Goal: Task Accomplishment & Management: Use online tool/utility

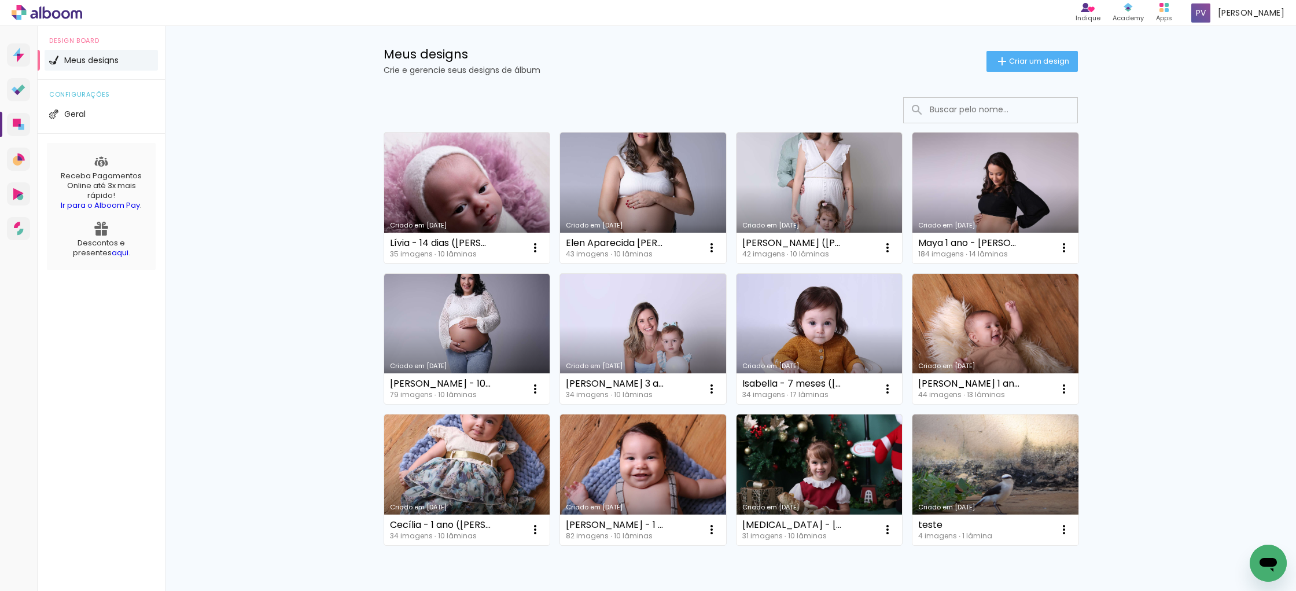
scroll to position [10, 0]
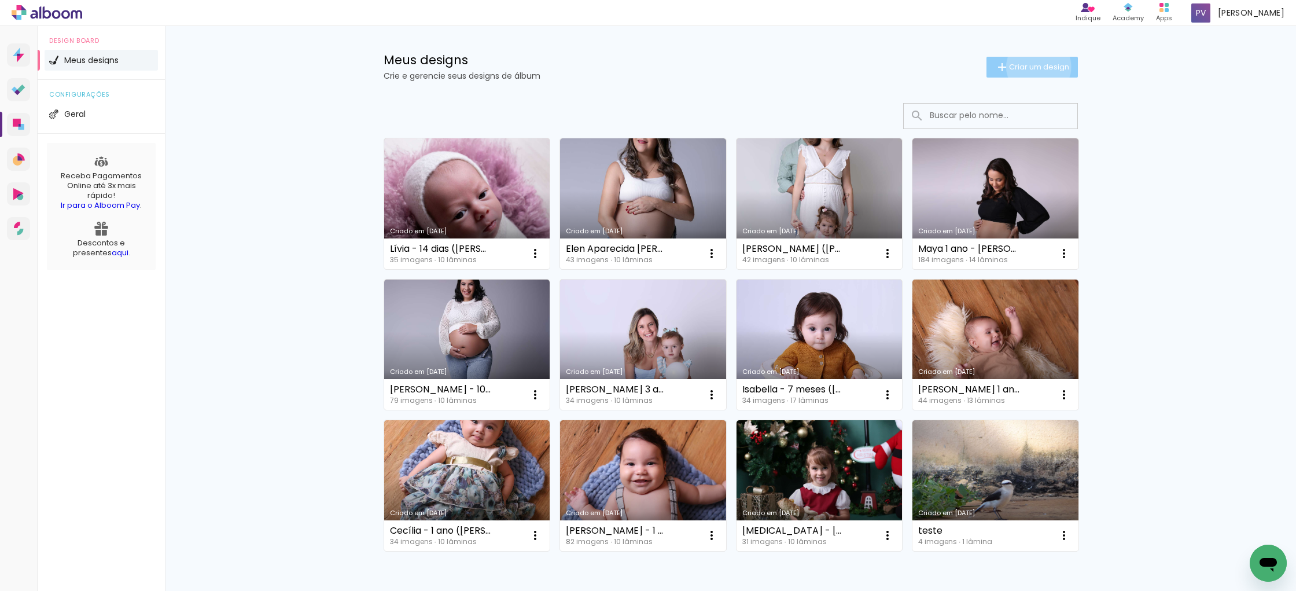
click at [1037, 67] on span "Criar um design" at bounding box center [1039, 67] width 60 height 8
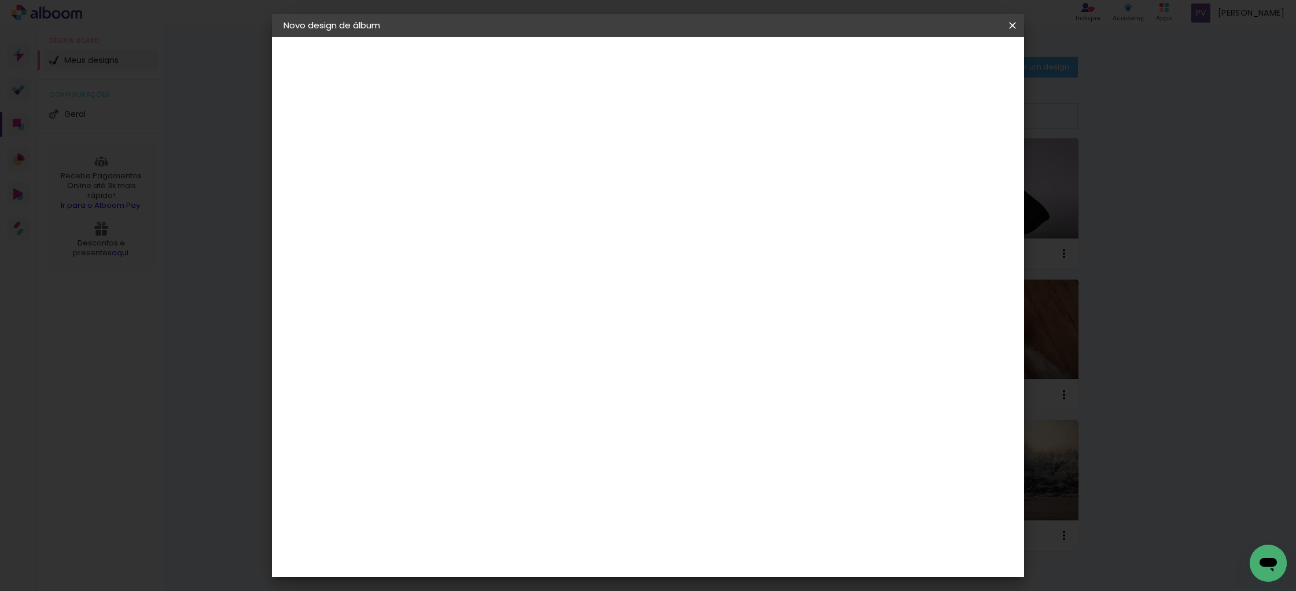
click at [473, 156] on input at bounding box center [473, 155] width 0 height 18
type input "Bruna - Portifólio"
type paper-input "Bruna - Portifólio"
click at [0, 0] on slot "Avançar" at bounding box center [0, 0] width 0 height 0
click at [494, 223] on input at bounding box center [502, 220] width 117 height 14
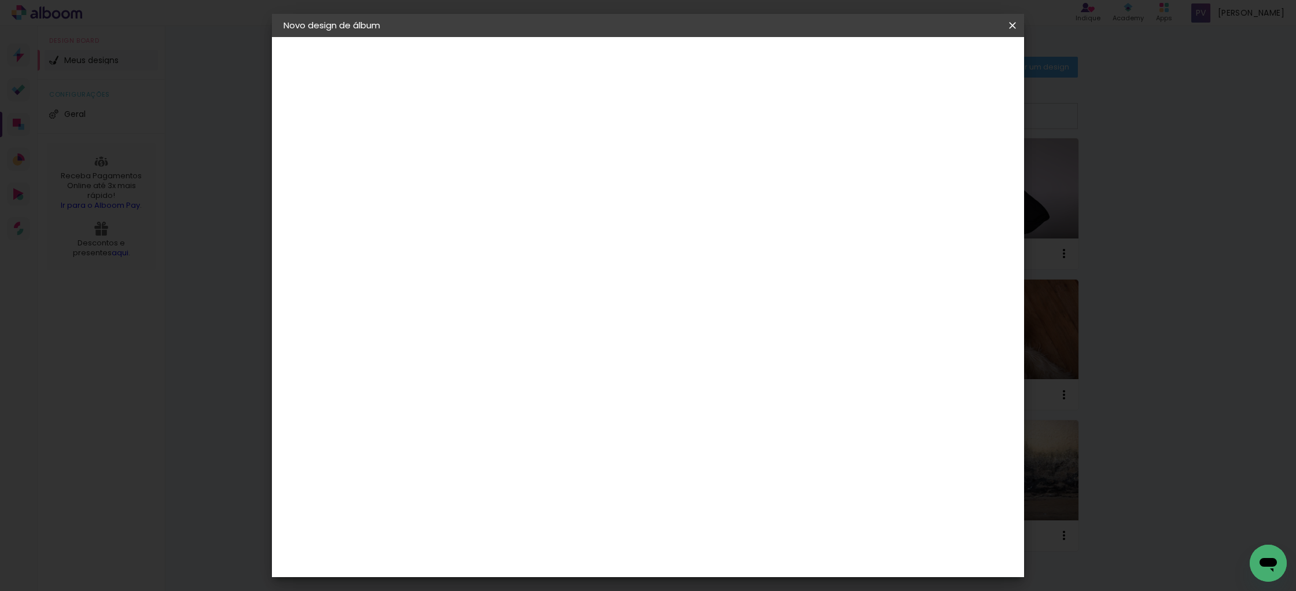
type input "alf"
type paper-input "alf"
click at [510, 260] on div "AlfaFotoBook" at bounding box center [495, 261] width 61 height 9
click at [478, 259] on div "AlfaFotoBook" at bounding box center [495, 261] width 61 height 9
click at [524, 260] on div "AlfaFotoBook" at bounding box center [495, 261] width 61 height 9
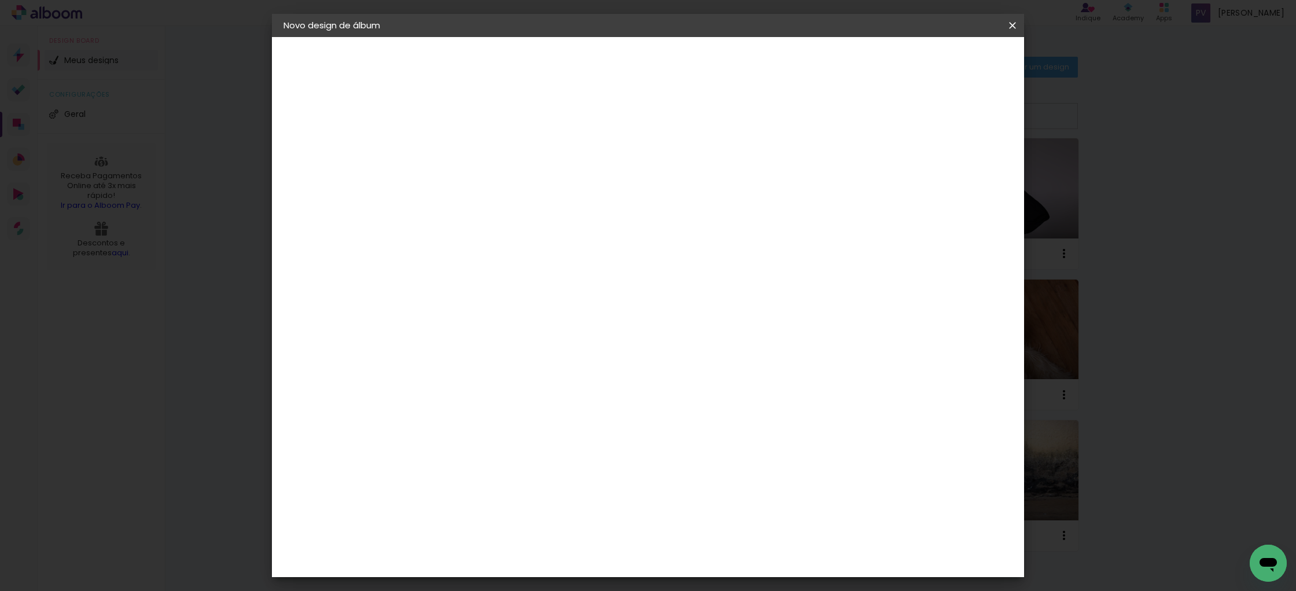
click at [484, 219] on input "alf" at bounding box center [491, 220] width 94 height 14
type input "alfa"
type paper-input "alfa"
click at [515, 260] on div "AlfaFotoBook" at bounding box center [495, 261] width 61 height 9
click at [0, 0] on slot "Avançar" at bounding box center [0, 0] width 0 height 0
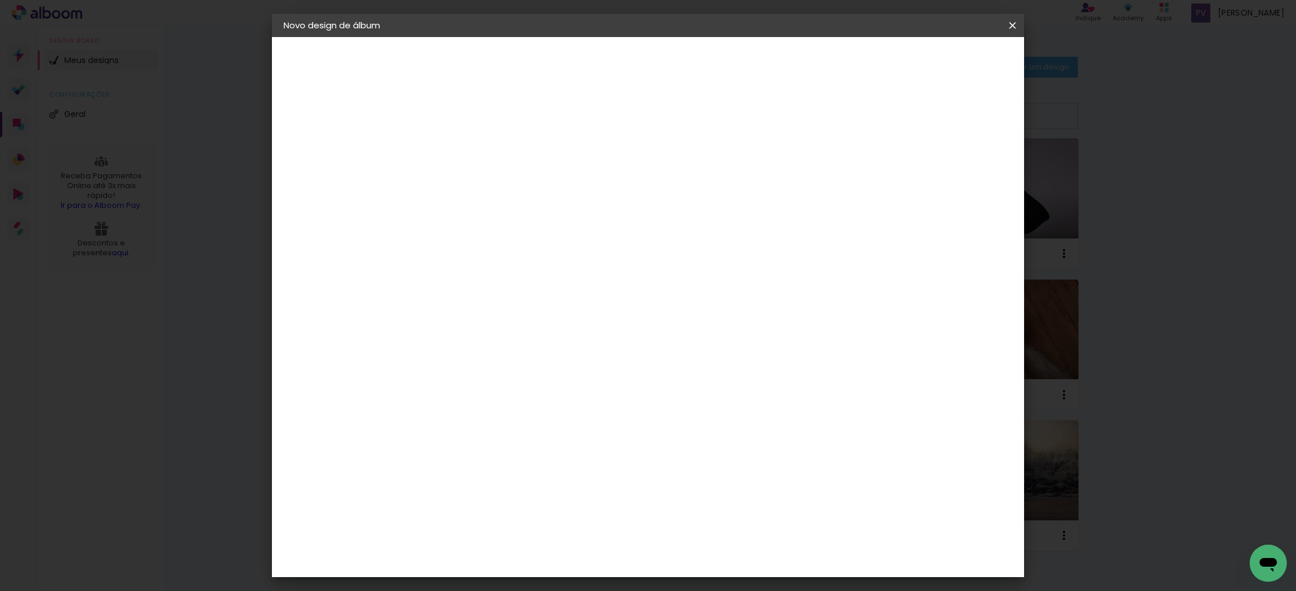
click at [551, 562] on span "Cubic" at bounding box center [524, 577] width 54 height 31
click at [0, 0] on slot "Avançar" at bounding box center [0, 0] width 0 height 0
click at [949, 64] on span "Iniciar design" at bounding box center [923, 61] width 53 height 8
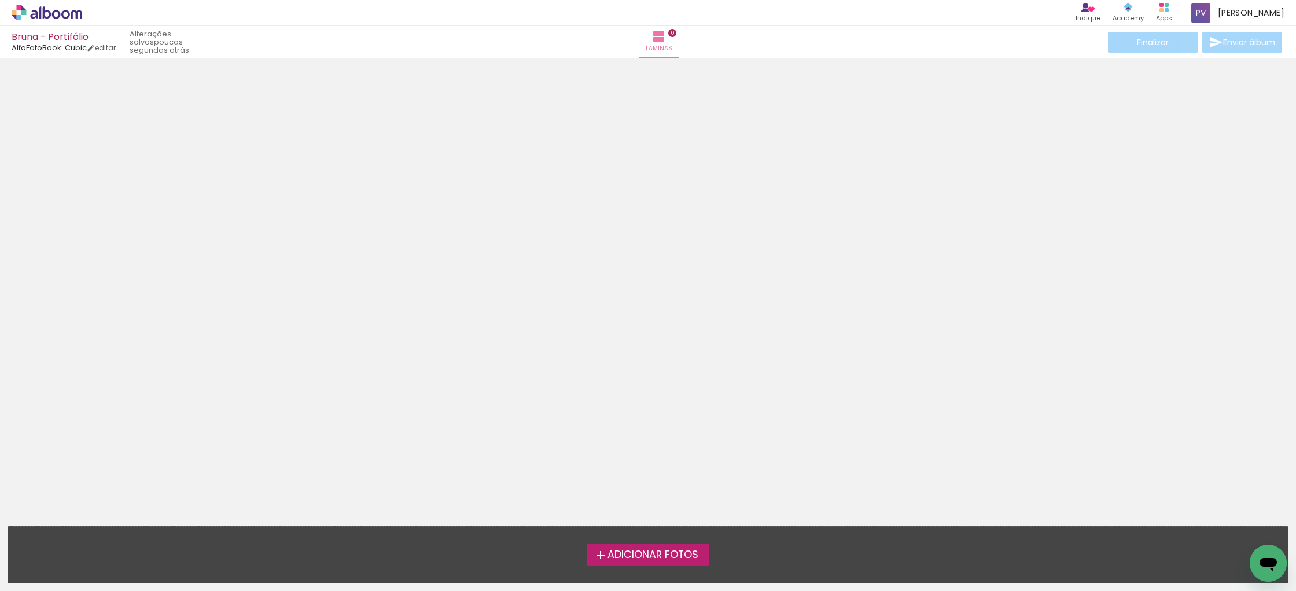
click at [633, 556] on span "Adicionar Fotos" at bounding box center [653, 555] width 91 height 10
click at [0, 0] on input "file" at bounding box center [0, 0] width 0 height 0
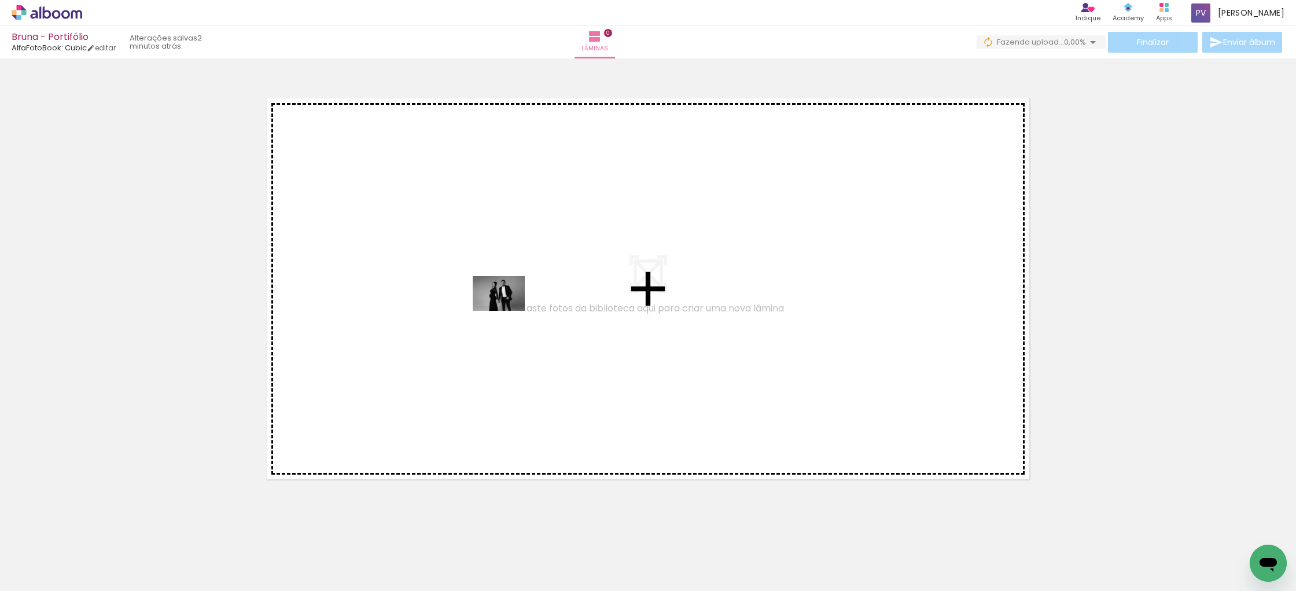
drag, startPoint x: 118, startPoint y: 557, endPoint x: 508, endPoint y: 311, distance: 460.7
click at [508, 311] on quentale-workspace at bounding box center [648, 295] width 1296 height 591
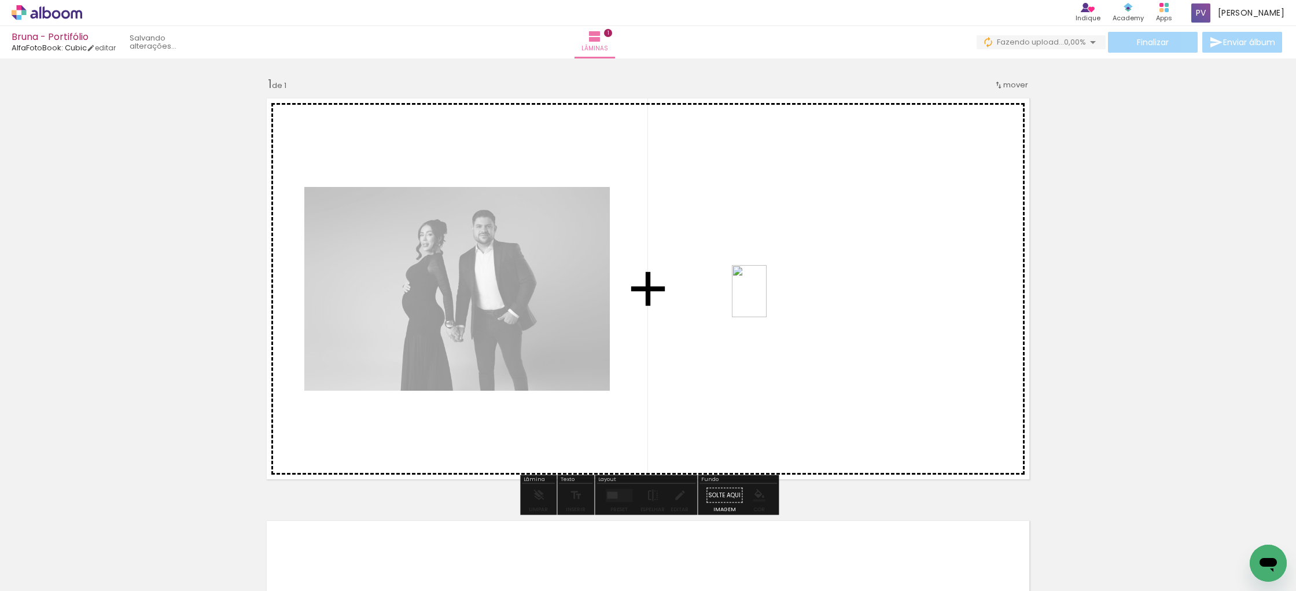
drag, startPoint x: 186, startPoint y: 552, endPoint x: 767, endPoint y: 300, distance: 633.3
click at [767, 300] on quentale-workspace at bounding box center [648, 295] width 1296 height 591
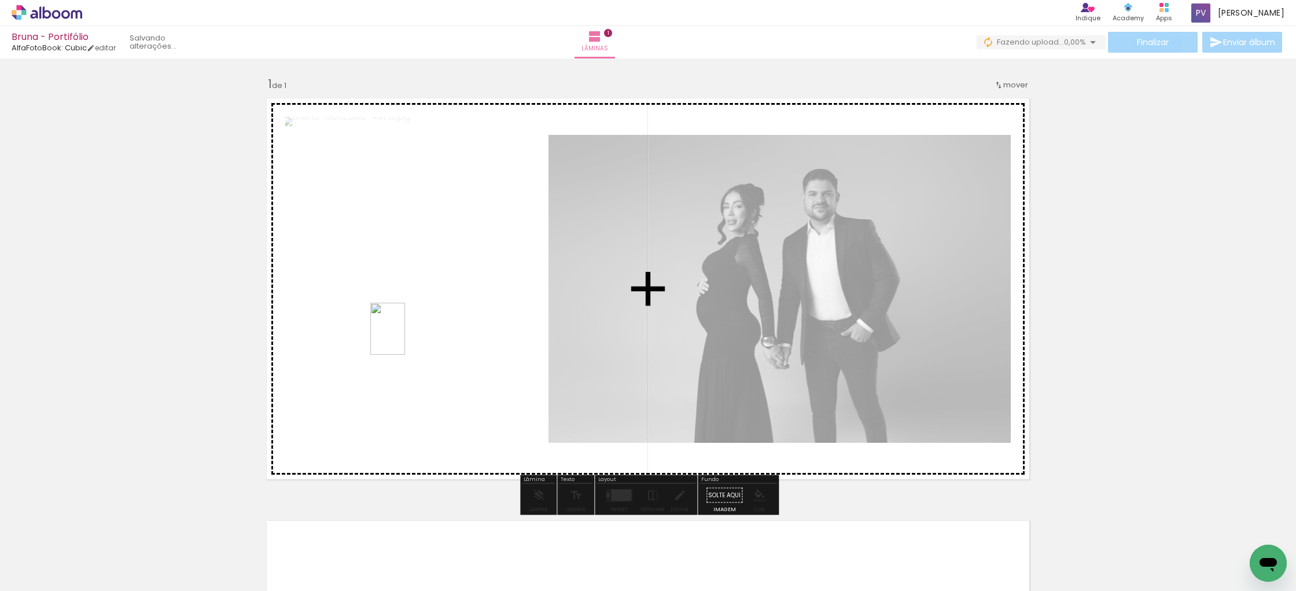
drag, startPoint x: 251, startPoint y: 557, endPoint x: 405, endPoint y: 337, distance: 268.8
click at [405, 337] on quentale-workspace at bounding box center [648, 295] width 1296 height 591
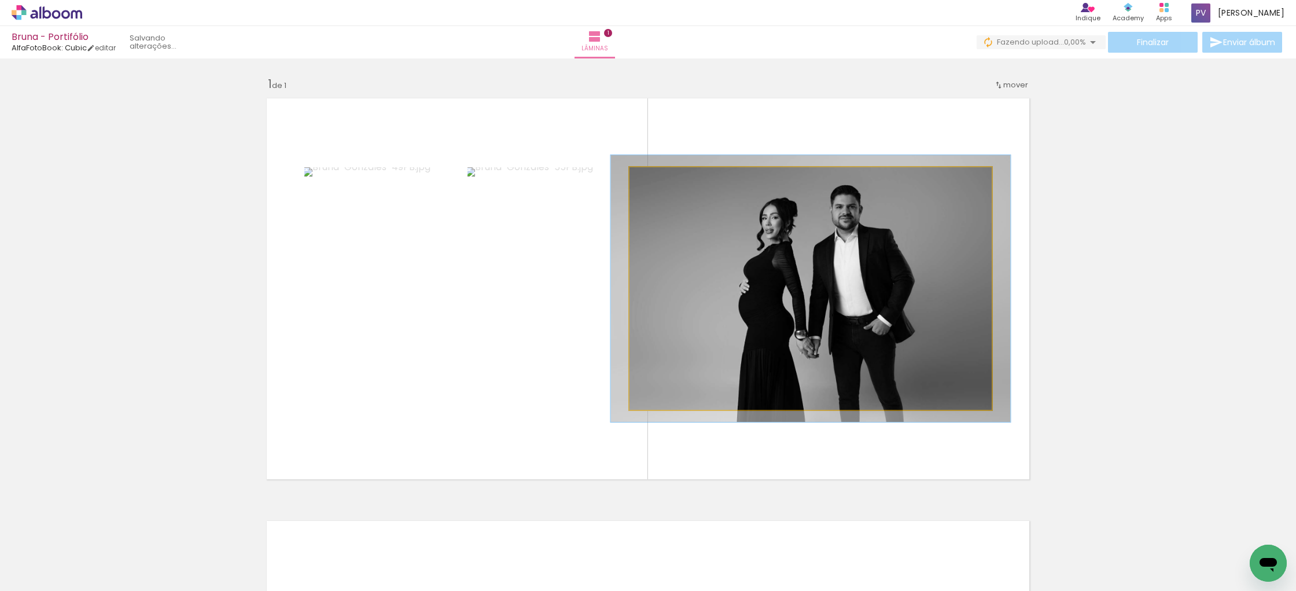
type paper-slider "110"
click at [662, 180] on div at bounding box center [661, 179] width 10 height 10
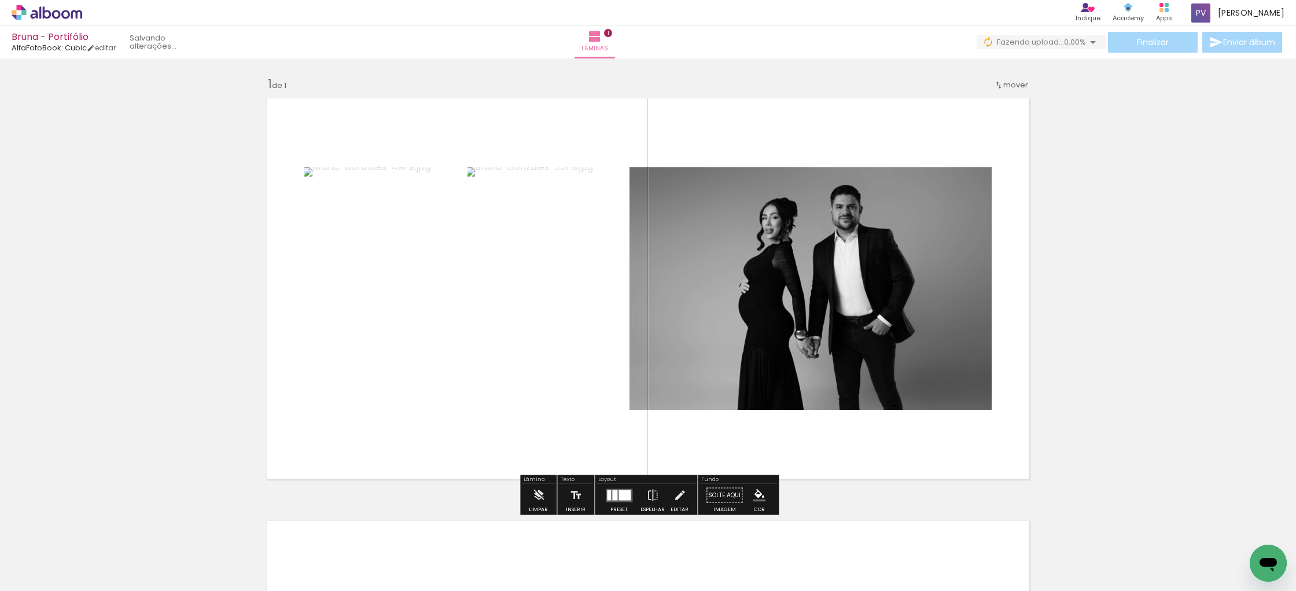
click at [972, 446] on quentale-layouter at bounding box center [648, 289] width 776 height 394
drag, startPoint x: 226, startPoint y: 170, endPoint x: 883, endPoint y: 326, distance: 675.4
click at [883, 326] on div "Inserir lâmina 1 de 1" at bounding box center [648, 486] width 1296 height 846
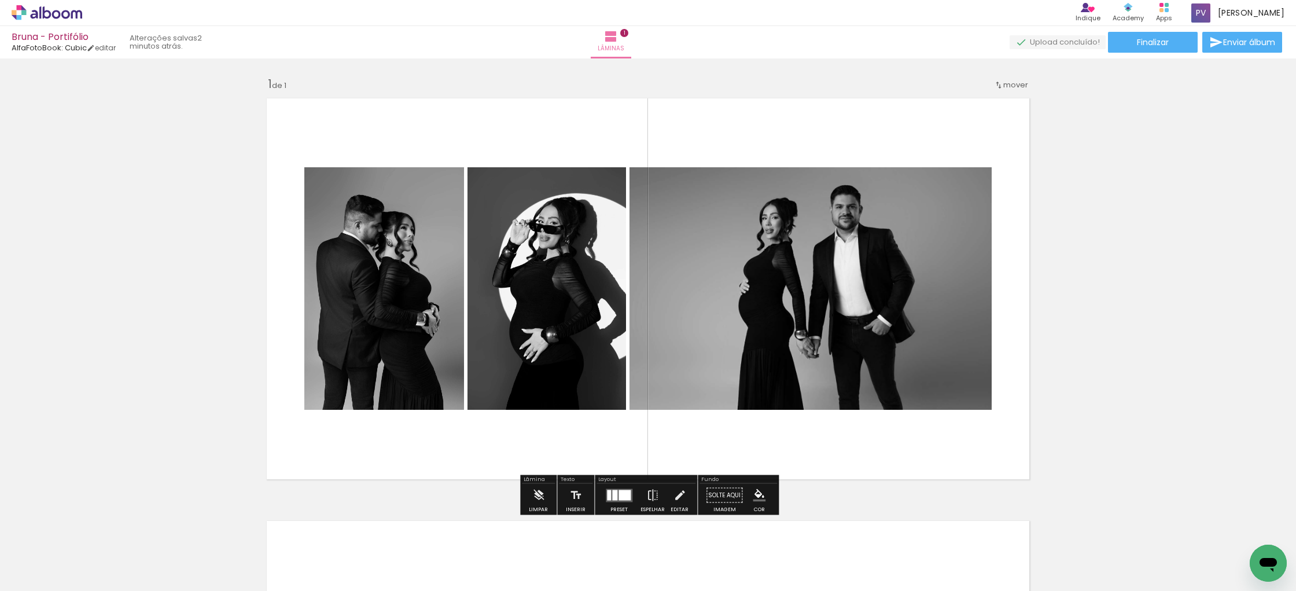
click at [796, 260] on quentale-photo at bounding box center [811, 288] width 362 height 243
click at [622, 493] on div at bounding box center [625, 495] width 12 height 10
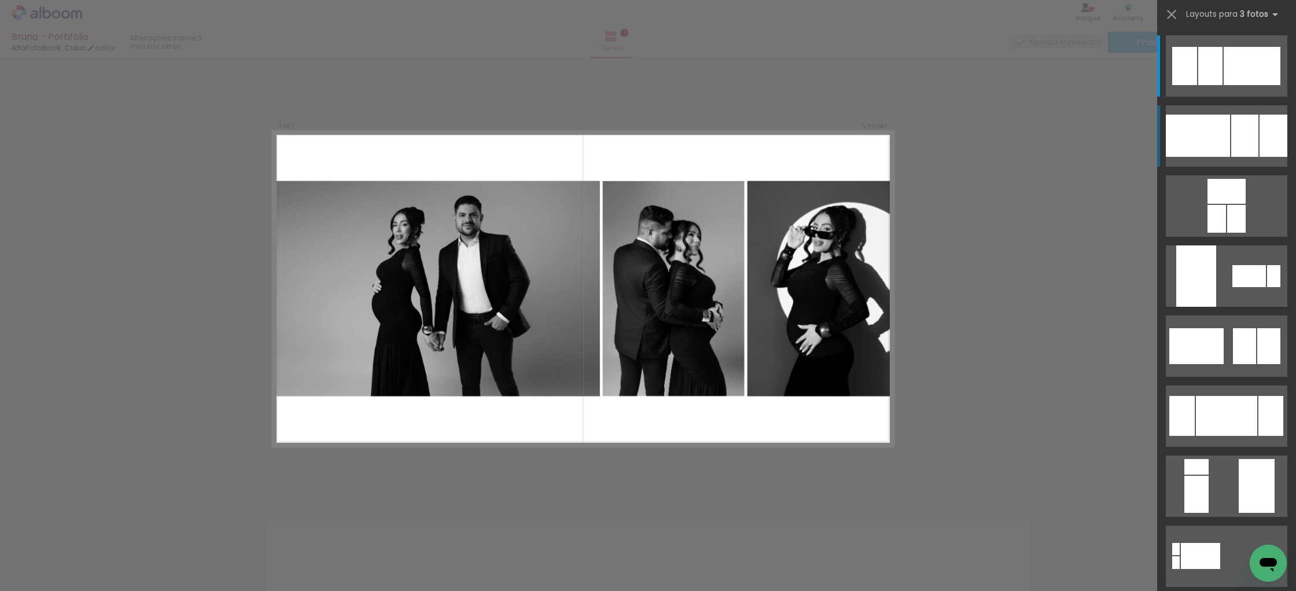
click at [1222, 134] on div at bounding box center [1198, 136] width 64 height 42
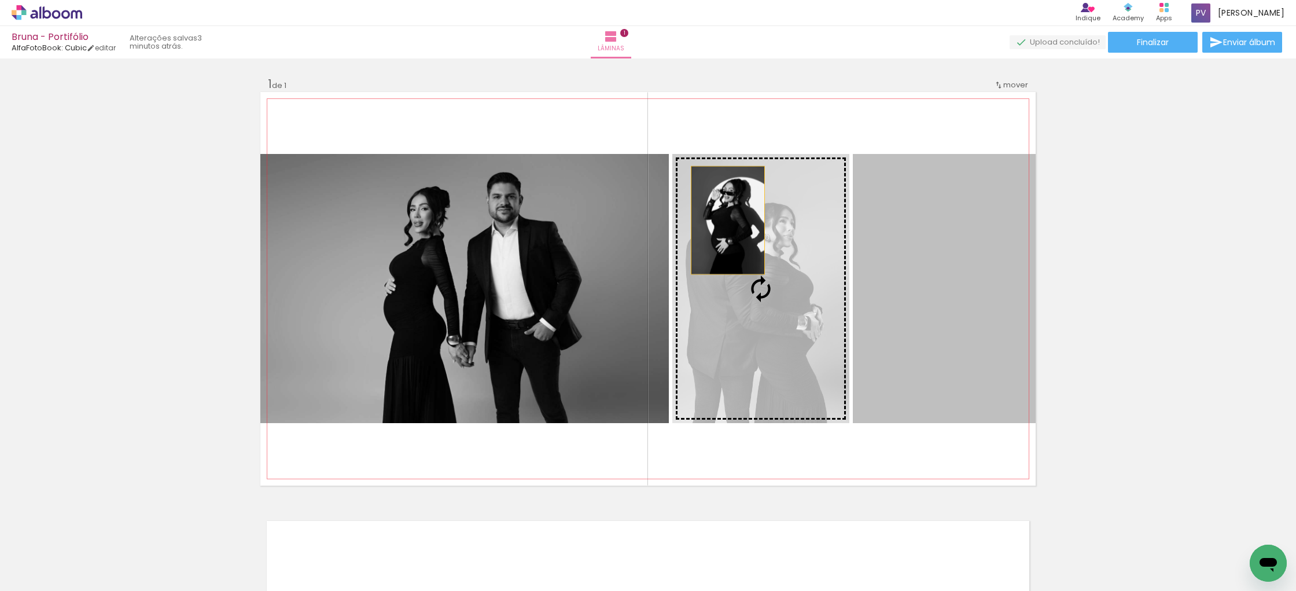
drag, startPoint x: 904, startPoint y: 211, endPoint x: 728, endPoint y: 220, distance: 176.2
click at [0, 0] on slot at bounding box center [0, 0] width 0 height 0
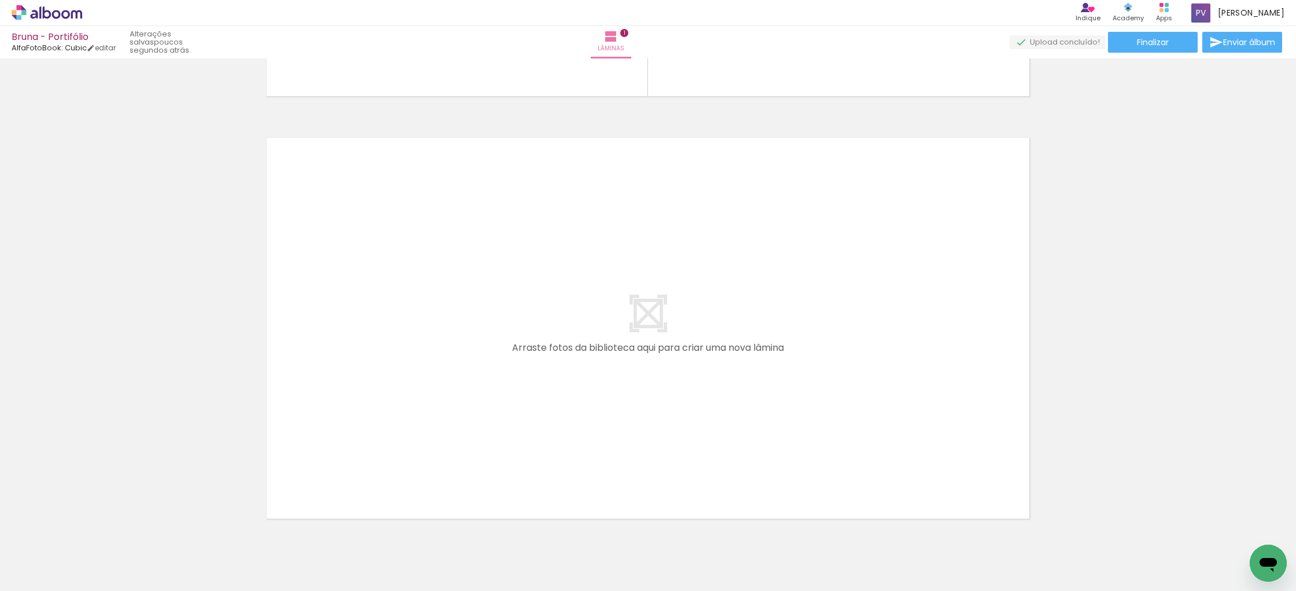
scroll to position [384, 0]
click at [31, 574] on span "Adicionar Fotos" at bounding box center [41, 575] width 35 height 13
click at [0, 0] on input "file" at bounding box center [0, 0] width 0 height 0
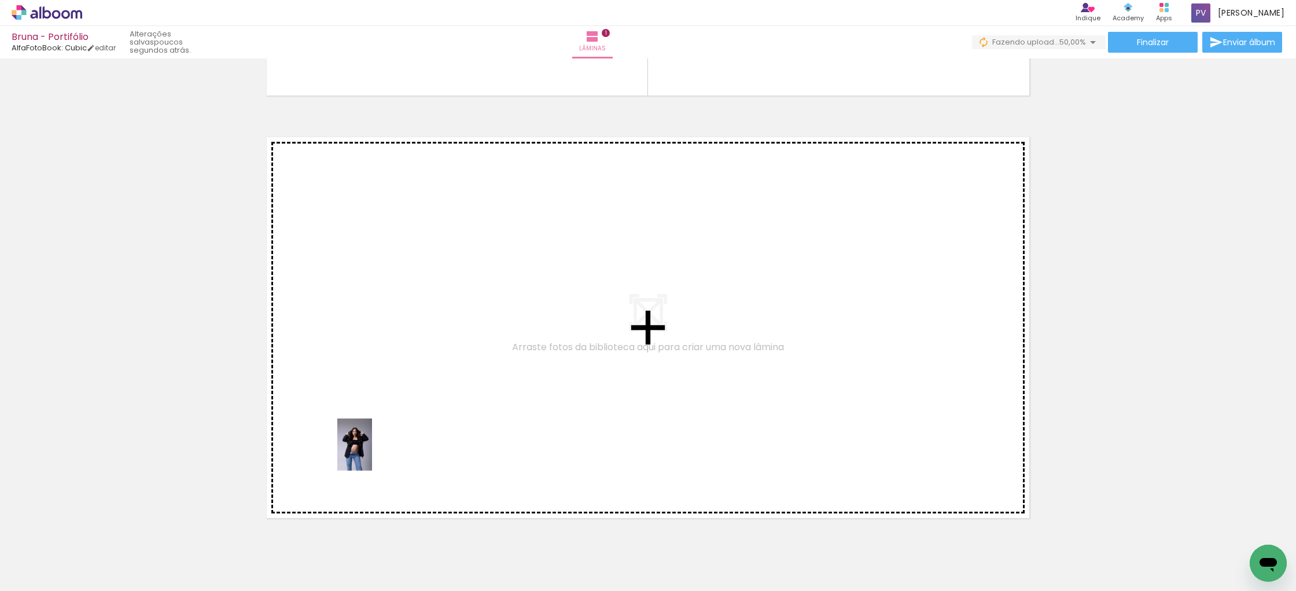
drag, startPoint x: 317, startPoint y: 555, endPoint x: 372, endPoint y: 453, distance: 115.8
click at [372, 453] on quentale-workspace at bounding box center [648, 295] width 1296 height 591
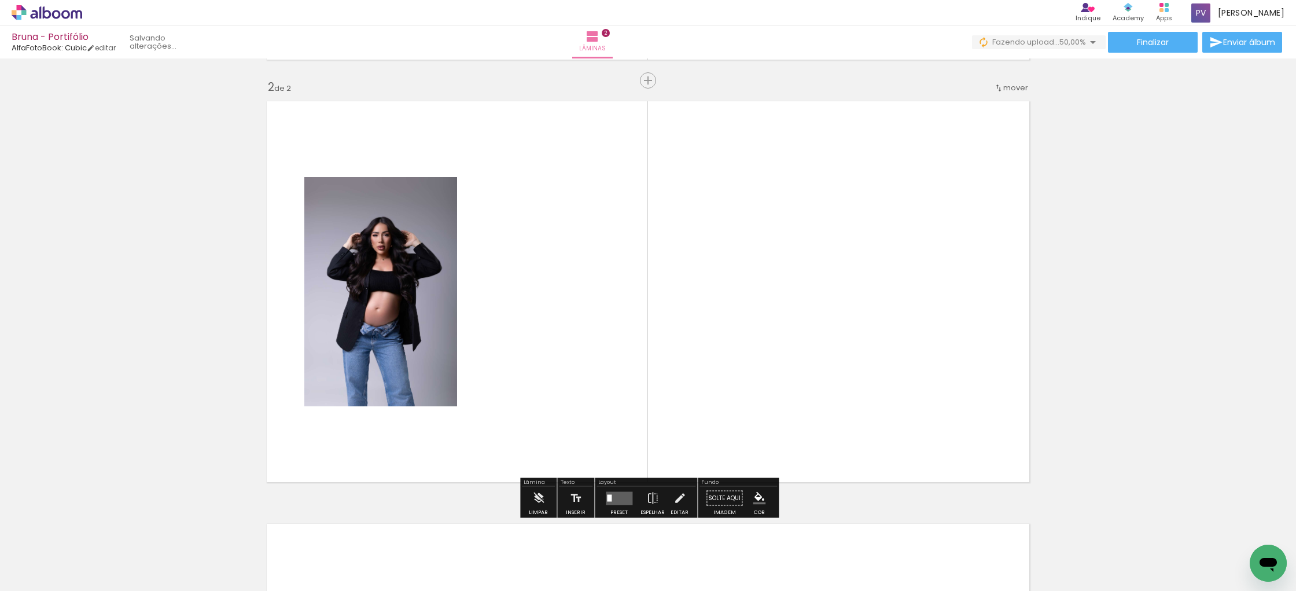
scroll to position [423, 0]
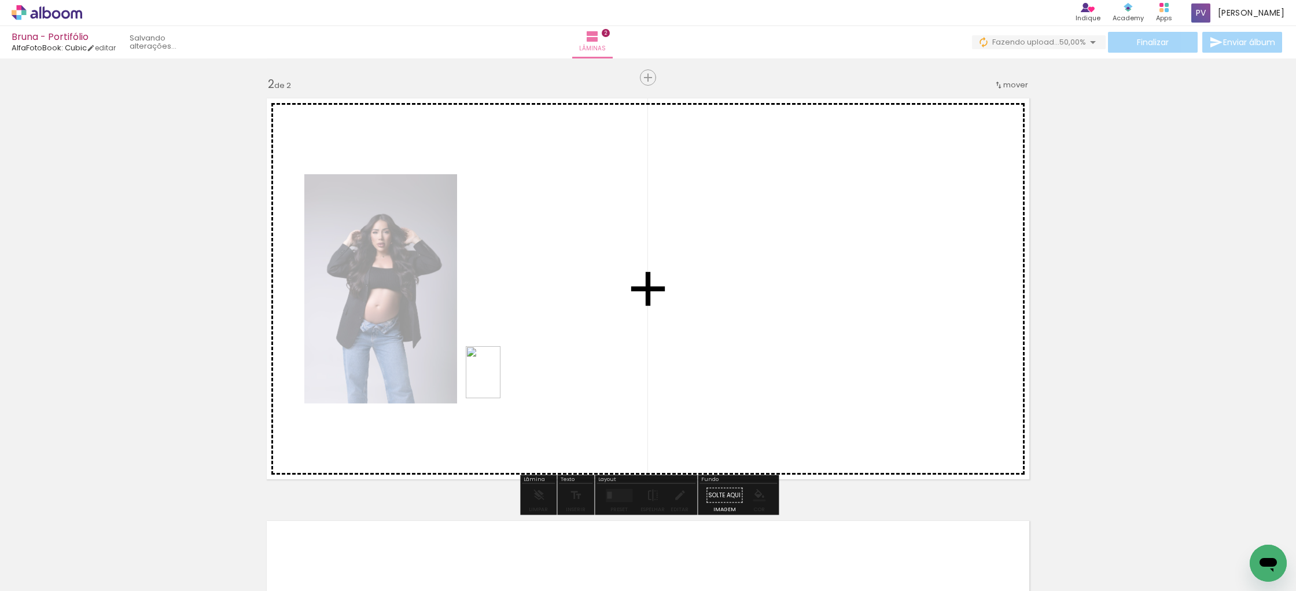
drag, startPoint x: 378, startPoint y: 553, endPoint x: 501, endPoint y: 381, distance: 211.2
click at [501, 381] on quentale-workspace at bounding box center [648, 295] width 1296 height 591
drag, startPoint x: 504, startPoint y: 559, endPoint x: 677, endPoint y: 381, distance: 247.6
click at [677, 381] on quentale-workspace at bounding box center [648, 295] width 1296 height 591
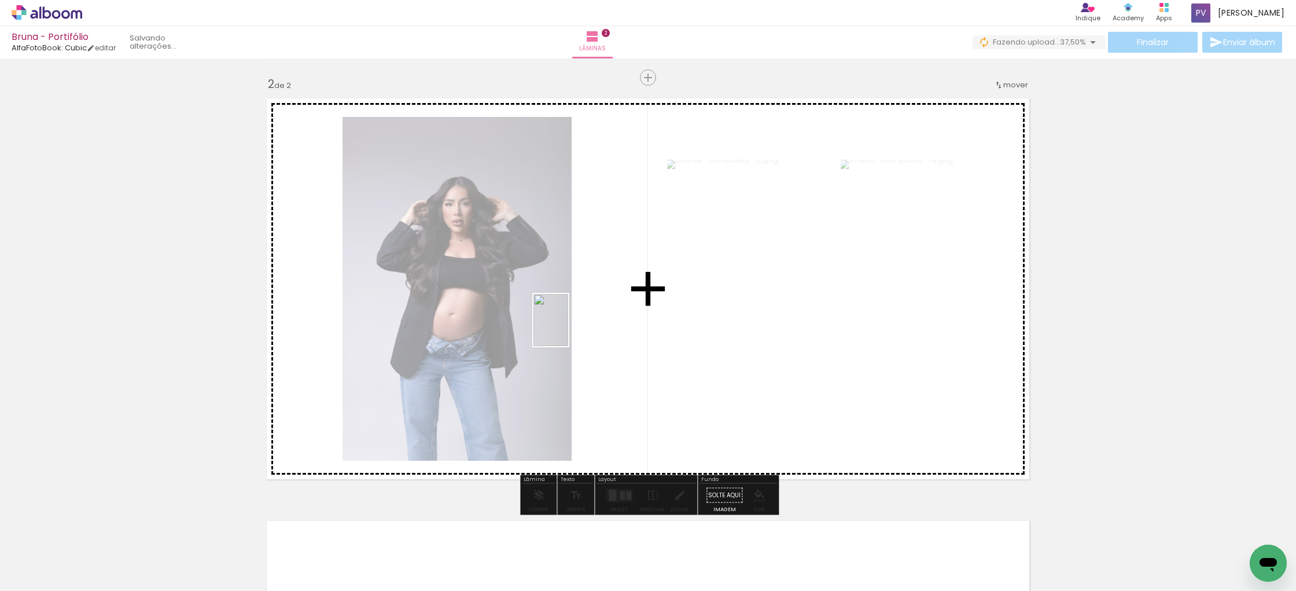
drag, startPoint x: 440, startPoint y: 551, endPoint x: 568, endPoint y: 329, distance: 256.4
click at [568, 329] on quentale-workspace at bounding box center [648, 295] width 1296 height 591
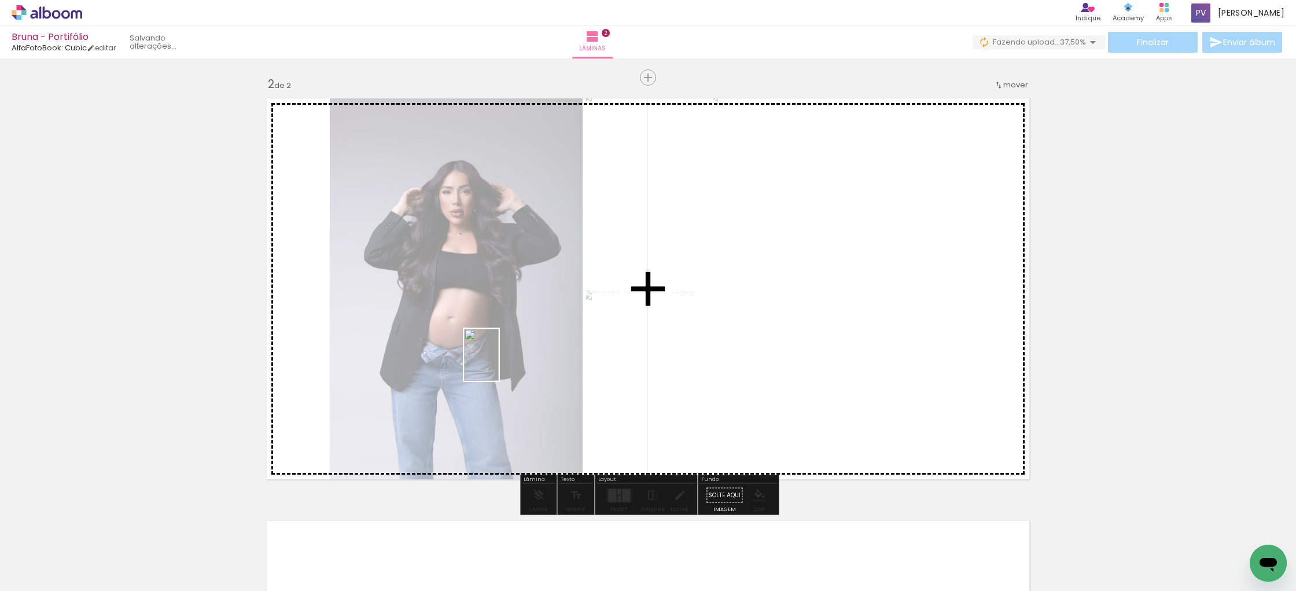
drag, startPoint x: 574, startPoint y: 549, endPoint x: 499, endPoint y: 363, distance: 199.7
click at [499, 363] on quentale-workspace at bounding box center [648, 295] width 1296 height 591
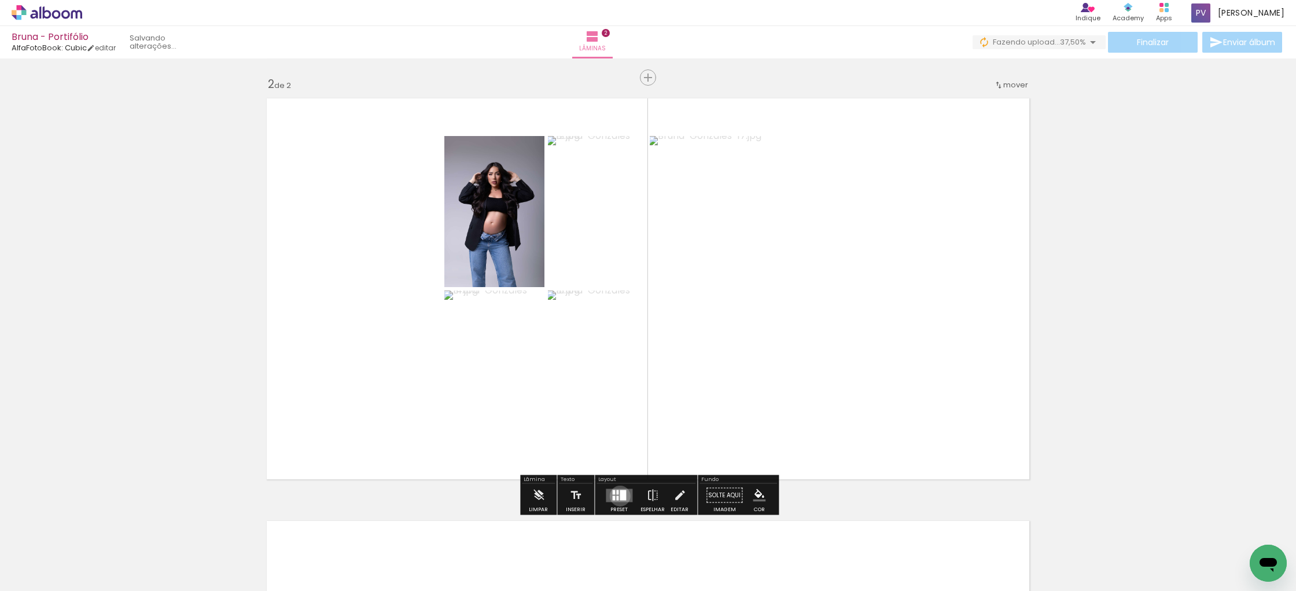
click at [620, 495] on div at bounding box center [623, 495] width 6 height 10
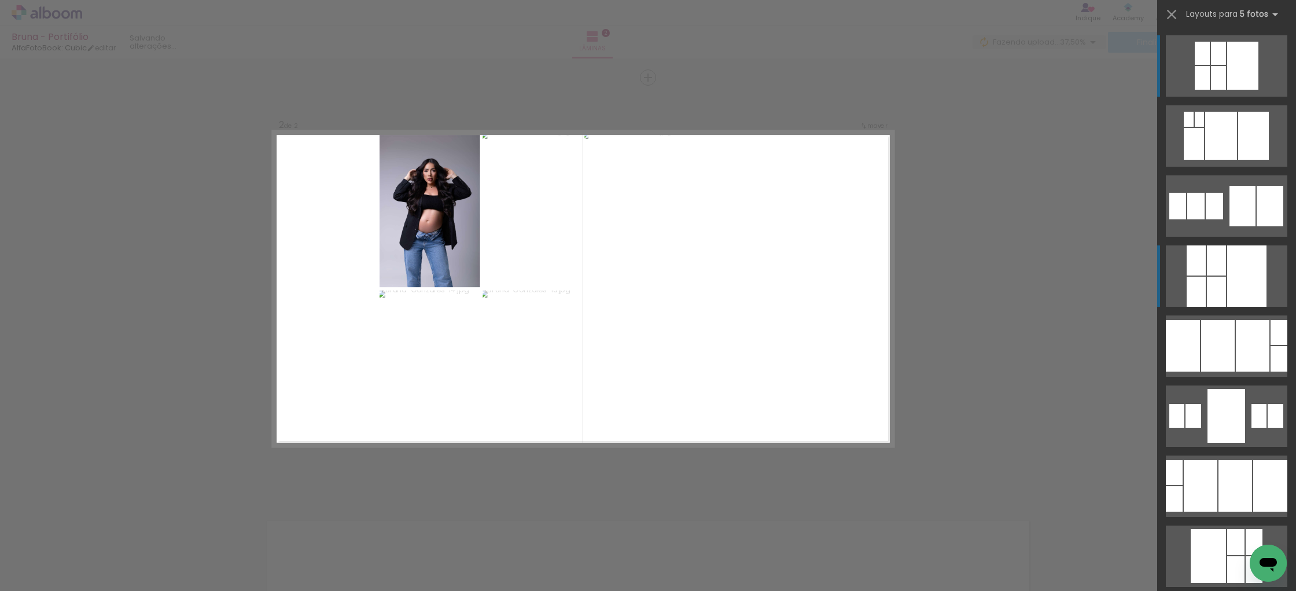
click at [1236, 282] on div at bounding box center [1247, 275] width 39 height 61
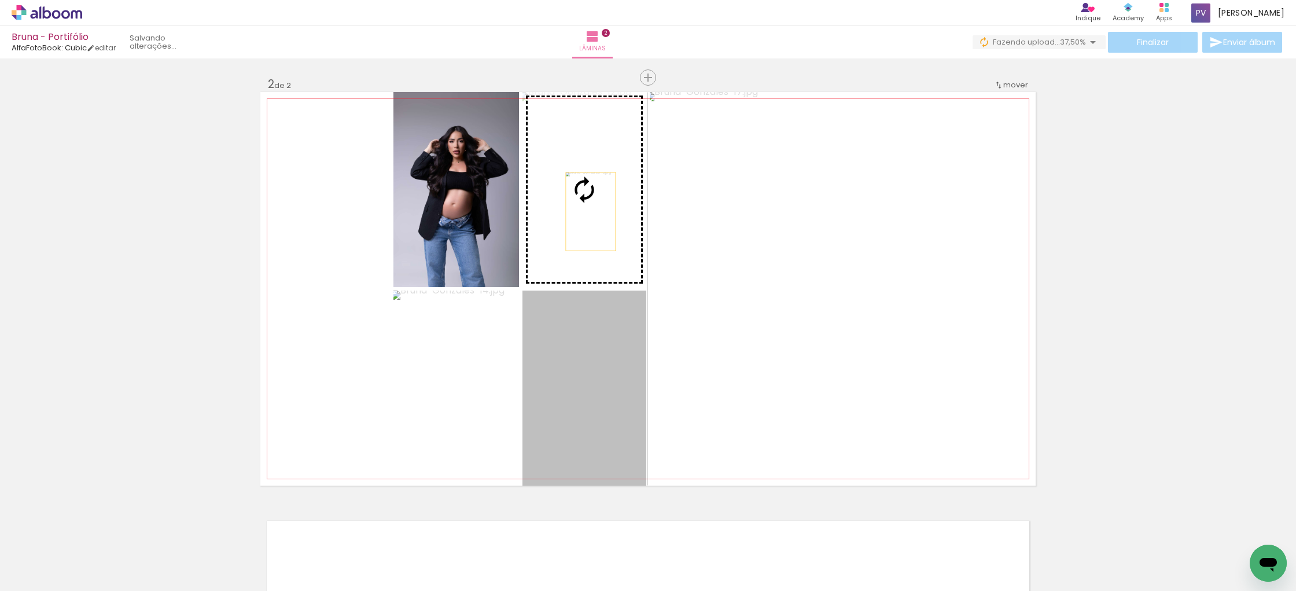
drag, startPoint x: 596, startPoint y: 355, endPoint x: 591, endPoint y: 211, distance: 144.2
click at [0, 0] on slot at bounding box center [0, 0] width 0 height 0
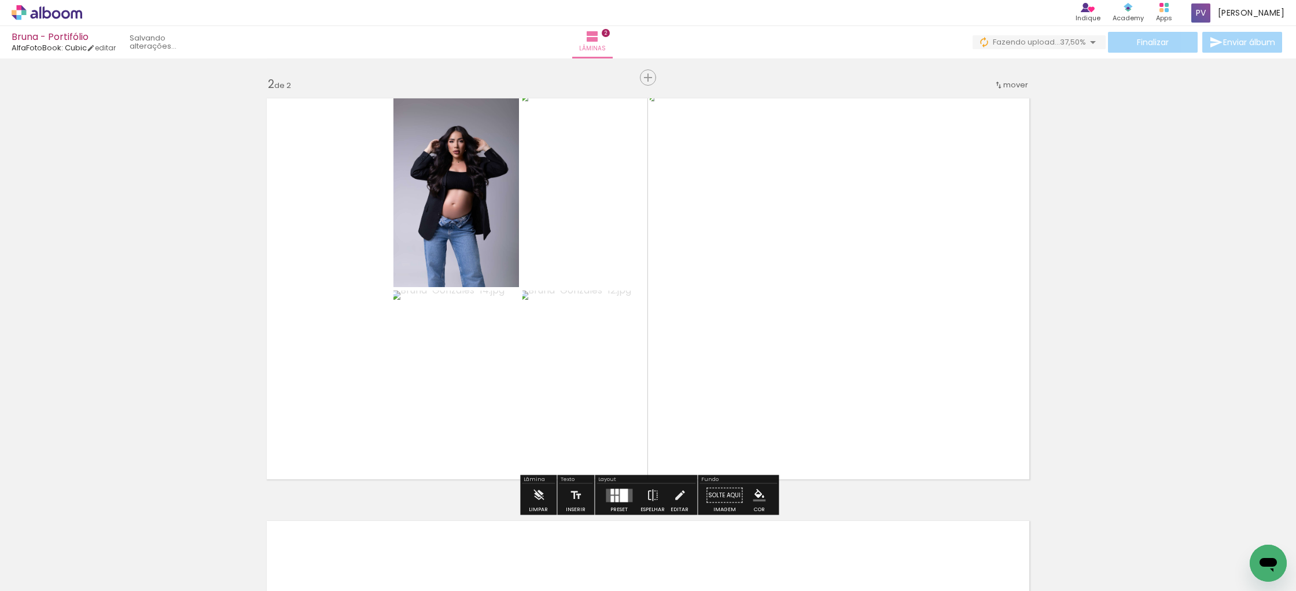
click at [1117, 306] on div "Inserir lâmina 1 de 2 Inserir lâmina 2 de 2" at bounding box center [648, 274] width 1296 height 1268
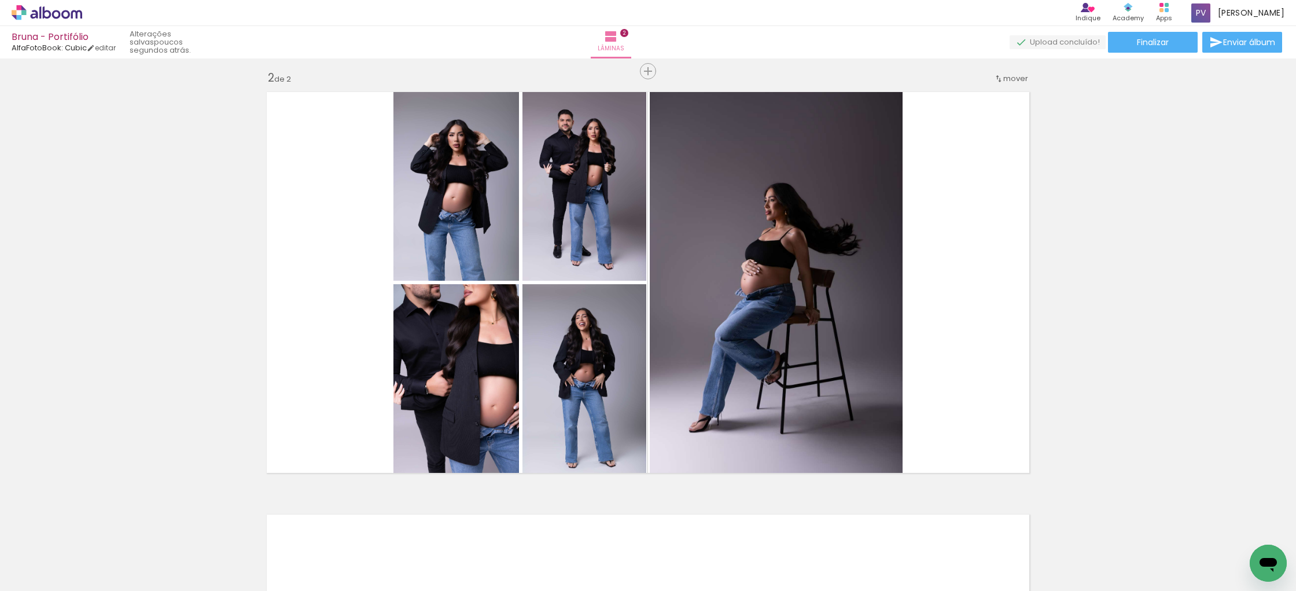
scroll to position [443, 0]
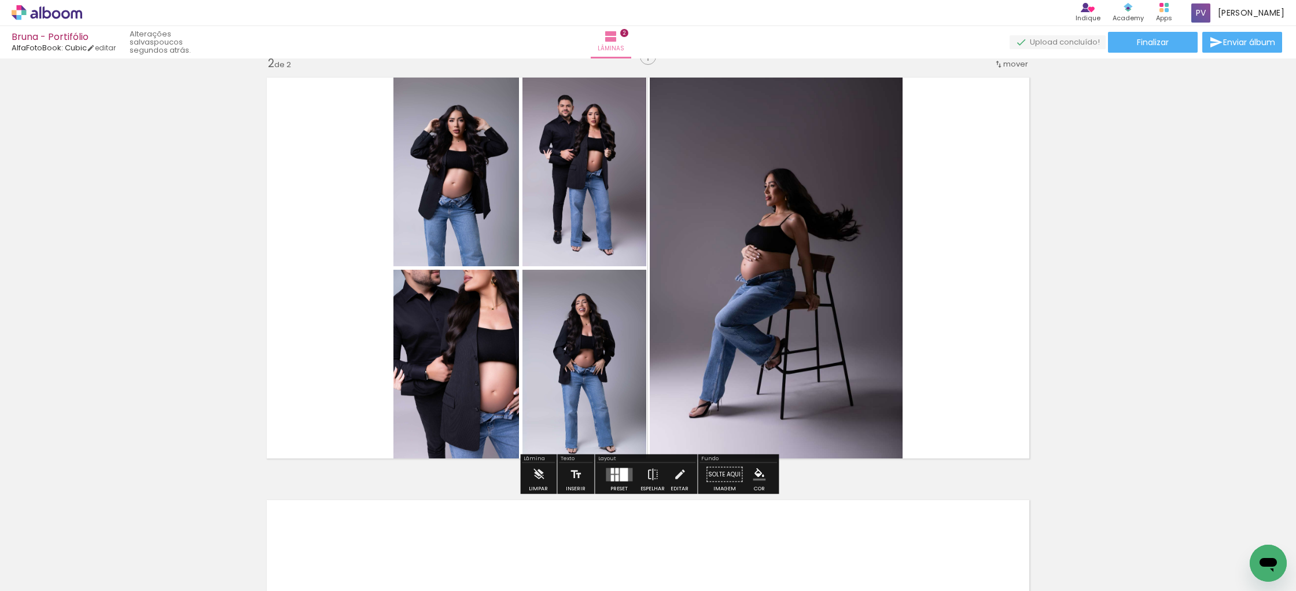
click at [615, 475] on div at bounding box center [616, 478] width 3 height 6
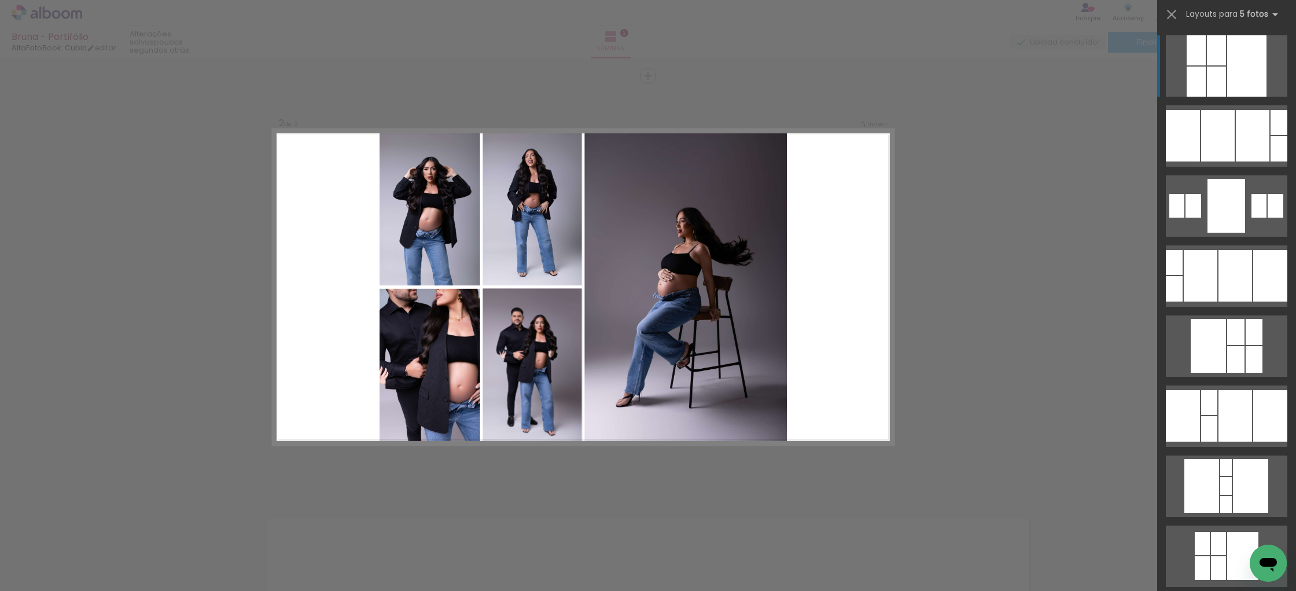
scroll to position [423, 0]
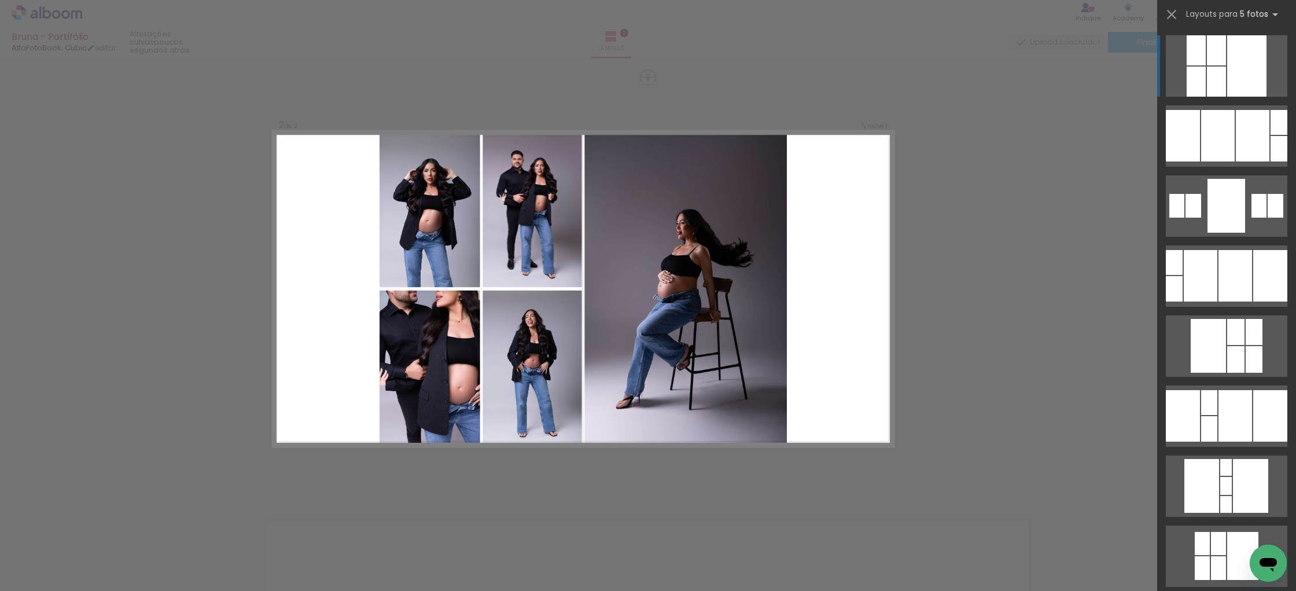
click at [1044, 323] on div "Confirmar Cancelar" at bounding box center [648, 283] width 1296 height 1295
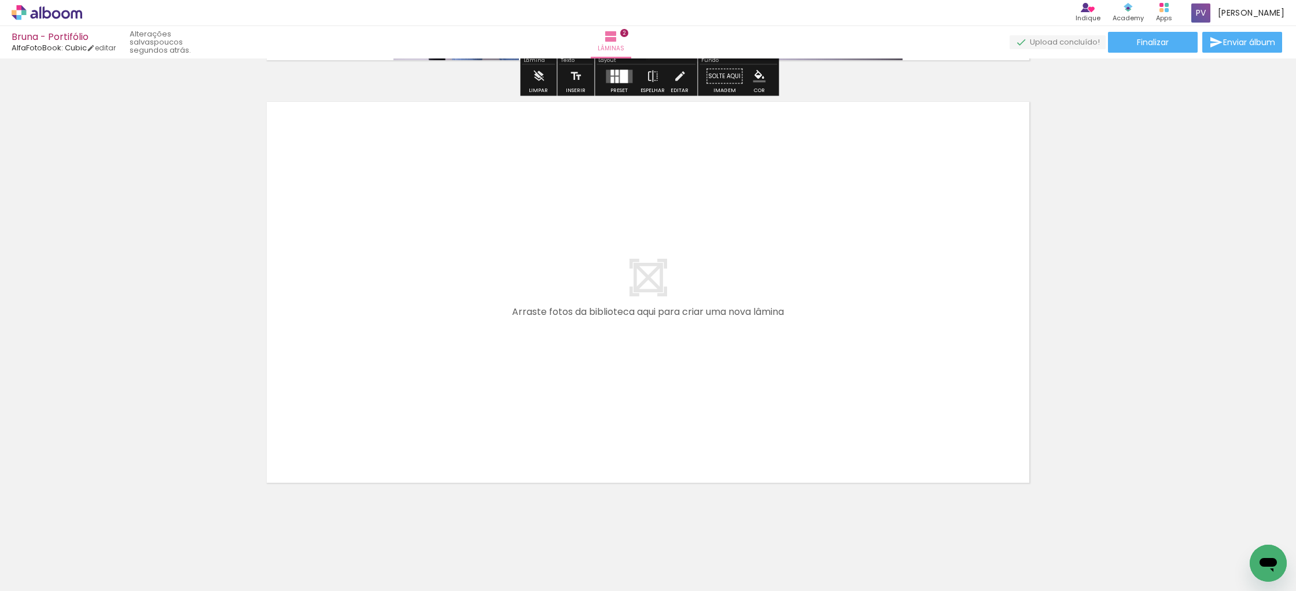
scroll to position [853, 0]
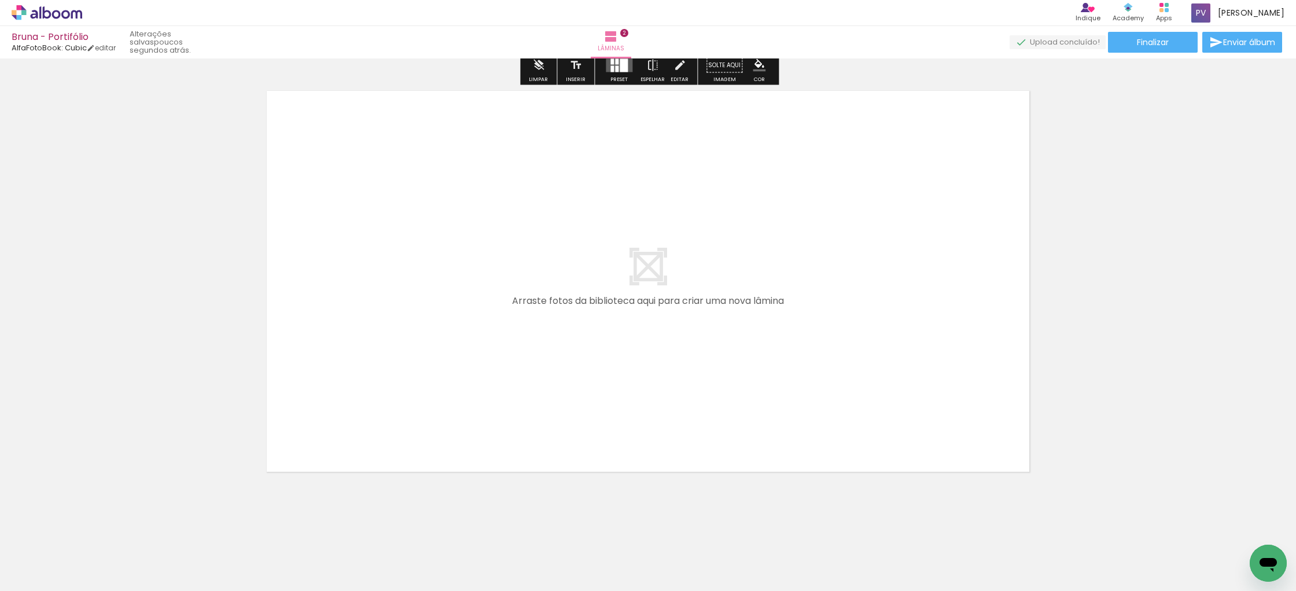
click at [41, 572] on span "Adicionar Fotos" at bounding box center [41, 575] width 35 height 13
click at [0, 0] on input "file" at bounding box center [0, 0] width 0 height 0
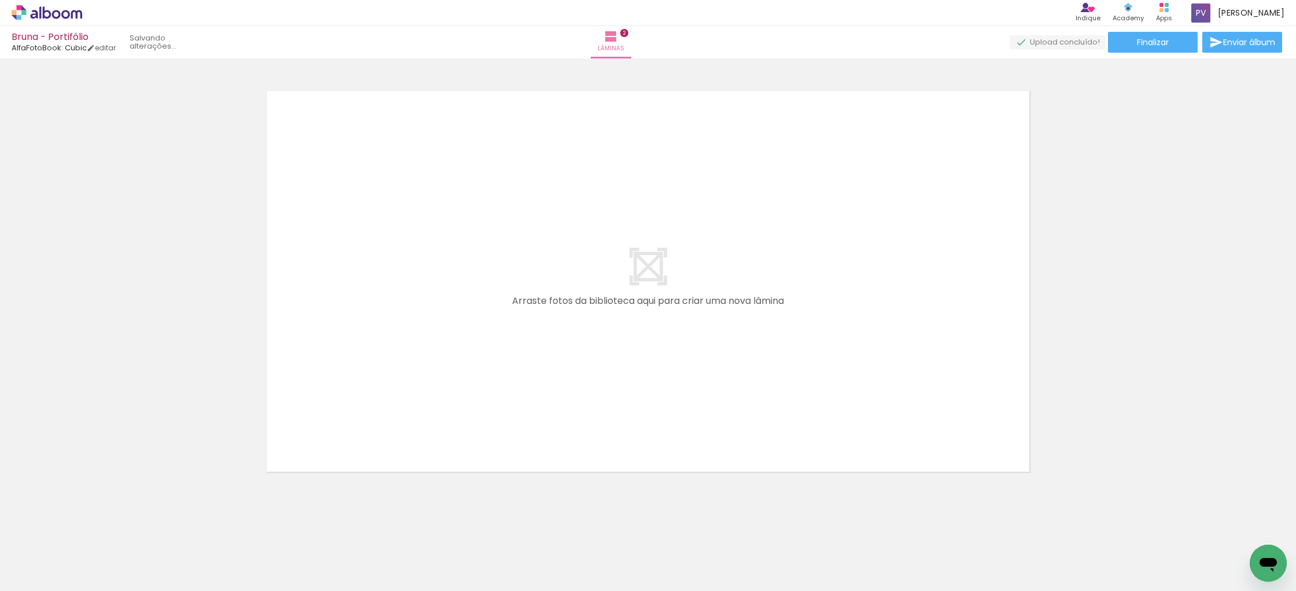
scroll to position [0, 0]
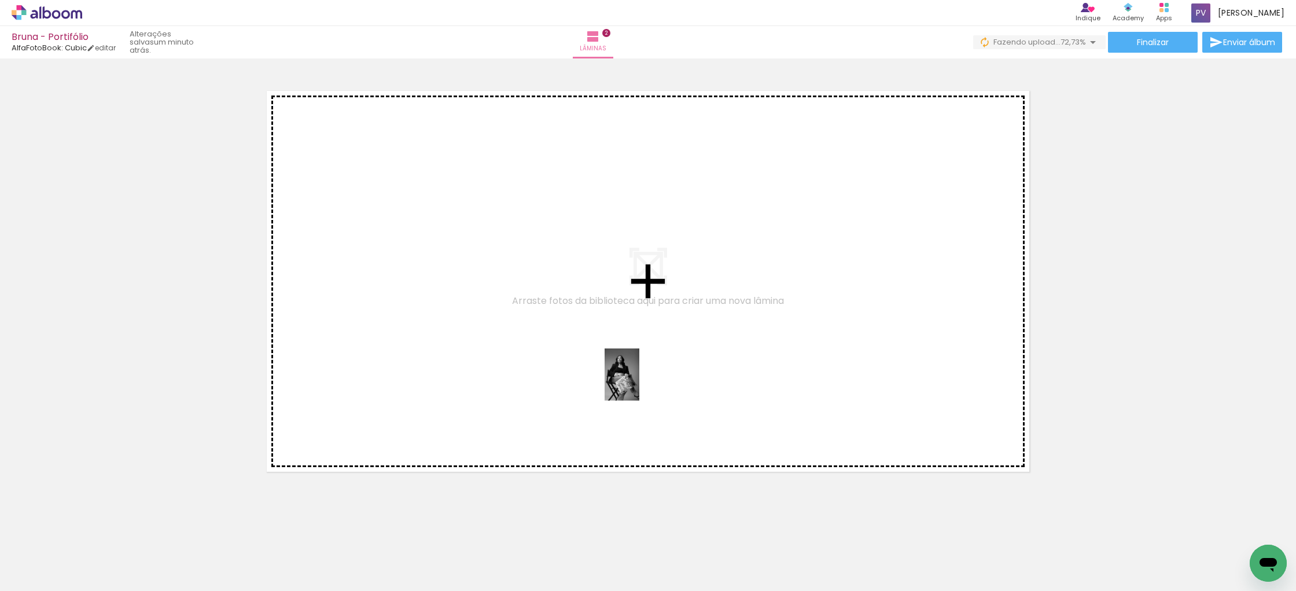
drag, startPoint x: 638, startPoint y: 552, endPoint x: 640, endPoint y: 383, distance: 169.0
click at [640, 383] on quentale-workspace at bounding box center [648, 295] width 1296 height 591
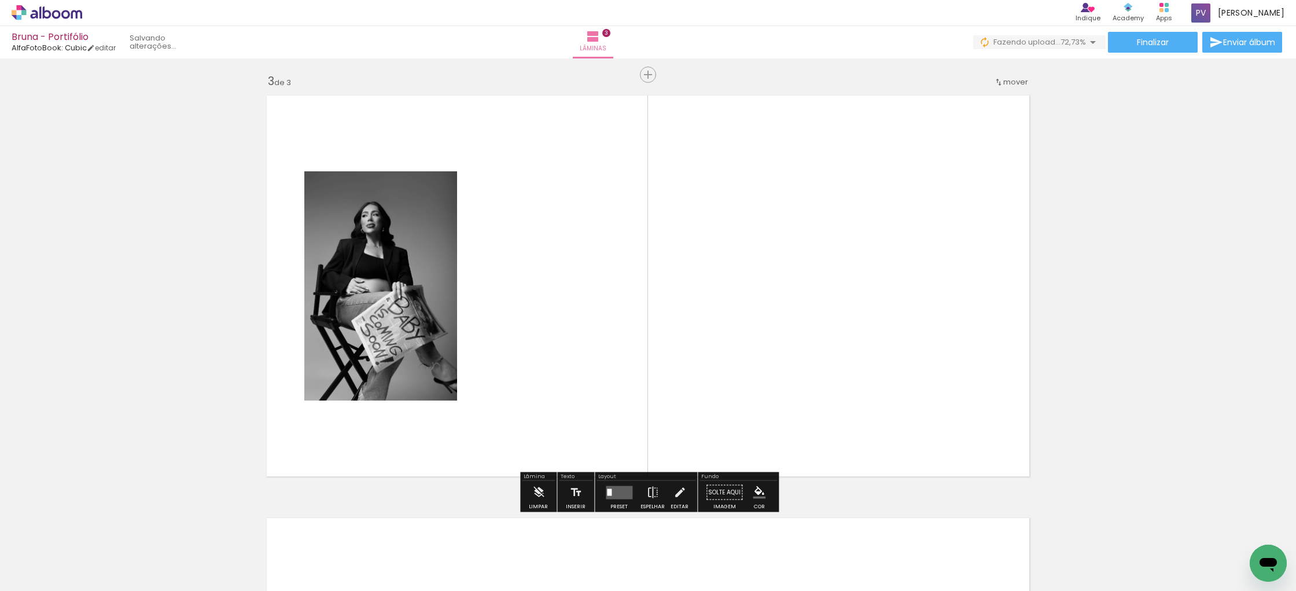
scroll to position [845, 0]
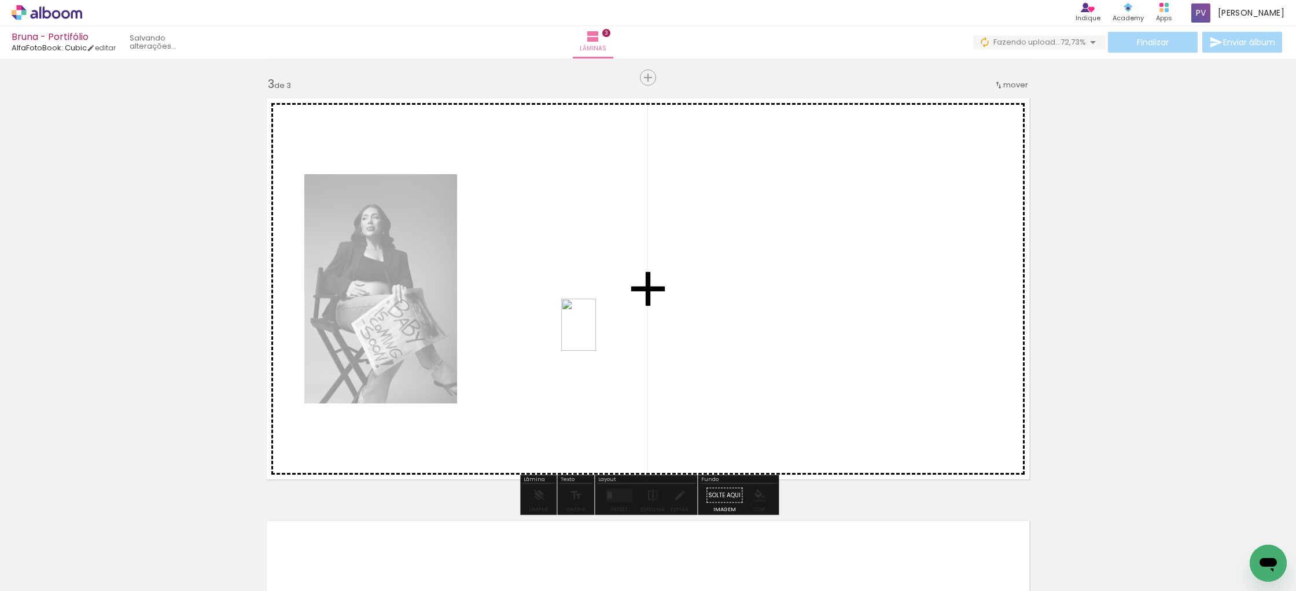
drag, startPoint x: 766, startPoint y: 556, endPoint x: 596, endPoint y: 333, distance: 280.4
click at [596, 333] on quentale-workspace at bounding box center [648, 295] width 1296 height 591
drag, startPoint x: 701, startPoint y: 553, endPoint x: 707, endPoint y: 352, distance: 201.5
click at [707, 352] on quentale-workspace at bounding box center [648, 295] width 1296 height 591
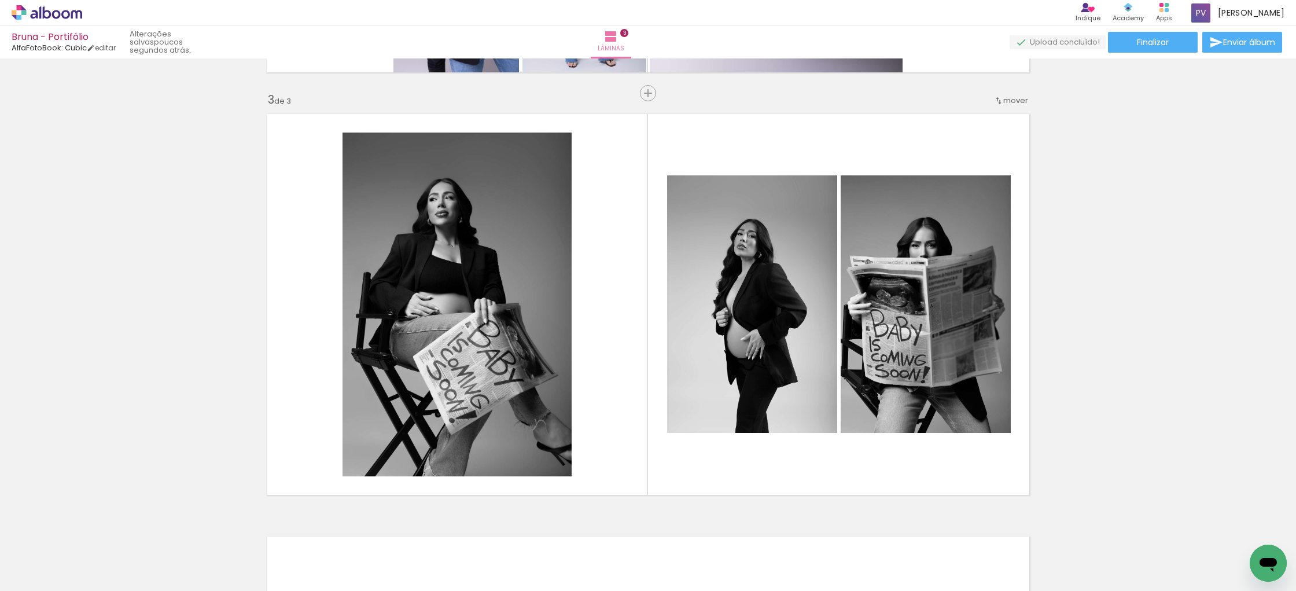
scroll to position [828, 0]
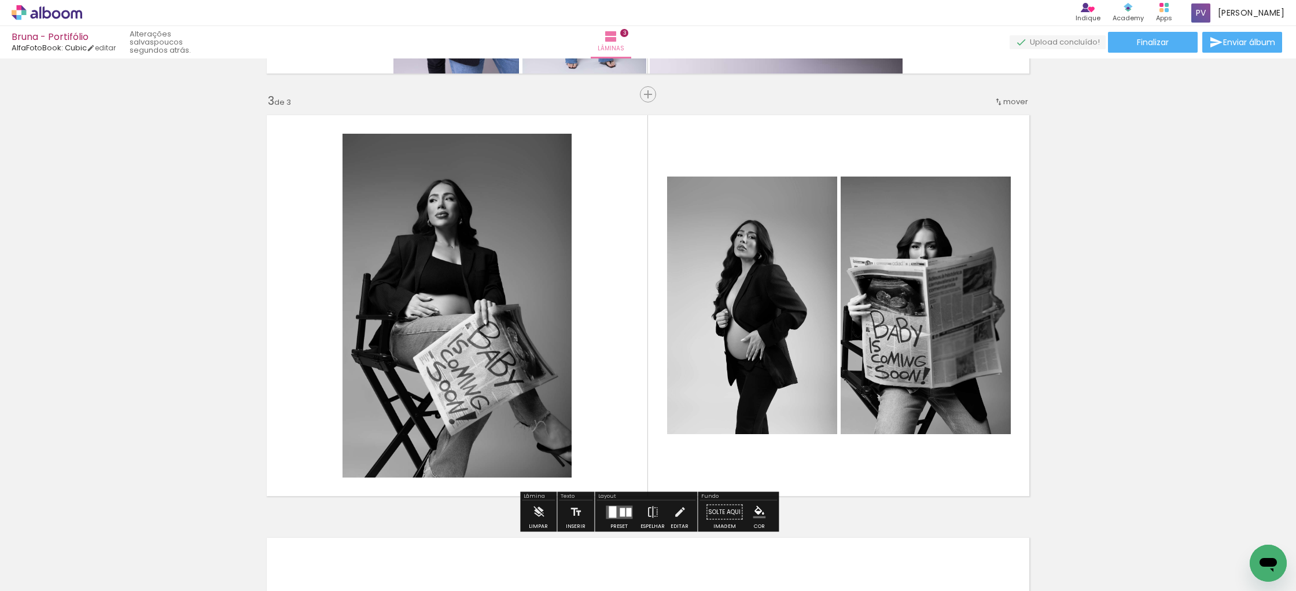
click at [509, 304] on quentale-photo at bounding box center [457, 306] width 229 height 344
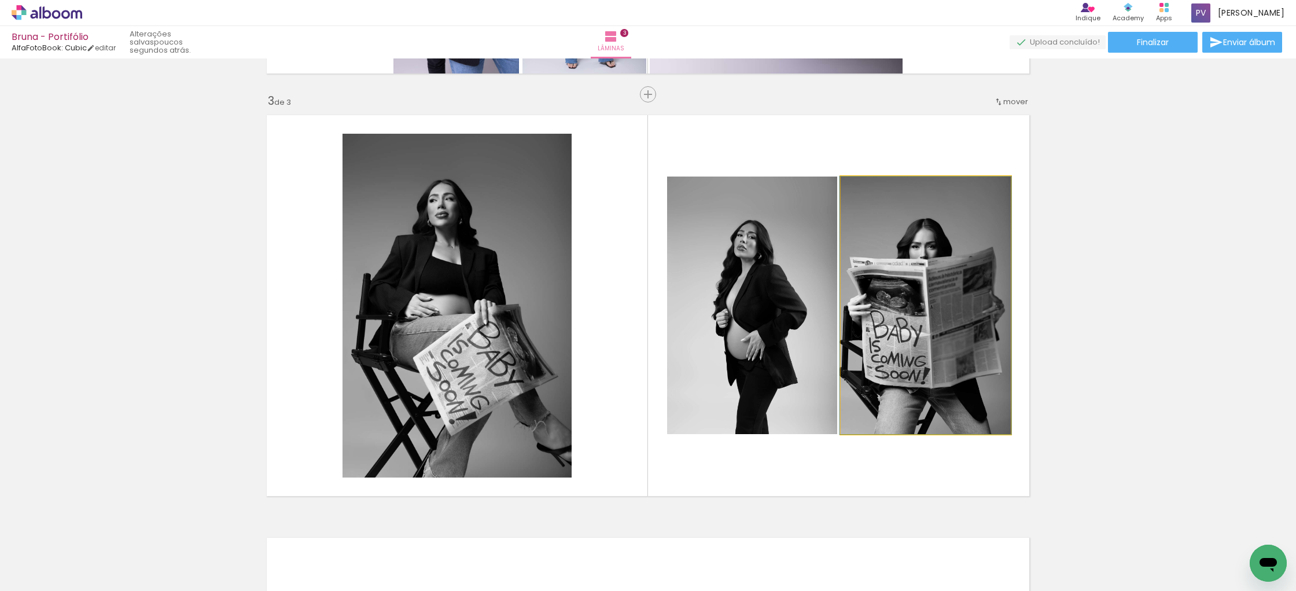
click at [935, 293] on quentale-photo at bounding box center [926, 306] width 170 height 258
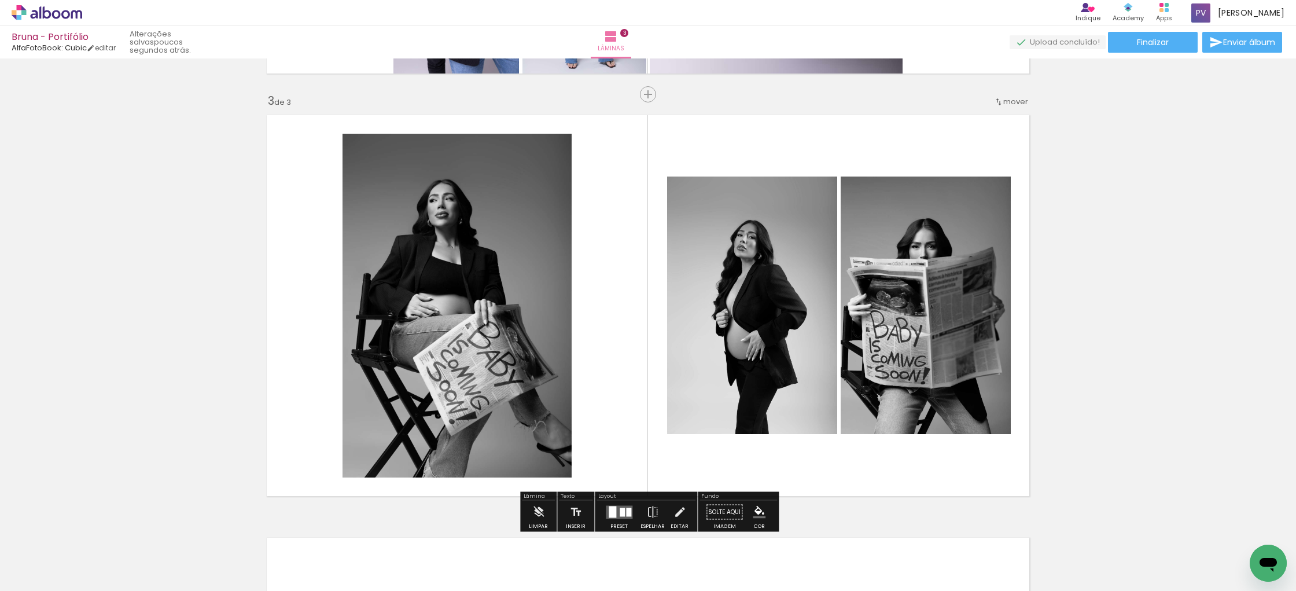
click at [1072, 245] on div "Inserir lâmina 1 de 3 Inserir lâmina 2 de 3 Inserir lâmina 3 de 3" at bounding box center [648, 79] width 1296 height 1691
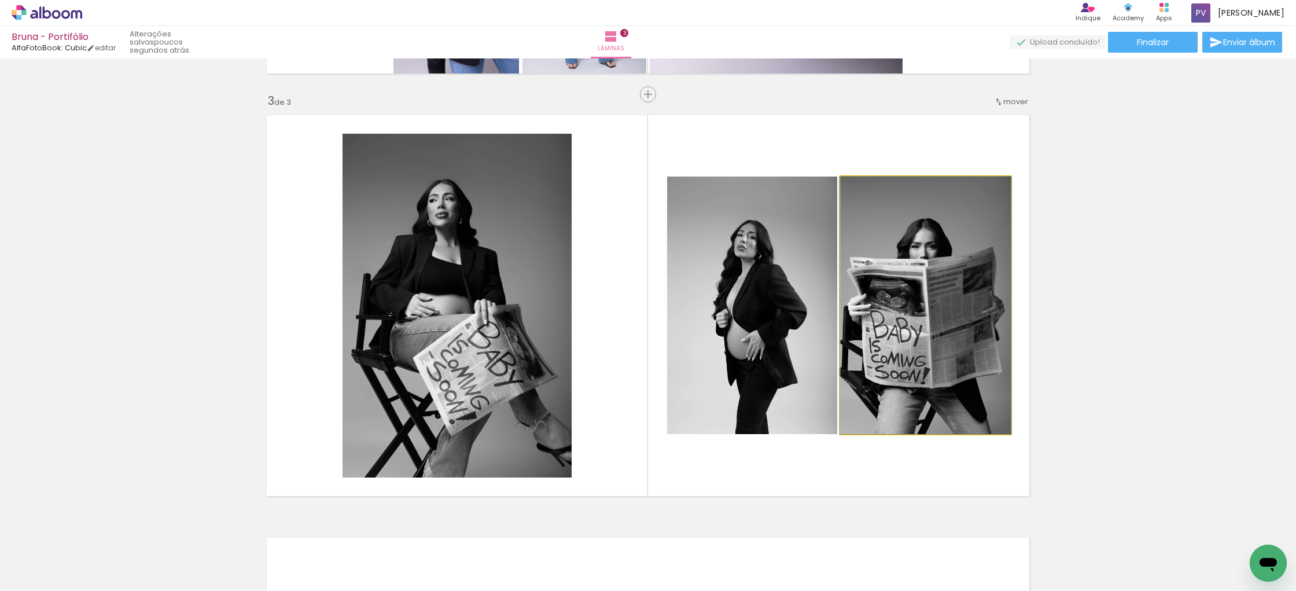
click at [921, 240] on quentale-photo at bounding box center [926, 306] width 170 height 258
click at [921, 239] on quentale-photo at bounding box center [926, 306] width 170 height 258
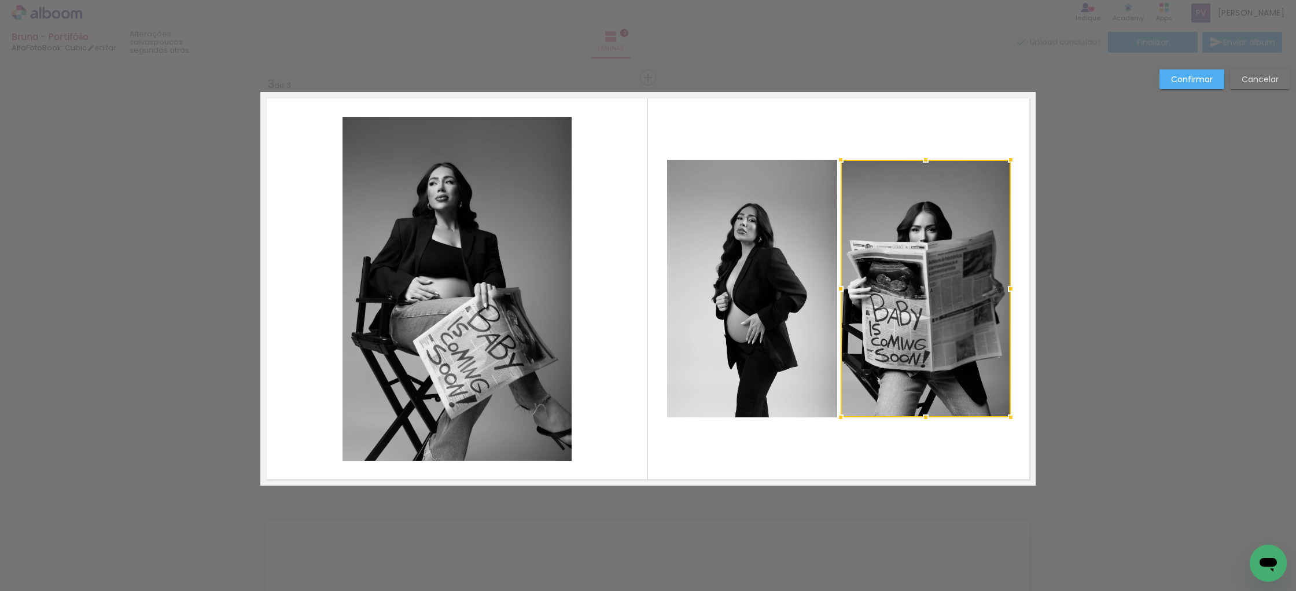
scroll to position [845, 0]
click at [0, 0] on slot "Cancelar" at bounding box center [0, 0] width 0 height 0
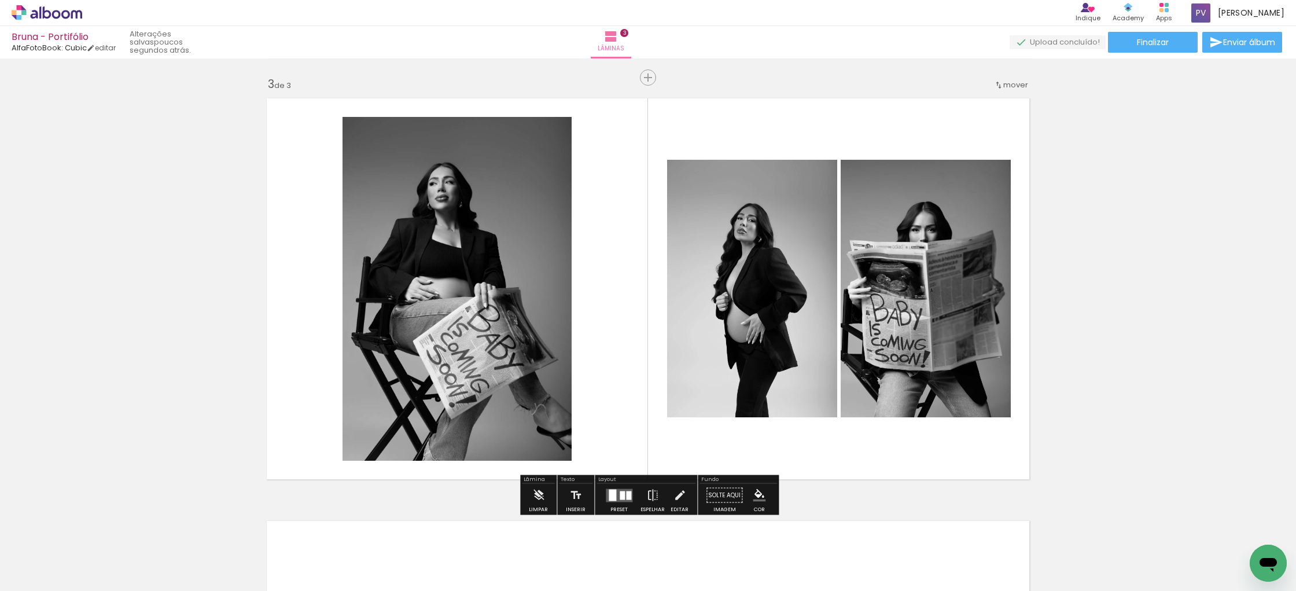
click at [36, 574] on span "Adicionar Fotos" at bounding box center [41, 575] width 35 height 13
click at [0, 0] on input "file" at bounding box center [0, 0] width 0 height 0
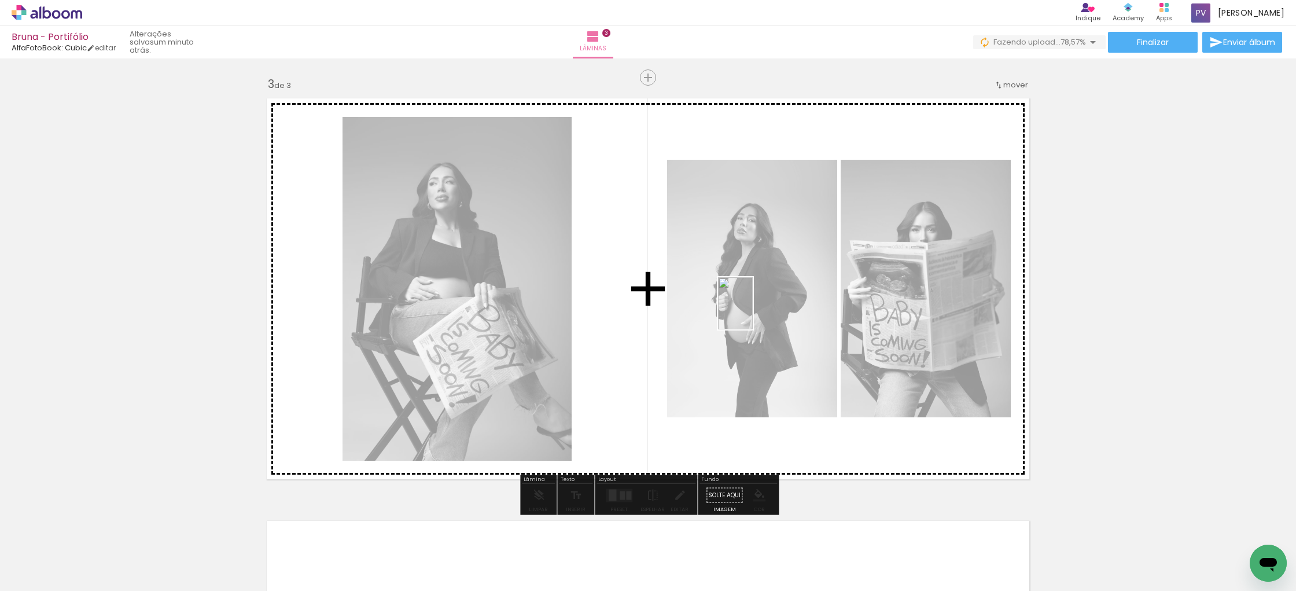
drag, startPoint x: 894, startPoint y: 554, endPoint x: 753, endPoint y: 312, distance: 280.1
click at [753, 312] on quentale-workspace at bounding box center [648, 295] width 1296 height 591
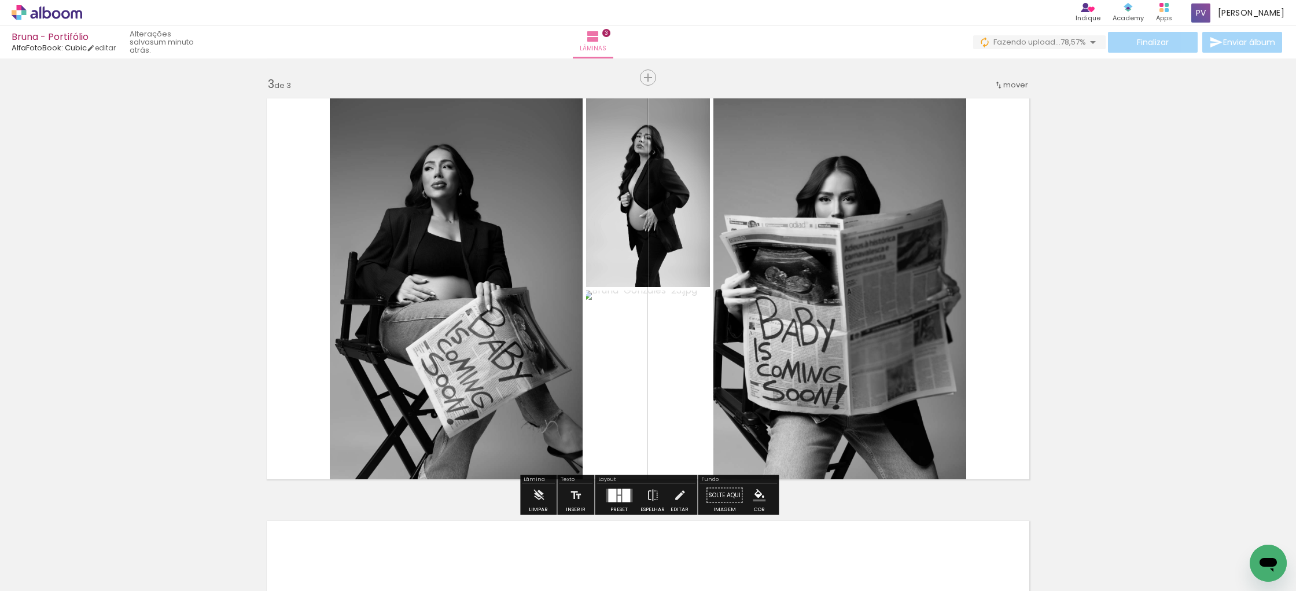
click at [679, 218] on quentale-photo at bounding box center [648, 189] width 124 height 195
click at [538, 497] on iron-icon at bounding box center [538, 495] width 13 height 23
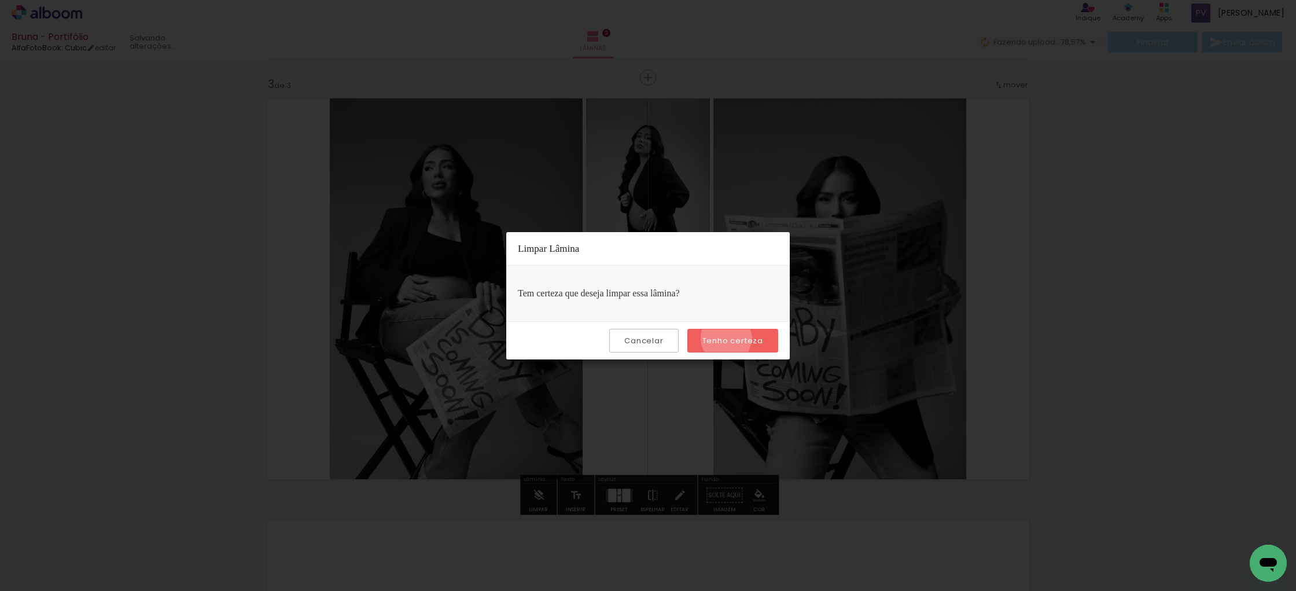
click at [0, 0] on slot "Tenho certeza" at bounding box center [0, 0] width 0 height 0
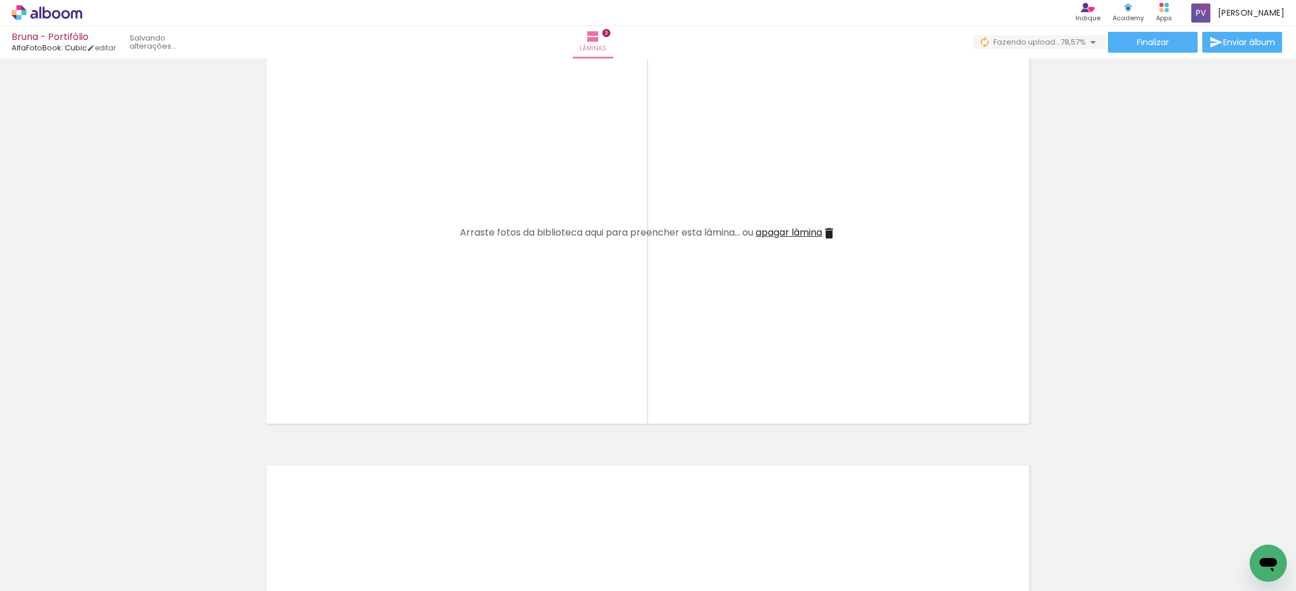
scroll to position [903, 0]
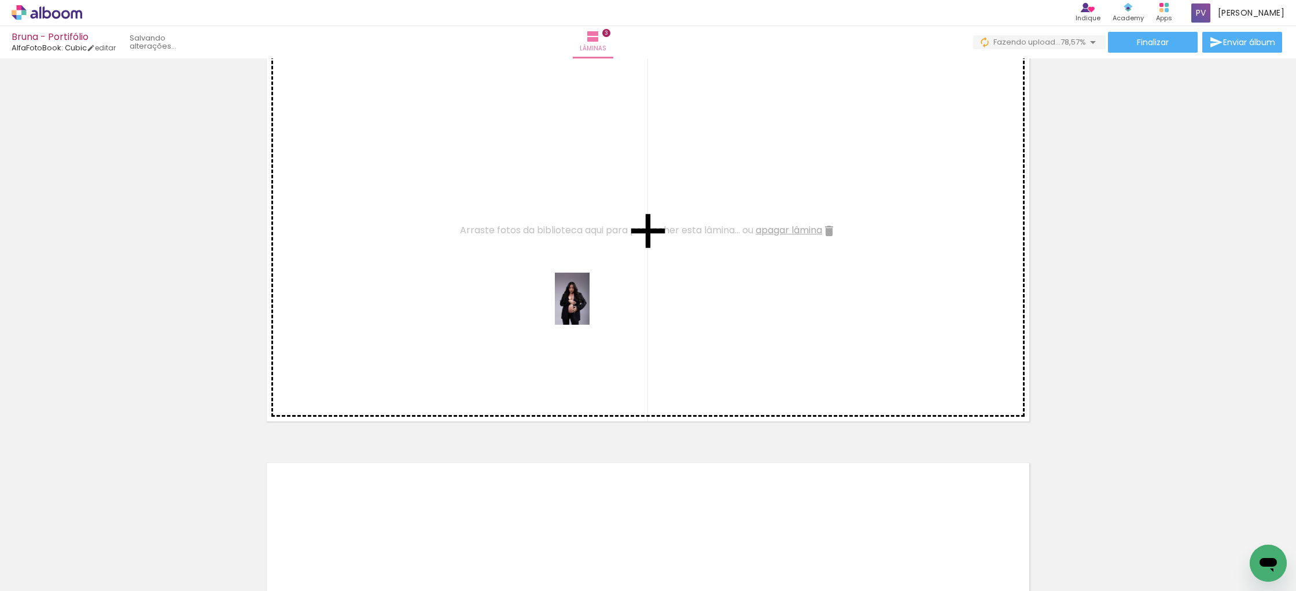
drag, startPoint x: 833, startPoint y: 564, endPoint x: 590, endPoint y: 307, distance: 353.7
click at [590, 307] on quentale-workspace at bounding box center [648, 295] width 1296 height 591
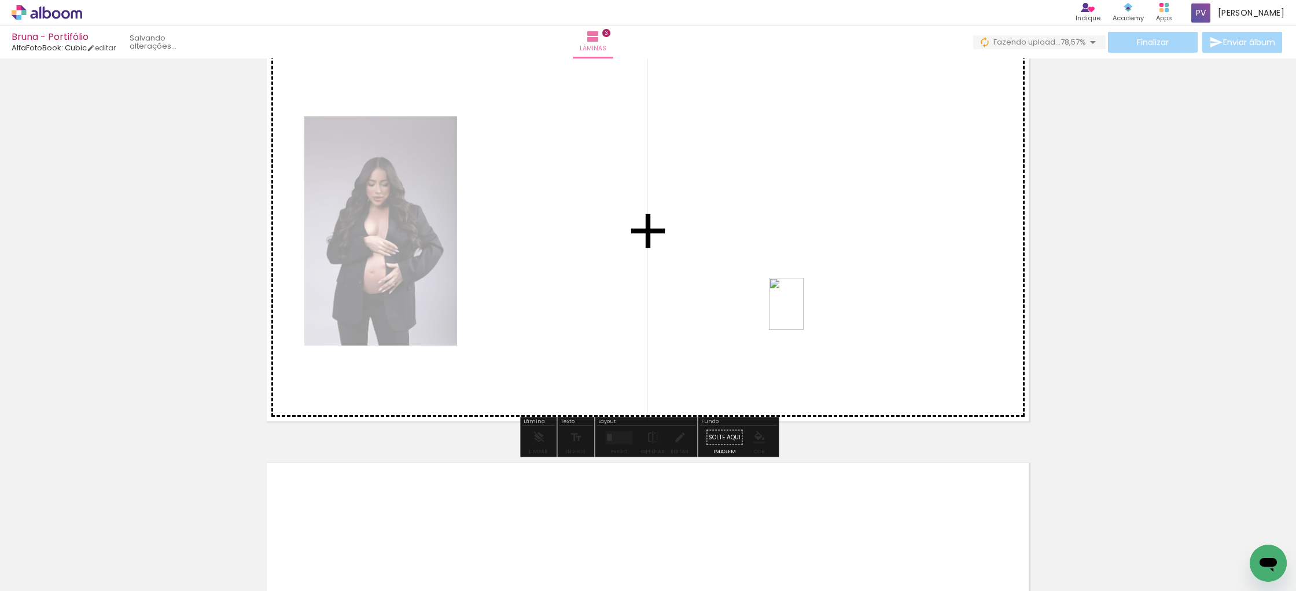
drag, startPoint x: 899, startPoint y: 556, endPoint x: 804, endPoint y: 313, distance: 261.2
click at [804, 313] on quentale-workspace at bounding box center [648, 295] width 1296 height 591
drag, startPoint x: 962, startPoint y: 552, endPoint x: 768, endPoint y: 255, distance: 354.1
click at [768, 255] on quentale-workspace at bounding box center [648, 295] width 1296 height 591
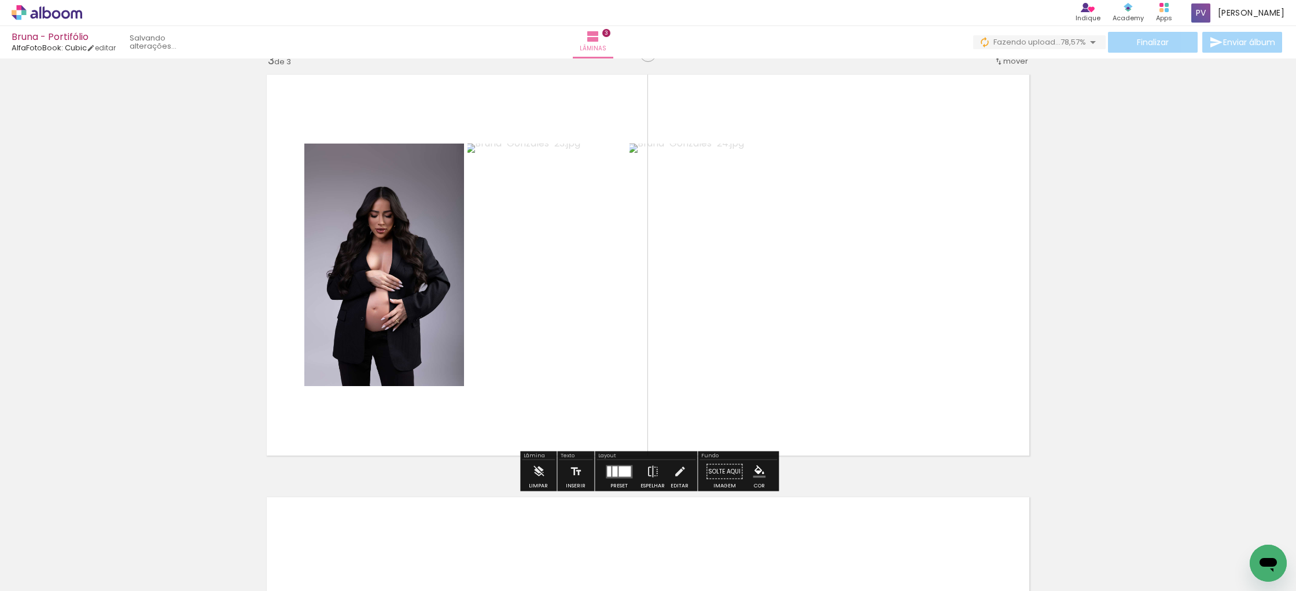
scroll to position [886, 0]
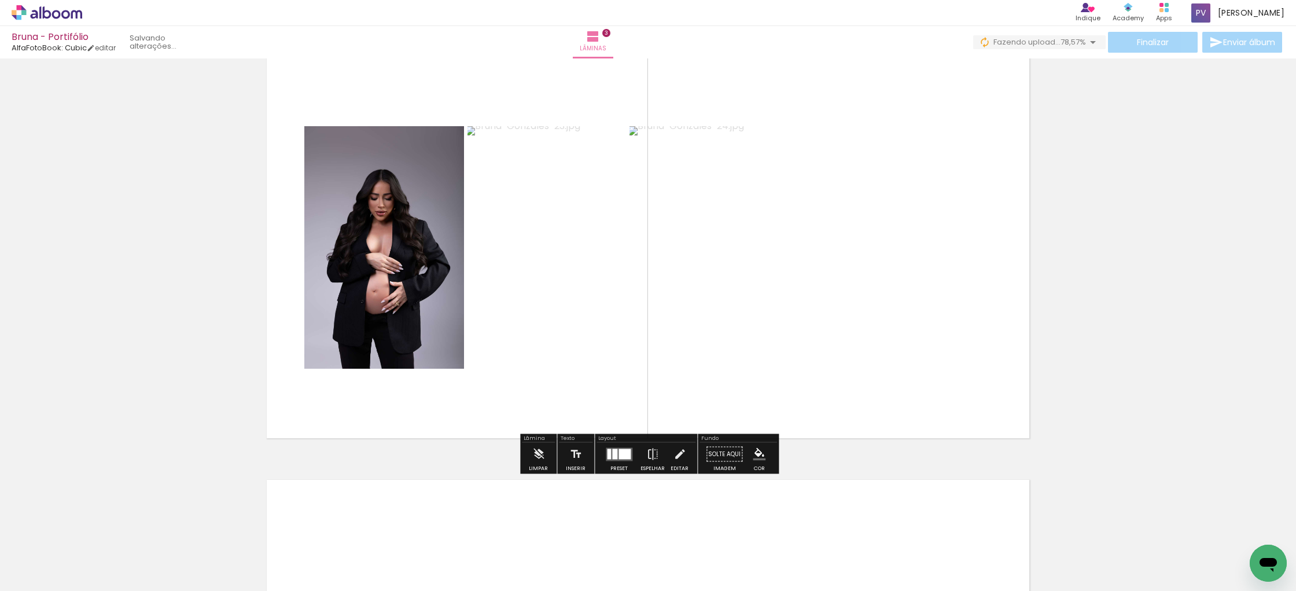
click at [613, 457] on div at bounding box center [614, 454] width 5 height 10
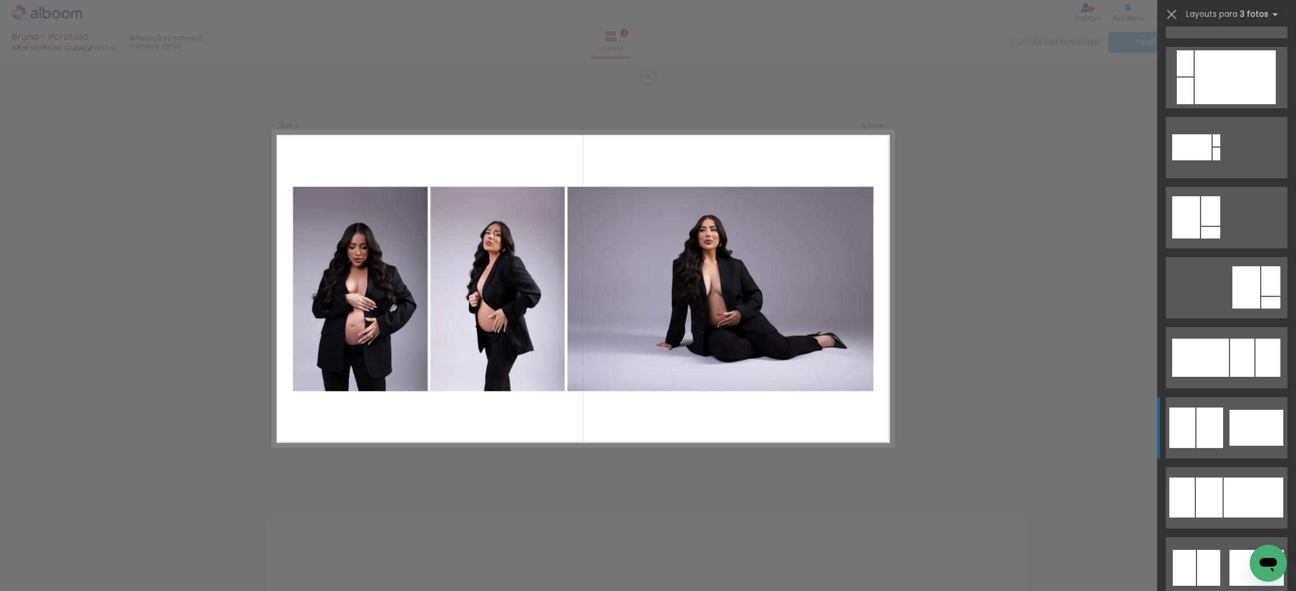
scroll to position [552, 0]
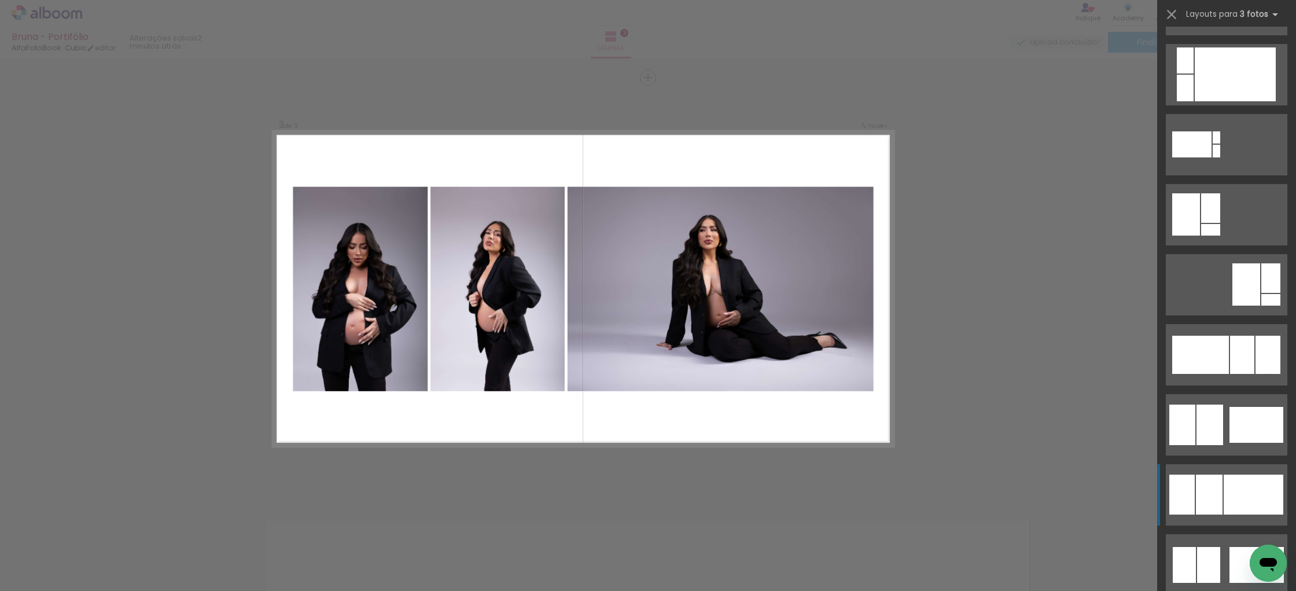
click at [1236, 498] on div at bounding box center [1254, 495] width 60 height 40
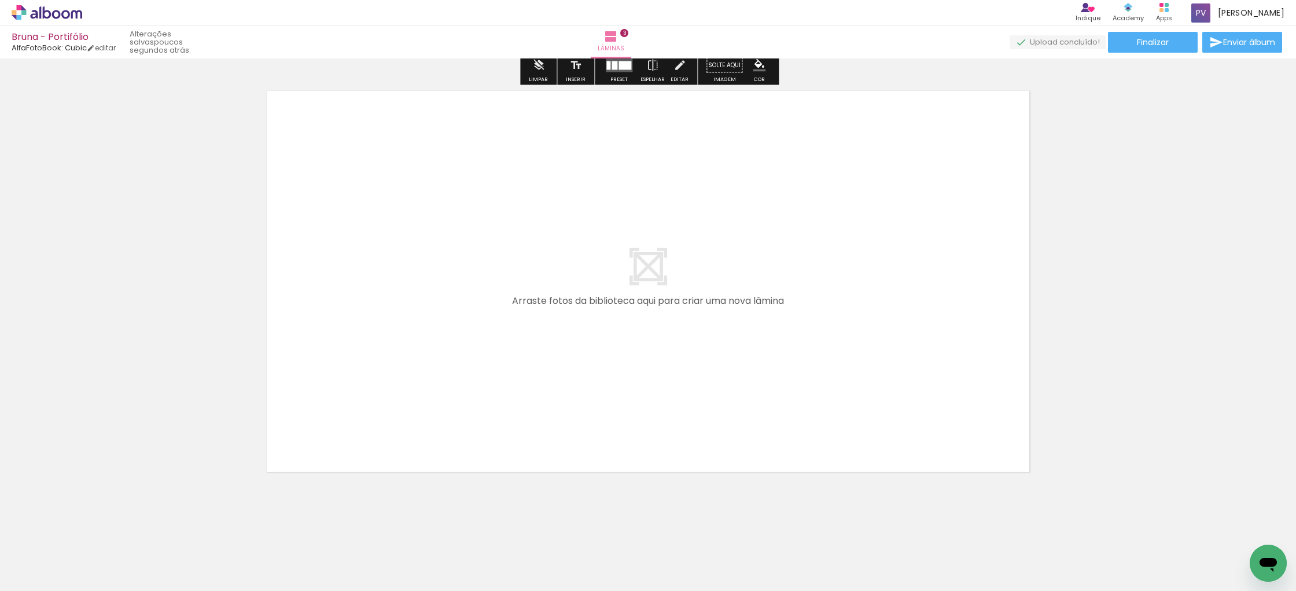
scroll to position [1274, 0]
click at [35, 575] on span "Adicionar Fotos" at bounding box center [41, 575] width 35 height 13
click at [0, 0] on input "file" at bounding box center [0, 0] width 0 height 0
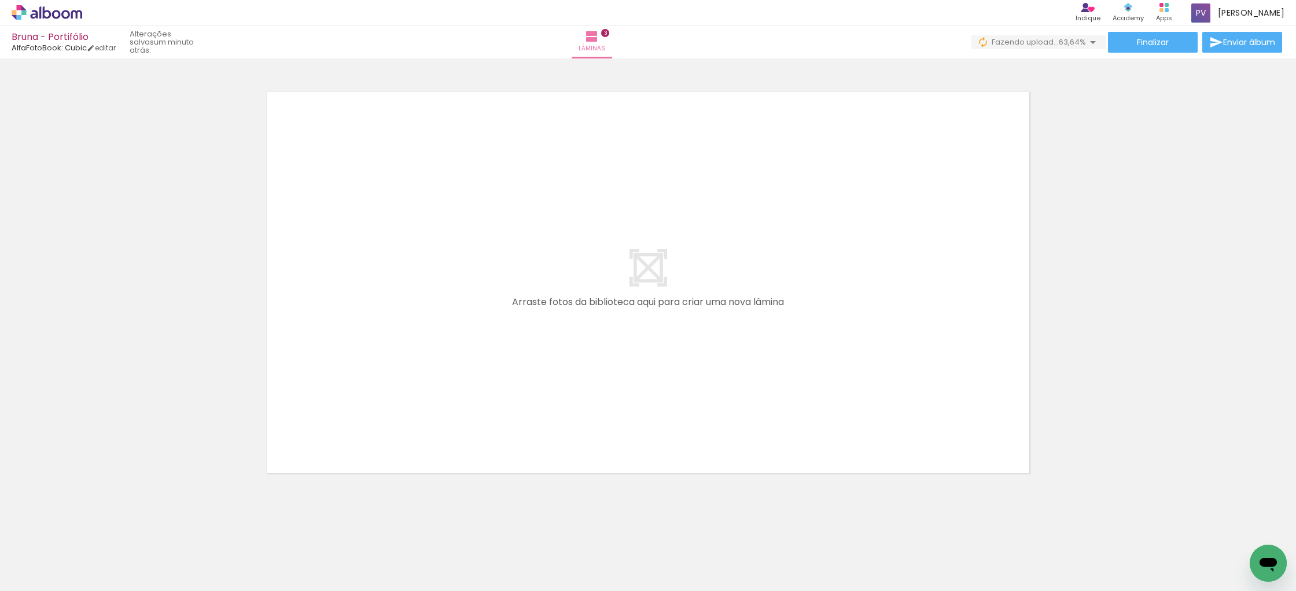
scroll to position [0, 228]
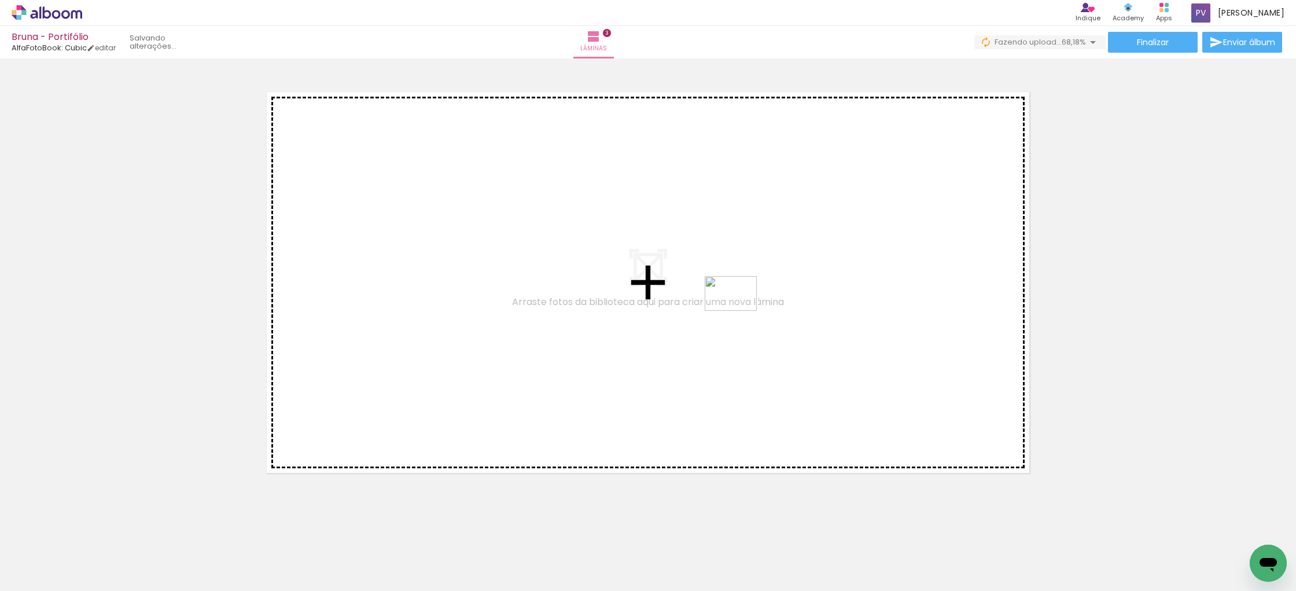
drag, startPoint x: 1057, startPoint y: 562, endPoint x: 740, endPoint y: 311, distance: 405.0
click at [740, 311] on quentale-workspace at bounding box center [648, 295] width 1296 height 591
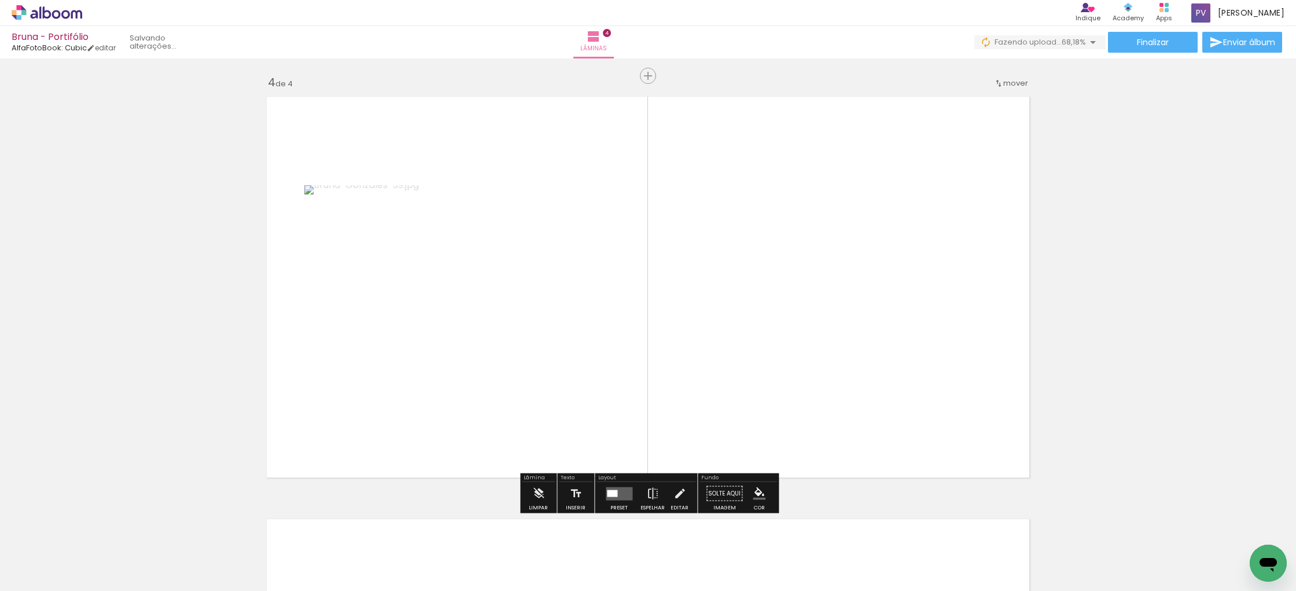
scroll to position [1268, 0]
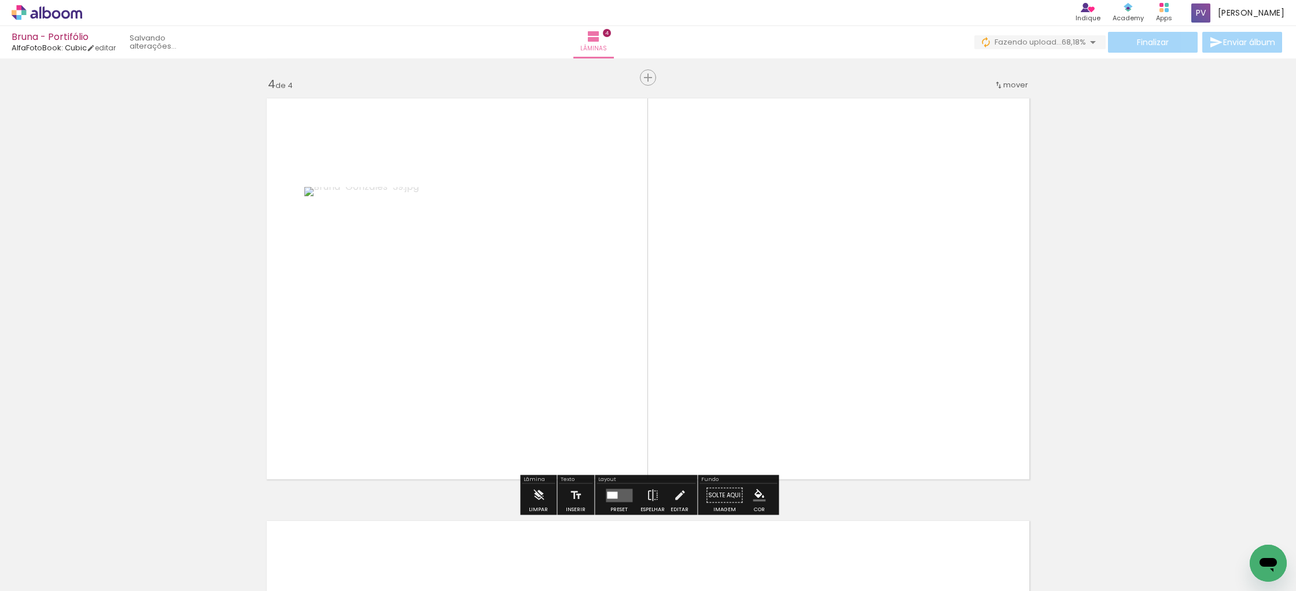
click at [615, 492] on div at bounding box center [612, 494] width 10 height 7
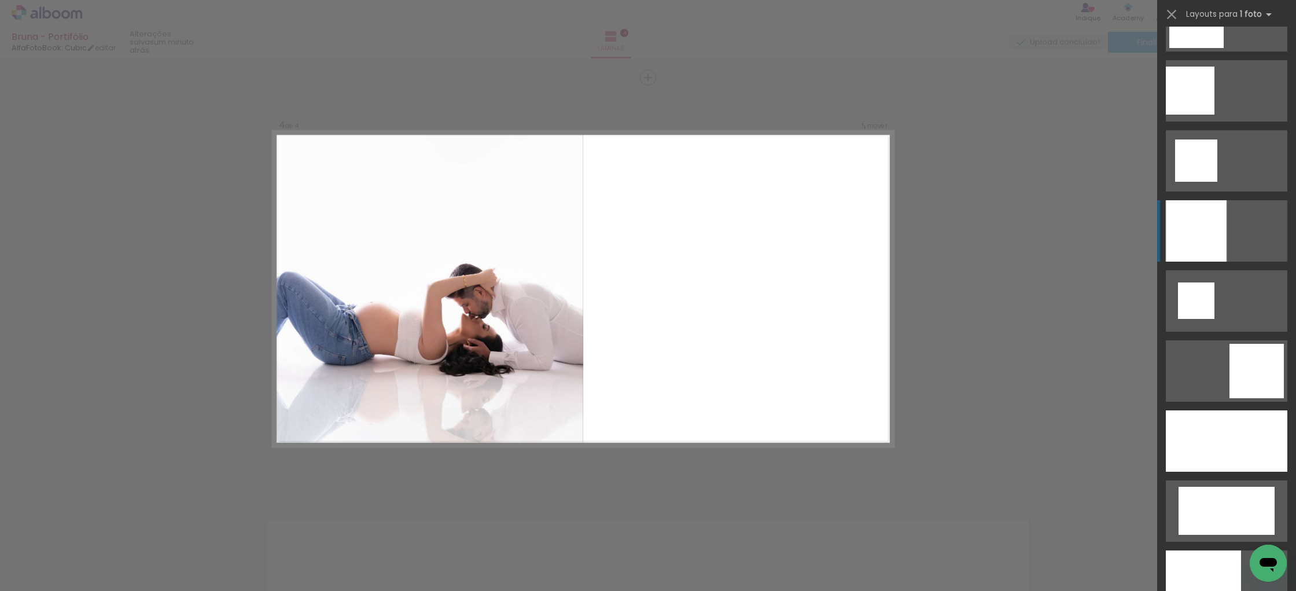
scroll to position [1516, 0]
click at [1205, 225] on div at bounding box center [1196, 230] width 61 height 61
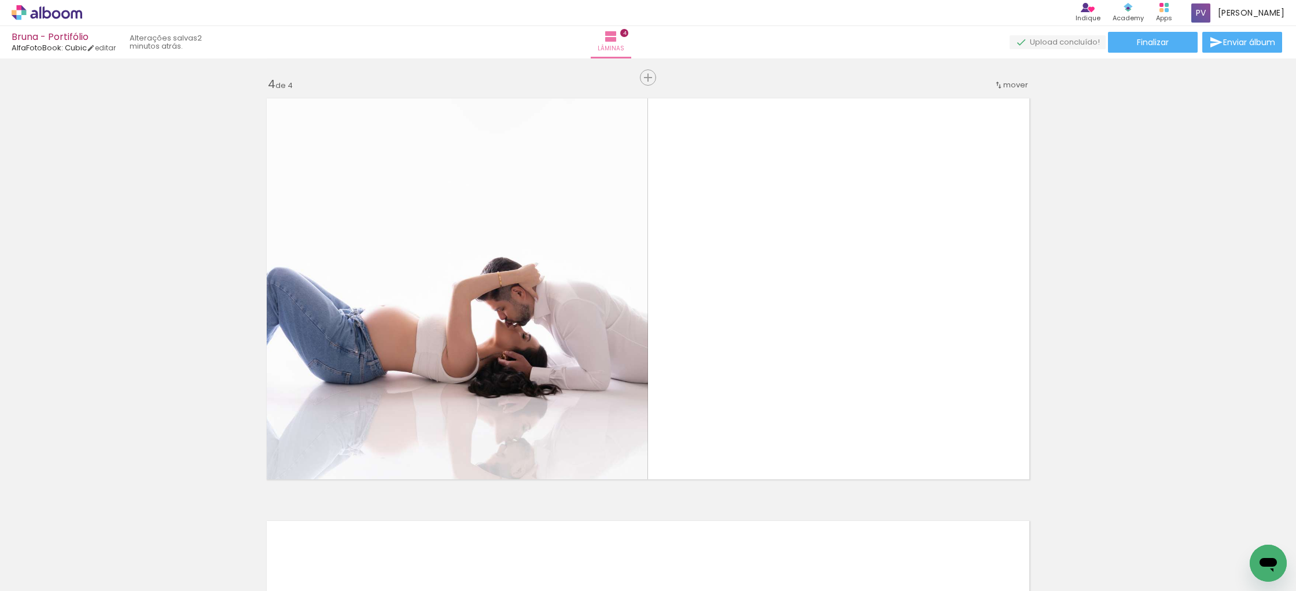
scroll to position [0, 228]
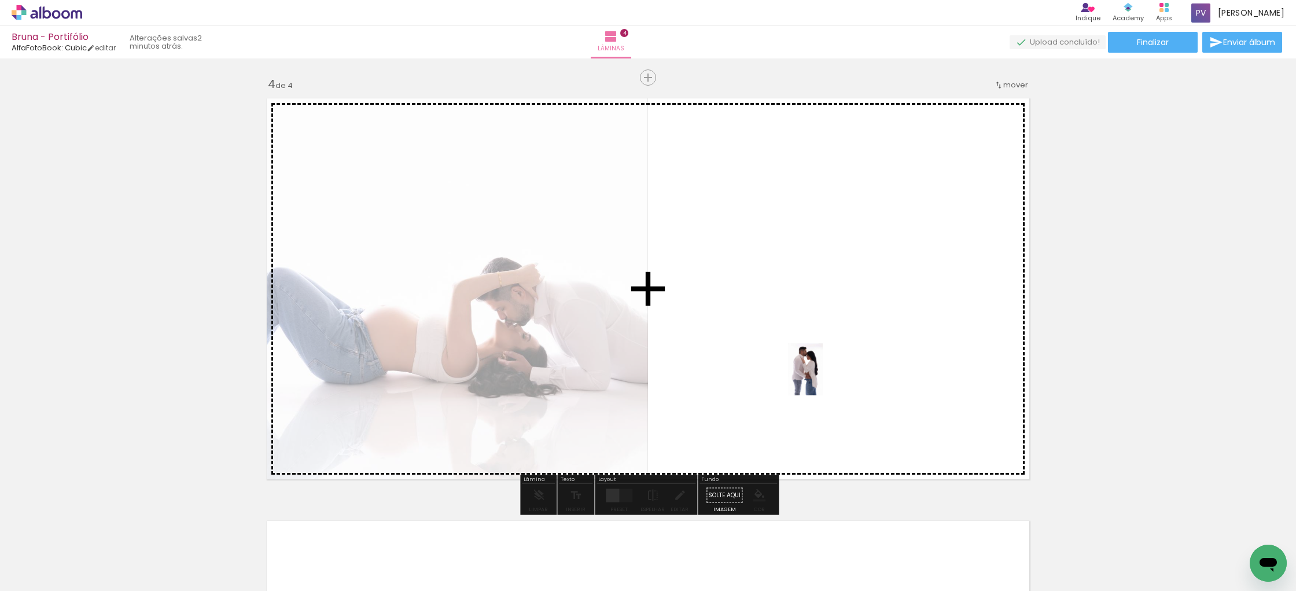
drag, startPoint x: 862, startPoint y: 559, endPoint x: 900, endPoint y: 481, distance: 87.0
click at [823, 378] on quentale-workspace at bounding box center [648, 295] width 1296 height 591
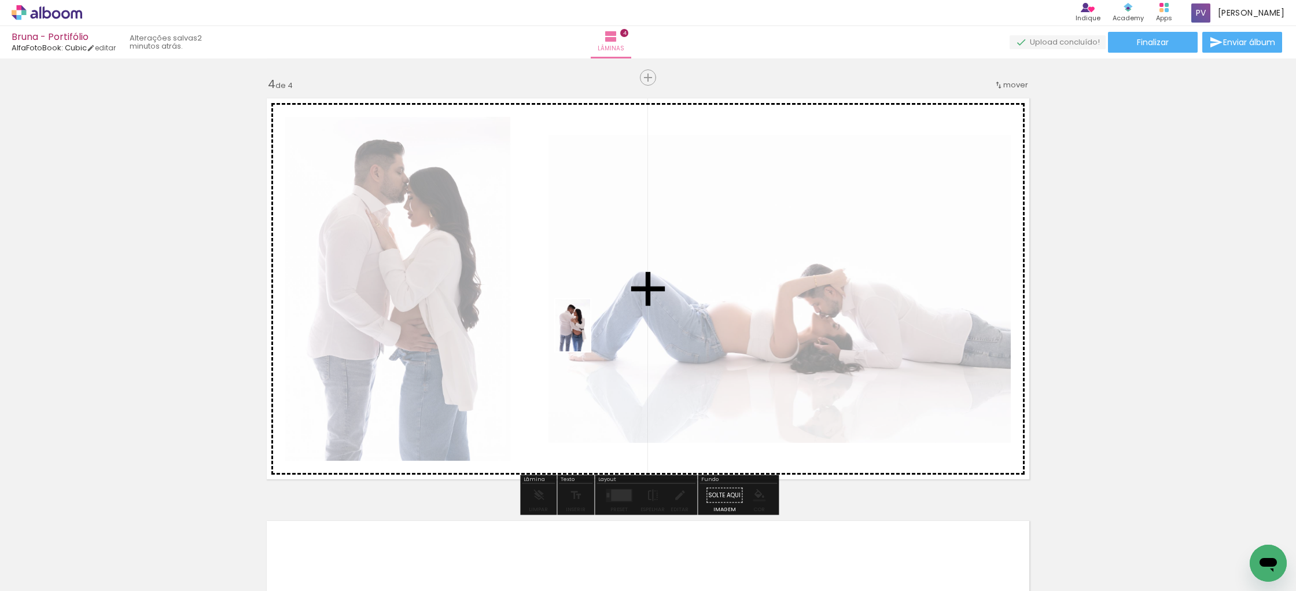
drag, startPoint x: 932, startPoint y: 559, endPoint x: 590, endPoint y: 334, distance: 409.5
click at [590, 334] on quentale-workspace at bounding box center [648, 295] width 1296 height 591
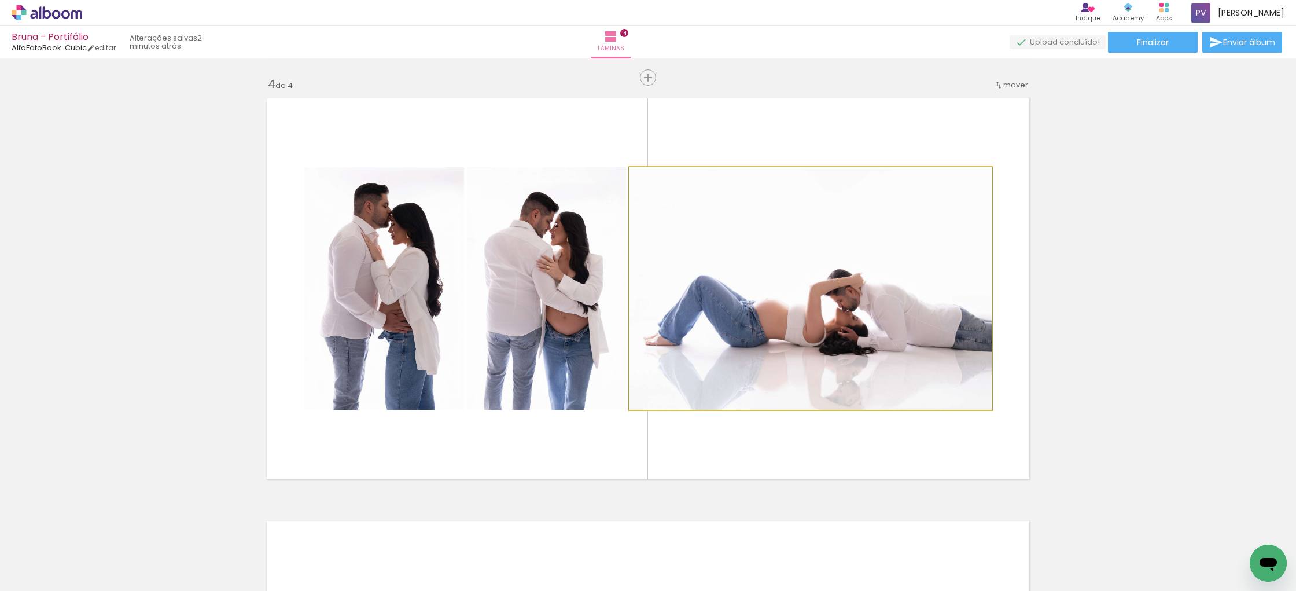
click at [879, 344] on quentale-photo at bounding box center [811, 288] width 362 height 243
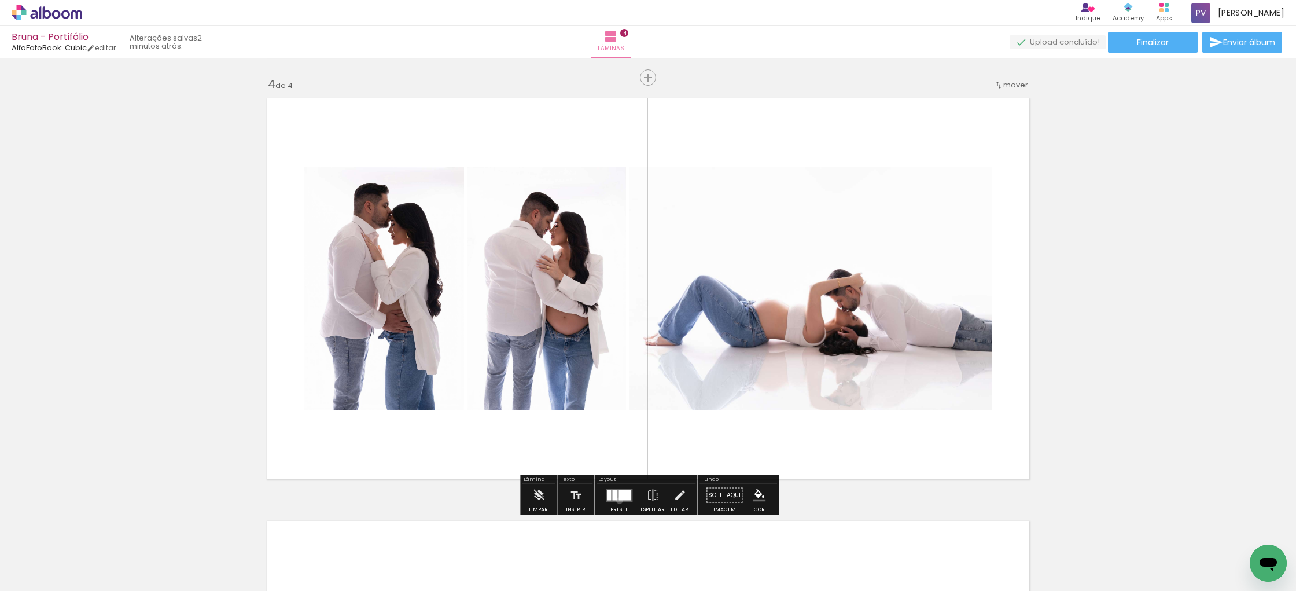
click at [617, 500] on quentale-layouter at bounding box center [619, 494] width 27 height 13
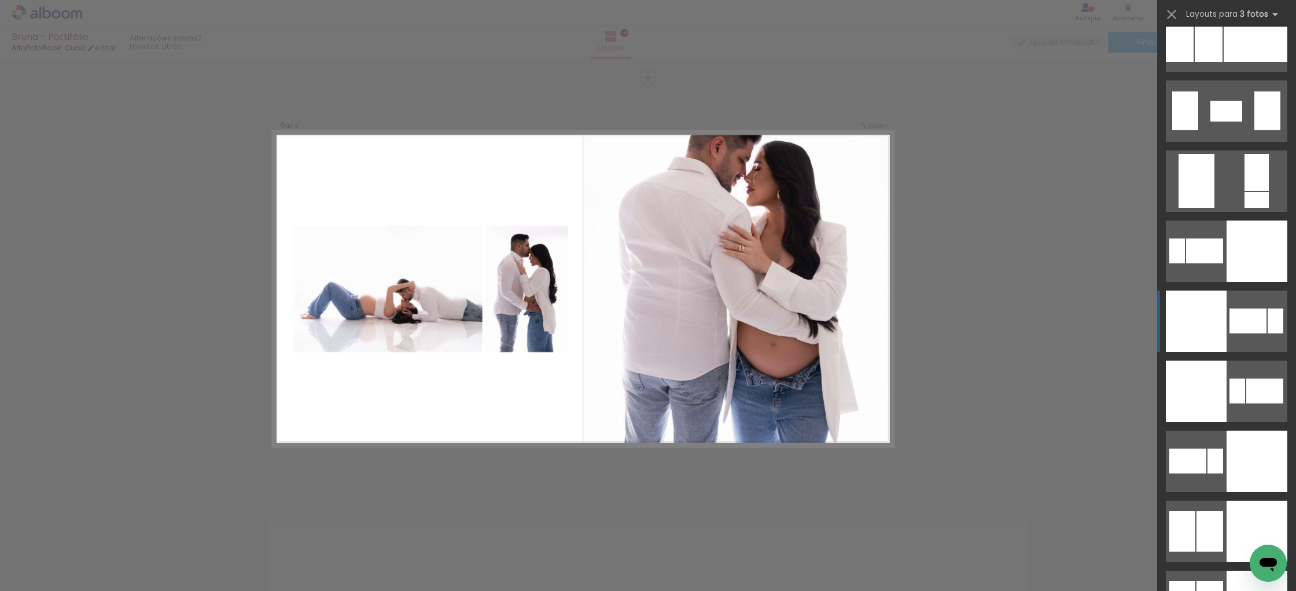
scroll to position [2409, 0]
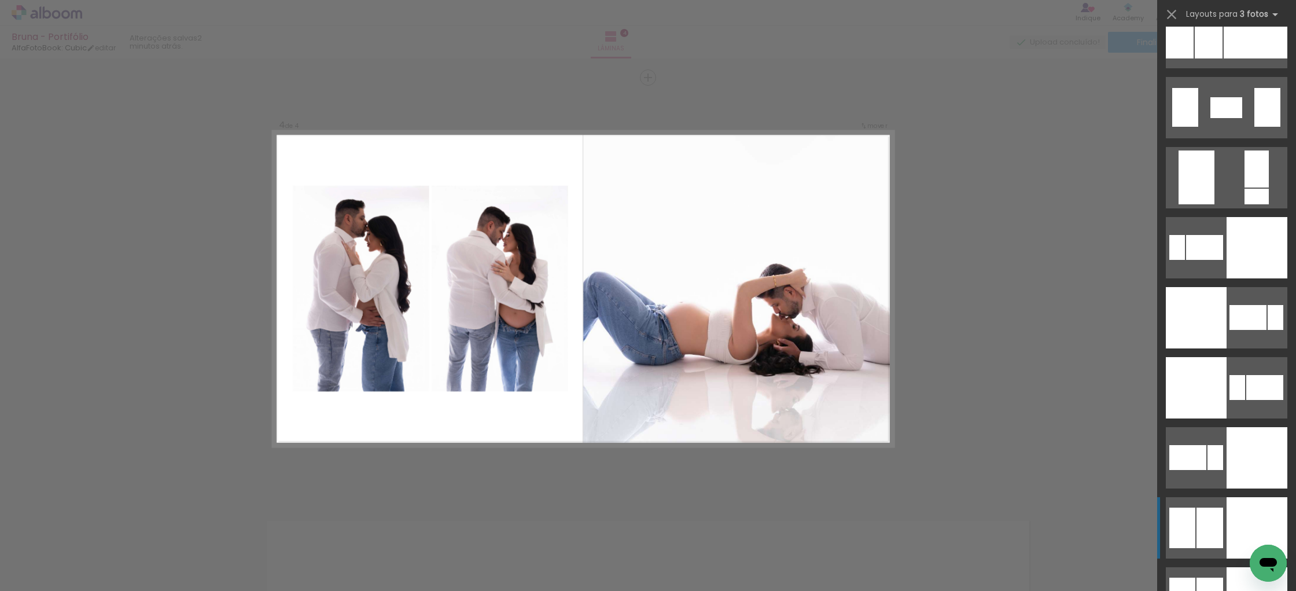
click at [1258, 518] on div at bounding box center [1257, 527] width 61 height 61
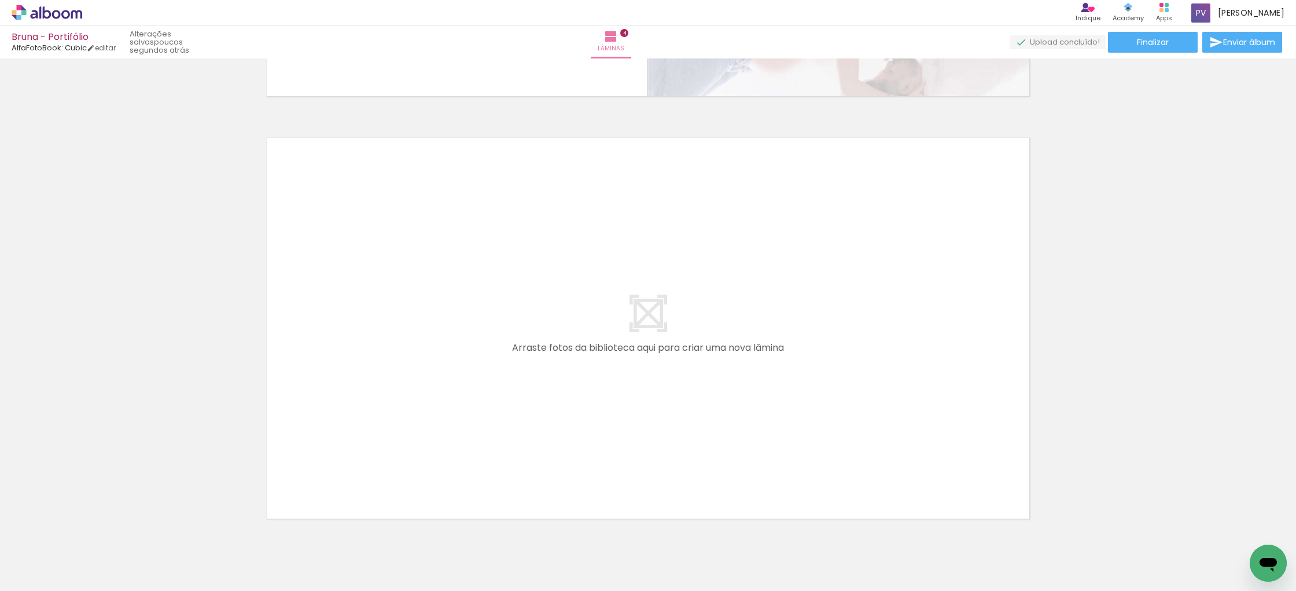
scroll to position [1698, 0]
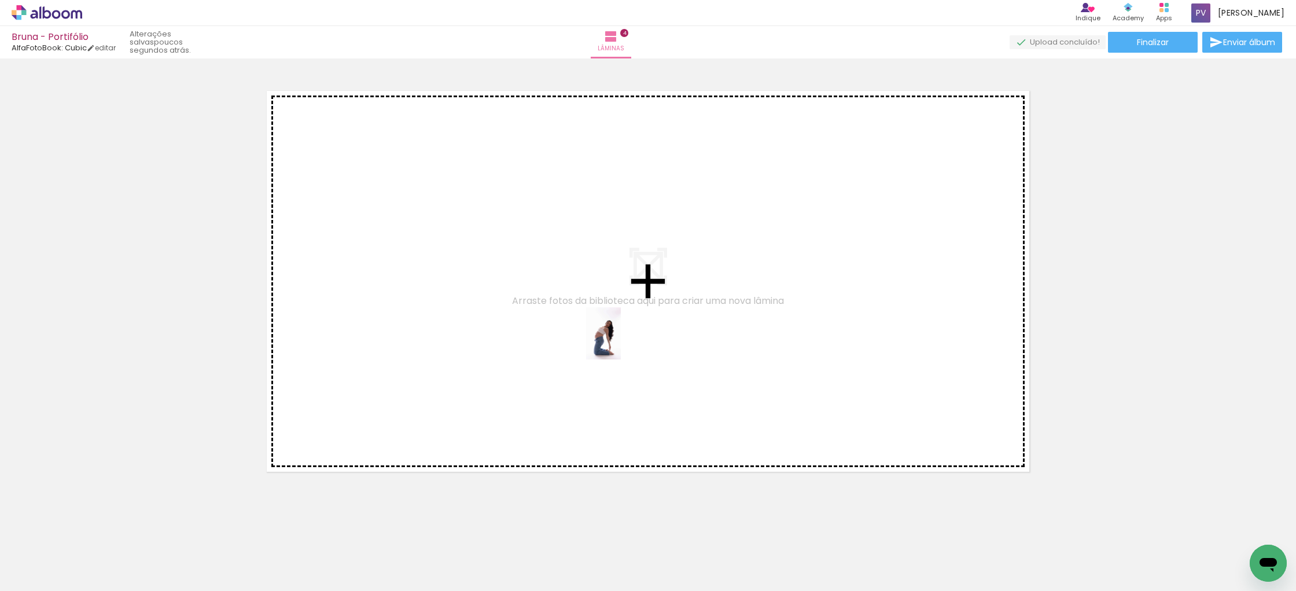
drag, startPoint x: 1128, startPoint y: 565, endPoint x: 621, endPoint y: 342, distance: 554.0
click at [621, 342] on quentale-workspace at bounding box center [648, 295] width 1296 height 591
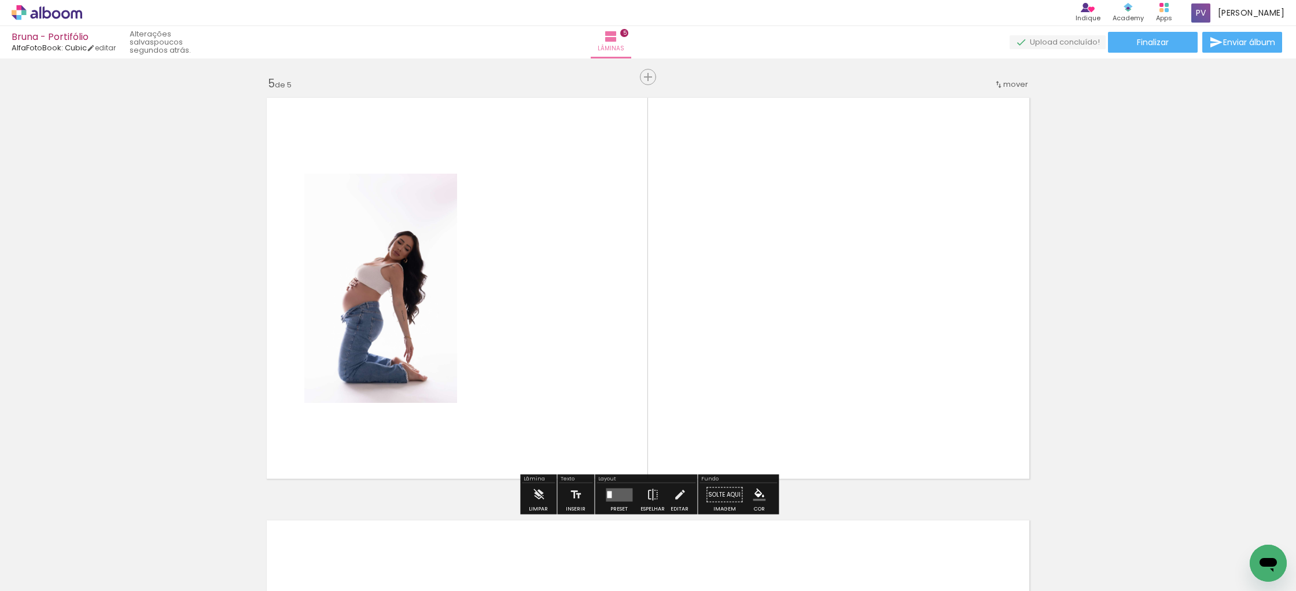
scroll to position [1690, 0]
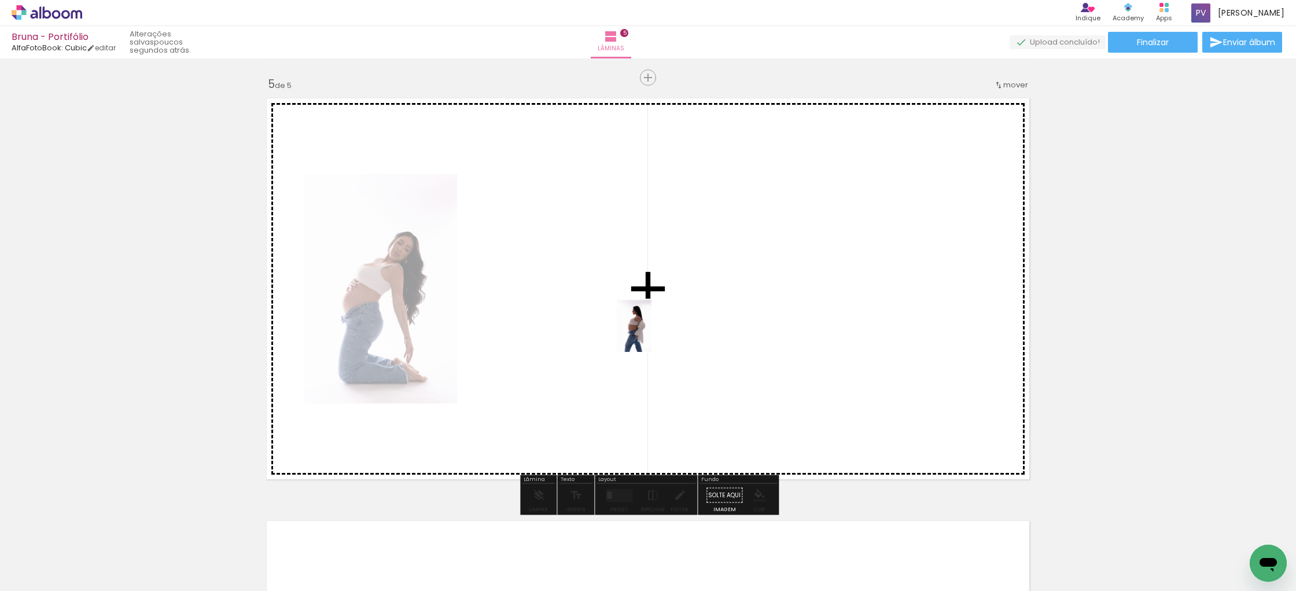
drag, startPoint x: 798, startPoint y: 546, endPoint x: 652, endPoint y: 335, distance: 256.7
click at [652, 334] on quentale-workspace at bounding box center [648, 295] width 1296 height 591
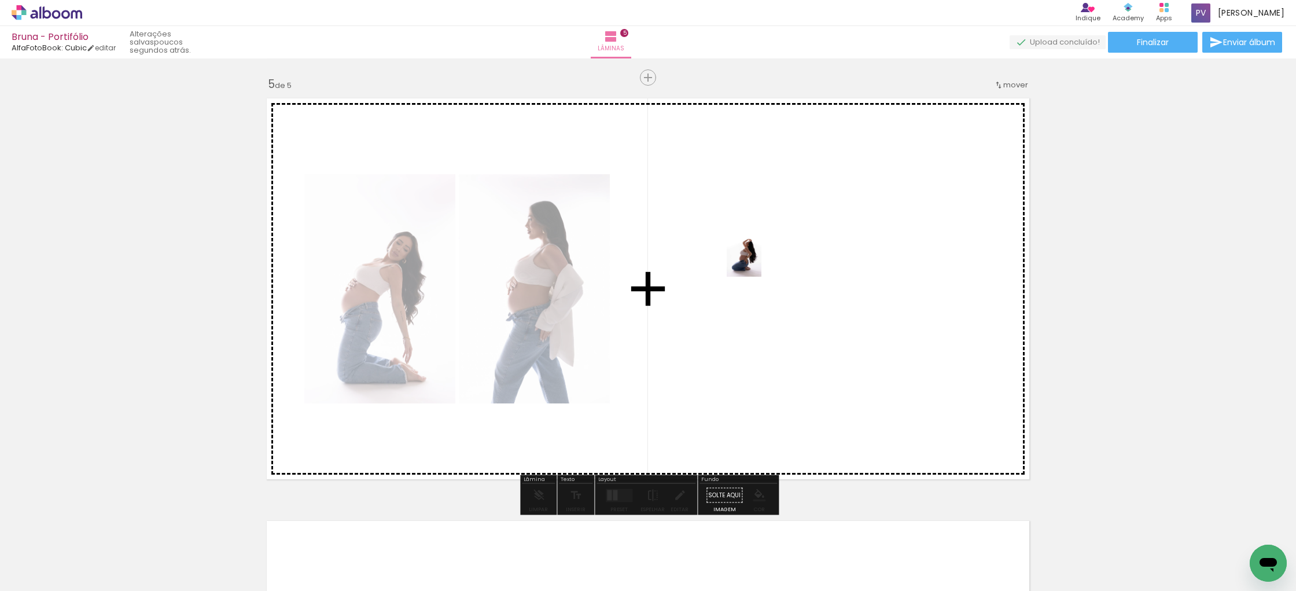
drag, startPoint x: 1254, startPoint y: 537, endPoint x: 762, endPoint y: 259, distance: 565.5
click at [762, 259] on quentale-workspace at bounding box center [648, 295] width 1296 height 591
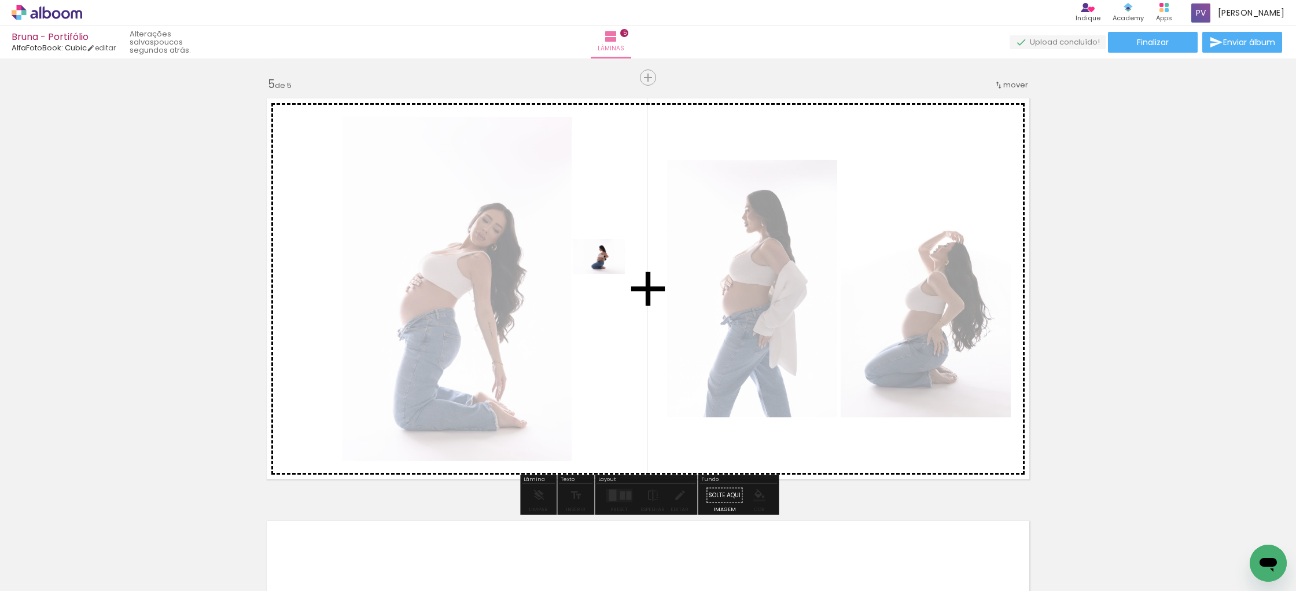
drag, startPoint x: 1185, startPoint y: 557, endPoint x: 612, endPoint y: 274, distance: 639.1
click at [612, 274] on quentale-workspace at bounding box center [648, 295] width 1296 height 591
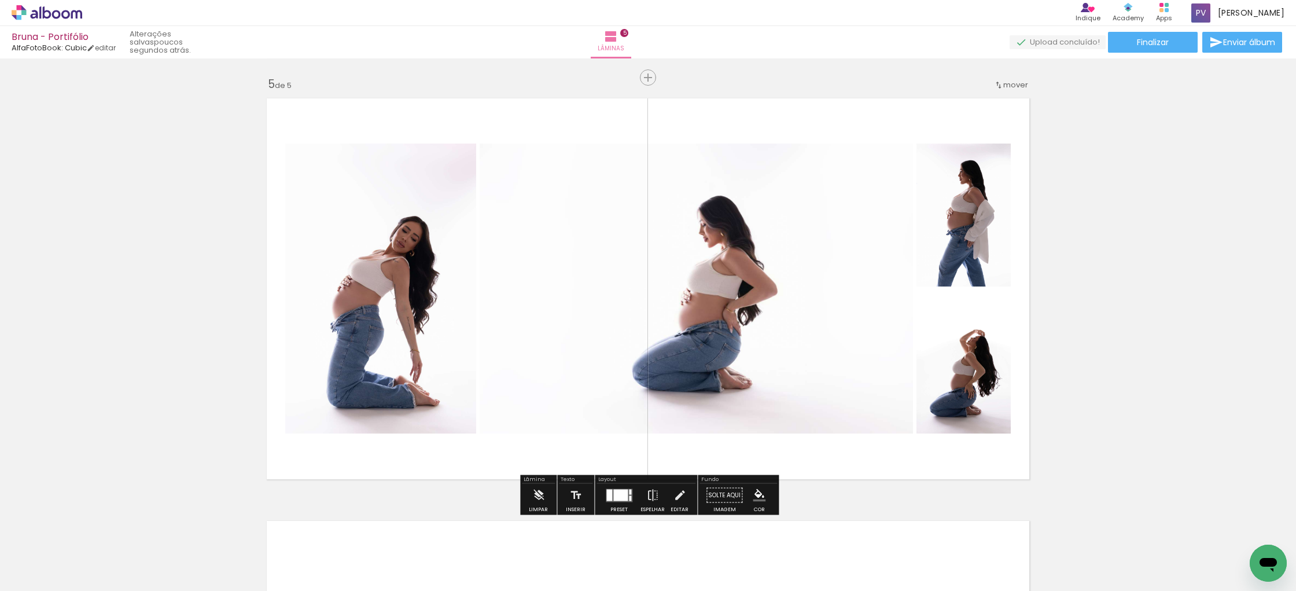
scroll to position [1687, 0]
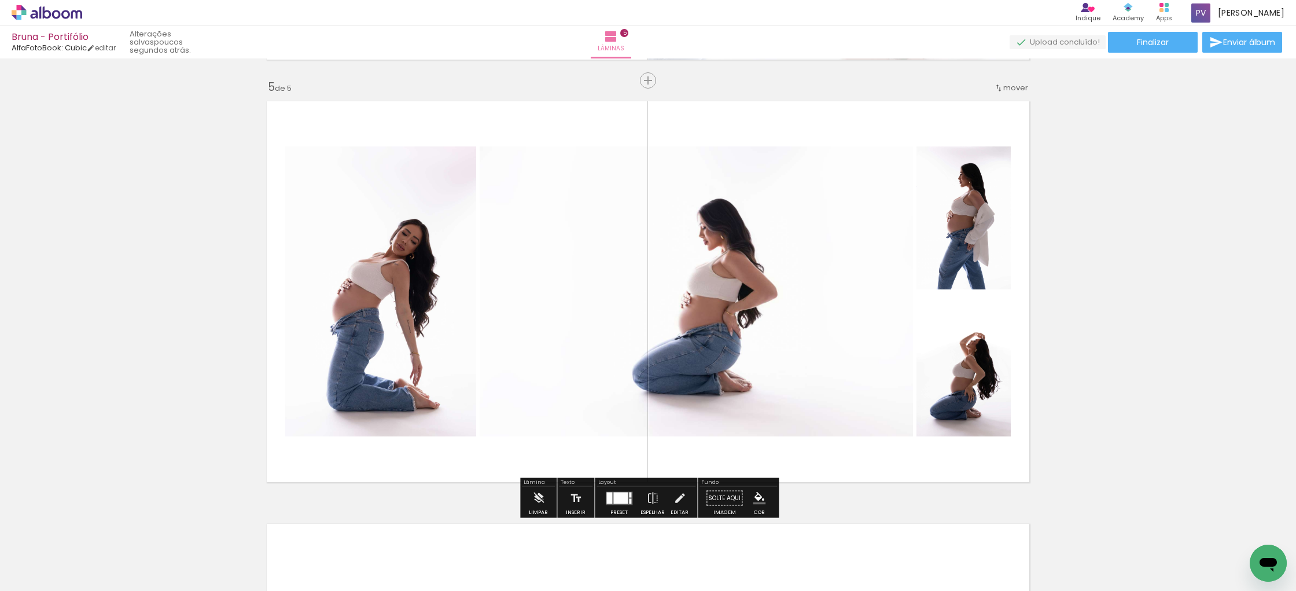
click at [613, 504] on div at bounding box center [619, 498] width 31 height 23
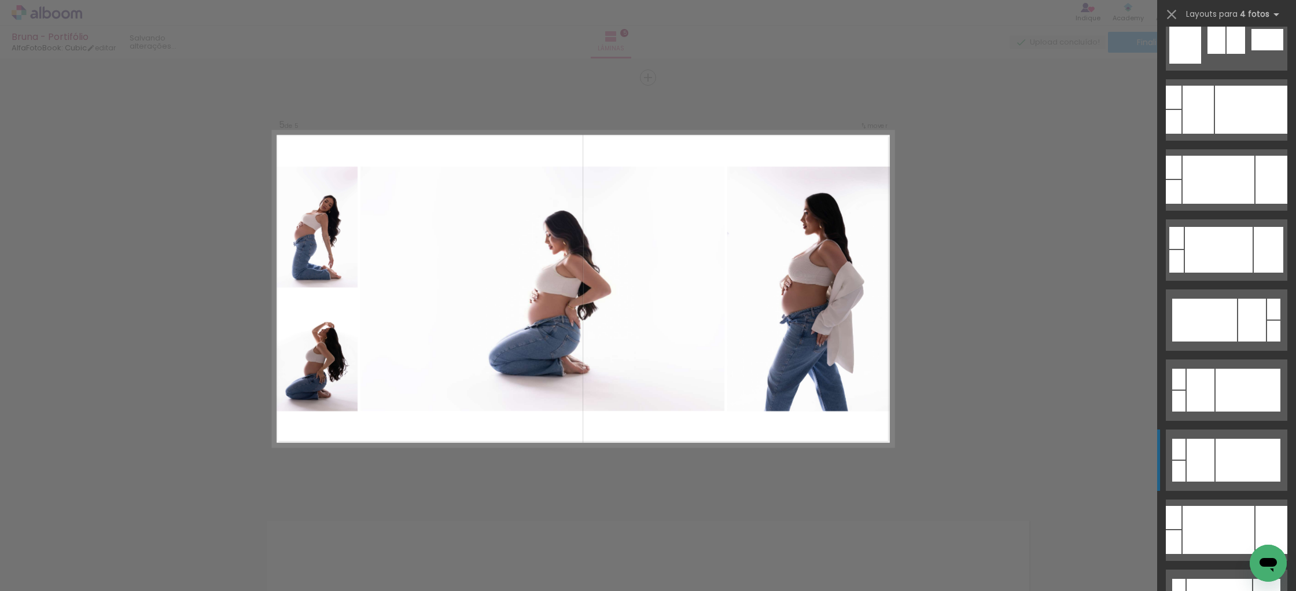
scroll to position [308, 0]
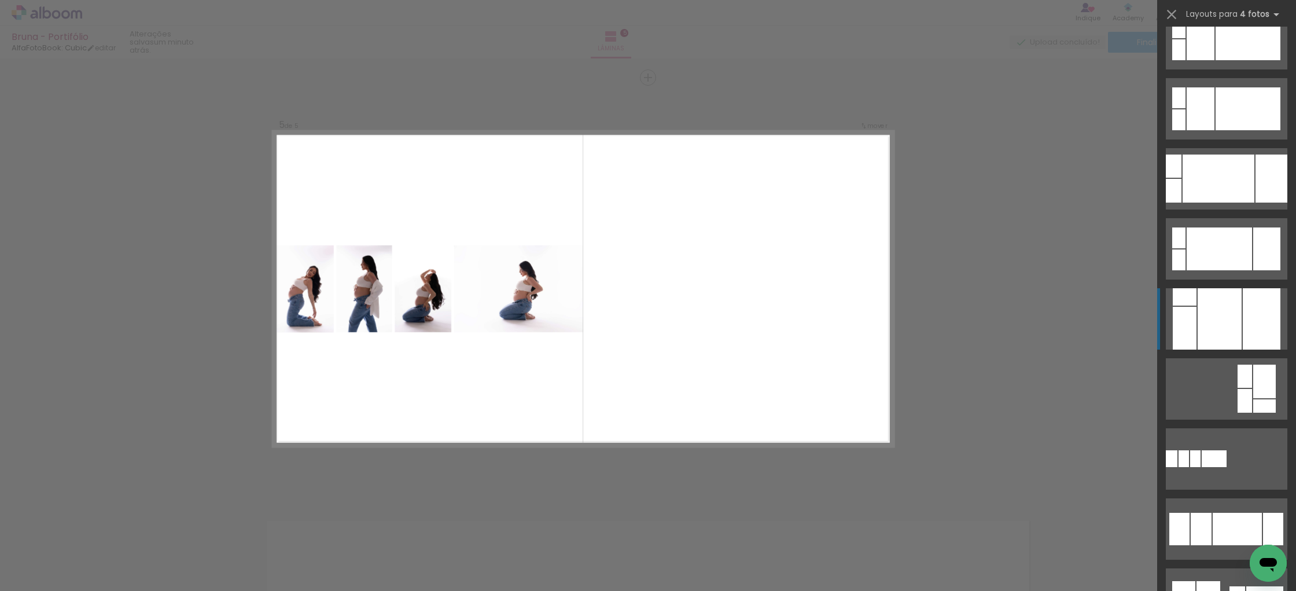
scroll to position [657, 0]
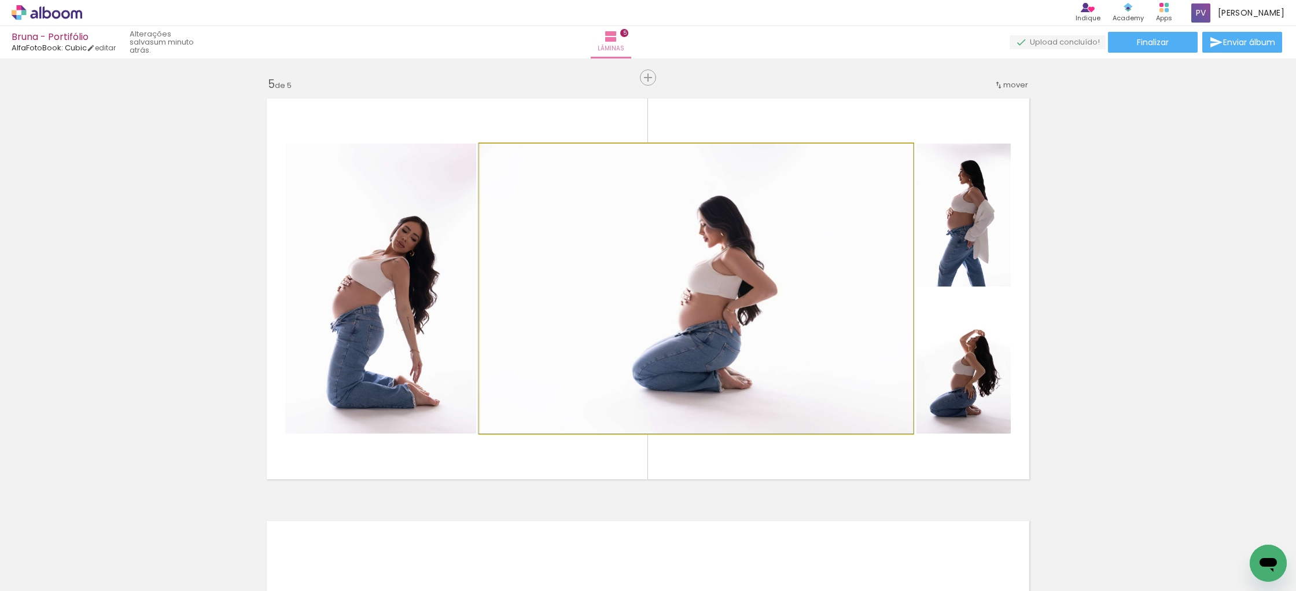
click at [821, 370] on quentale-photo at bounding box center [696, 289] width 433 height 290
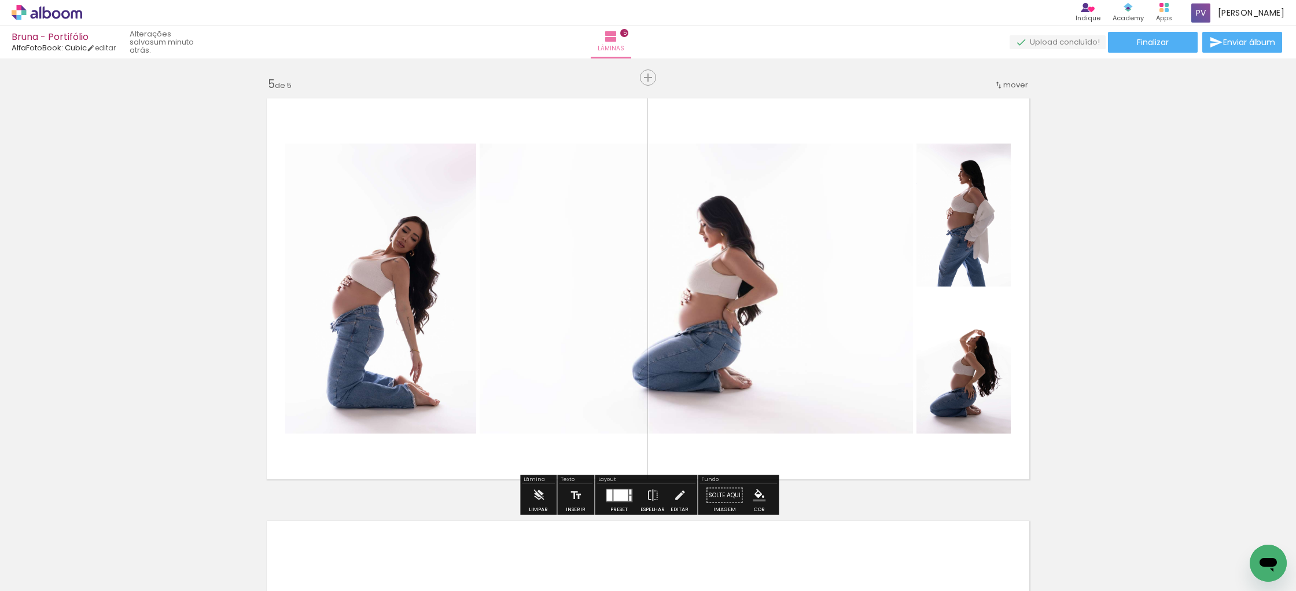
click at [998, 117] on quentale-layouter at bounding box center [648, 289] width 776 height 394
click at [676, 498] on iron-icon at bounding box center [680, 495] width 13 height 23
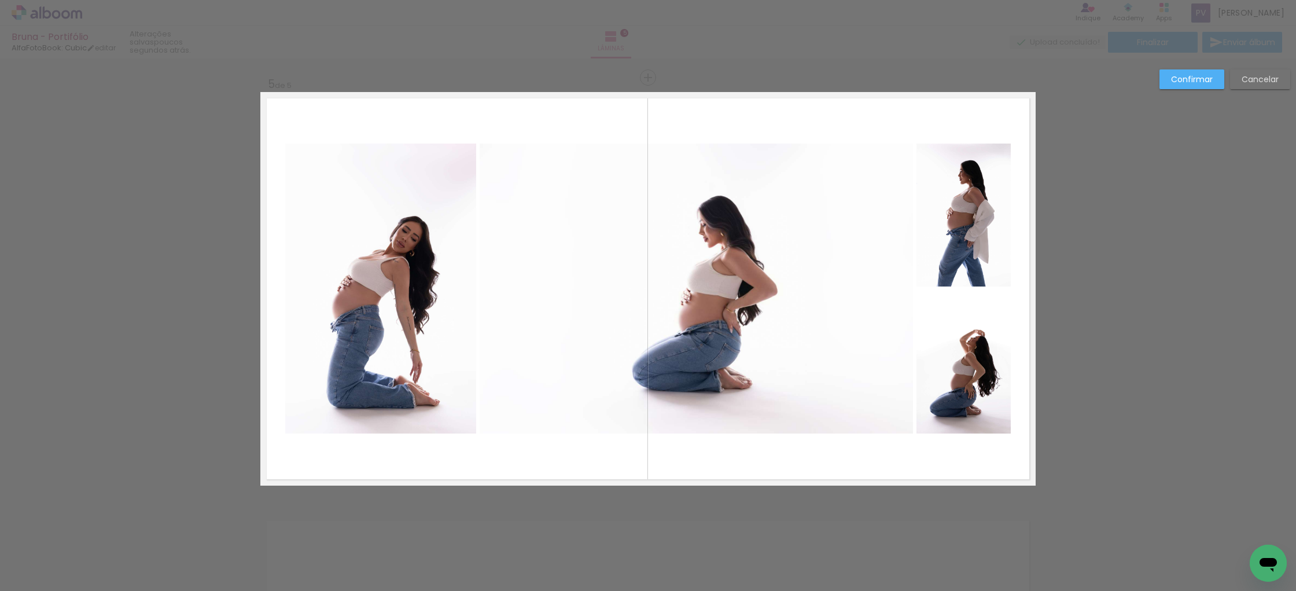
click at [855, 254] on quentale-photo at bounding box center [696, 289] width 433 height 290
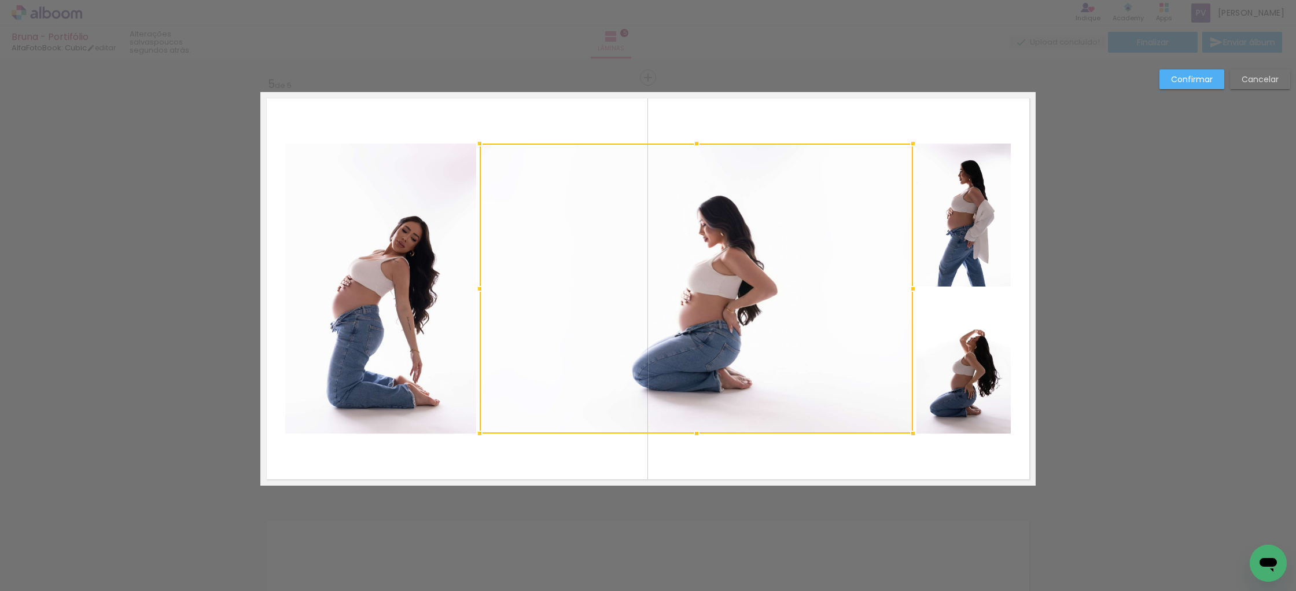
click at [965, 234] on quentale-photo at bounding box center [964, 215] width 94 height 143
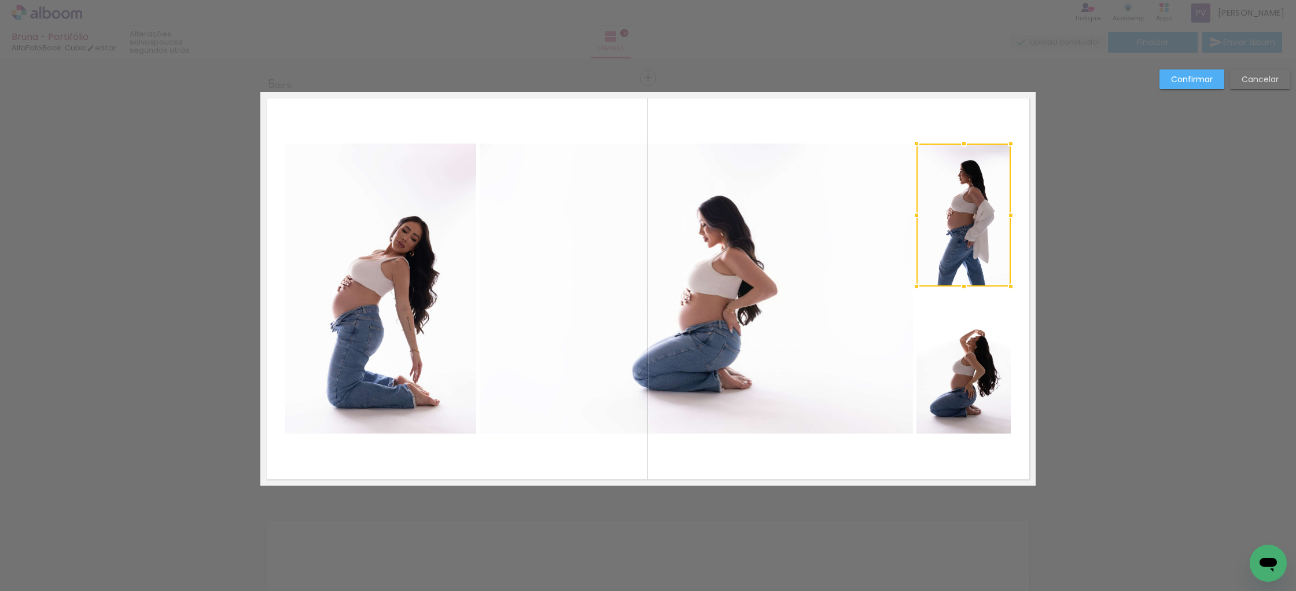
click at [0, 0] on slot "Cancelar" at bounding box center [0, 0] width 0 height 0
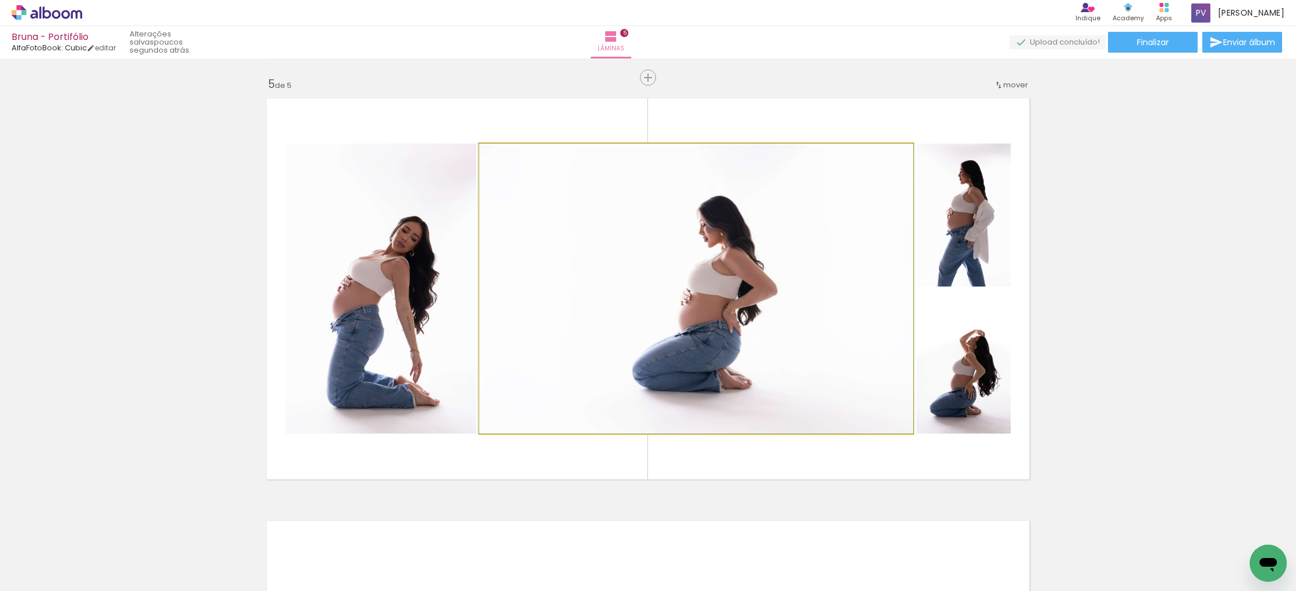
click at [788, 234] on quentale-photo at bounding box center [696, 289] width 433 height 290
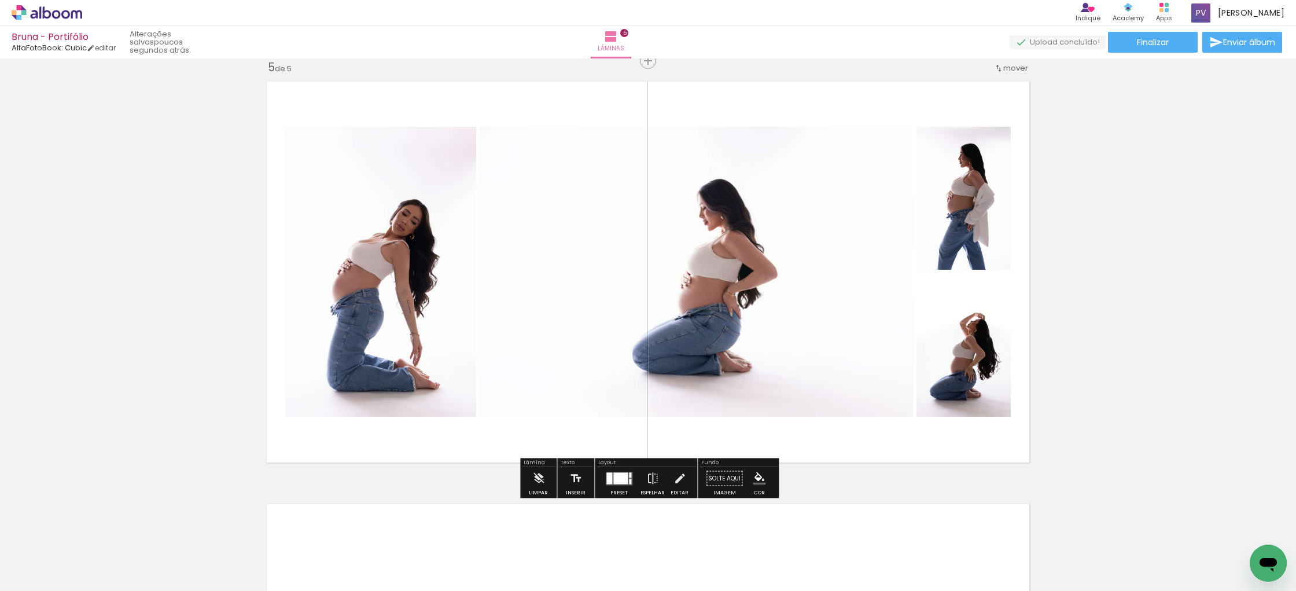
scroll to position [1662, 0]
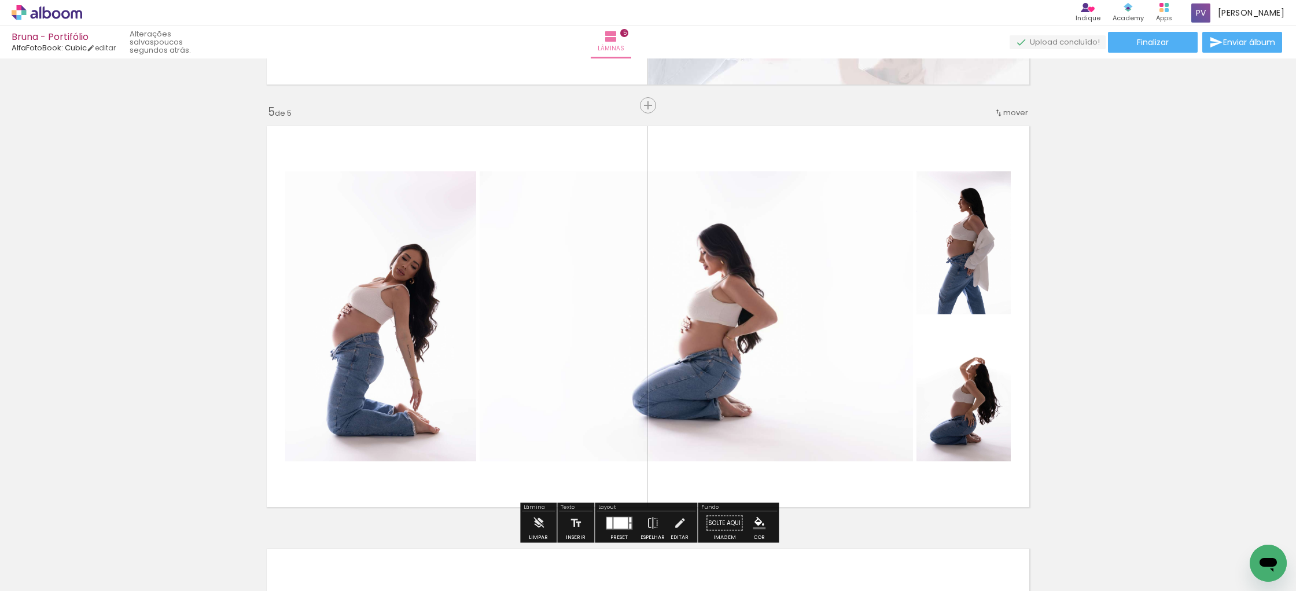
click at [917, 160] on quentale-layouter at bounding box center [648, 317] width 776 height 394
click at [849, 259] on quentale-photo at bounding box center [696, 316] width 433 height 290
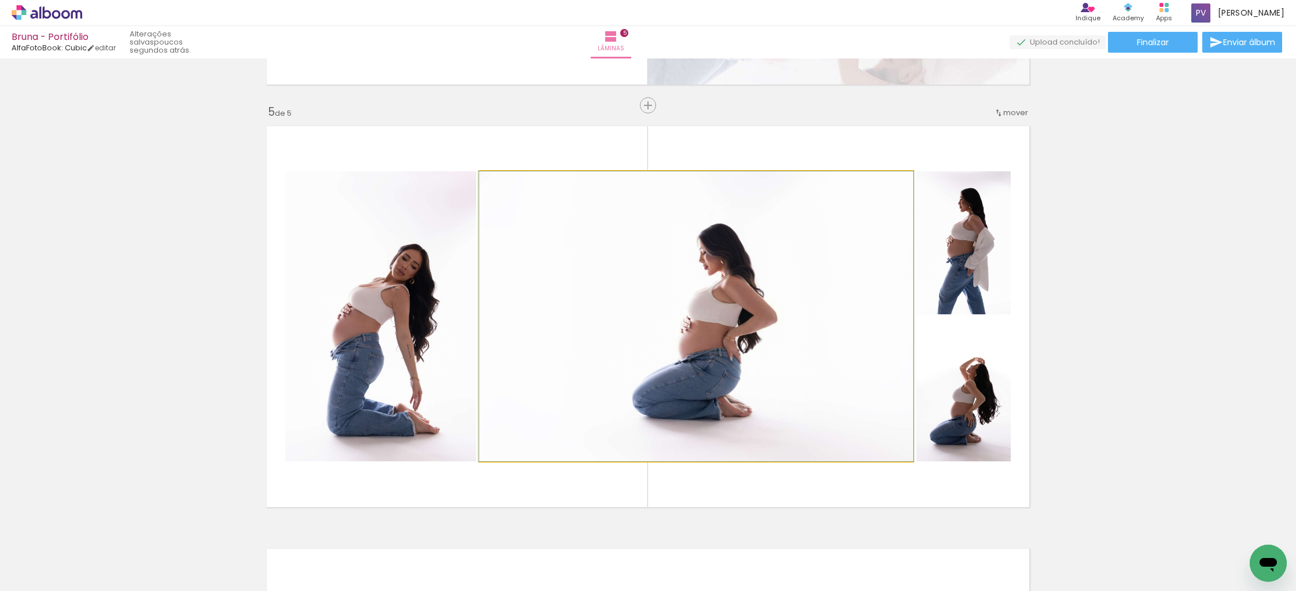
click at [850, 321] on quentale-photo at bounding box center [696, 316] width 433 height 290
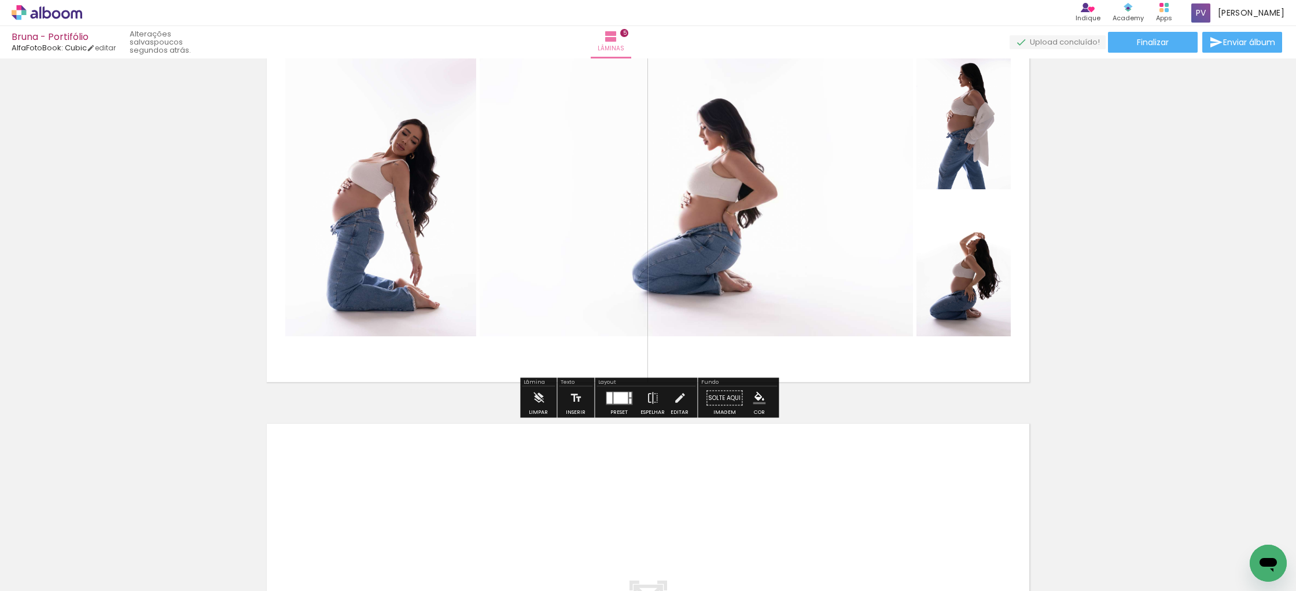
scroll to position [1789, 0]
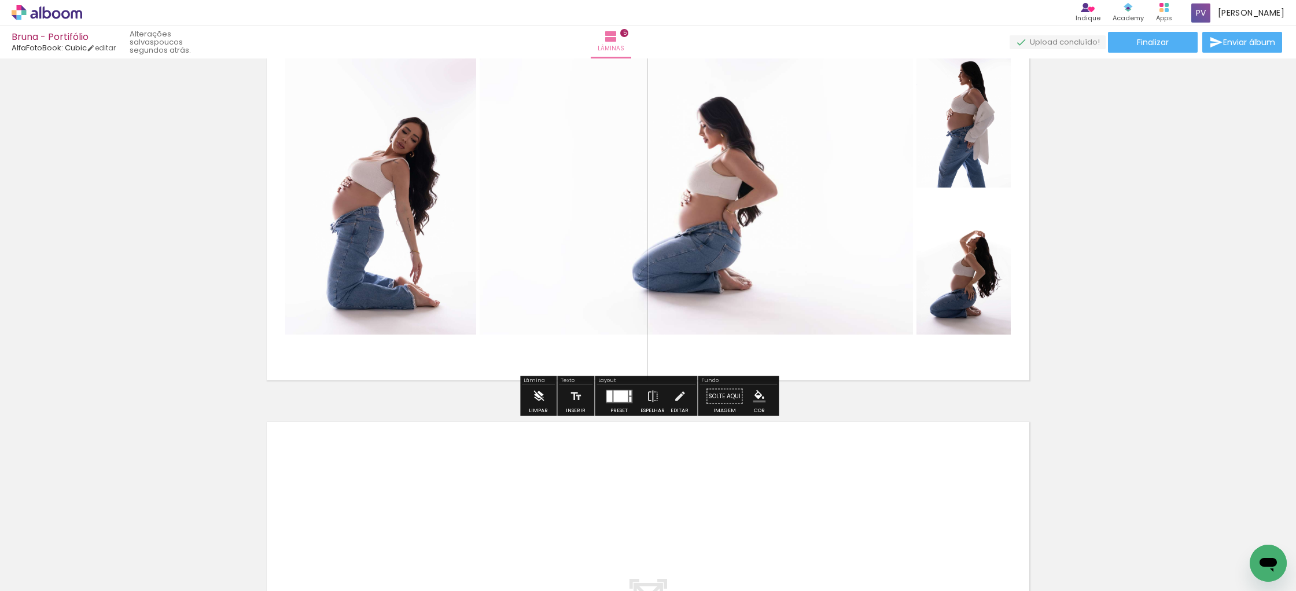
click at [541, 401] on iron-icon at bounding box center [538, 396] width 13 height 23
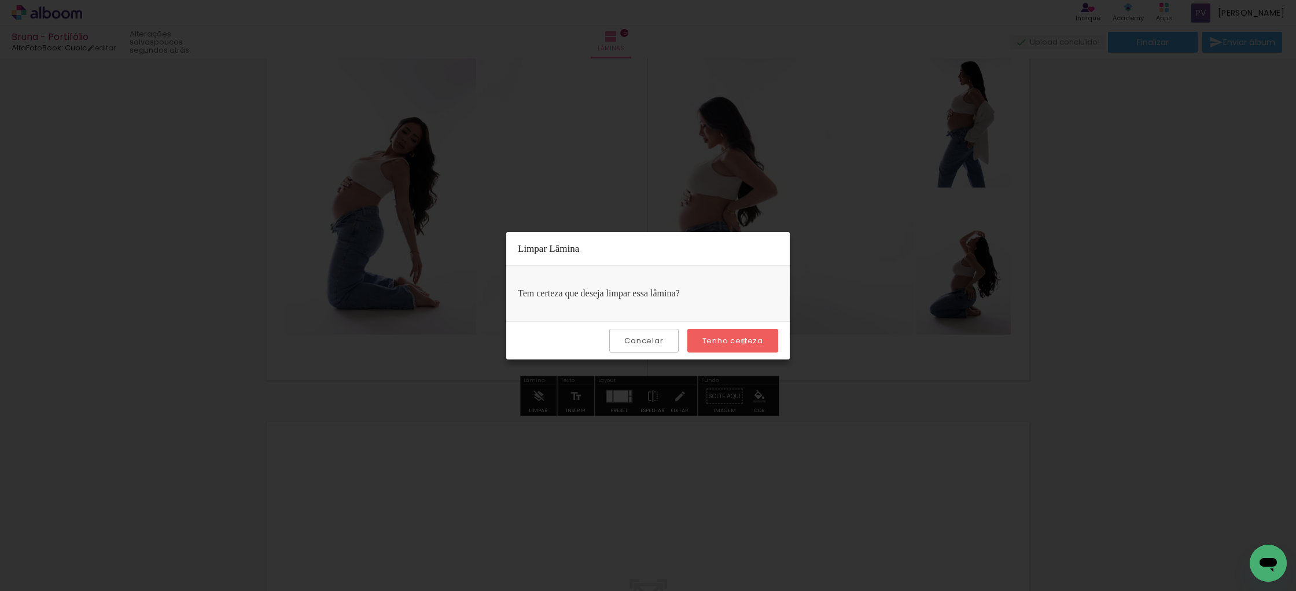
click at [0, 0] on slot "Tenho certeza" at bounding box center [0, 0] width 0 height 0
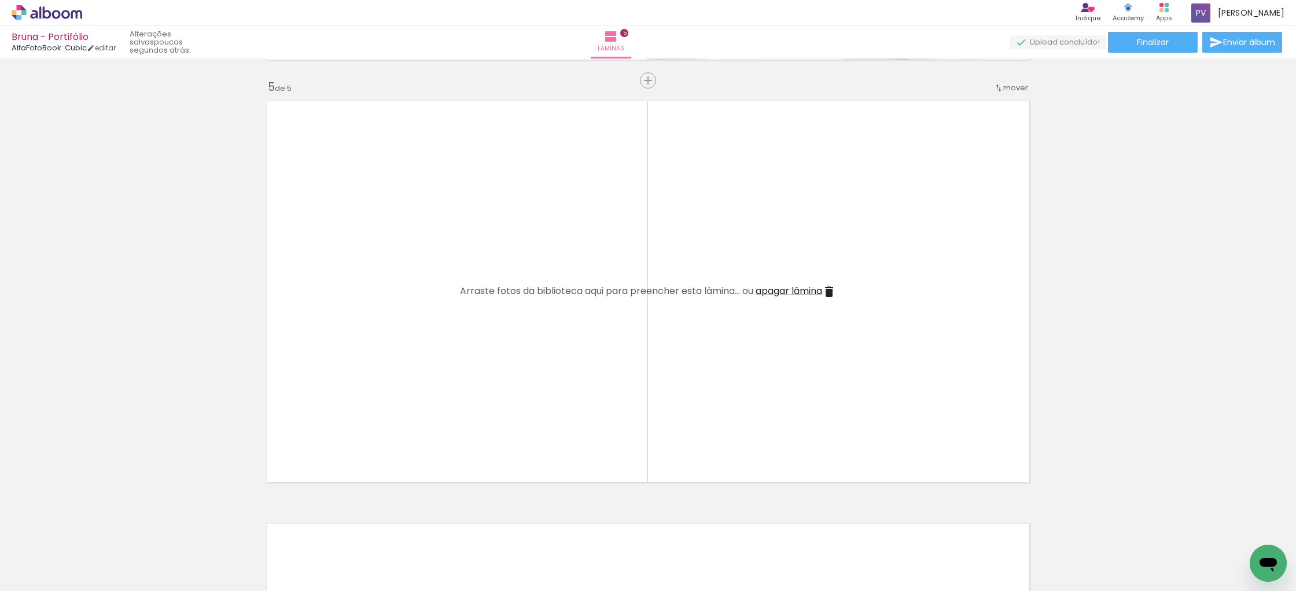
scroll to position [1704, 0]
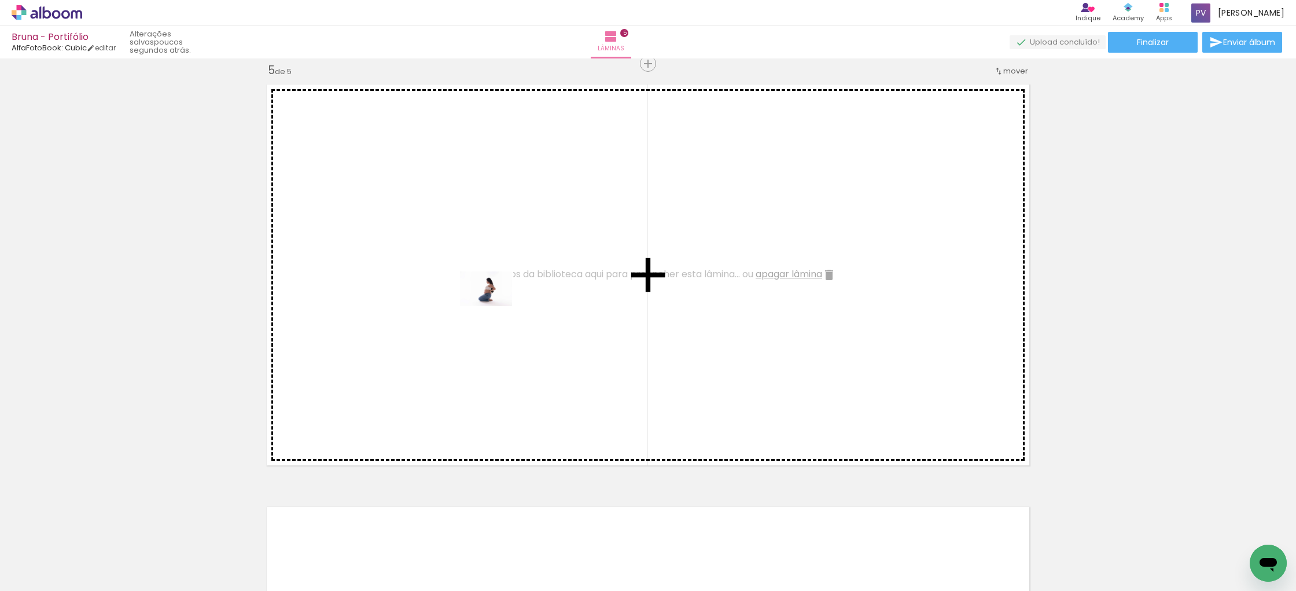
drag, startPoint x: 1192, startPoint y: 559, endPoint x: 495, endPoint y: 306, distance: 741.9
click at [495, 306] on quentale-workspace at bounding box center [648, 295] width 1296 height 591
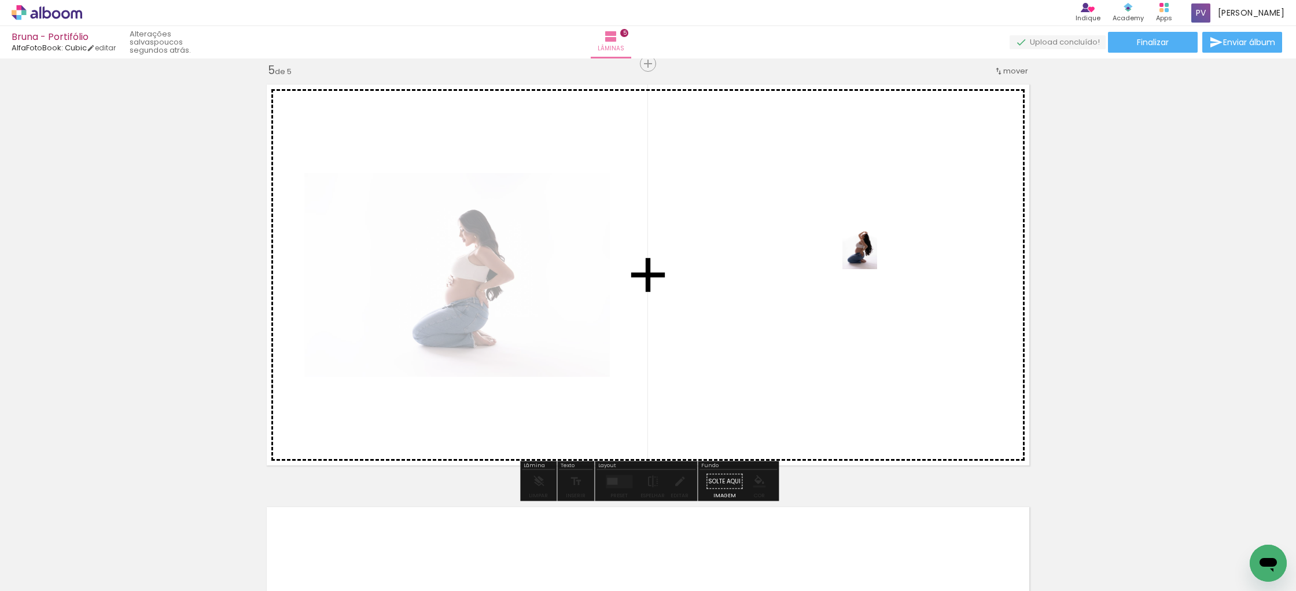
drag, startPoint x: 1237, startPoint y: 525, endPoint x: 877, endPoint y: 252, distance: 451.4
click at [877, 252] on quentale-workspace at bounding box center [648, 295] width 1296 height 591
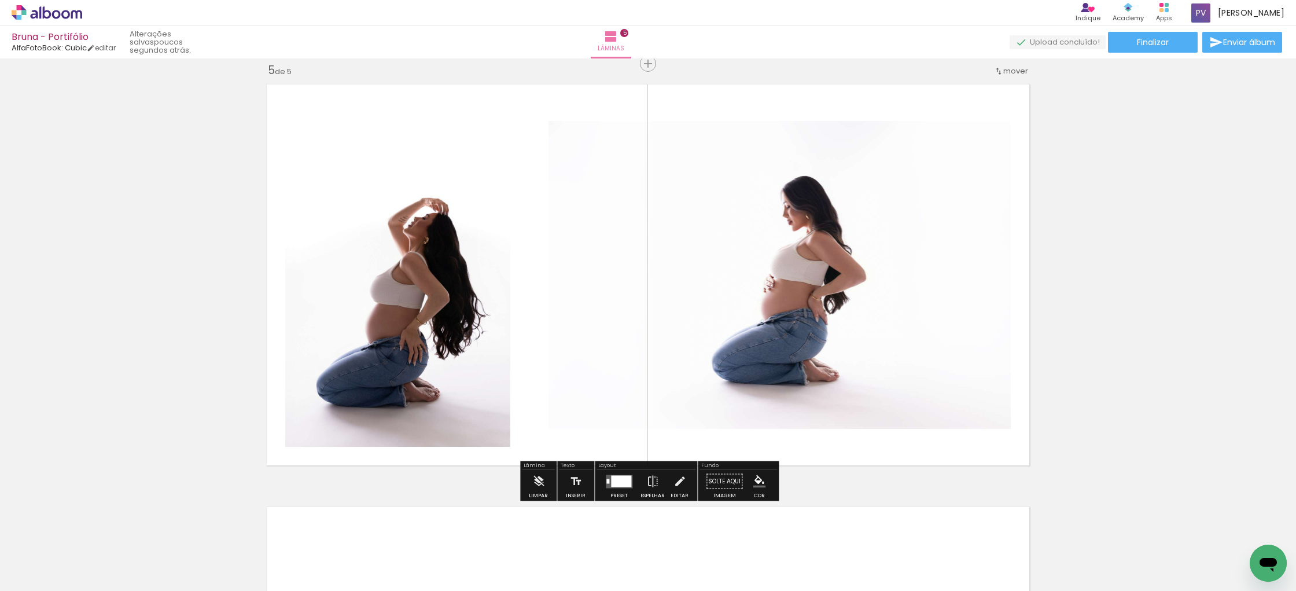
click at [433, 326] on quentale-photo at bounding box center [397, 275] width 225 height 344
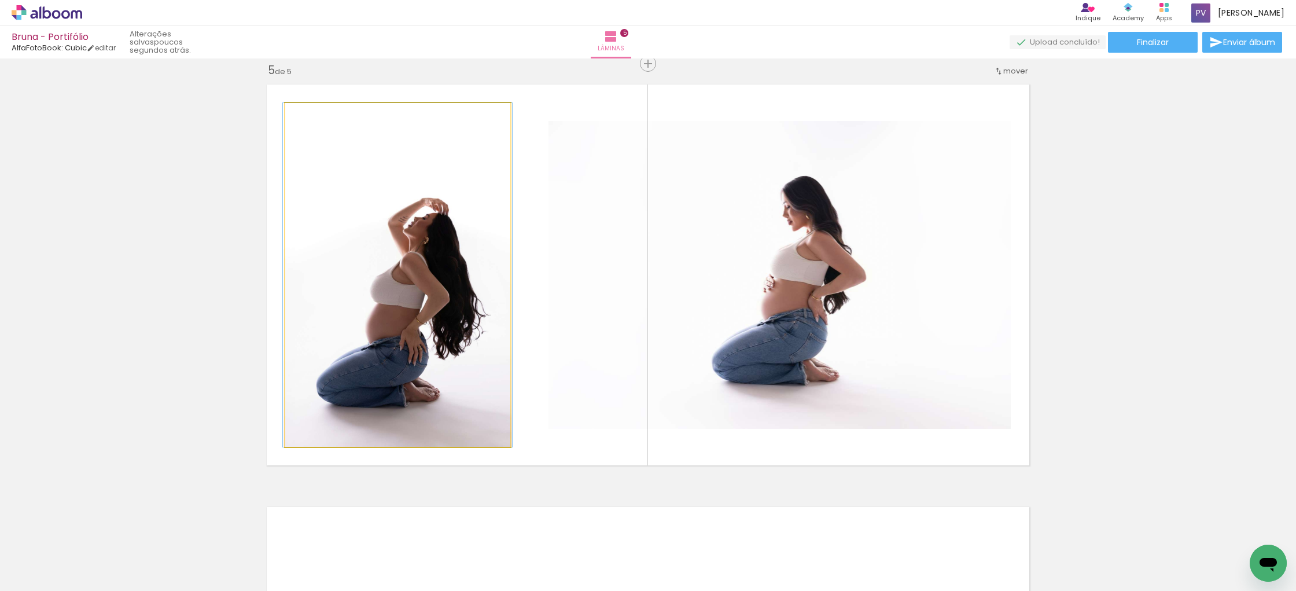
click at [433, 326] on quentale-photo at bounding box center [397, 275] width 225 height 344
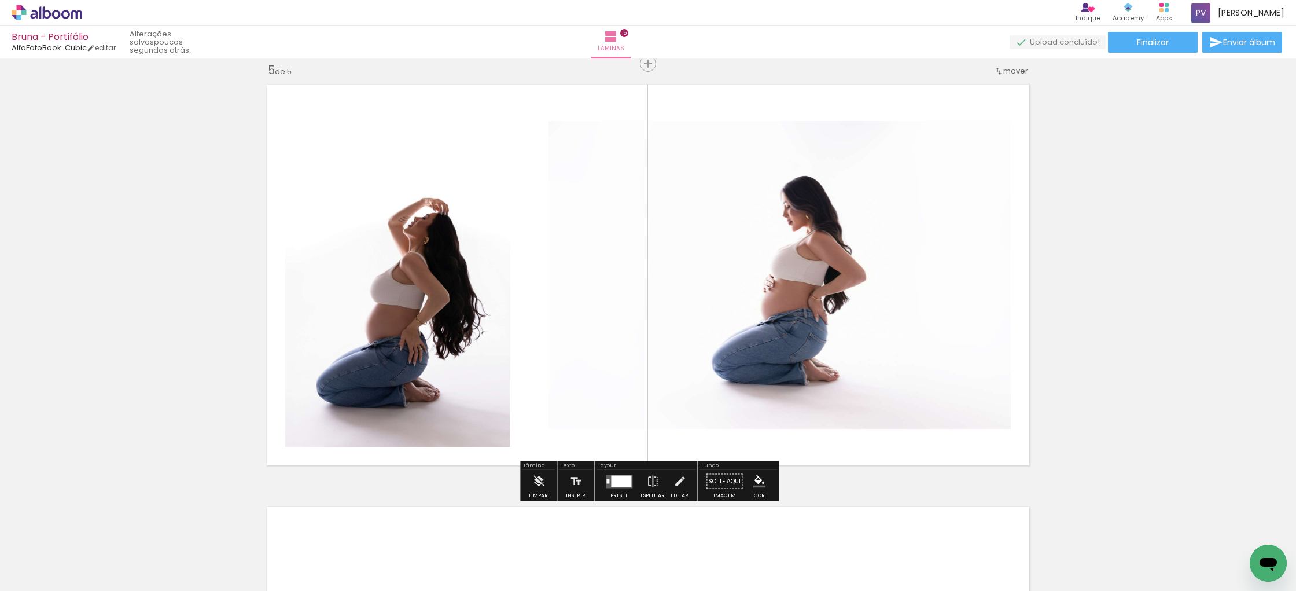
click at [433, 326] on quentale-photo at bounding box center [397, 275] width 225 height 344
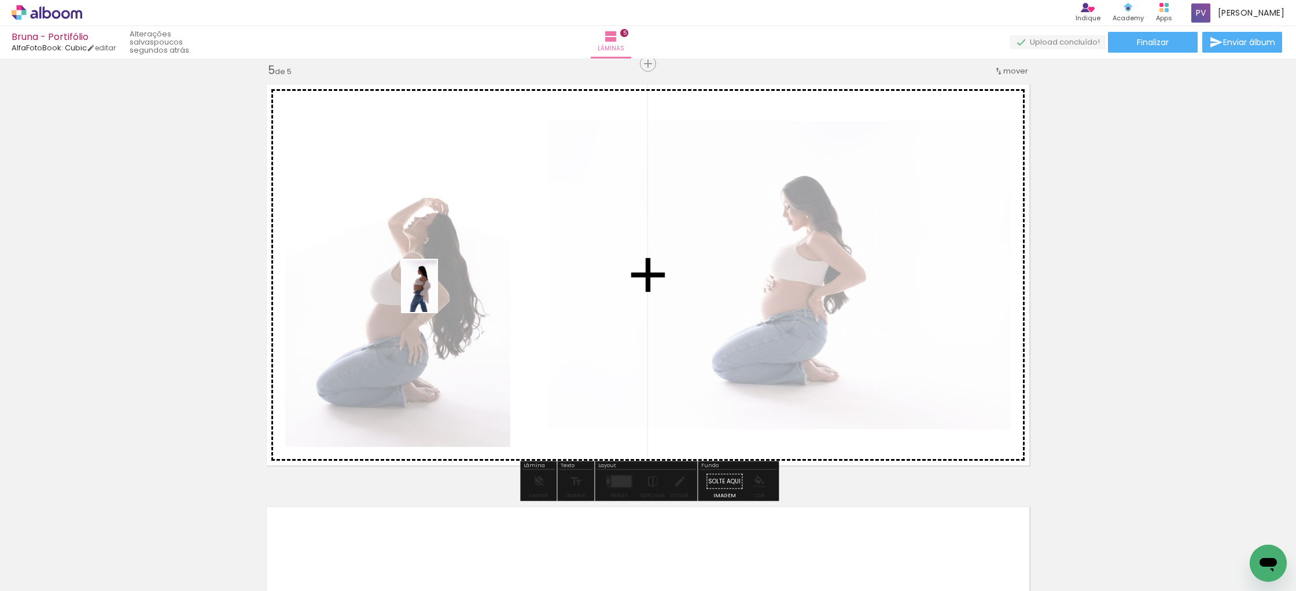
drag, startPoint x: 800, startPoint y: 542, endPoint x: 437, endPoint y: 295, distance: 439.4
click at [437, 295] on quentale-workspace at bounding box center [648, 295] width 1296 height 591
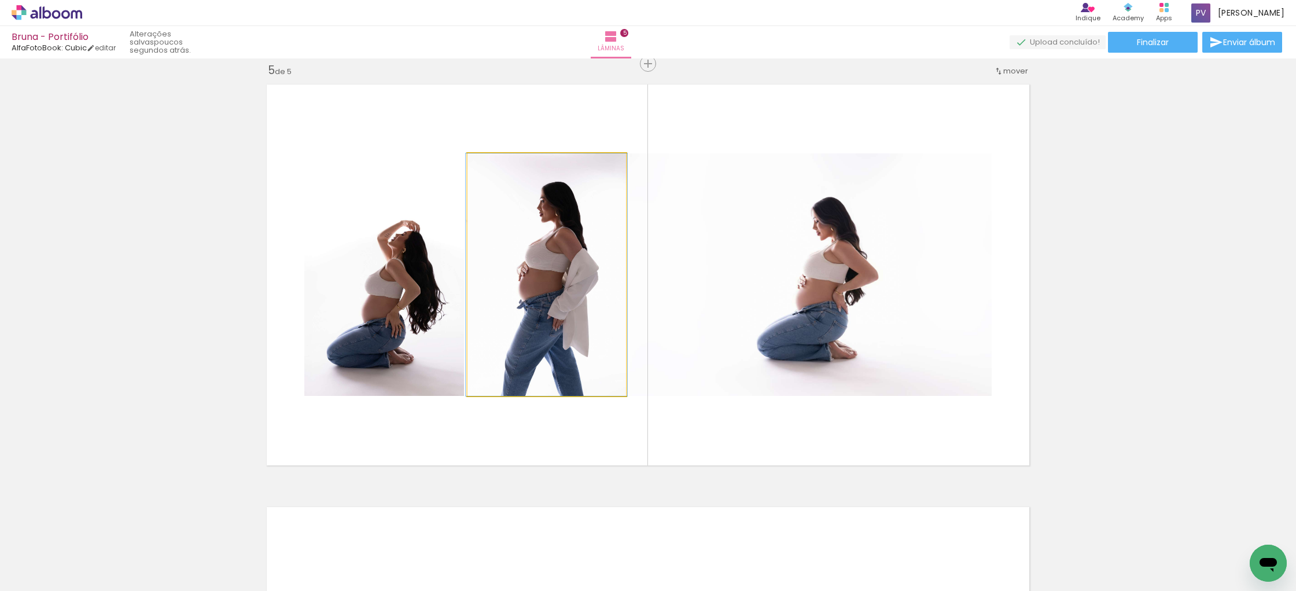
click at [526, 307] on quentale-photo at bounding box center [547, 274] width 159 height 243
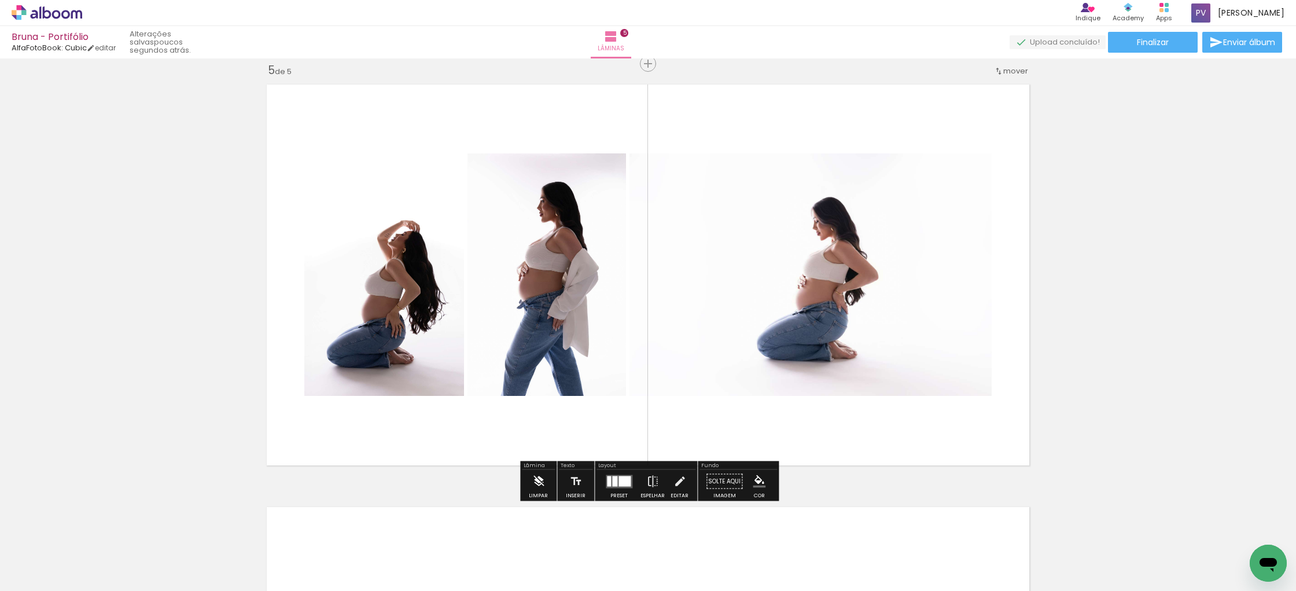
click at [539, 481] on iron-icon at bounding box center [538, 481] width 13 height 23
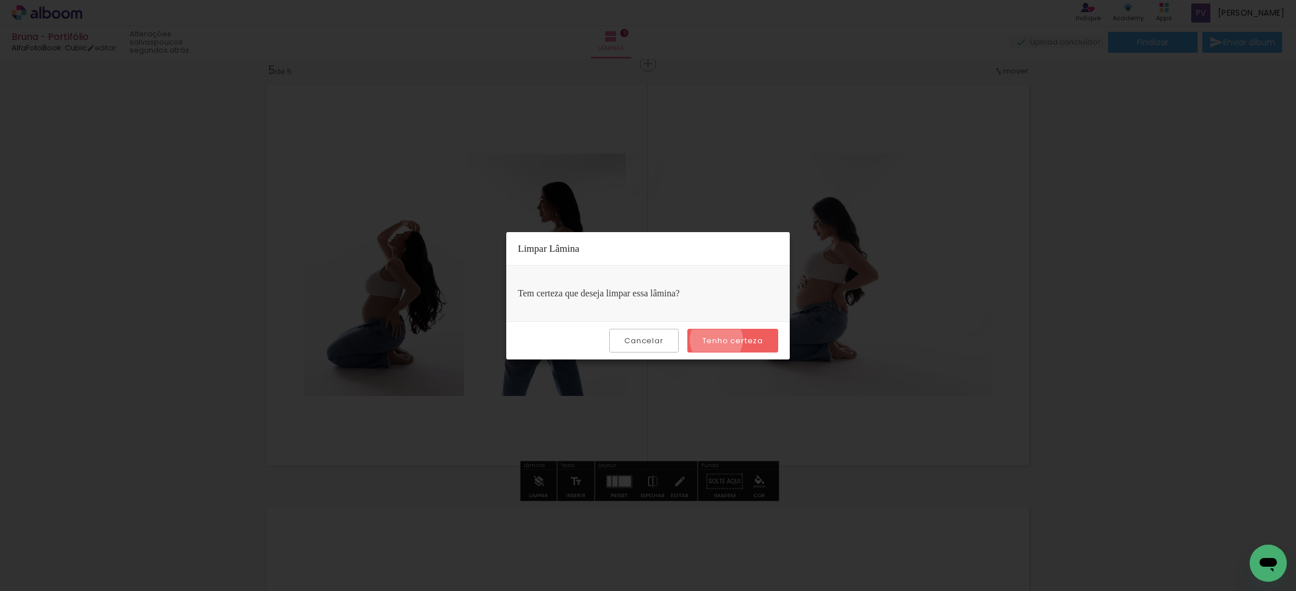
click at [0, 0] on slot "Tenho certeza" at bounding box center [0, 0] width 0 height 0
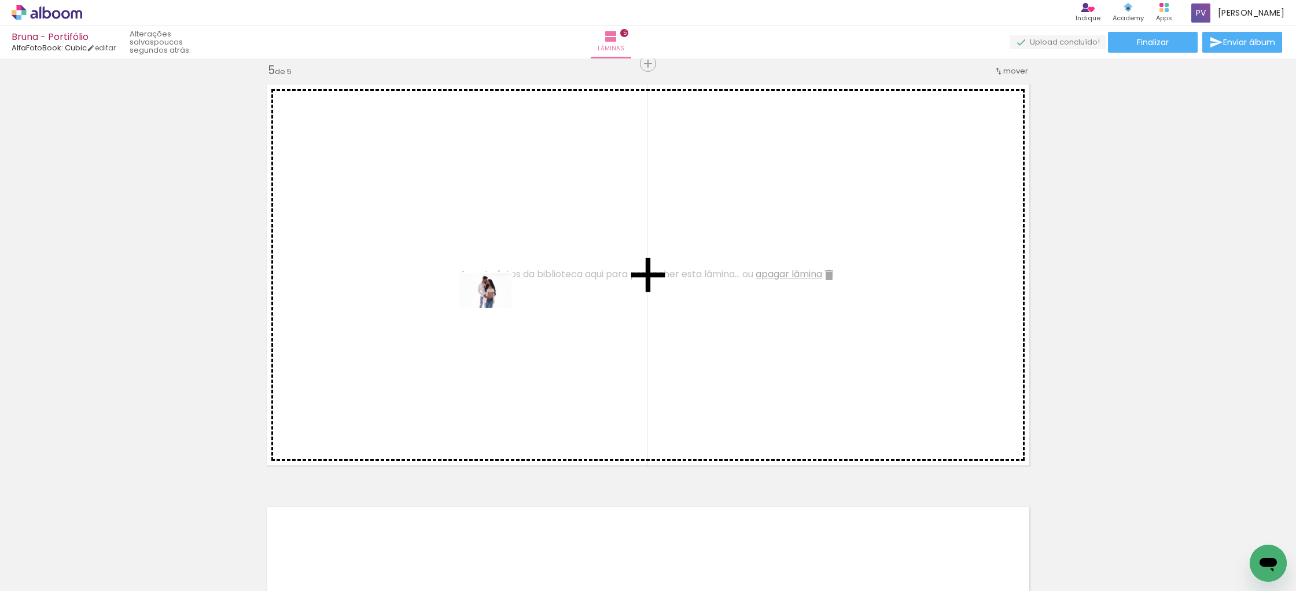
drag, startPoint x: 997, startPoint y: 559, endPoint x: 494, endPoint y: 308, distance: 561.4
click at [494, 308] on quentale-workspace at bounding box center [648, 295] width 1296 height 591
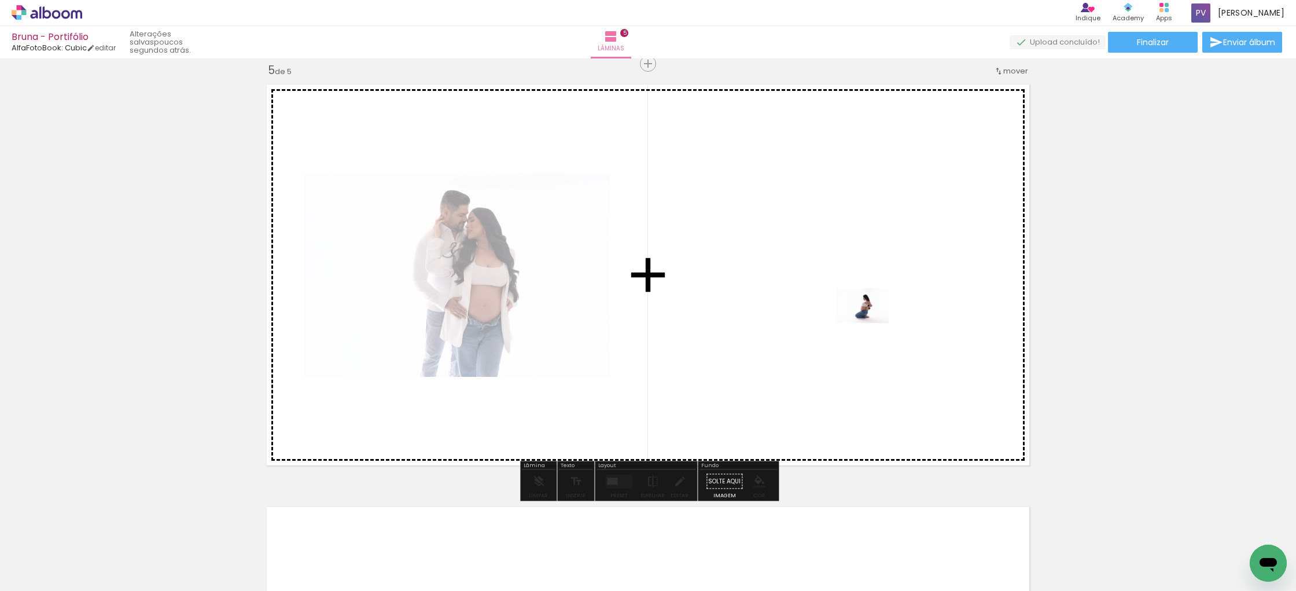
drag, startPoint x: 1151, startPoint y: 531, endPoint x: 872, endPoint y: 323, distance: 347.8
click at [872, 323] on quentale-workspace at bounding box center [648, 295] width 1296 height 591
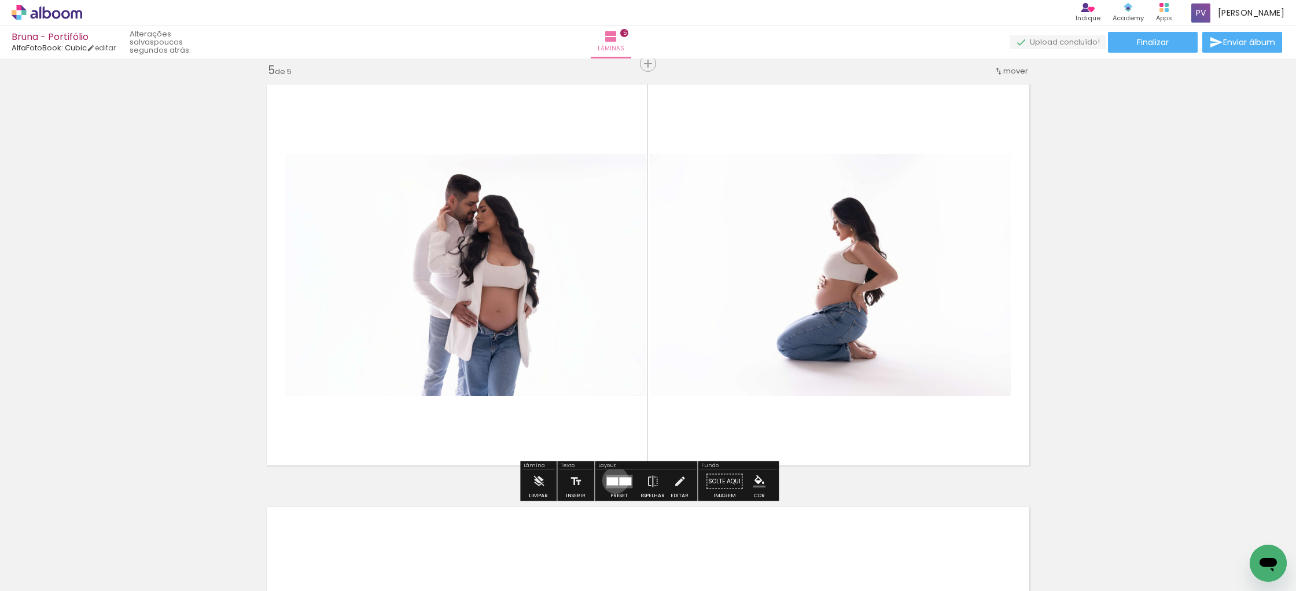
click at [613, 480] on div at bounding box center [613, 481] width 12 height 8
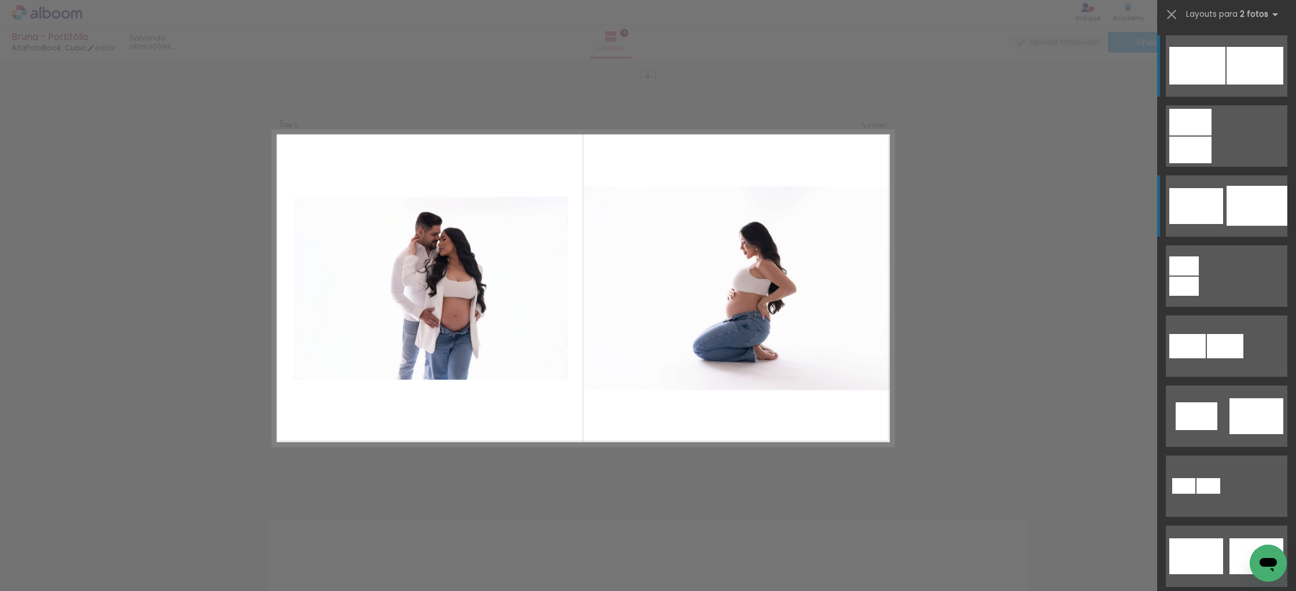
scroll to position [1690, 0]
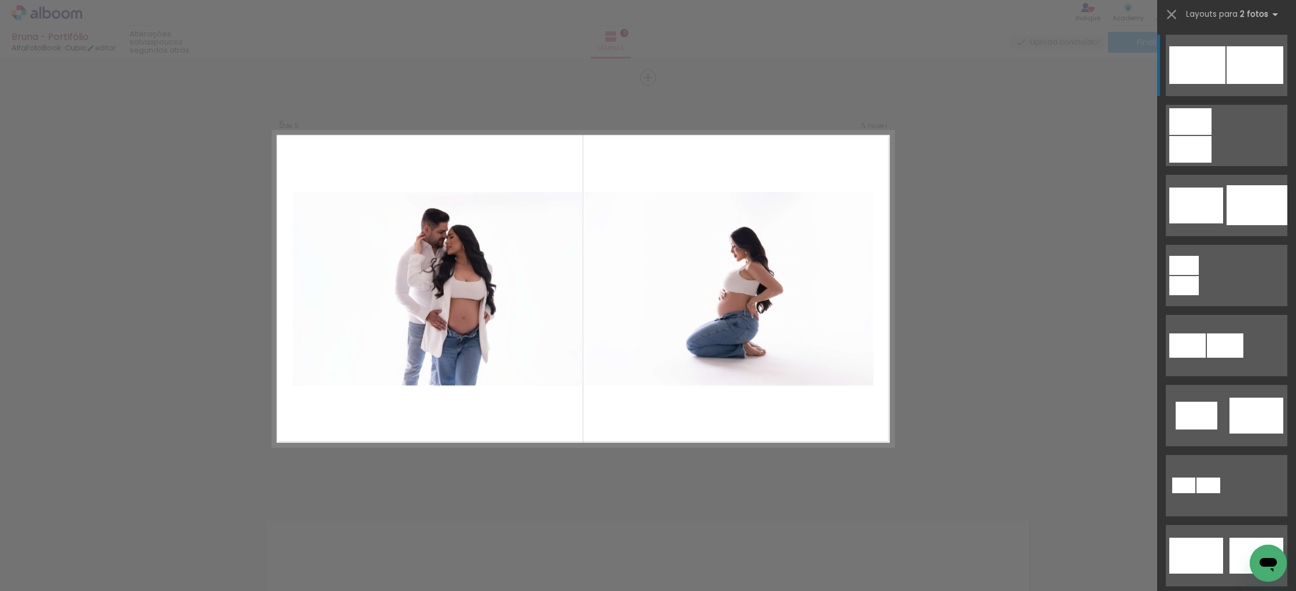
click at [1236, 64] on div at bounding box center [1255, 65] width 57 height 38
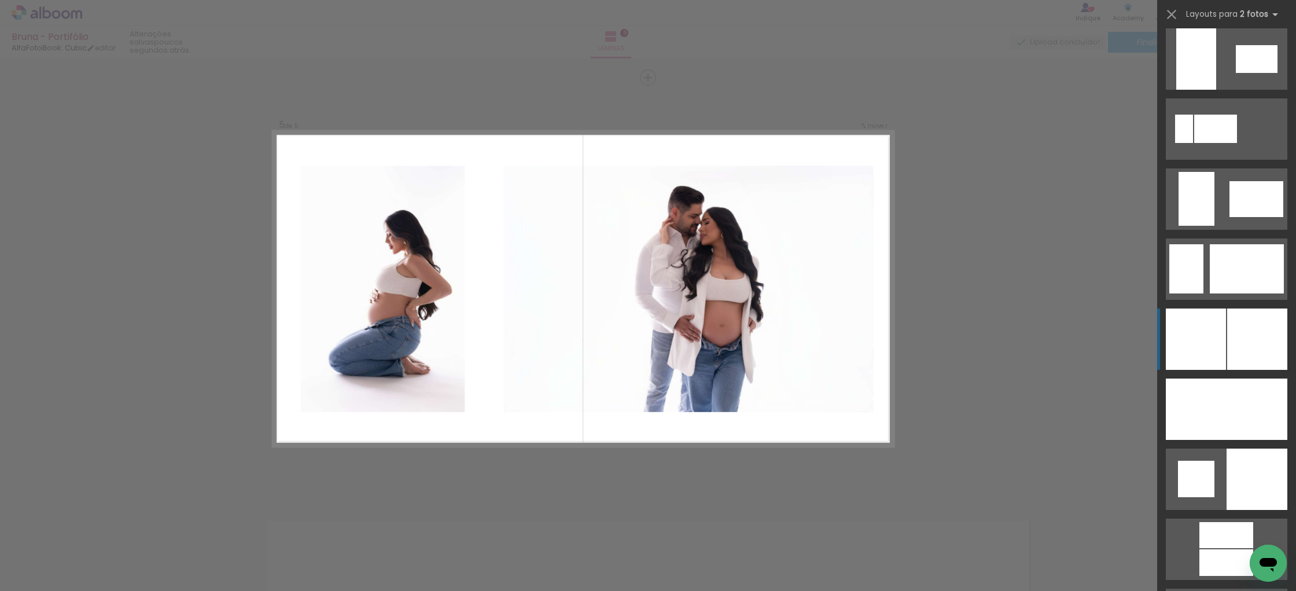
scroll to position [2599, 0]
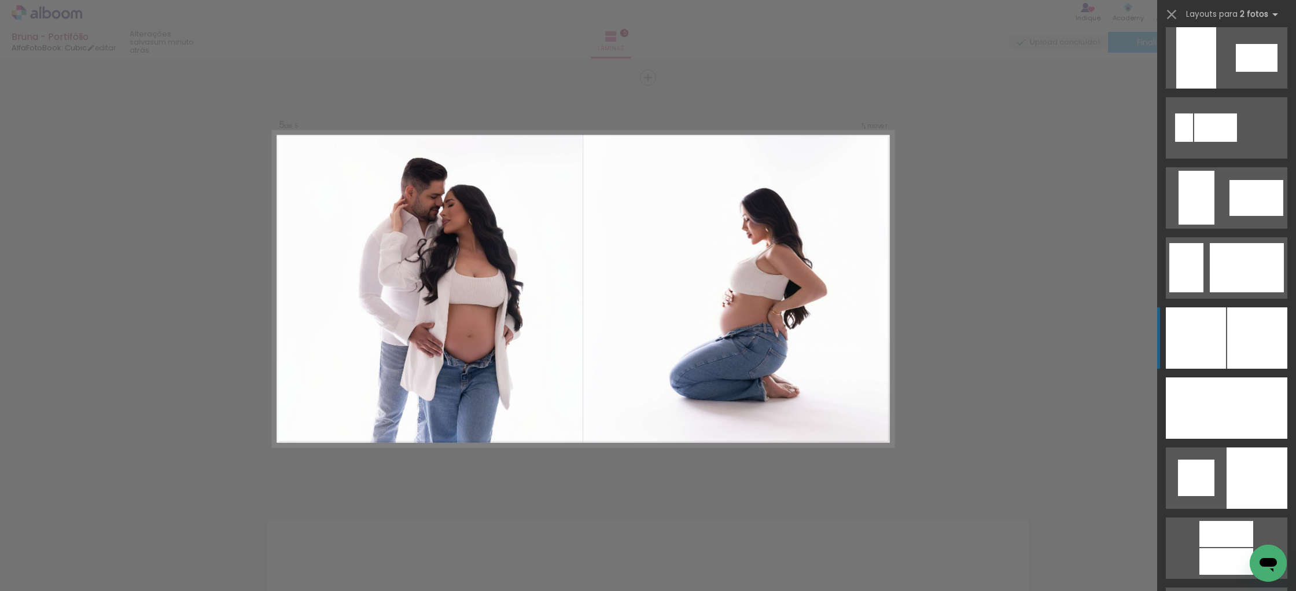
click at [1208, 344] on div at bounding box center [1196, 337] width 60 height 61
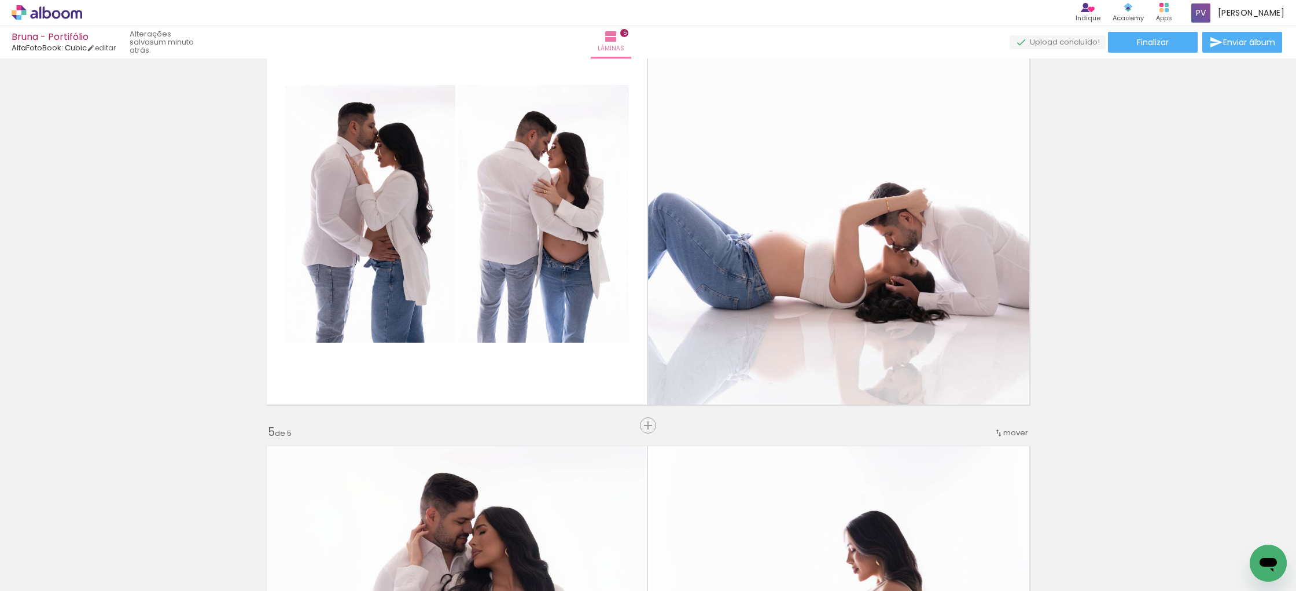
scroll to position [1287, 0]
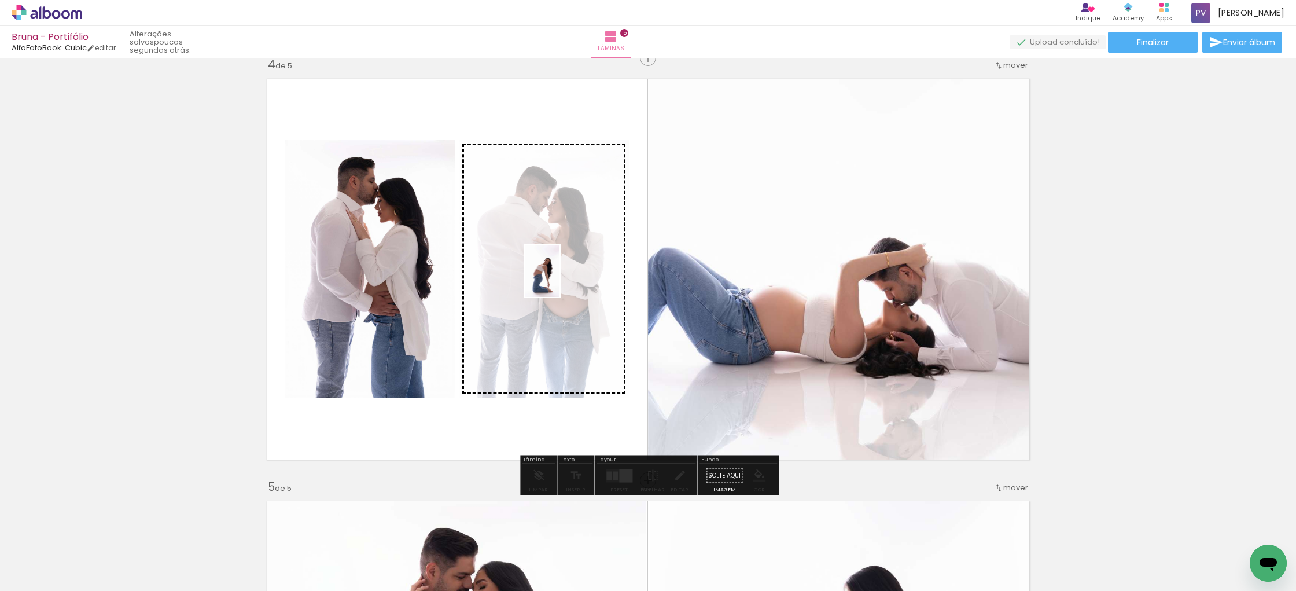
drag, startPoint x: 1123, startPoint y: 563, endPoint x: 560, endPoint y: 280, distance: 631.0
click at [560, 280] on quentale-workspace at bounding box center [648, 295] width 1296 height 591
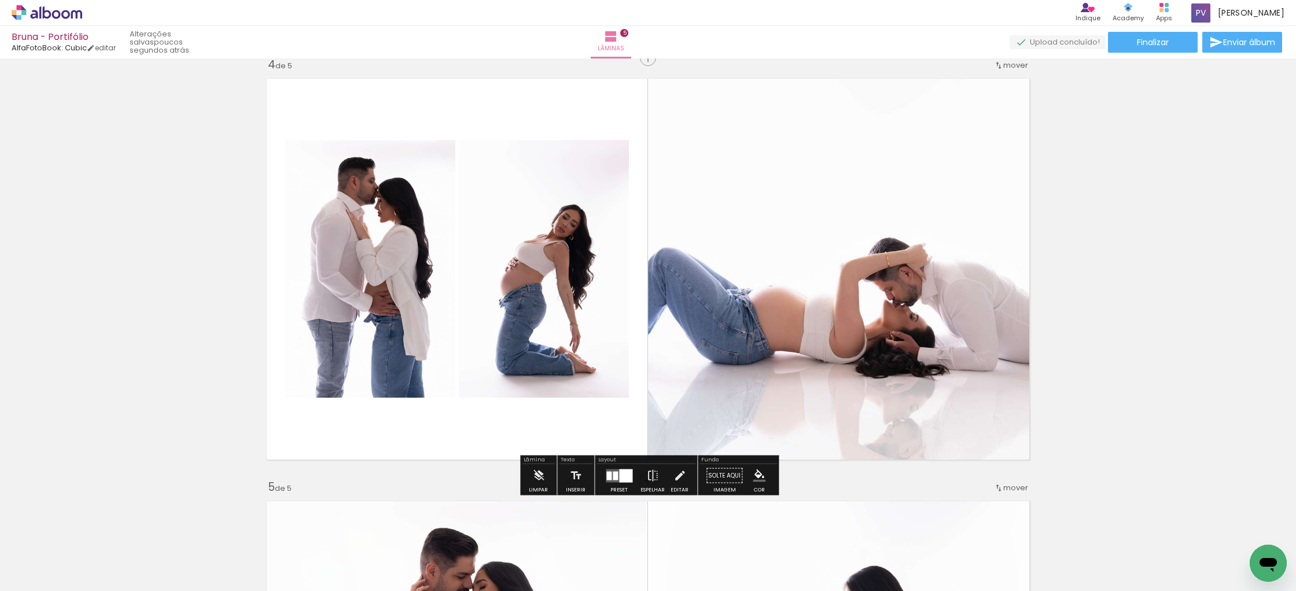
click at [559, 264] on quentale-photo at bounding box center [544, 269] width 170 height 258
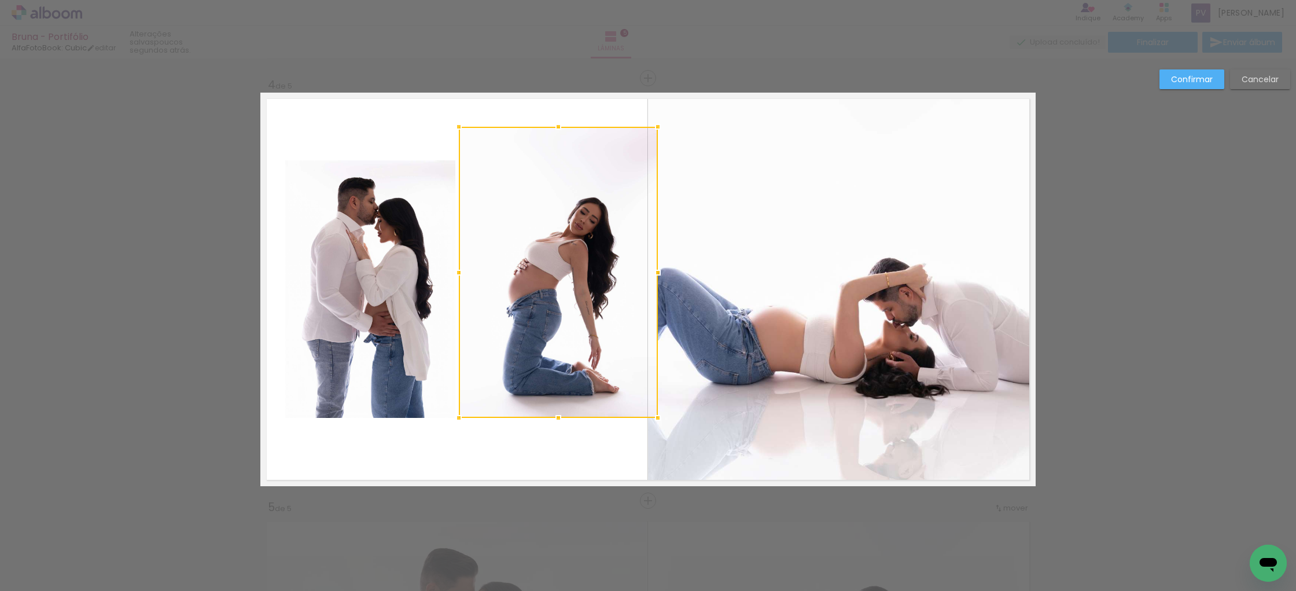
scroll to position [1265, 0]
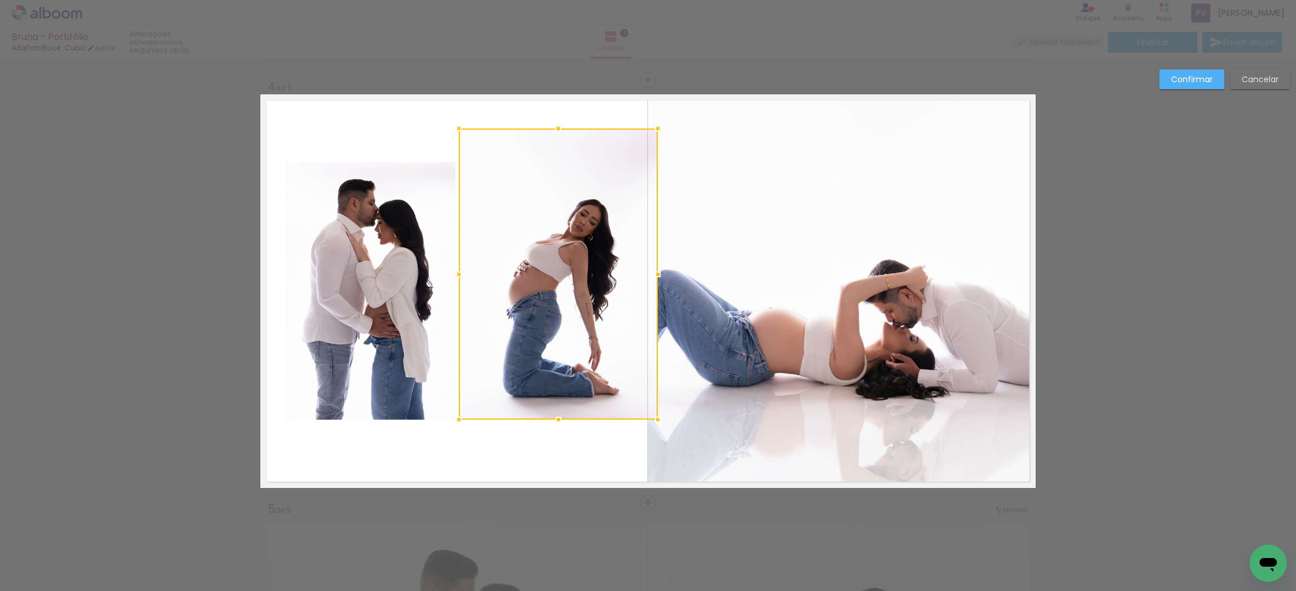
drag, startPoint x: 630, startPoint y: 153, endPoint x: 658, endPoint y: 120, distance: 43.5
click at [658, 120] on div at bounding box center [657, 128] width 23 height 23
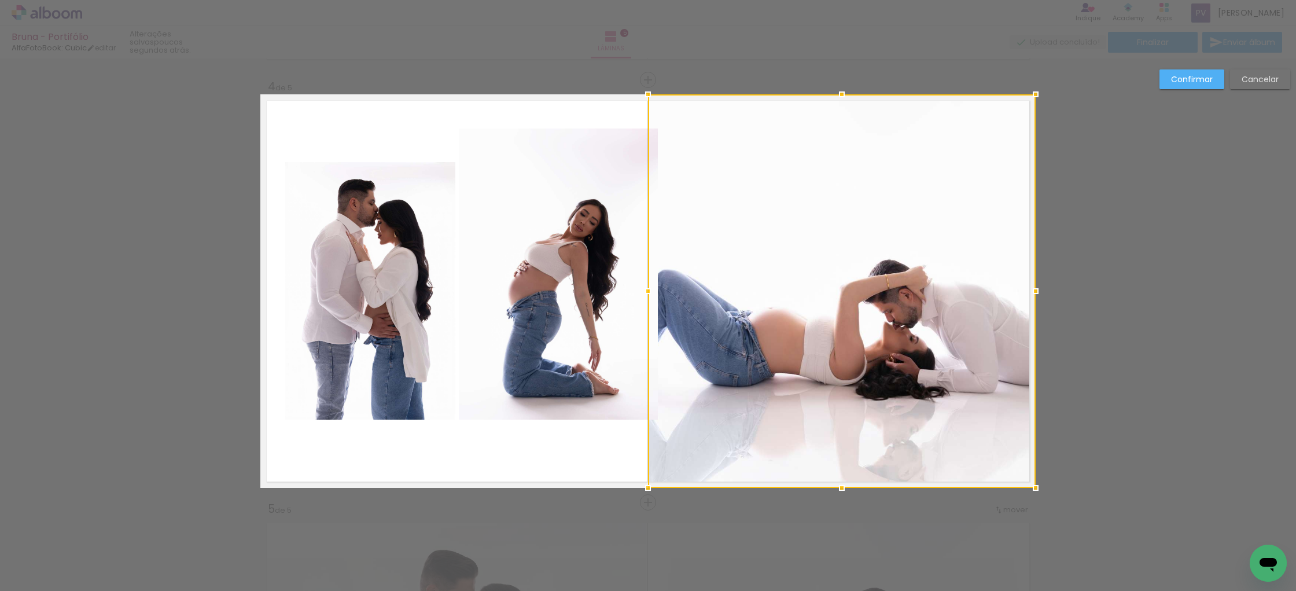
scroll to position [1267, 0]
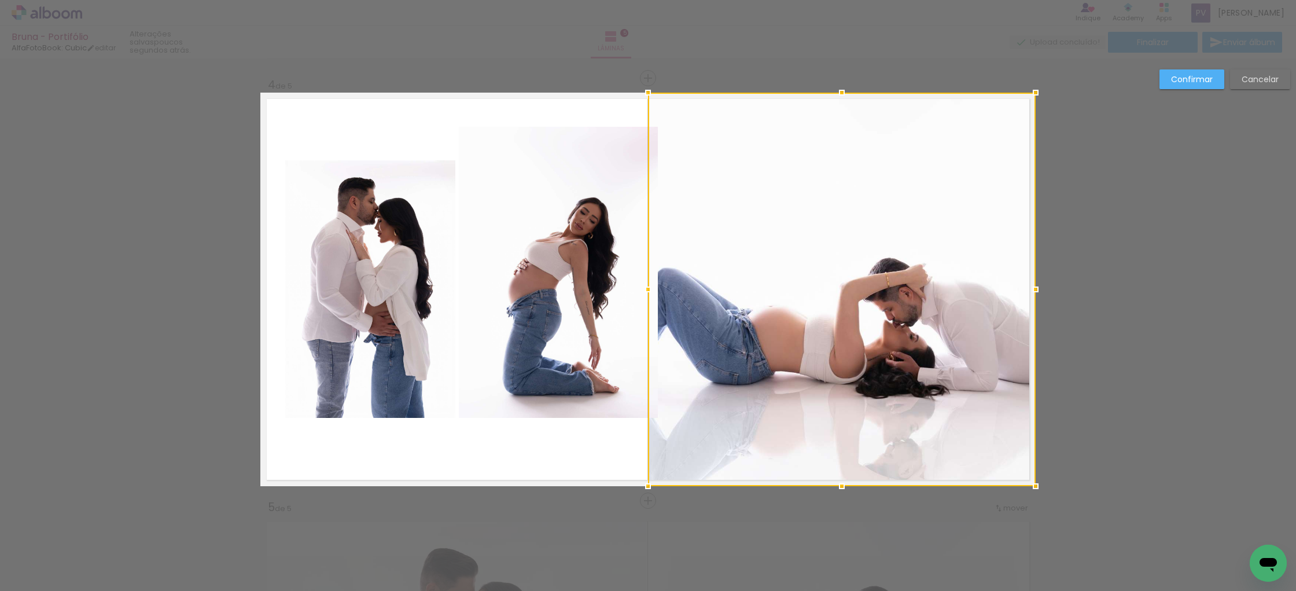
click at [792, 149] on div at bounding box center [842, 290] width 388 height 394
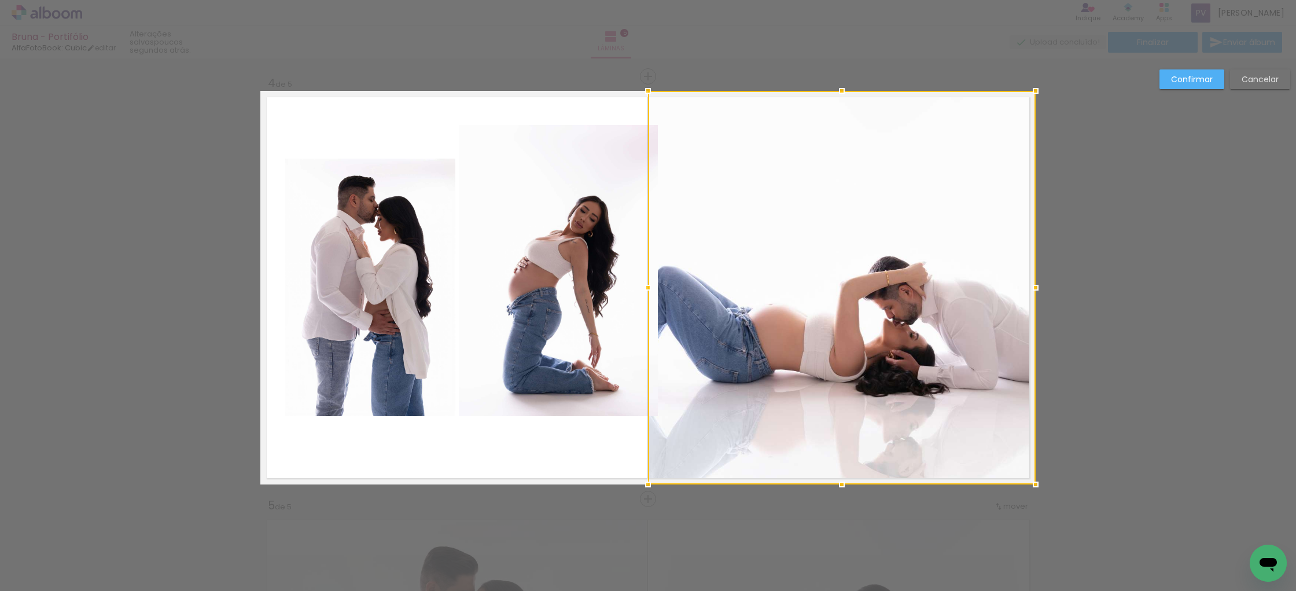
click at [0, 0] on slot "Cancelar" at bounding box center [0, 0] width 0 height 0
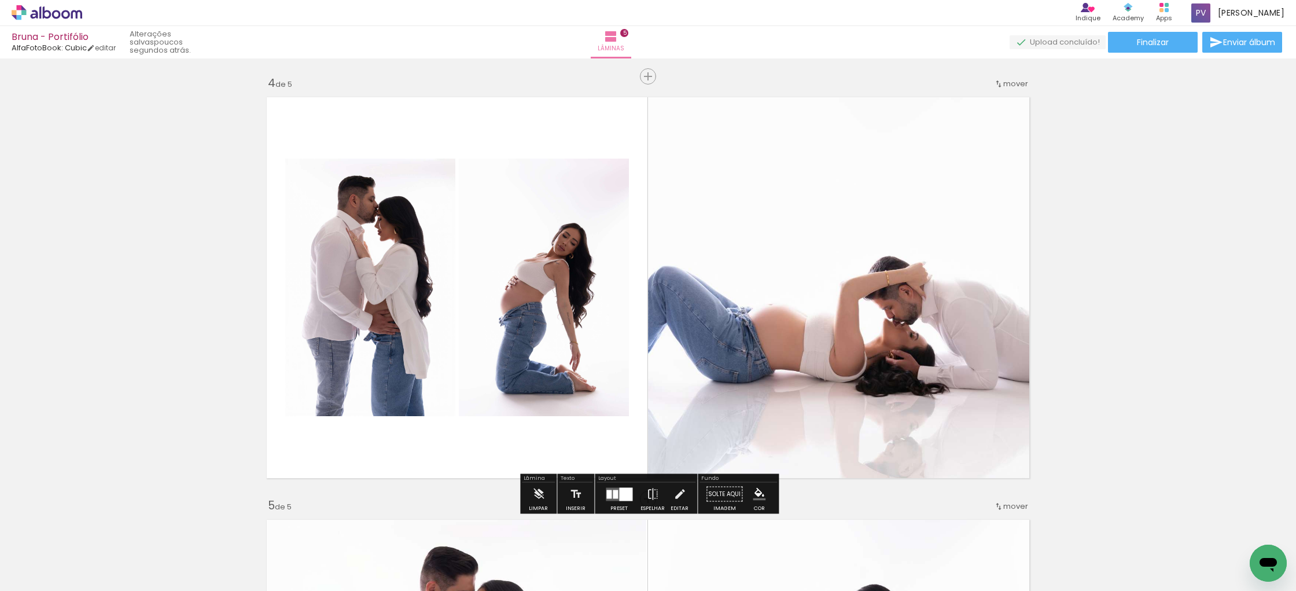
click at [559, 311] on quentale-photo at bounding box center [544, 288] width 170 height 258
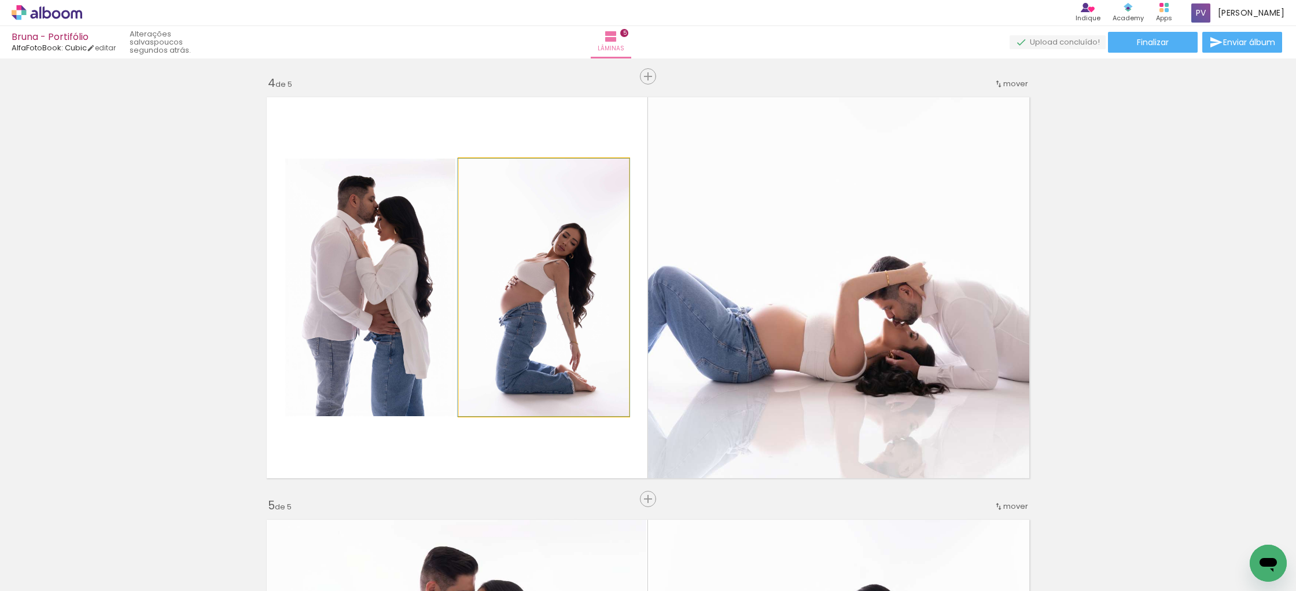
click at [559, 311] on quentale-photo at bounding box center [544, 288] width 170 height 258
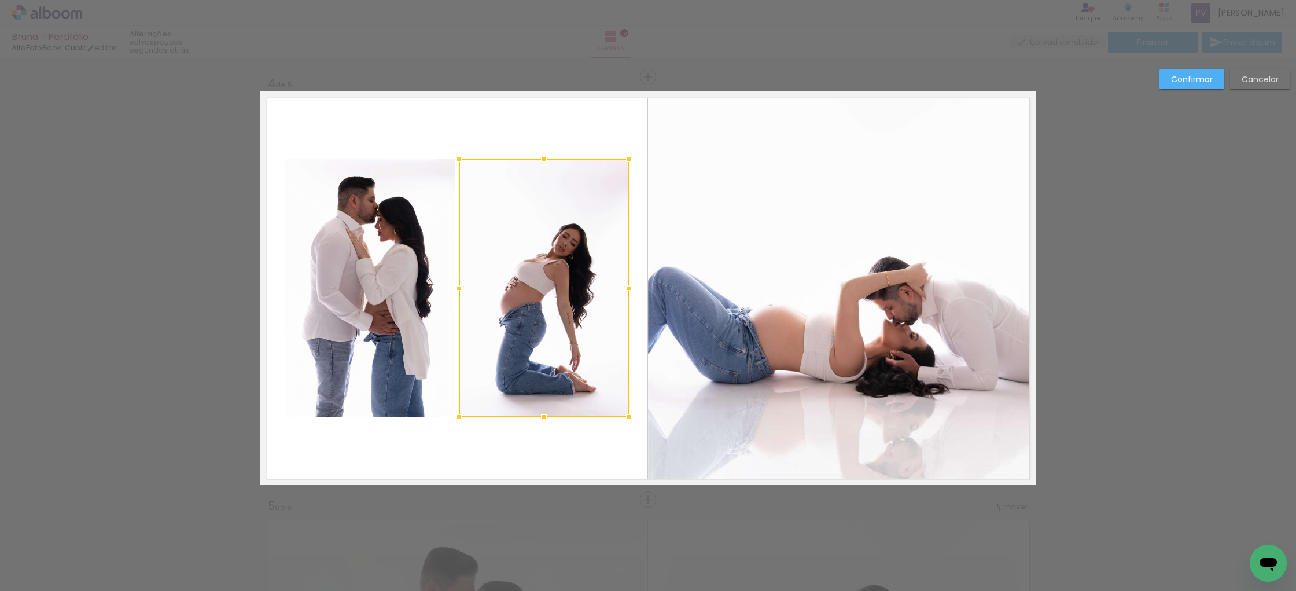
scroll to position [1268, 0]
click at [543, 314] on div at bounding box center [544, 289] width 170 height 258
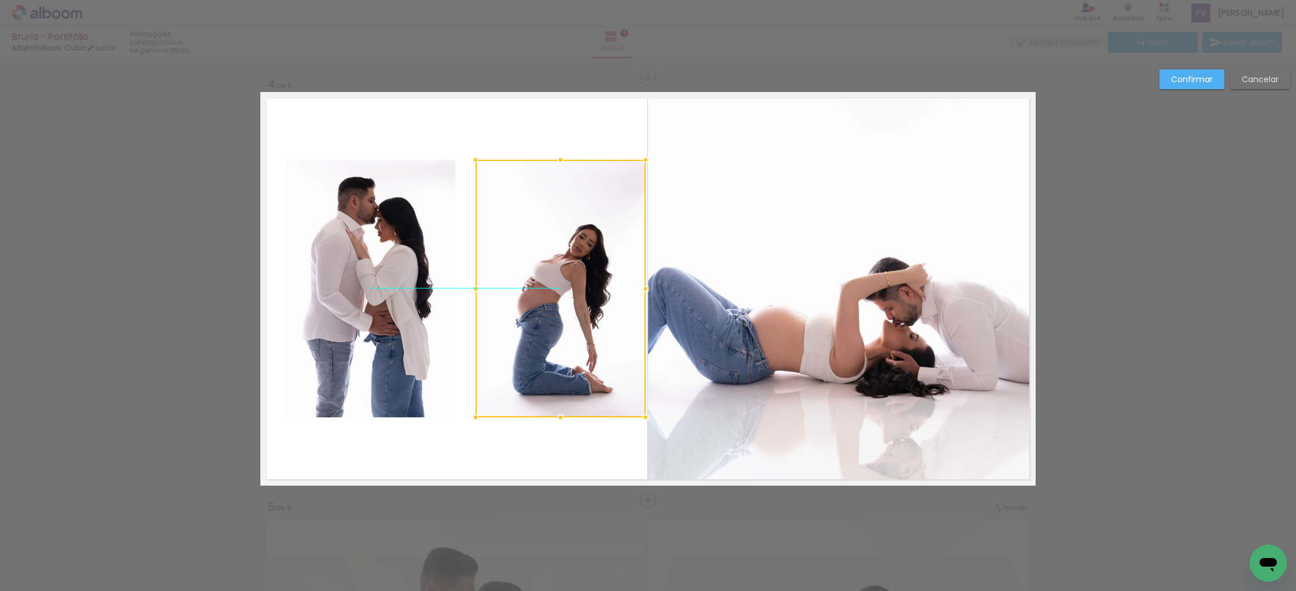
drag, startPoint x: 553, startPoint y: 314, endPoint x: 570, endPoint y: 314, distance: 17.4
click at [570, 314] on div at bounding box center [561, 289] width 170 height 258
click at [0, 0] on slot "Cancelar" at bounding box center [0, 0] width 0 height 0
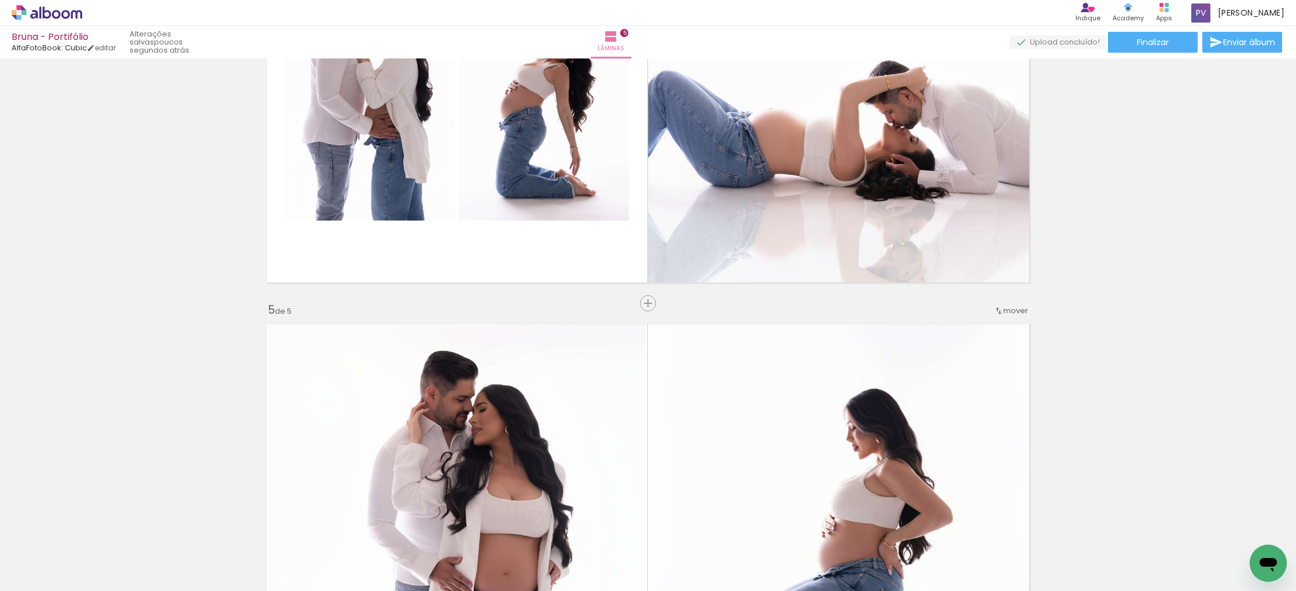
scroll to position [1465, 0]
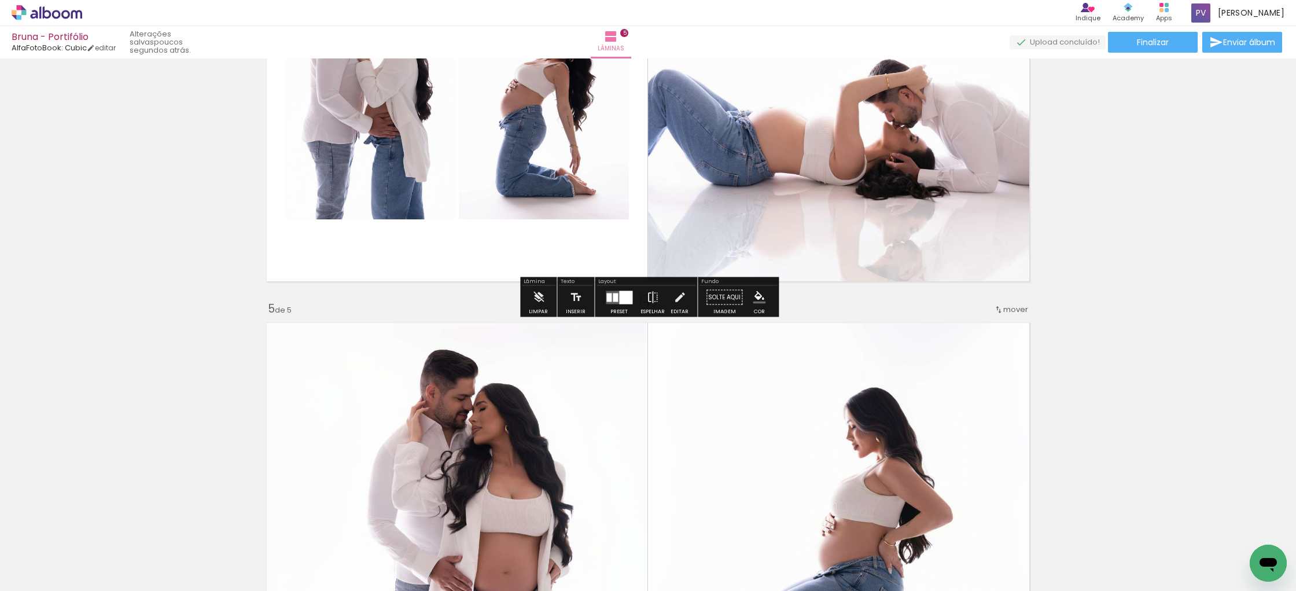
drag, startPoint x: 1003, startPoint y: 309, endPoint x: 1004, endPoint y: 201, distance: 107.7
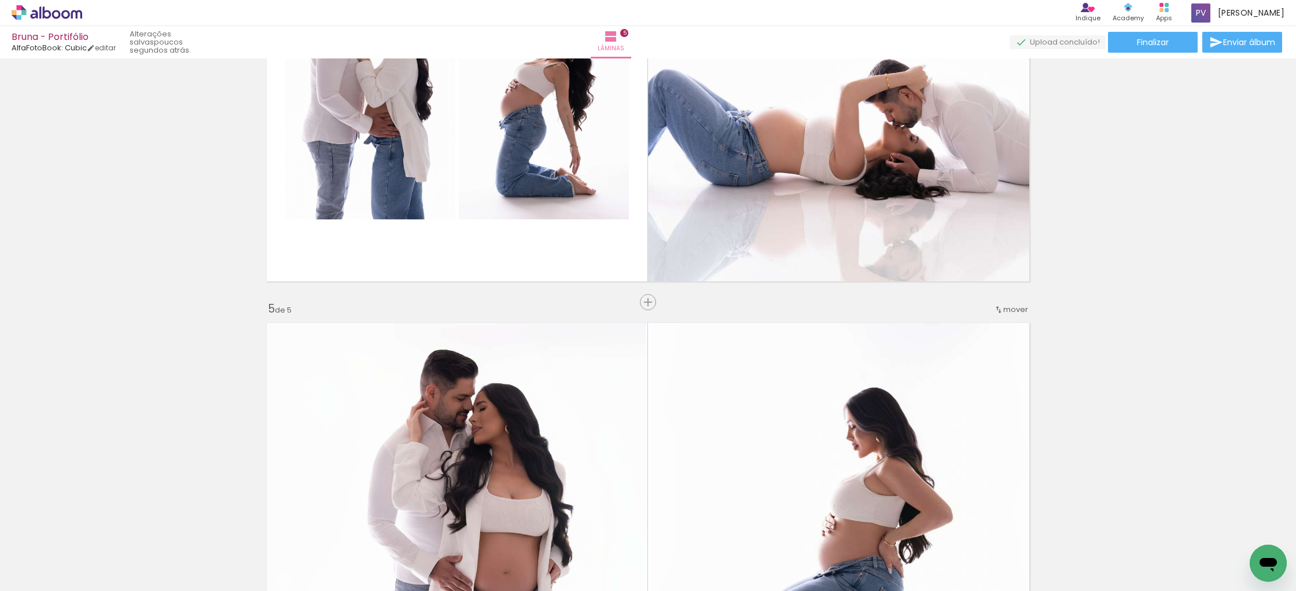
click at [1012, 308] on span "mover" at bounding box center [1016, 309] width 25 height 11
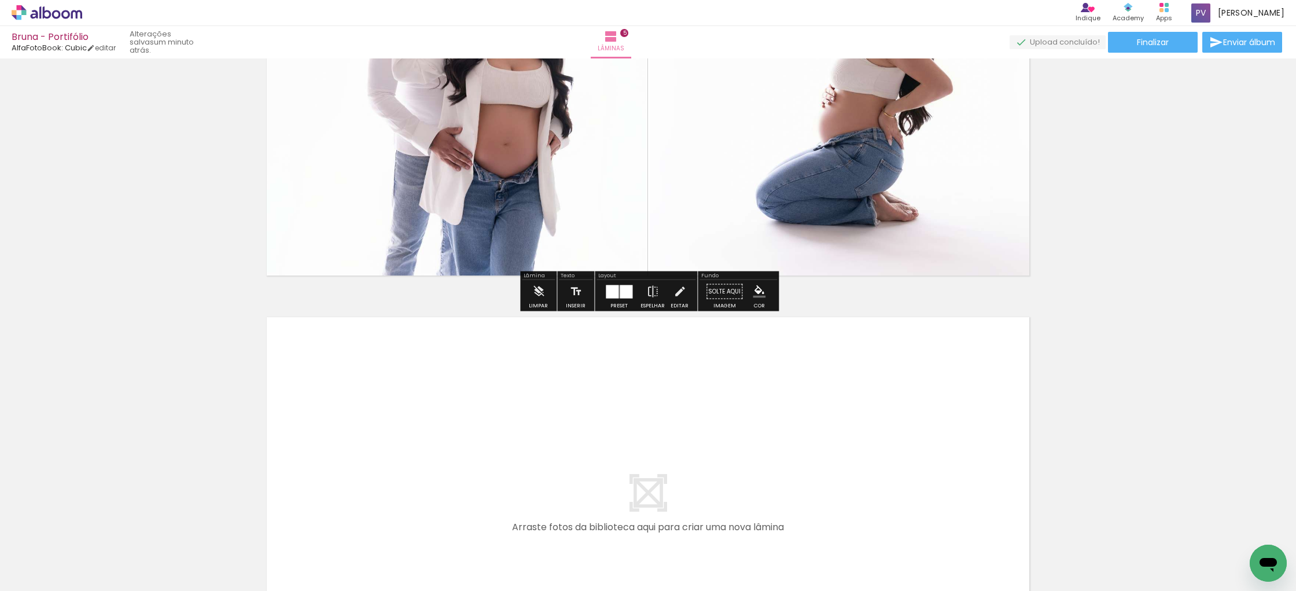
scroll to position [2120, 0]
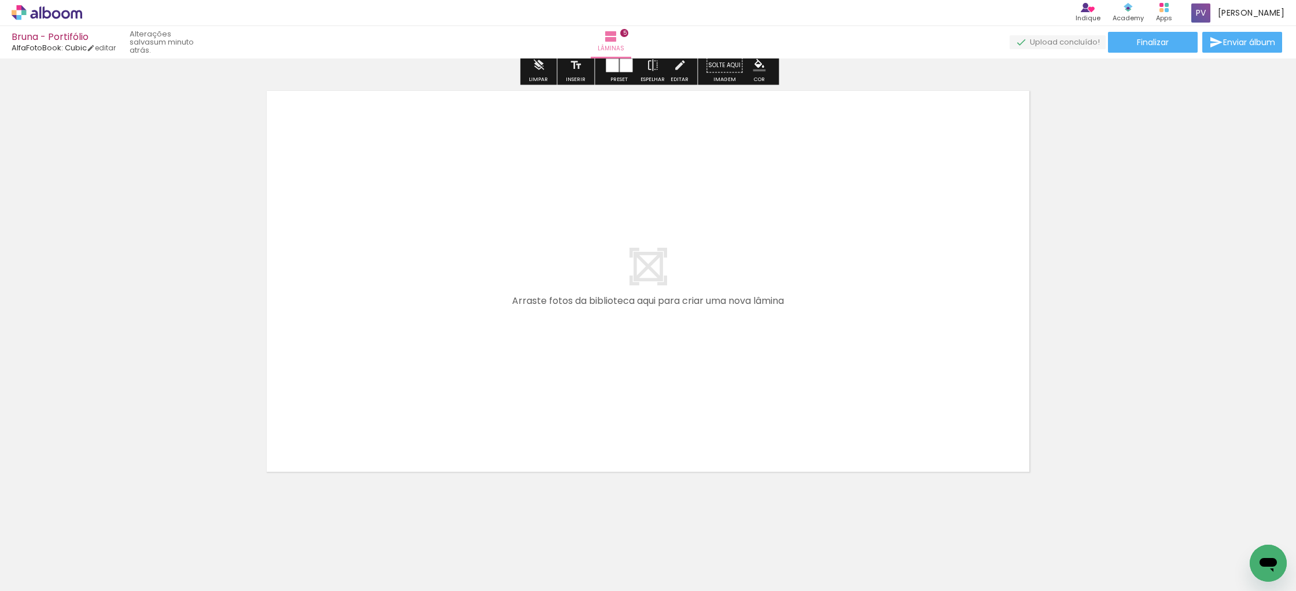
click at [947, 315] on quentale-layouter at bounding box center [648, 282] width 776 height 394
click at [37, 572] on span "Adicionar Fotos" at bounding box center [41, 575] width 35 height 13
click at [0, 0] on input "file" at bounding box center [0, 0] width 0 height 0
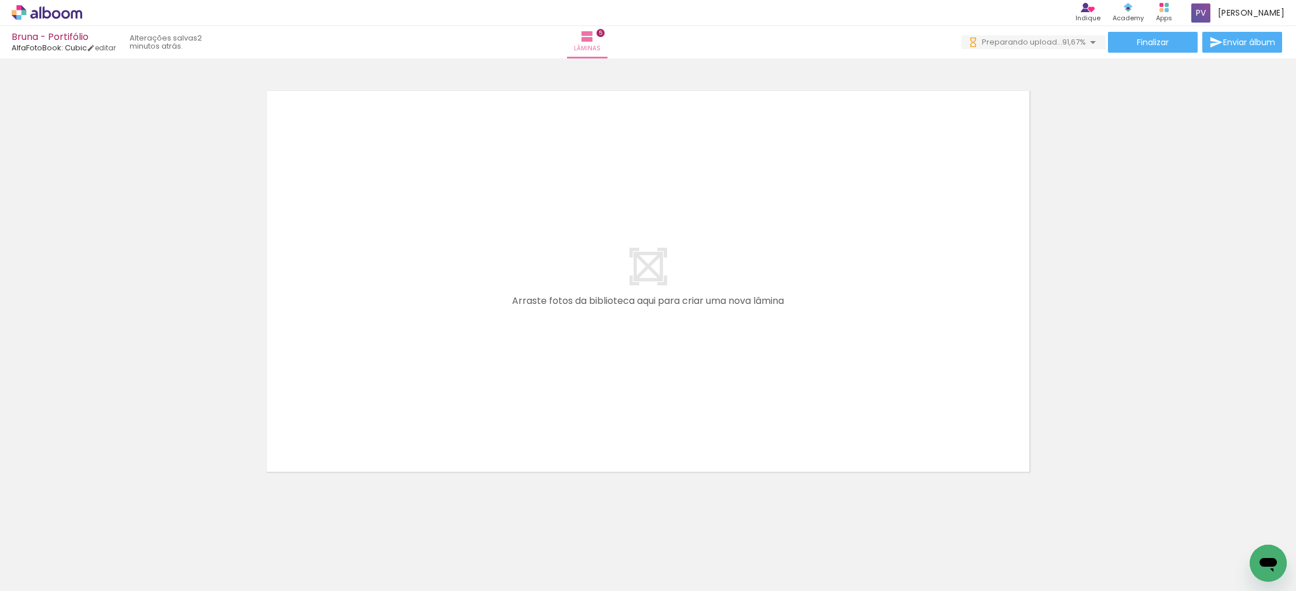
scroll to position [0, 358]
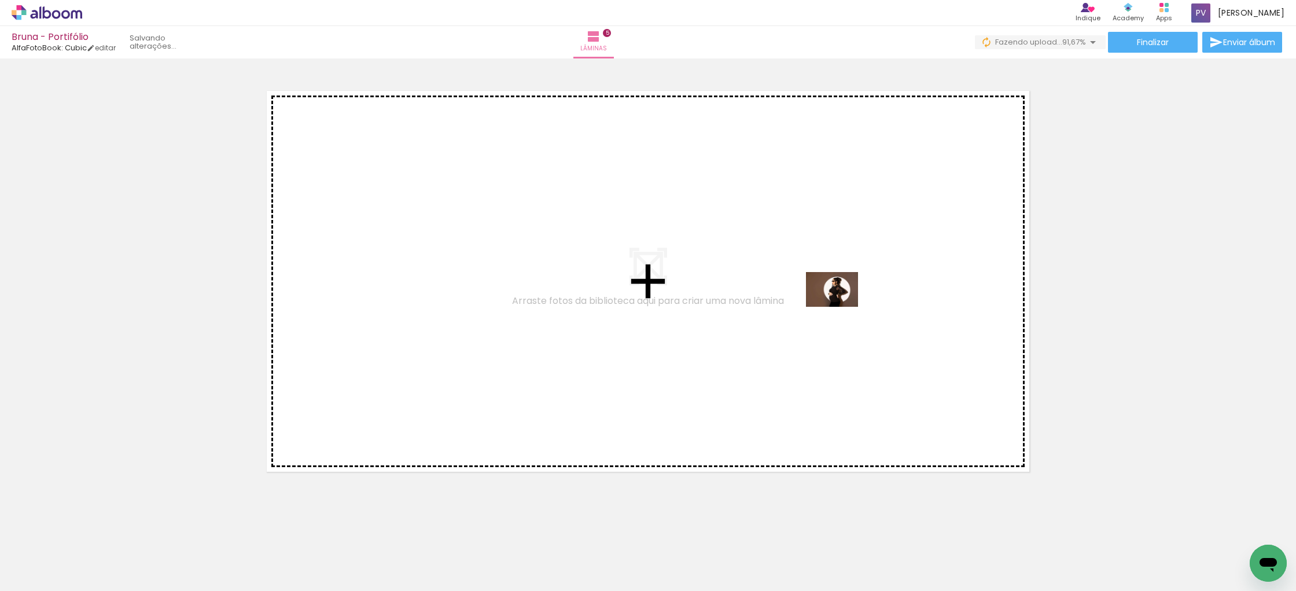
drag, startPoint x: 1185, startPoint y: 554, endPoint x: 841, endPoint y: 307, distance: 423.9
click at [841, 307] on quentale-workspace at bounding box center [648, 295] width 1296 height 591
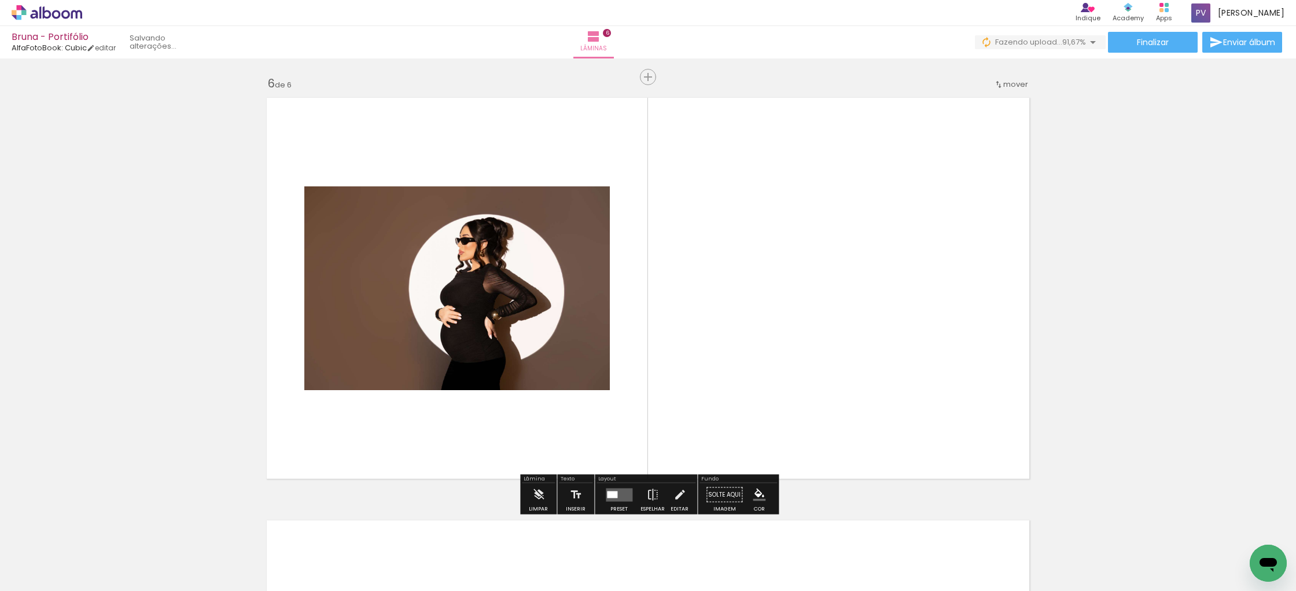
scroll to position [2113, 0]
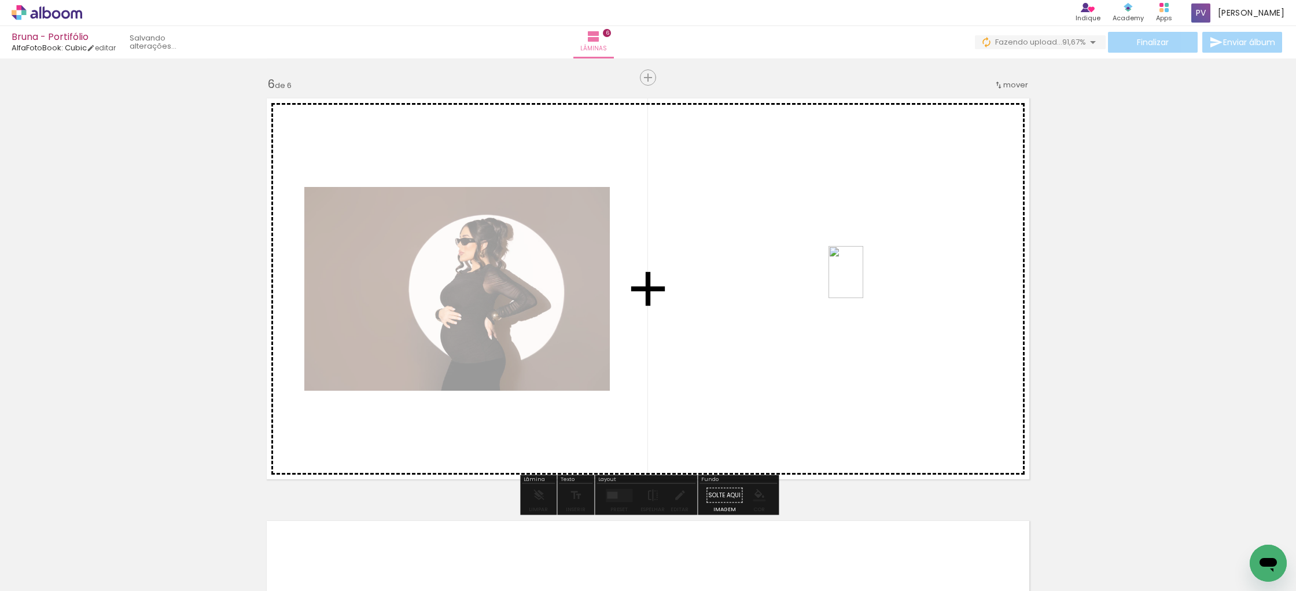
drag, startPoint x: 1243, startPoint y: 535, endPoint x: 864, endPoint y: 281, distance: 456.8
click at [864, 281] on quentale-workspace at bounding box center [648, 295] width 1296 height 591
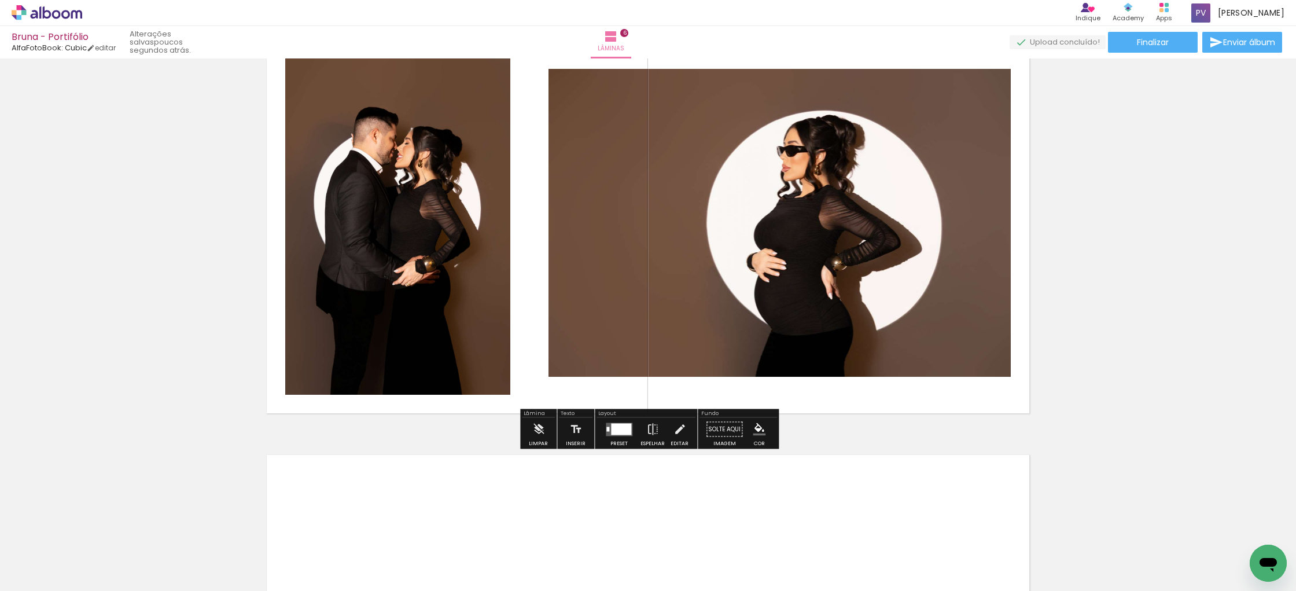
scroll to position [2181, 0]
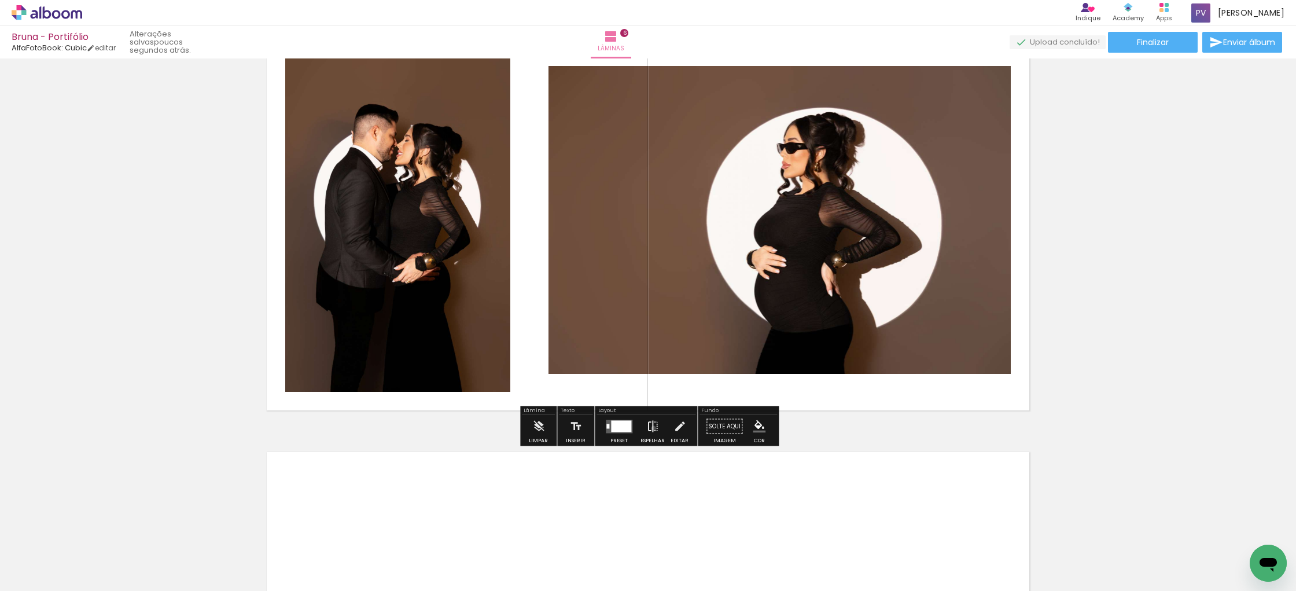
click at [651, 428] on iron-icon at bounding box center [652, 426] width 13 height 23
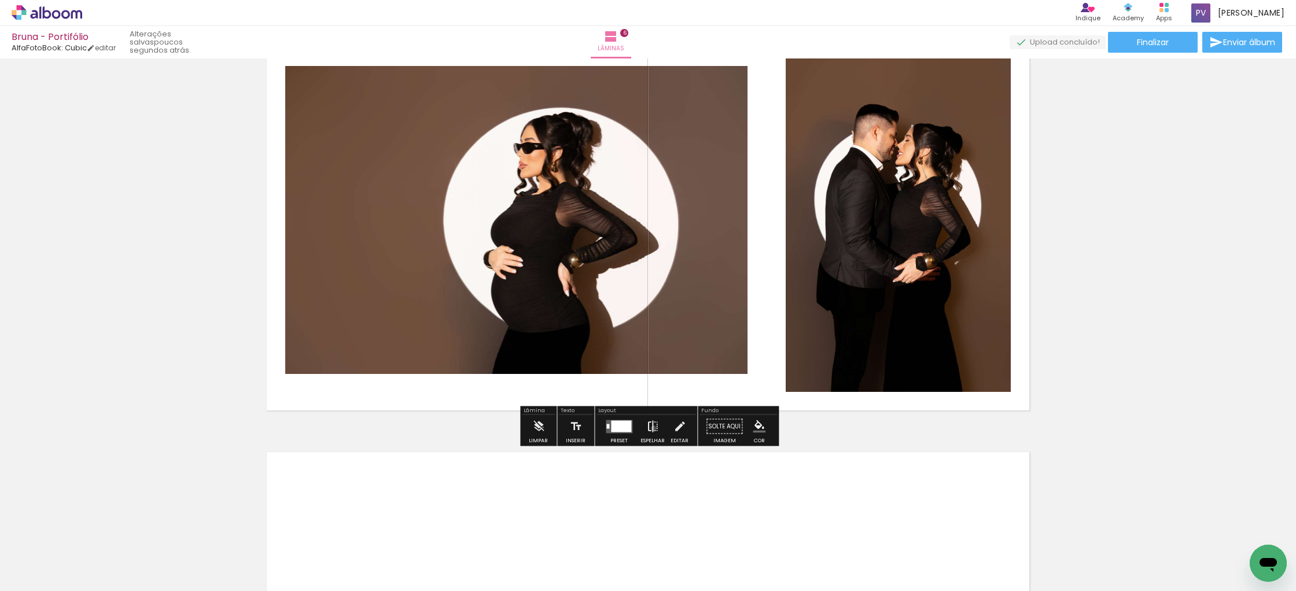
click at [651, 428] on iron-icon at bounding box center [652, 426] width 13 height 23
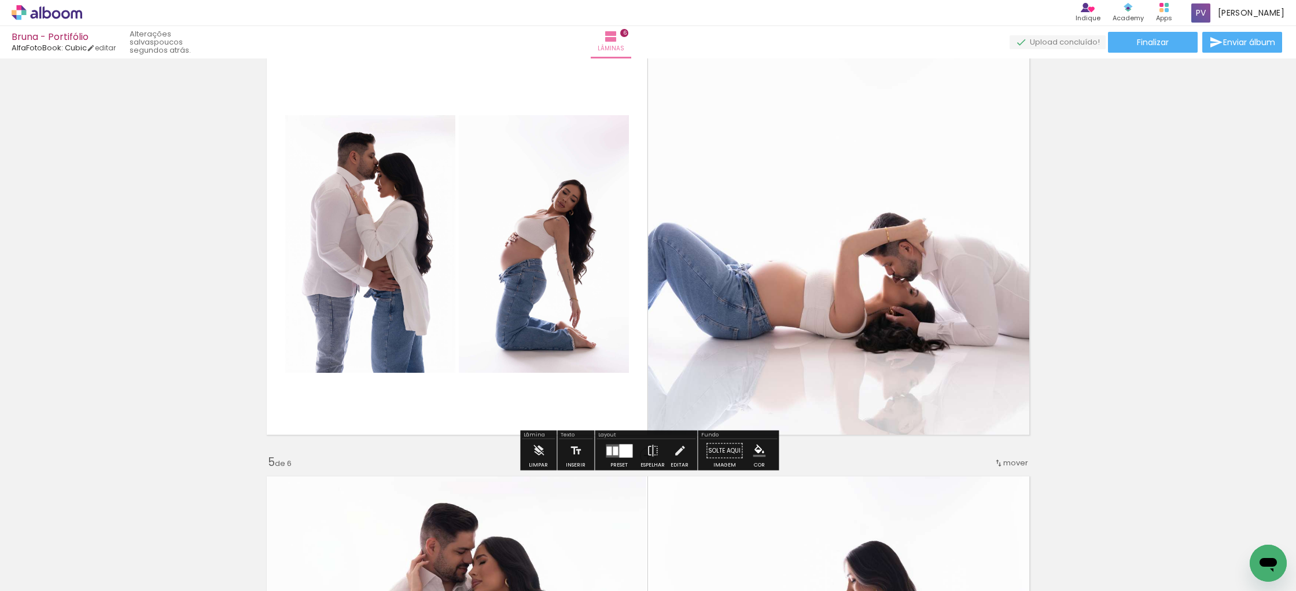
scroll to position [1313, 0]
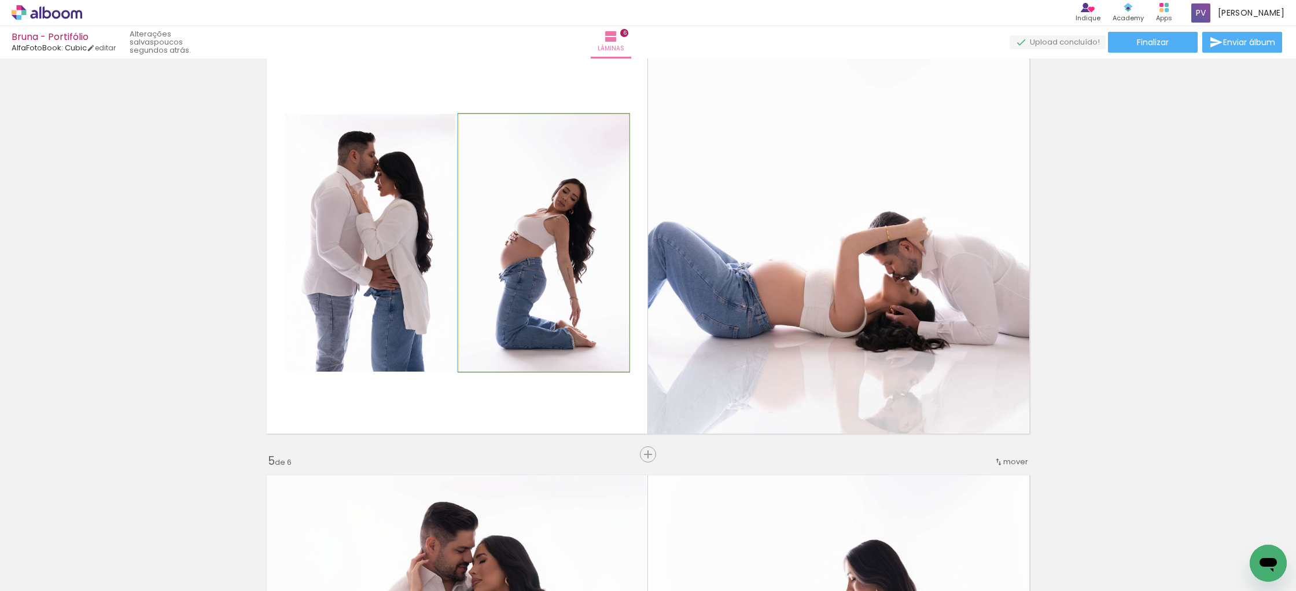
click at [543, 279] on quentale-photo at bounding box center [544, 243] width 170 height 258
click at [540, 190] on quentale-photo at bounding box center [544, 243] width 170 height 258
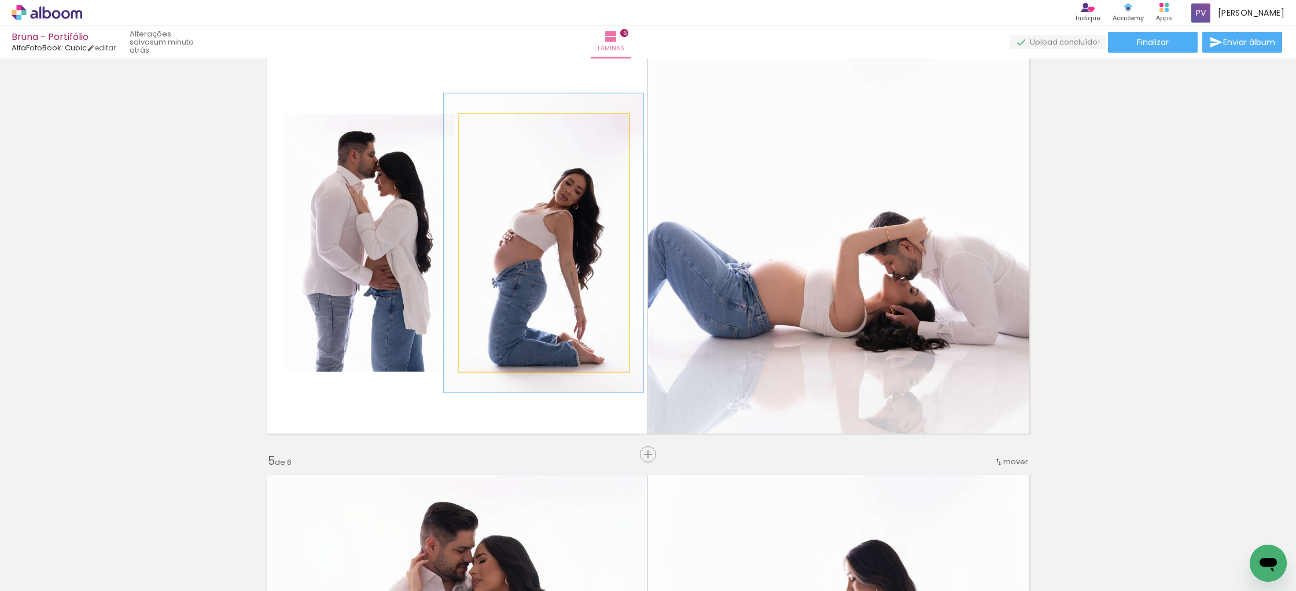
drag, startPoint x: 486, startPoint y: 126, endPoint x: 493, endPoint y: 125, distance: 6.4
type paper-slider "116"
click at [493, 125] on div at bounding box center [492, 126] width 10 height 10
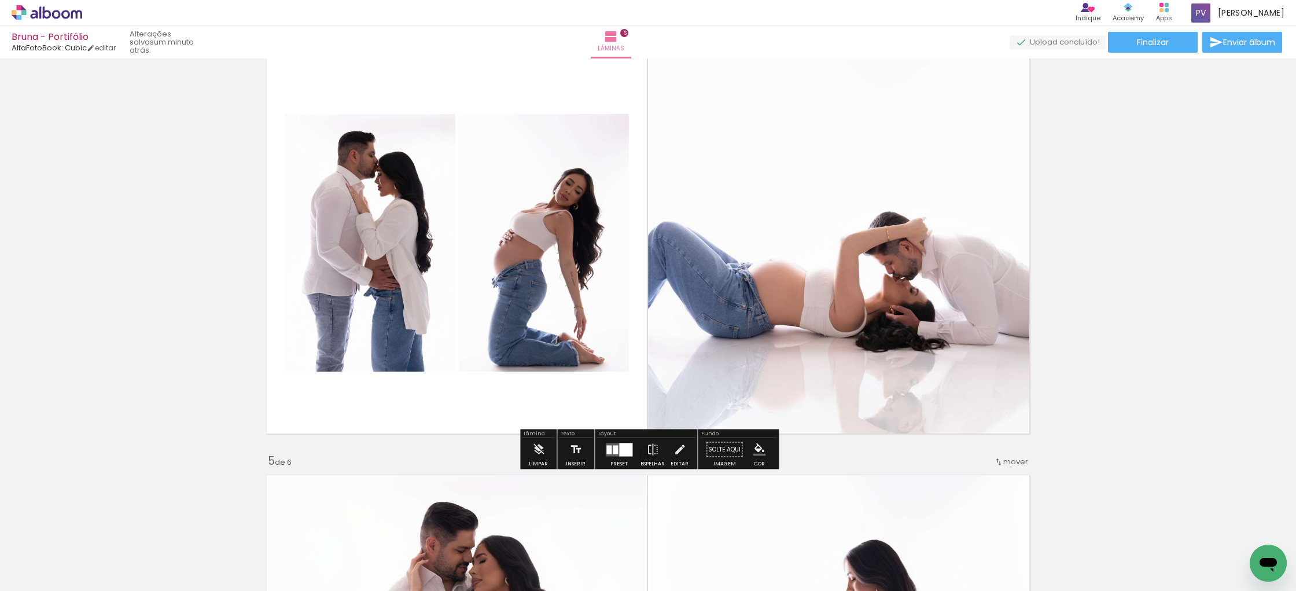
click at [0, 0] on slot "P&B" at bounding box center [0, 0] width 0 height 0
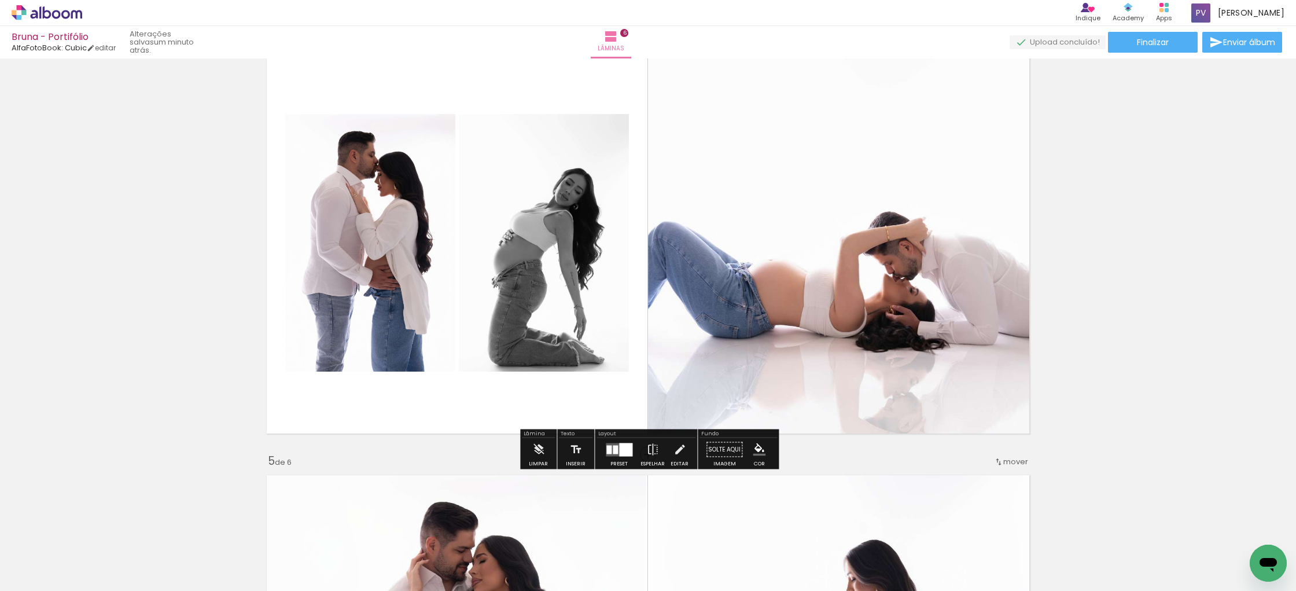
click at [0, 0] on slot "P&B" at bounding box center [0, 0] width 0 height 0
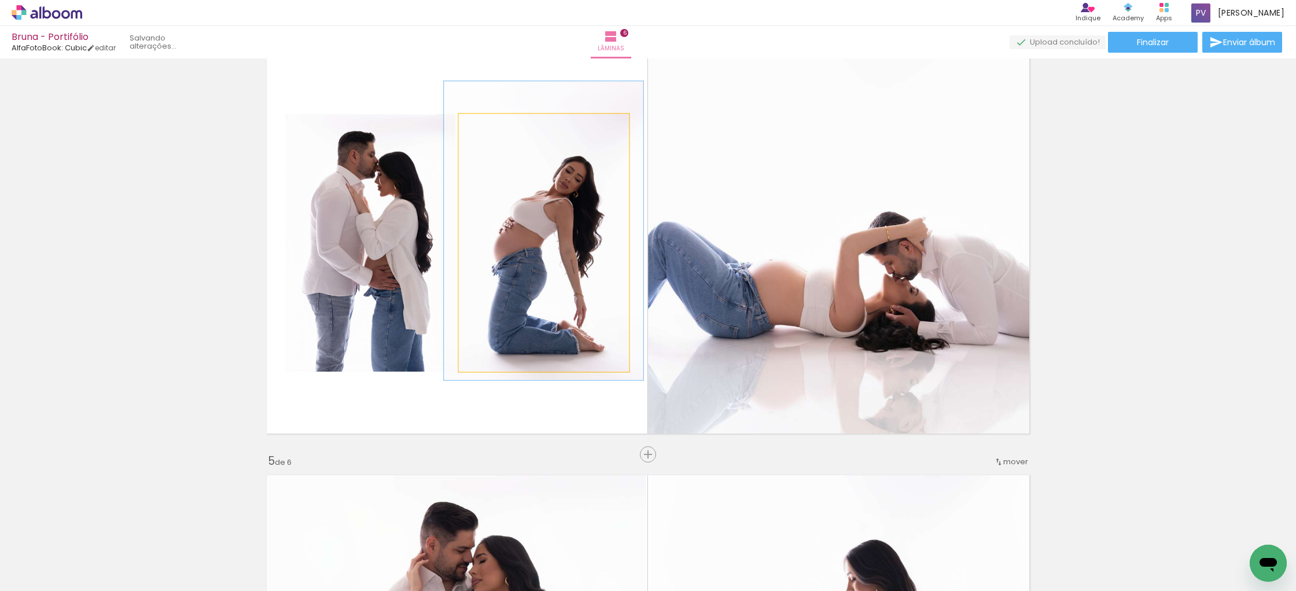
drag, startPoint x: 553, startPoint y: 219, endPoint x: 553, endPoint y: 207, distance: 12.2
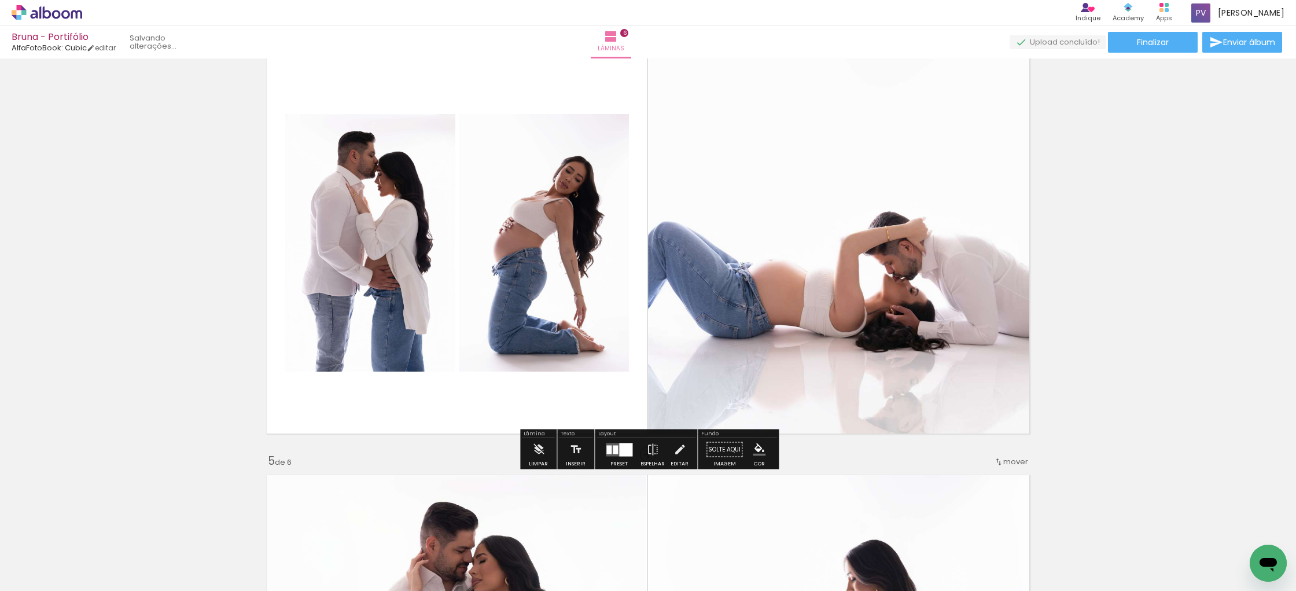
click at [538, 390] on quentale-layouter at bounding box center [648, 243] width 776 height 394
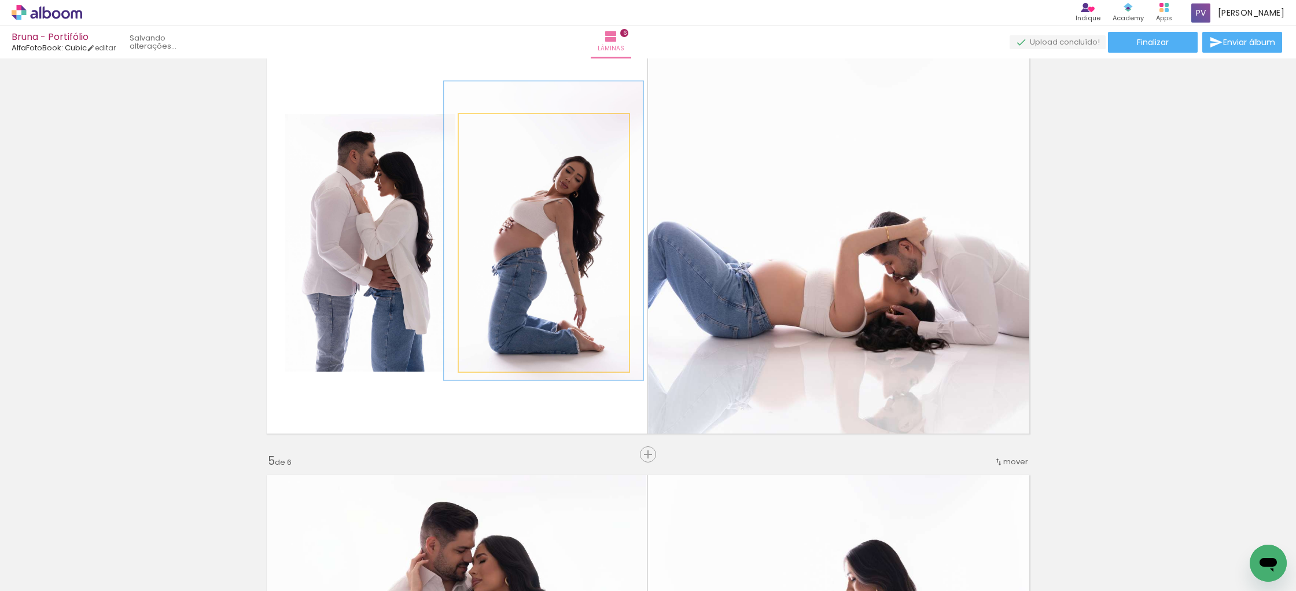
click at [534, 248] on quentale-photo at bounding box center [544, 243] width 170 height 258
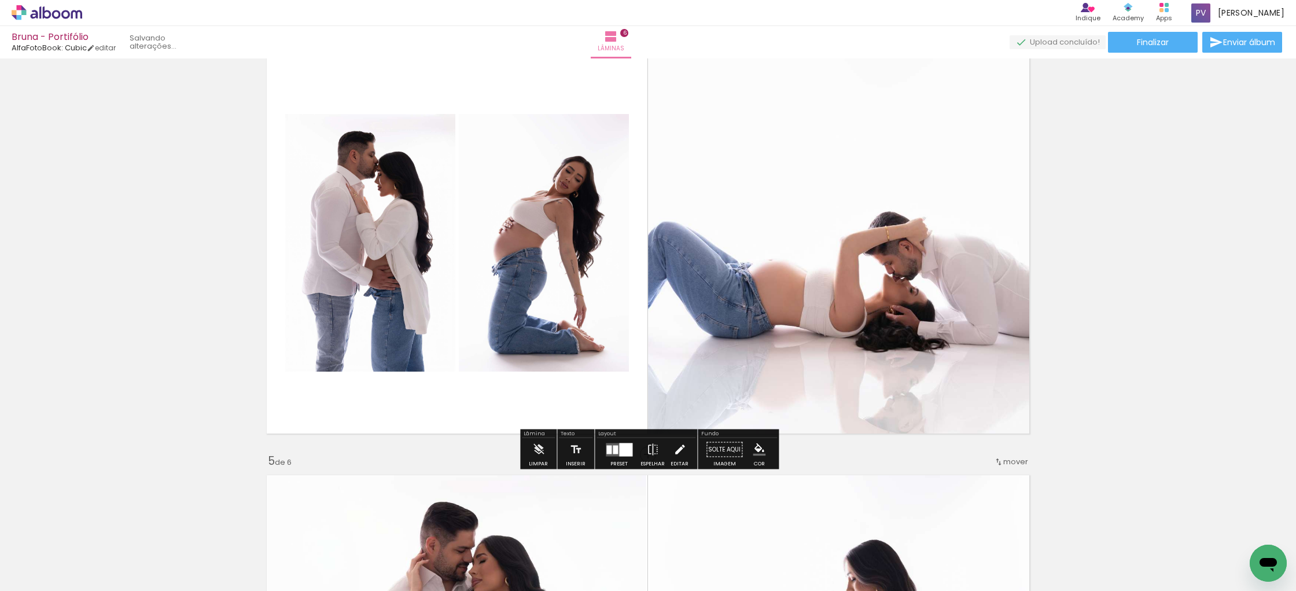
click at [678, 454] on iron-icon at bounding box center [680, 449] width 13 height 23
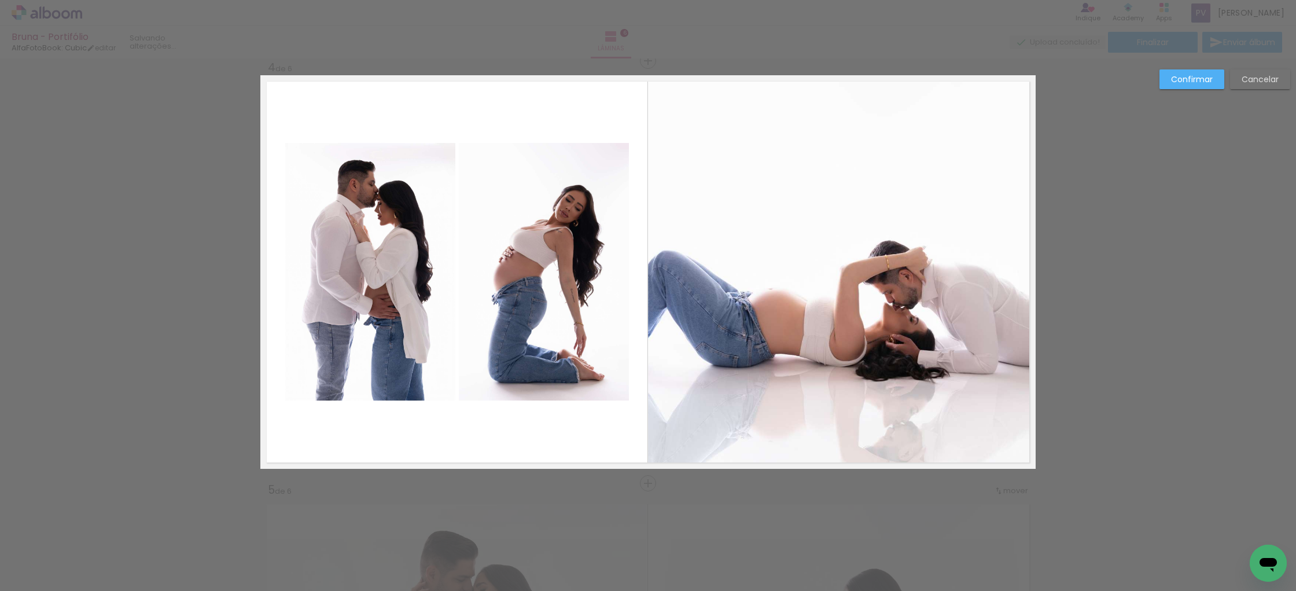
scroll to position [1268, 0]
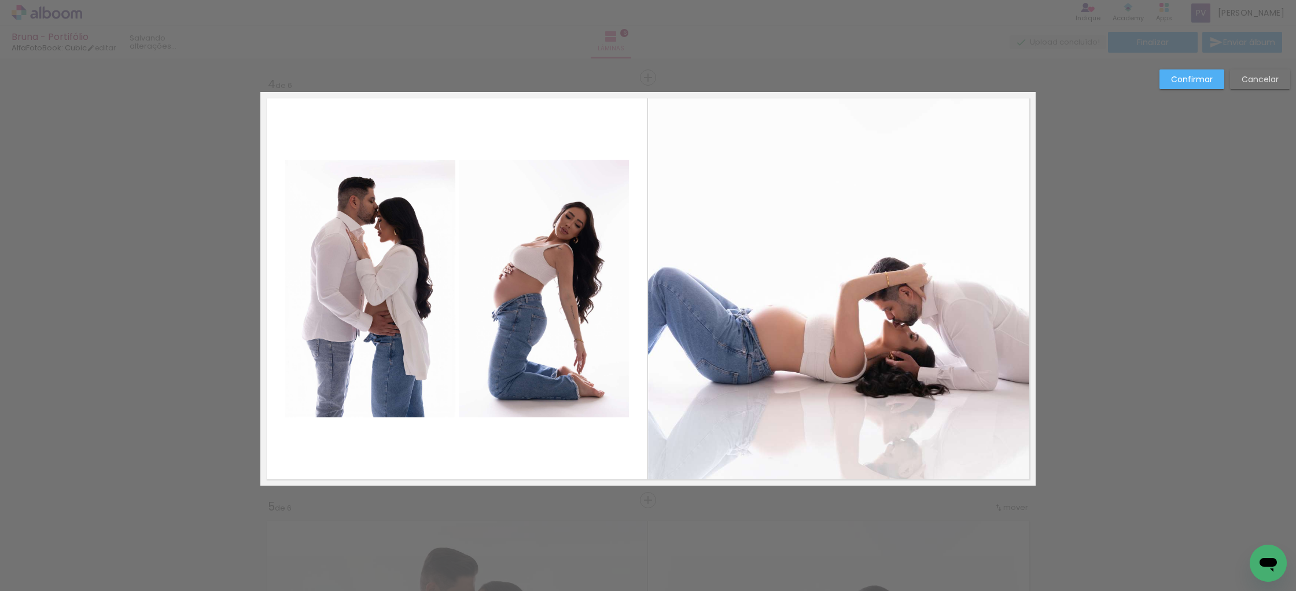
click at [0, 0] on slot "Confirmar" at bounding box center [0, 0] width 0 height 0
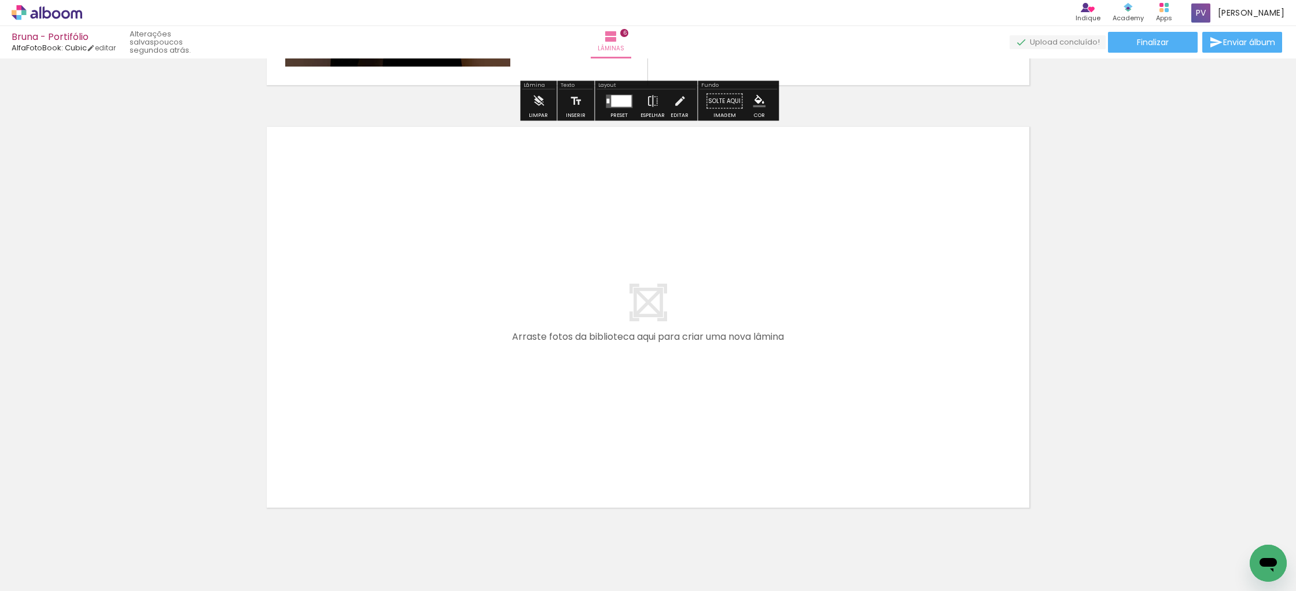
scroll to position [2543, 0]
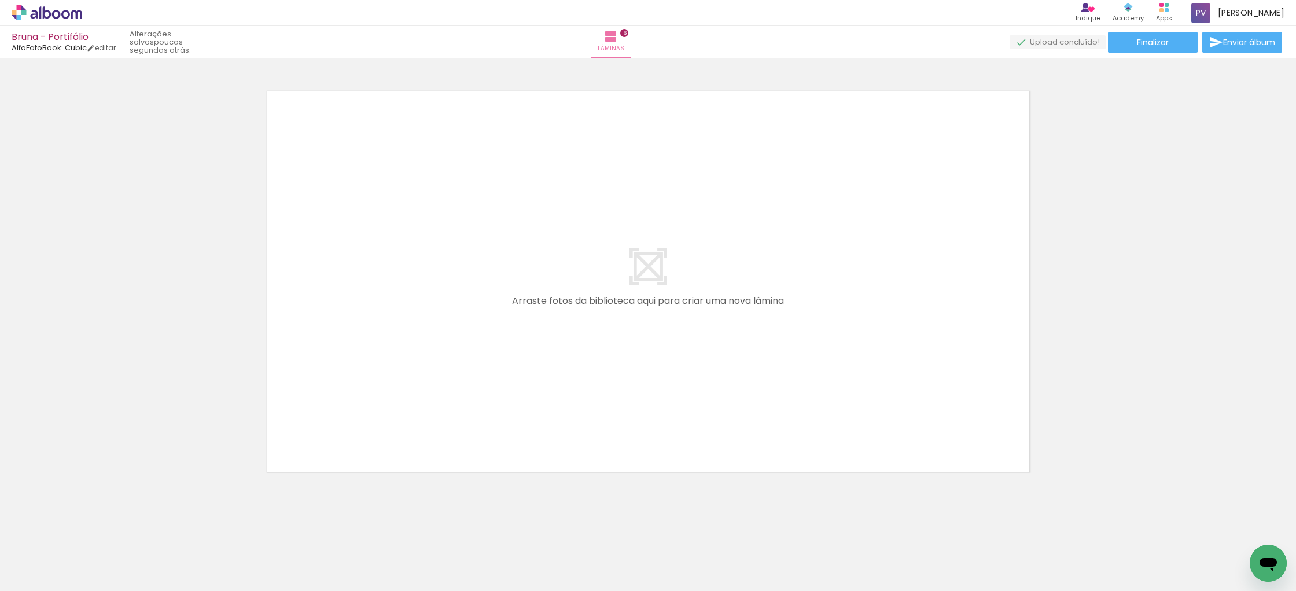
click at [55, 569] on span "Adicionar Fotos" at bounding box center [41, 575] width 35 height 13
click at [0, 0] on input "file" at bounding box center [0, 0] width 0 height 0
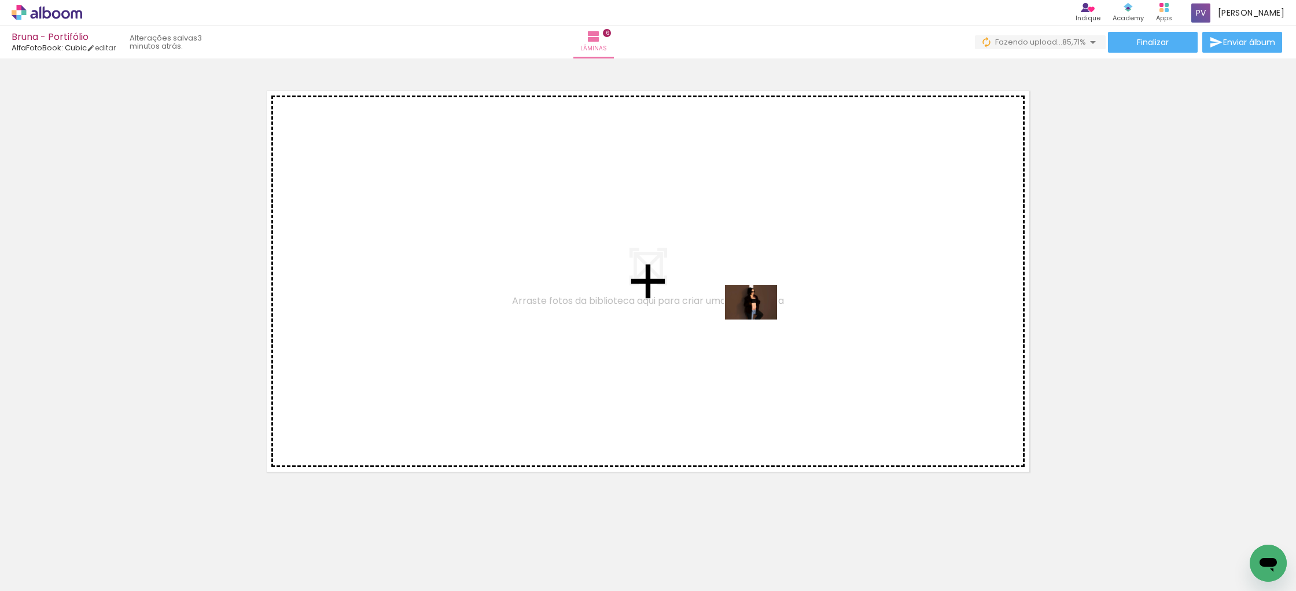
drag, startPoint x: 1059, startPoint y: 551, endPoint x: 760, endPoint y: 319, distance: 378.3
click at [760, 319] on quentale-workspace at bounding box center [648, 295] width 1296 height 591
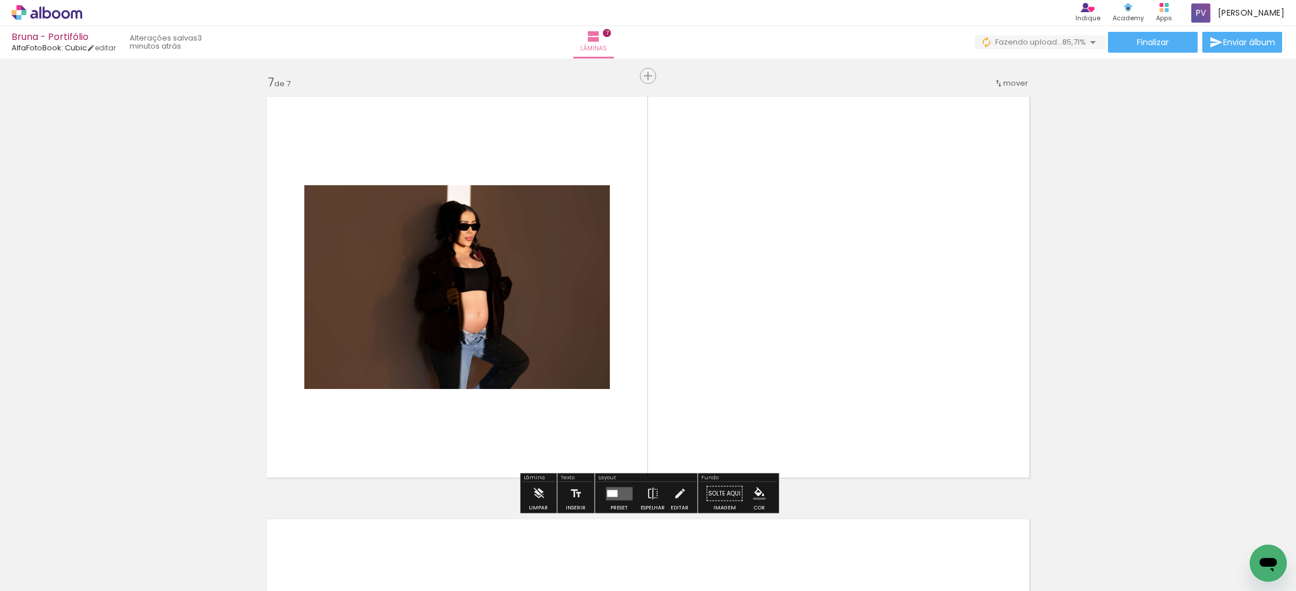
scroll to position [2535, 0]
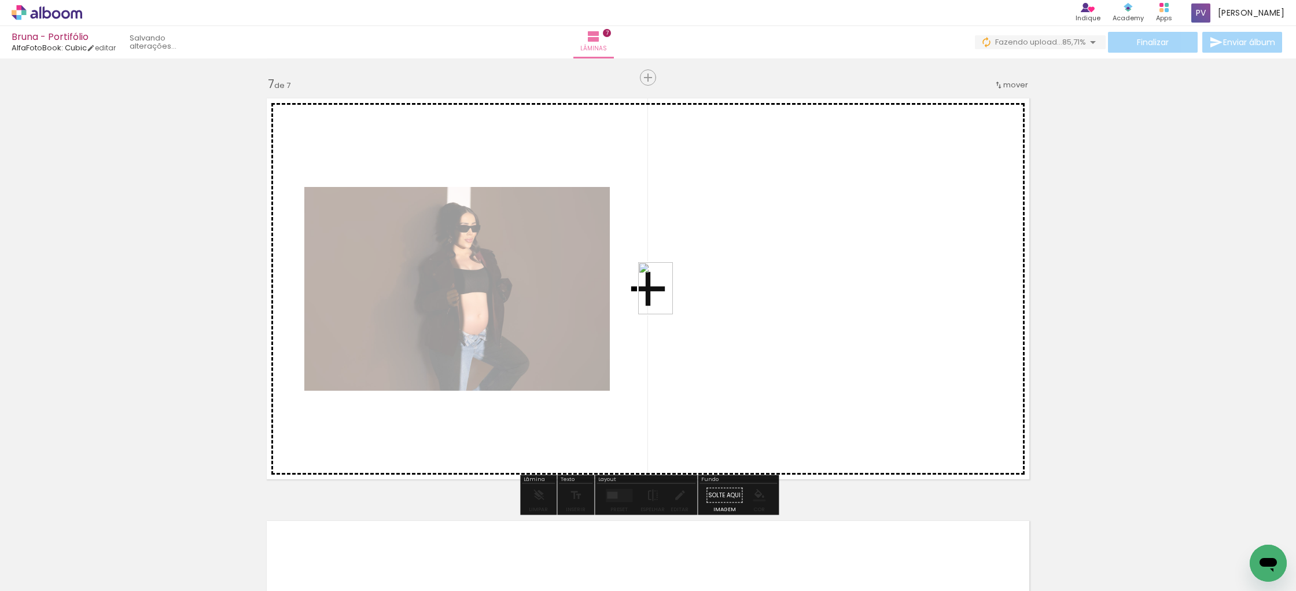
drag, startPoint x: 1193, startPoint y: 550, endPoint x: 673, endPoint y: 297, distance: 578.3
click at [673, 297] on quentale-workspace at bounding box center [648, 295] width 1296 height 591
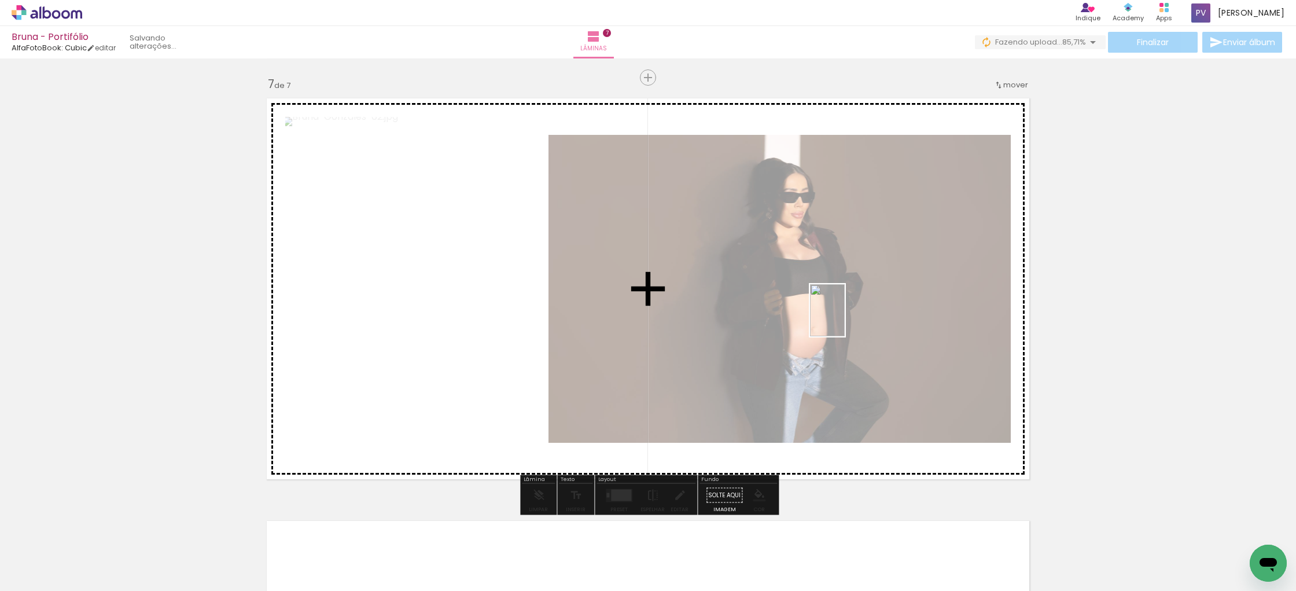
drag, startPoint x: 1126, startPoint y: 551, endPoint x: 845, endPoint y: 319, distance: 364.7
click at [845, 319] on quentale-workspace at bounding box center [648, 295] width 1296 height 591
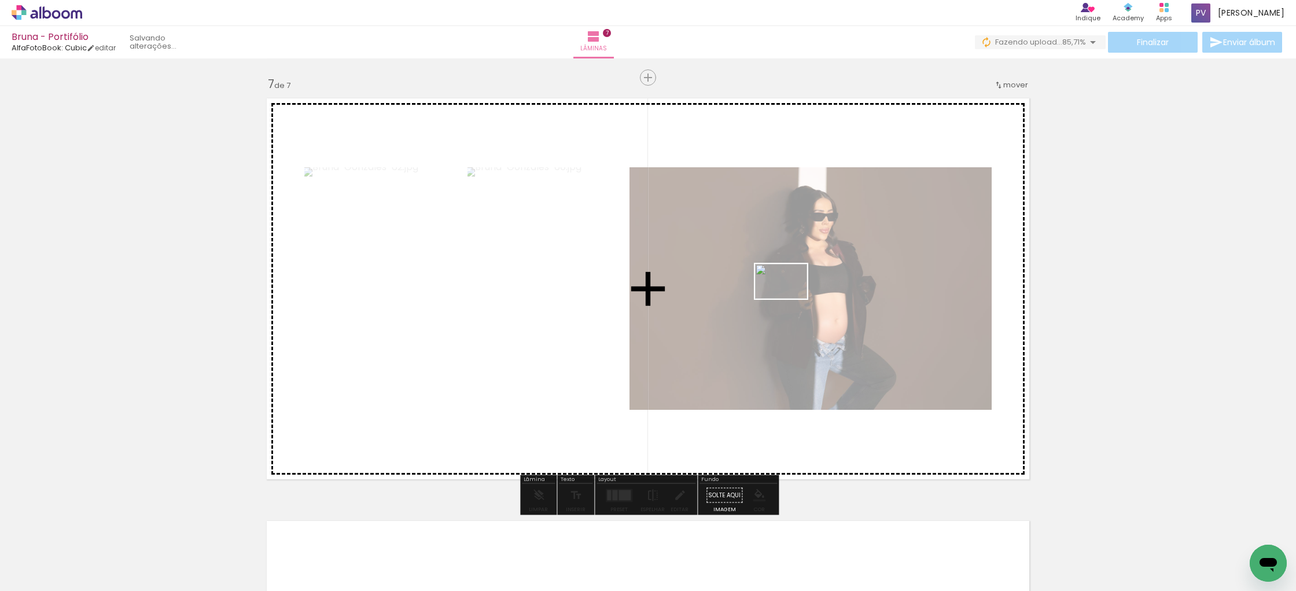
drag, startPoint x: 1234, startPoint y: 549, endPoint x: 797, endPoint y: 308, distance: 498.6
click at [790, 299] on quentale-workspace at bounding box center [648, 295] width 1296 height 591
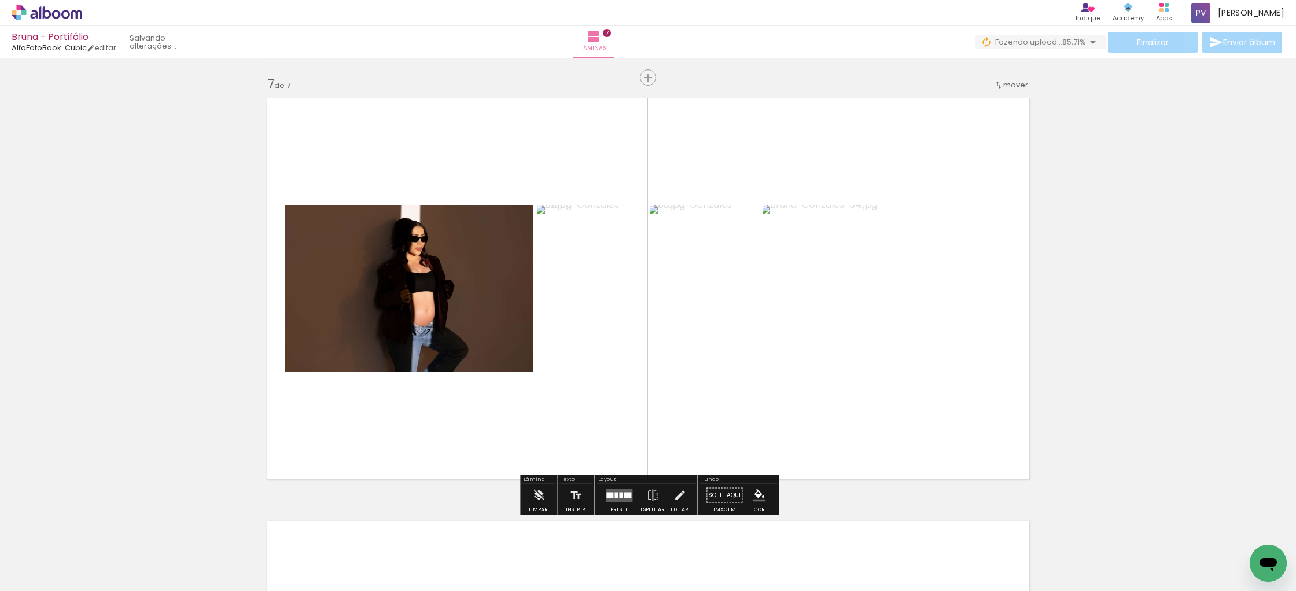
click at [619, 496] on div at bounding box center [620, 495] width 3 height 6
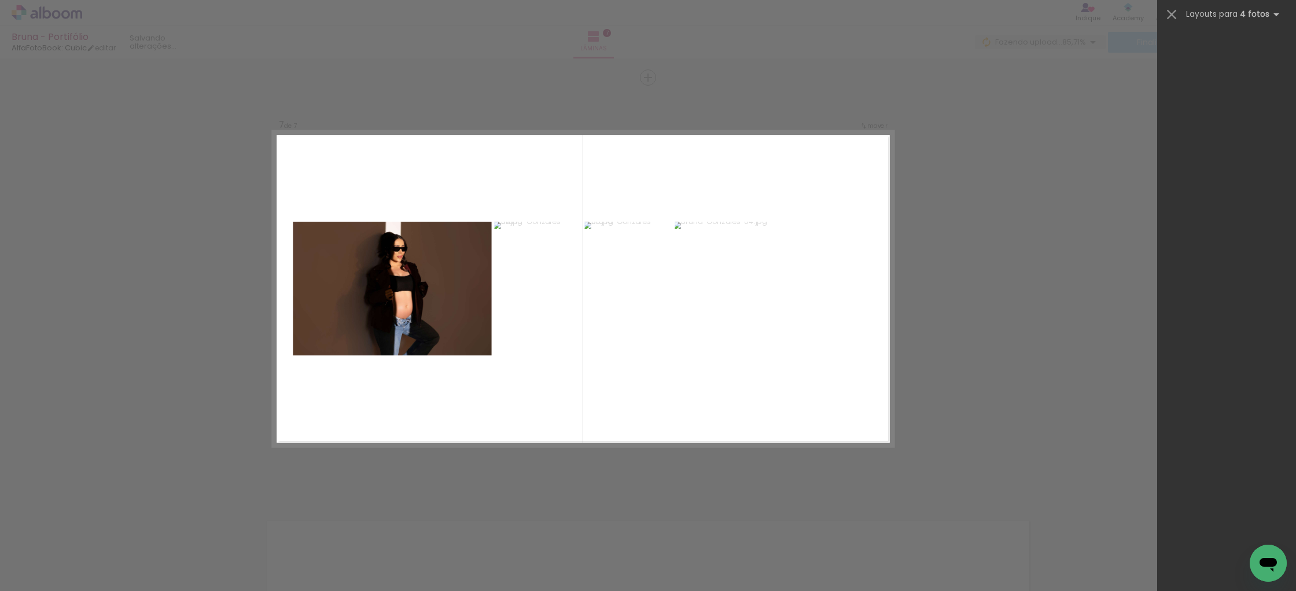
scroll to position [0, 0]
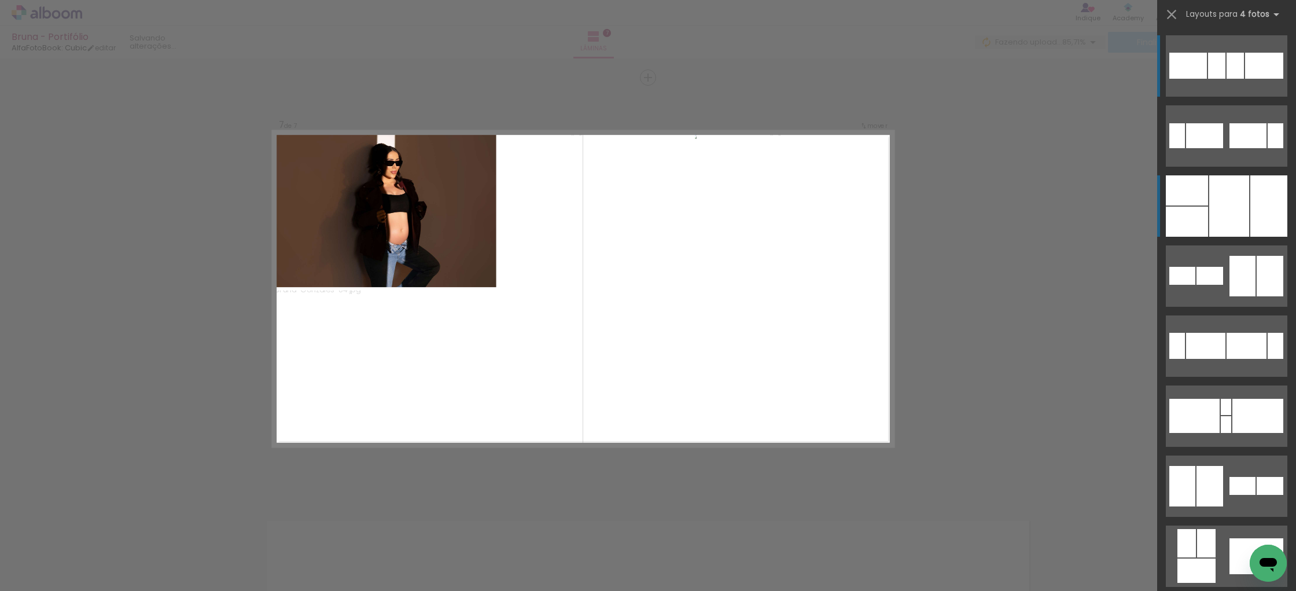
click at [1234, 205] on div at bounding box center [1230, 205] width 40 height 61
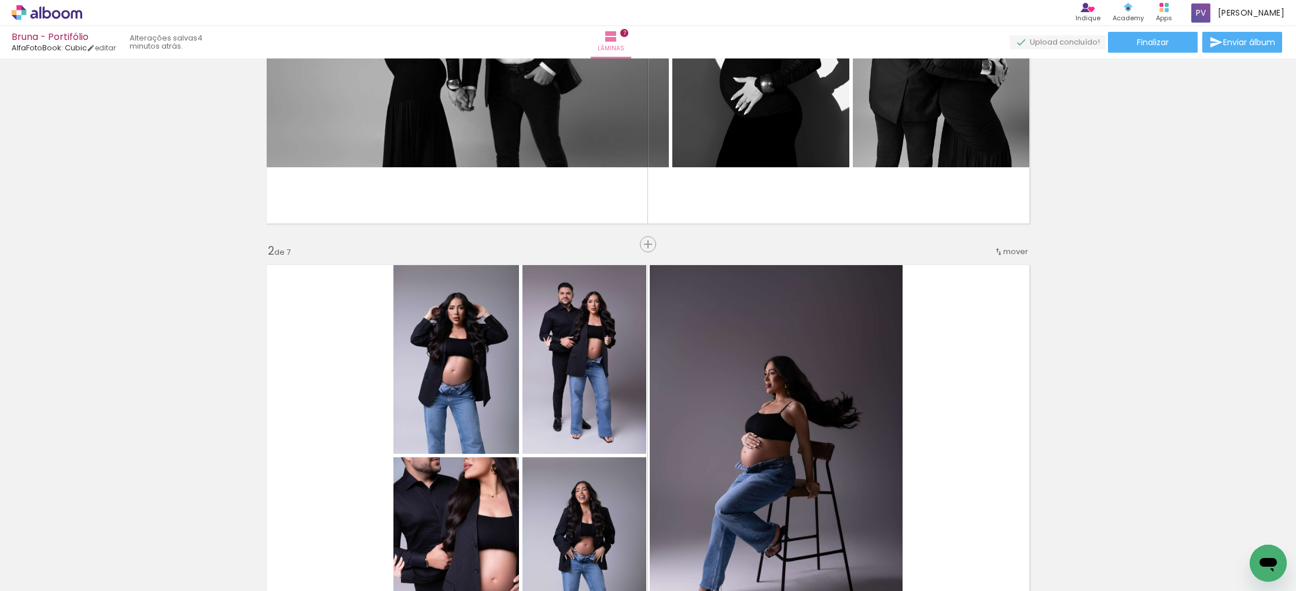
scroll to position [280, 0]
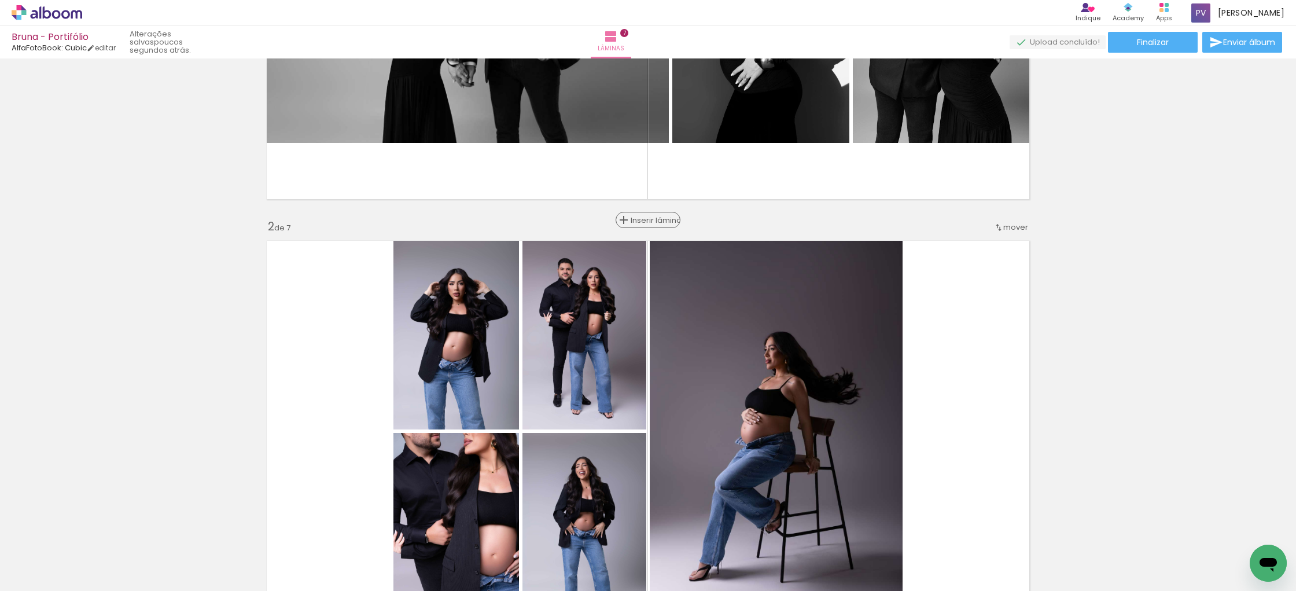
click at [649, 219] on span "Inserir lâmina" at bounding box center [653, 220] width 45 height 8
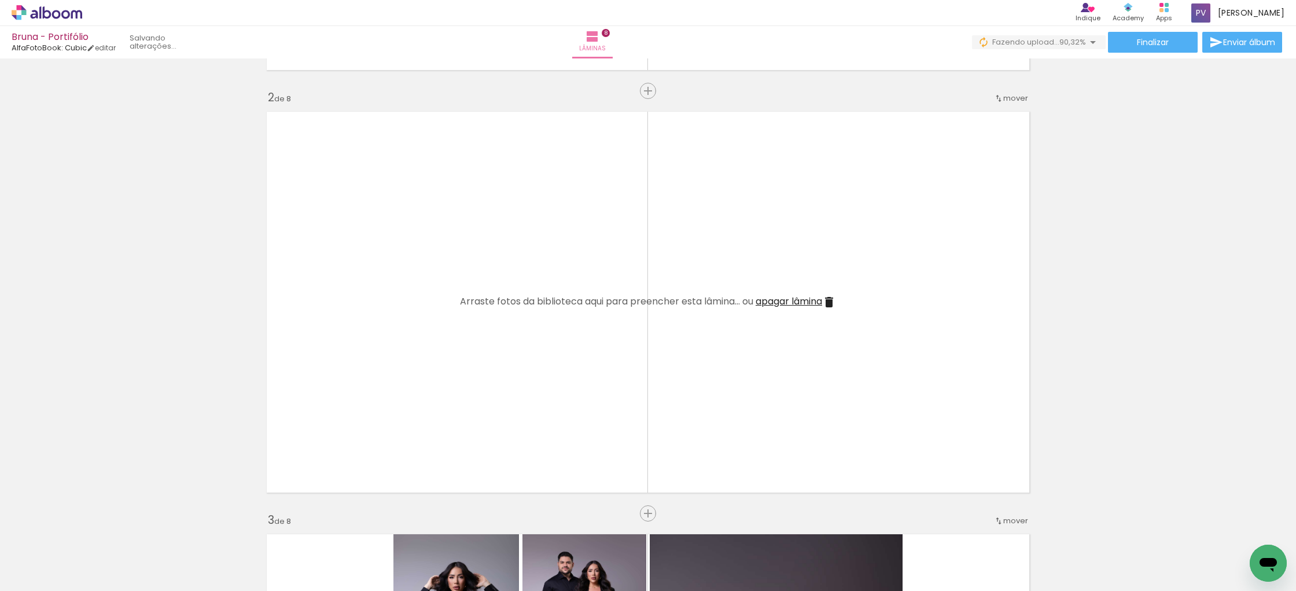
scroll to position [406, 0]
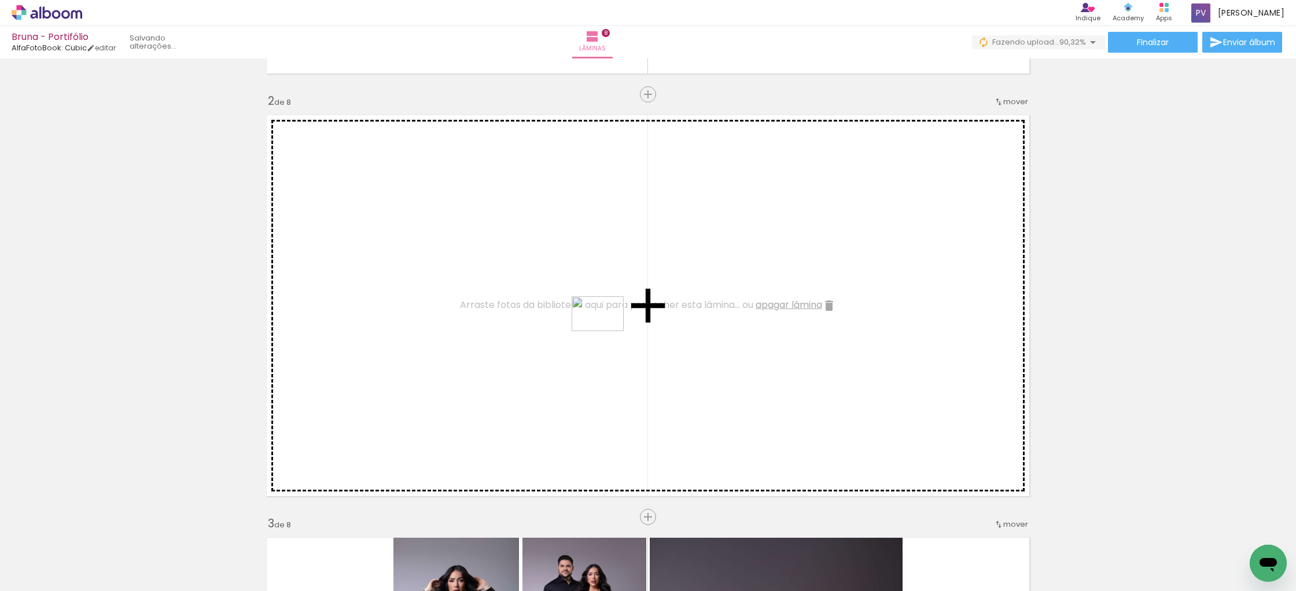
drag, startPoint x: 1235, startPoint y: 548, endPoint x: 607, endPoint y: 331, distance: 664.8
click at [607, 331] on quentale-workspace at bounding box center [648, 295] width 1296 height 591
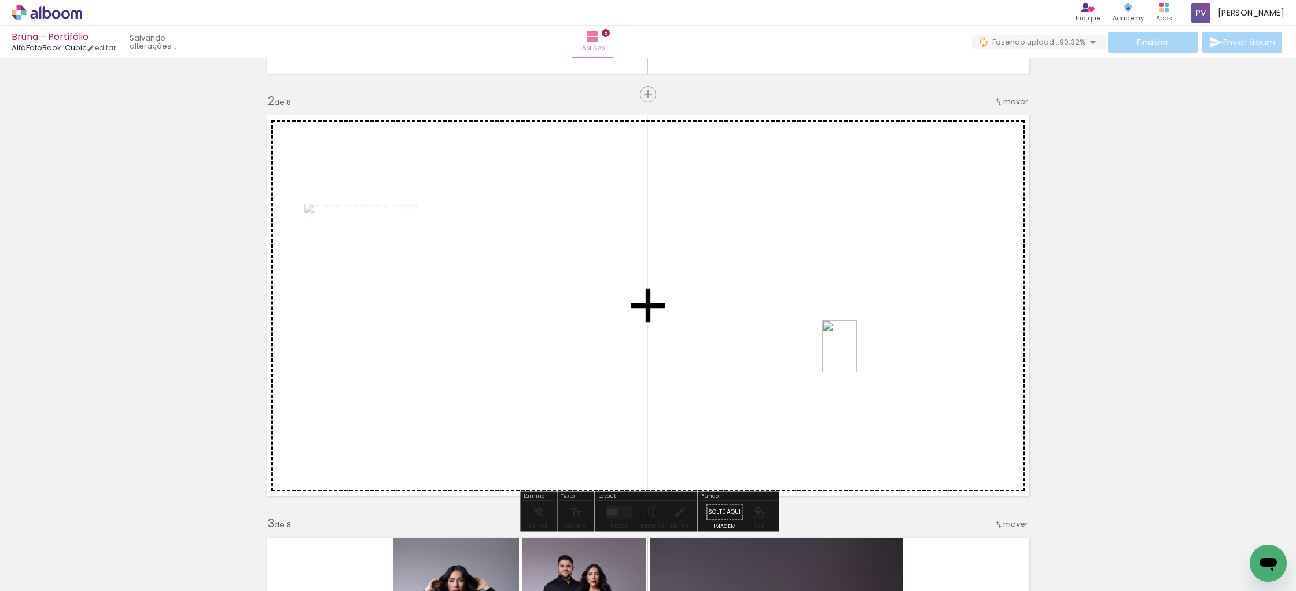
drag, startPoint x: 1186, startPoint y: 564, endPoint x: 857, endPoint y: 355, distance: 390.0
click at [857, 355] on quentale-workspace at bounding box center [648, 295] width 1296 height 591
drag, startPoint x: 1123, startPoint y: 546, endPoint x: 727, endPoint y: 293, distance: 470.1
click at [727, 293] on quentale-workspace at bounding box center [648, 295] width 1296 height 591
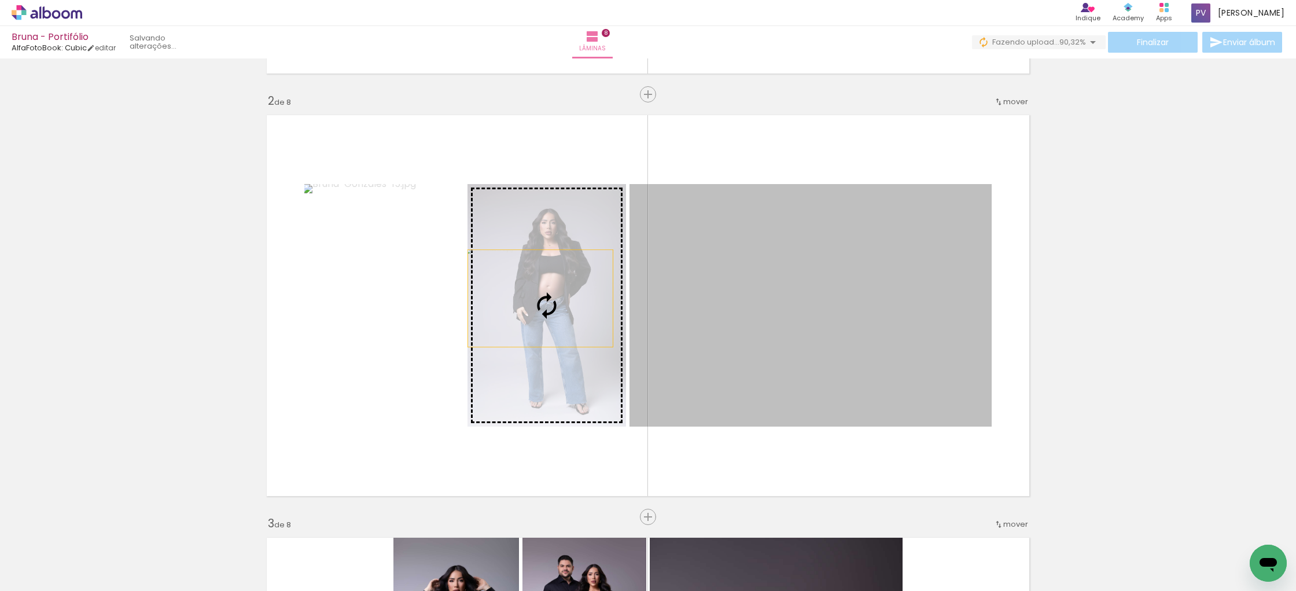
drag, startPoint x: 837, startPoint y: 310, endPoint x: 541, endPoint y: 298, distance: 297.1
click at [0, 0] on slot at bounding box center [0, 0] width 0 height 0
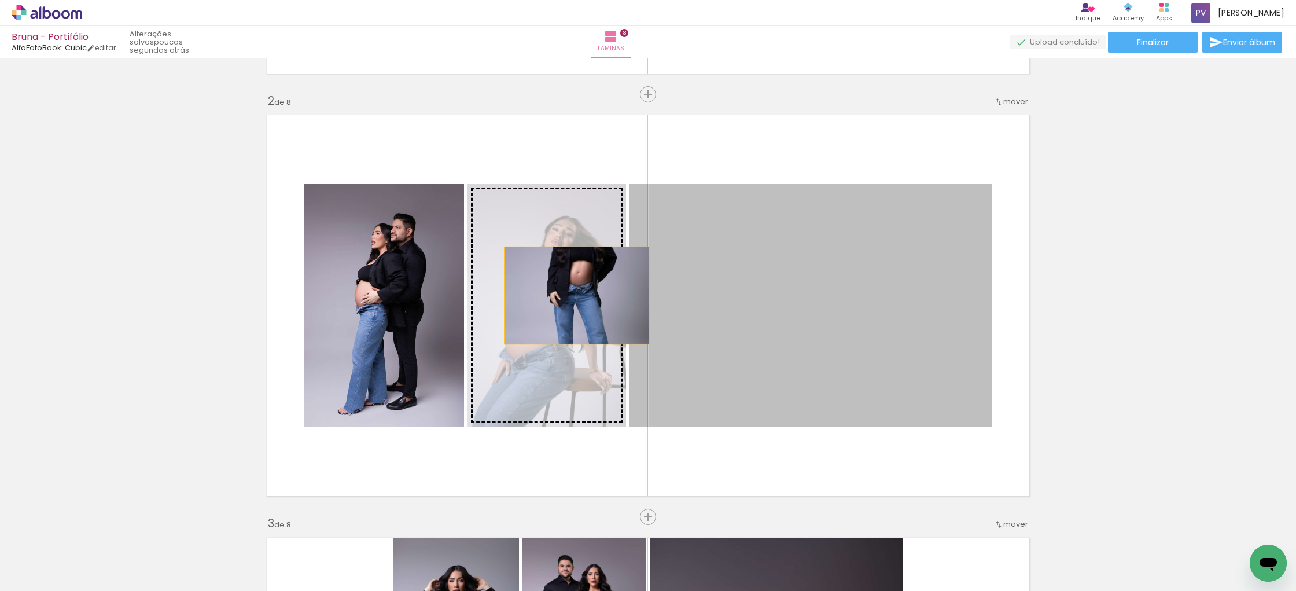
drag, startPoint x: 814, startPoint y: 310, endPoint x: 577, endPoint y: 295, distance: 237.7
click at [0, 0] on slot at bounding box center [0, 0] width 0 height 0
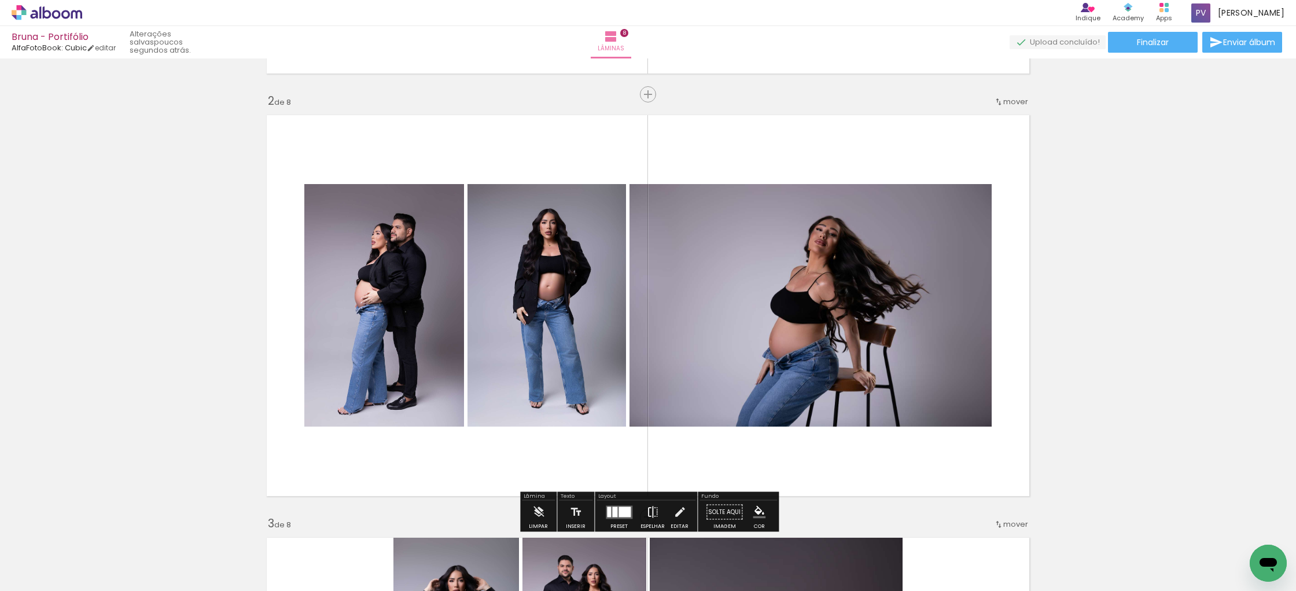
click at [654, 513] on iron-icon at bounding box center [652, 512] width 13 height 23
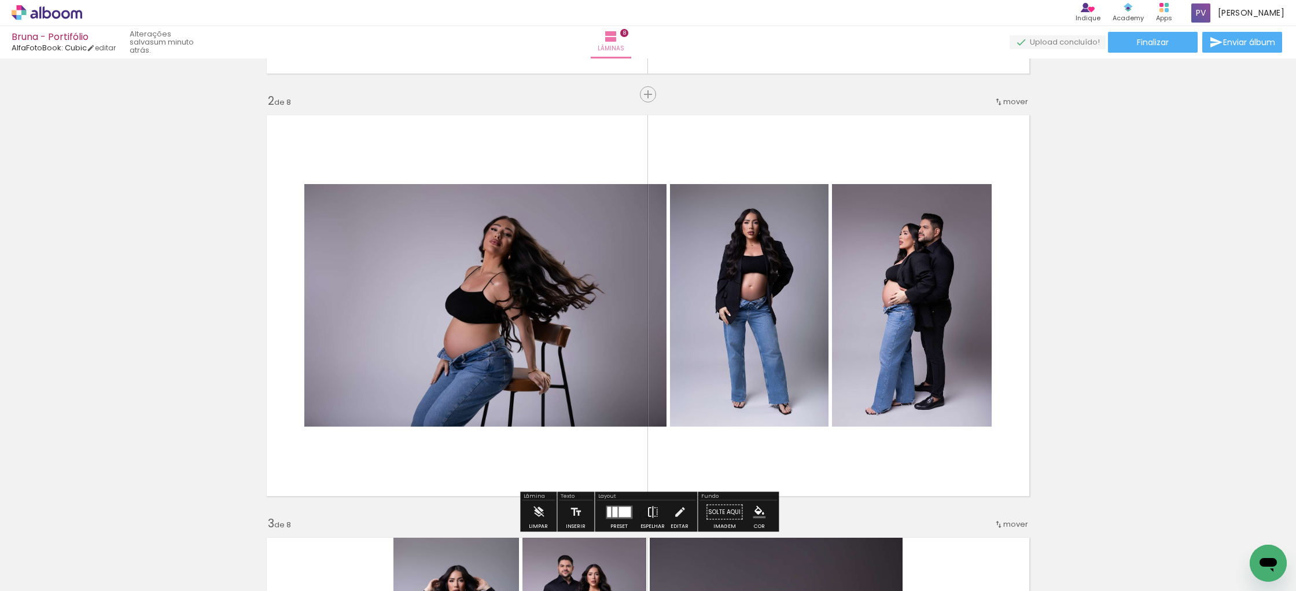
click at [653, 513] on iron-icon at bounding box center [652, 512] width 13 height 23
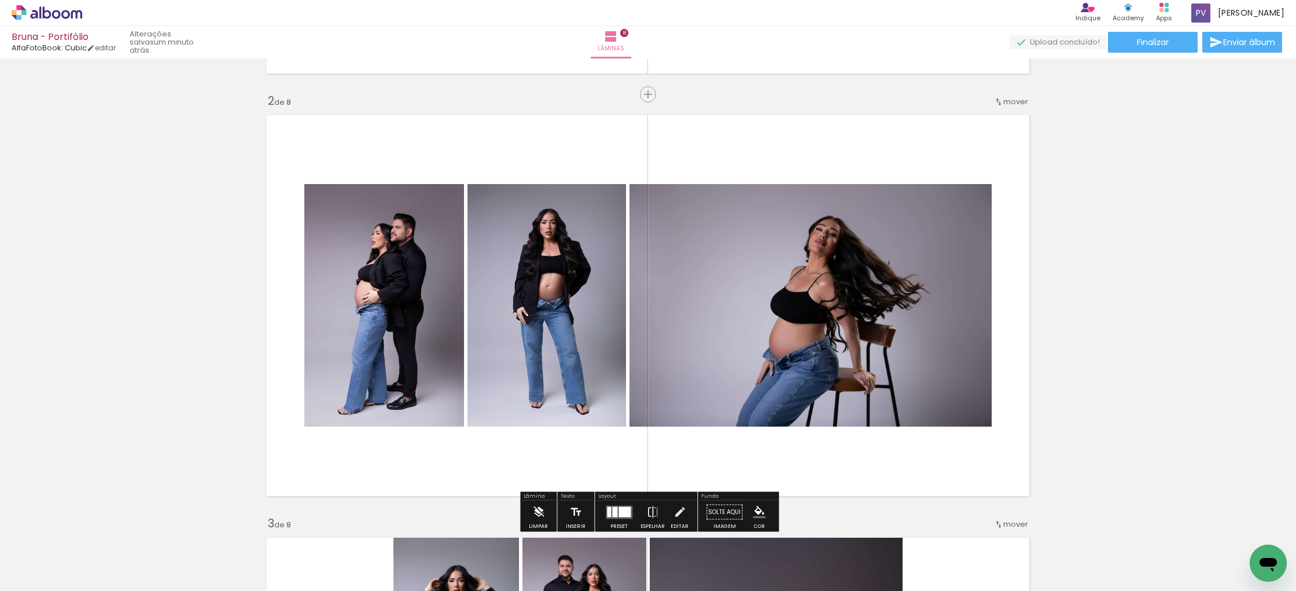
click at [538, 511] on iron-icon at bounding box center [538, 512] width 13 height 23
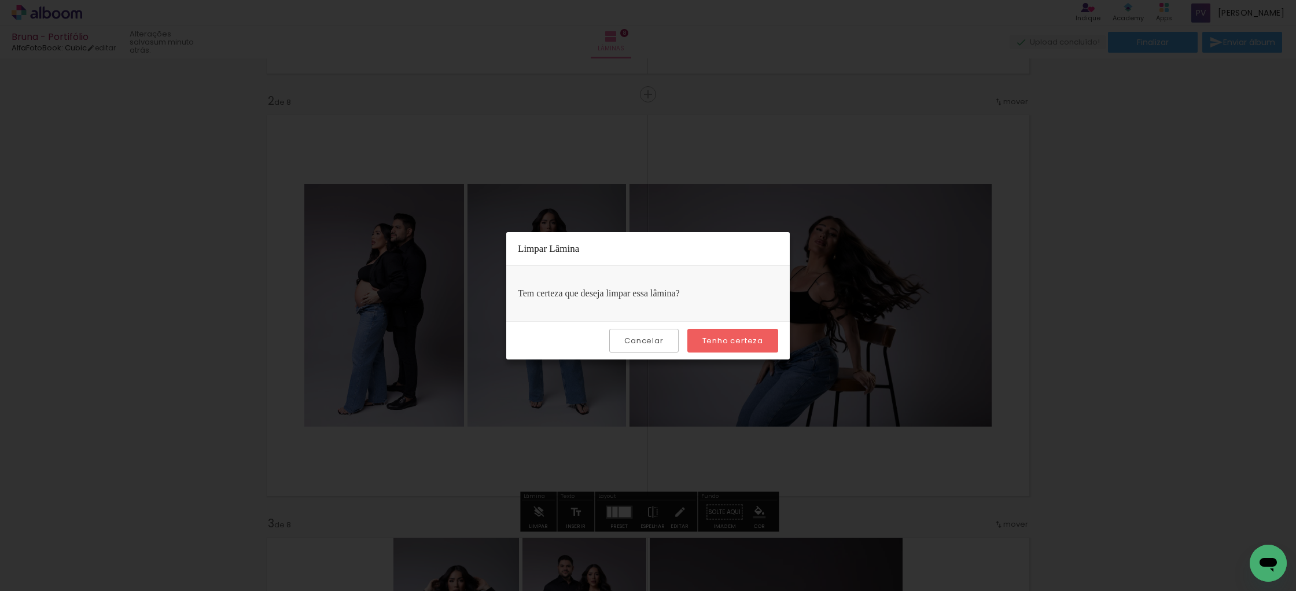
click at [0, 0] on slot "Tenho certeza" at bounding box center [0, 0] width 0 height 0
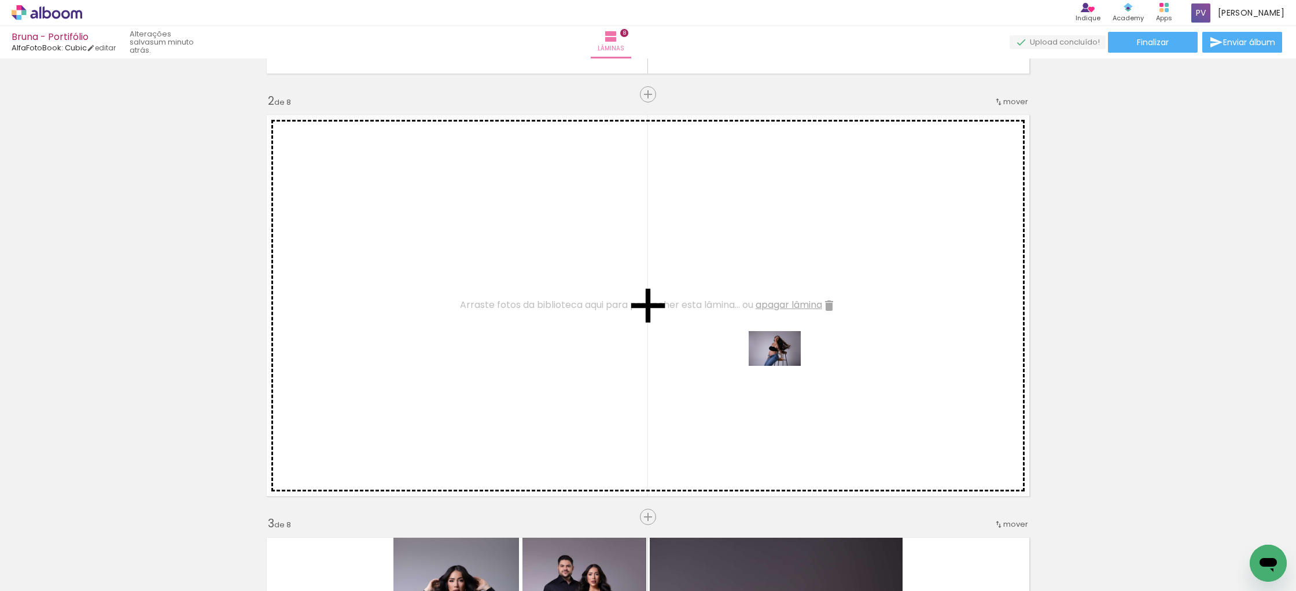
drag, startPoint x: 1236, startPoint y: 550, endPoint x: 784, endPoint y: 366, distance: 488.6
click at [784, 366] on quentale-workspace at bounding box center [648, 295] width 1296 height 591
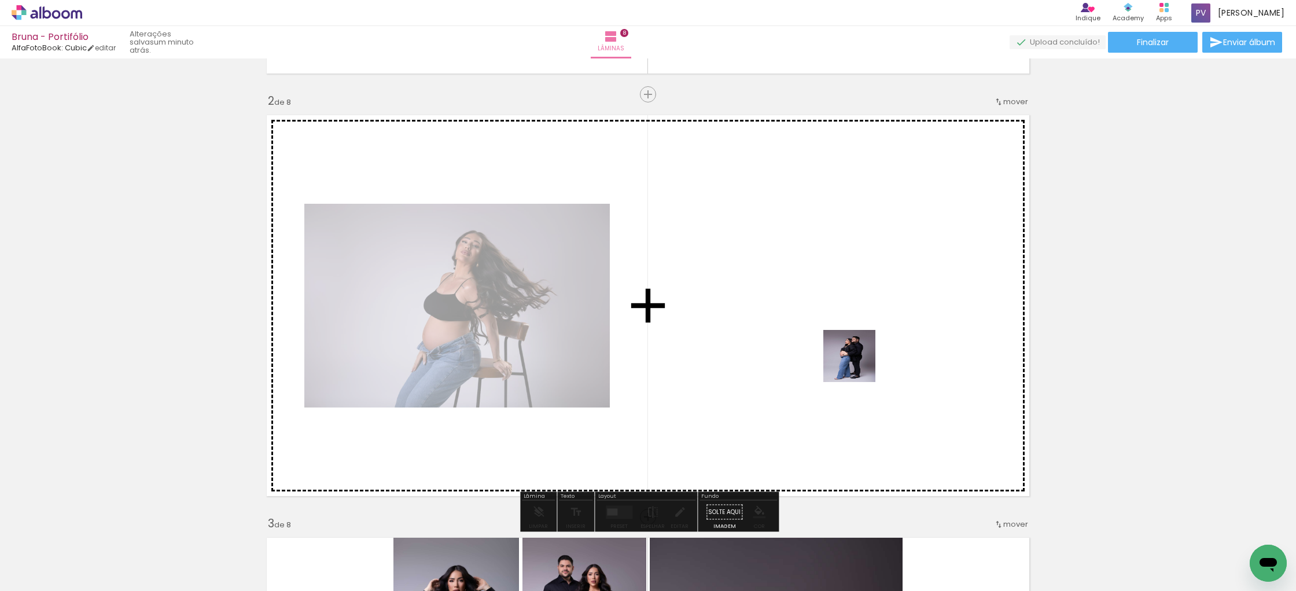
drag, startPoint x: 1190, startPoint y: 554, endPoint x: 840, endPoint y: 351, distance: 404.8
click at [840, 351] on quentale-workspace at bounding box center [648, 295] width 1296 height 591
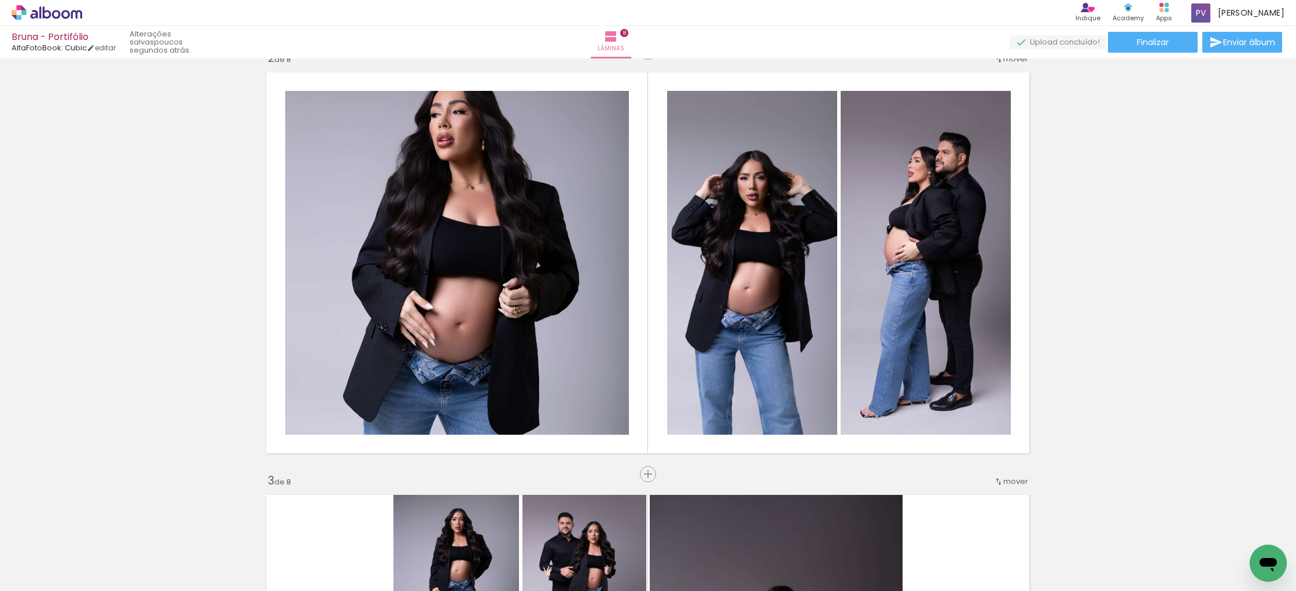
scroll to position [449, 0]
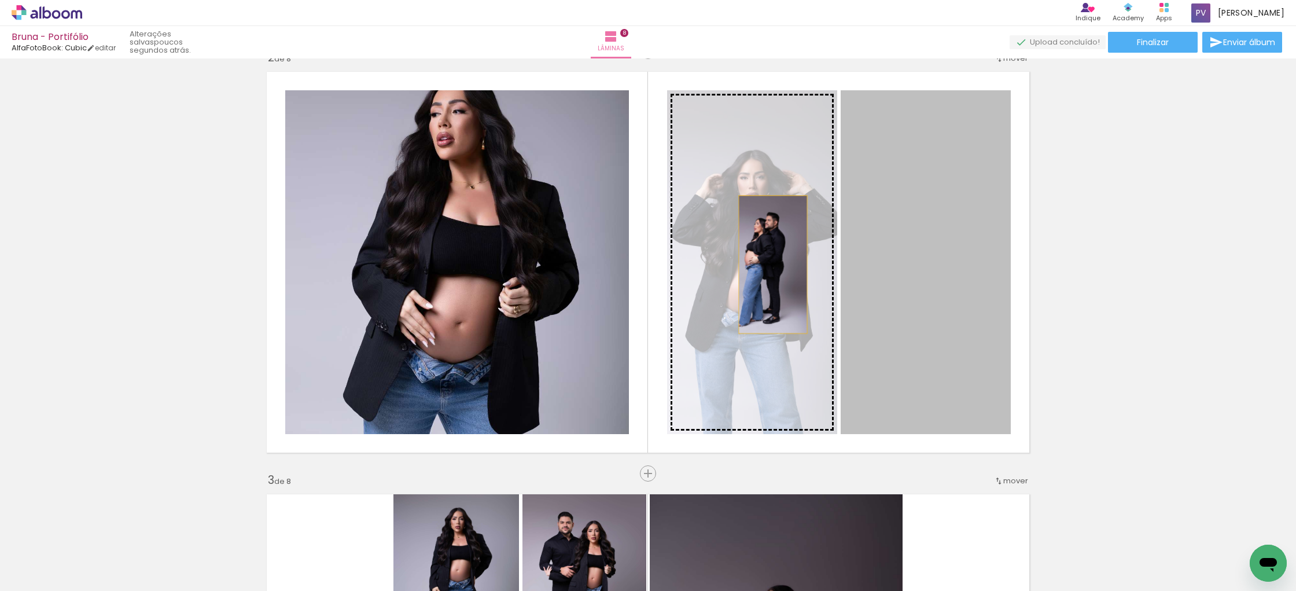
drag, startPoint x: 929, startPoint y: 274, endPoint x: 773, endPoint y: 264, distance: 156.0
click at [0, 0] on slot at bounding box center [0, 0] width 0 height 0
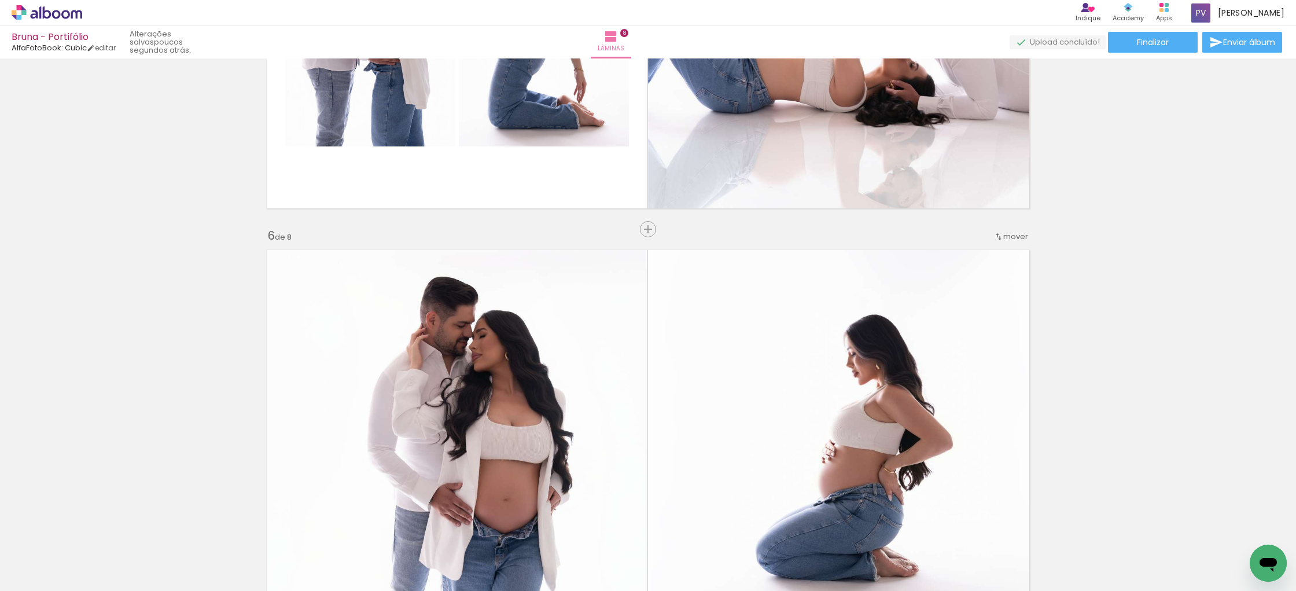
scroll to position [1933, 0]
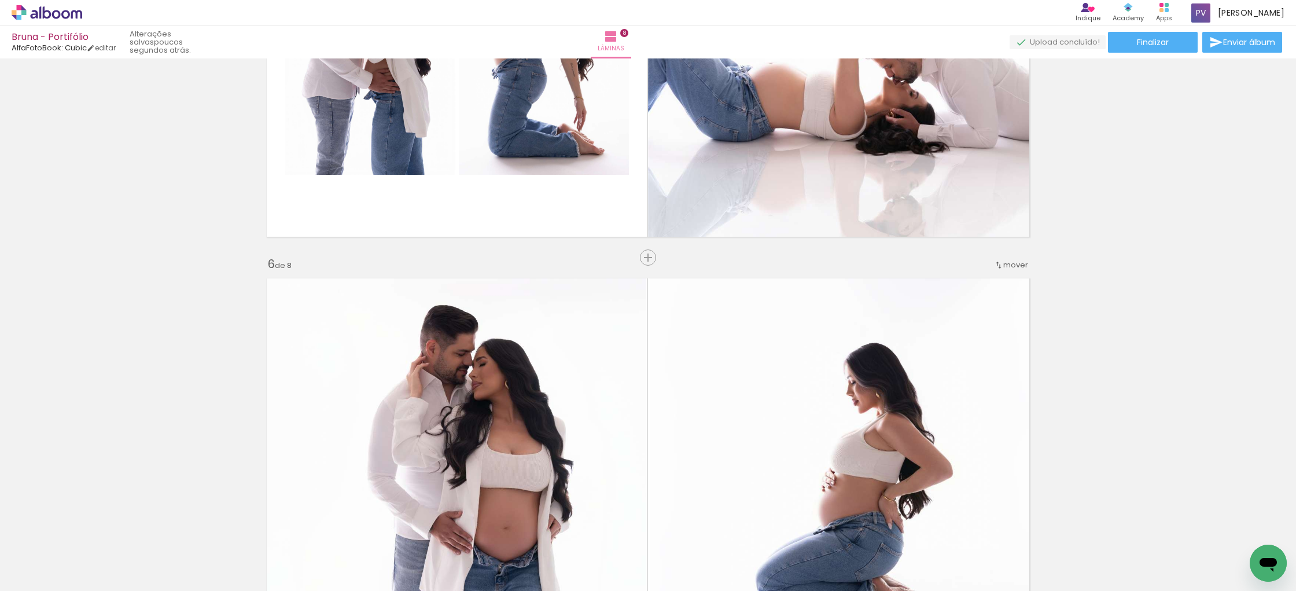
click at [1003, 264] on iron-icon at bounding box center [998, 264] width 9 height 9
click at [991, 339] on span "5" at bounding box center [988, 339] width 7 height 19
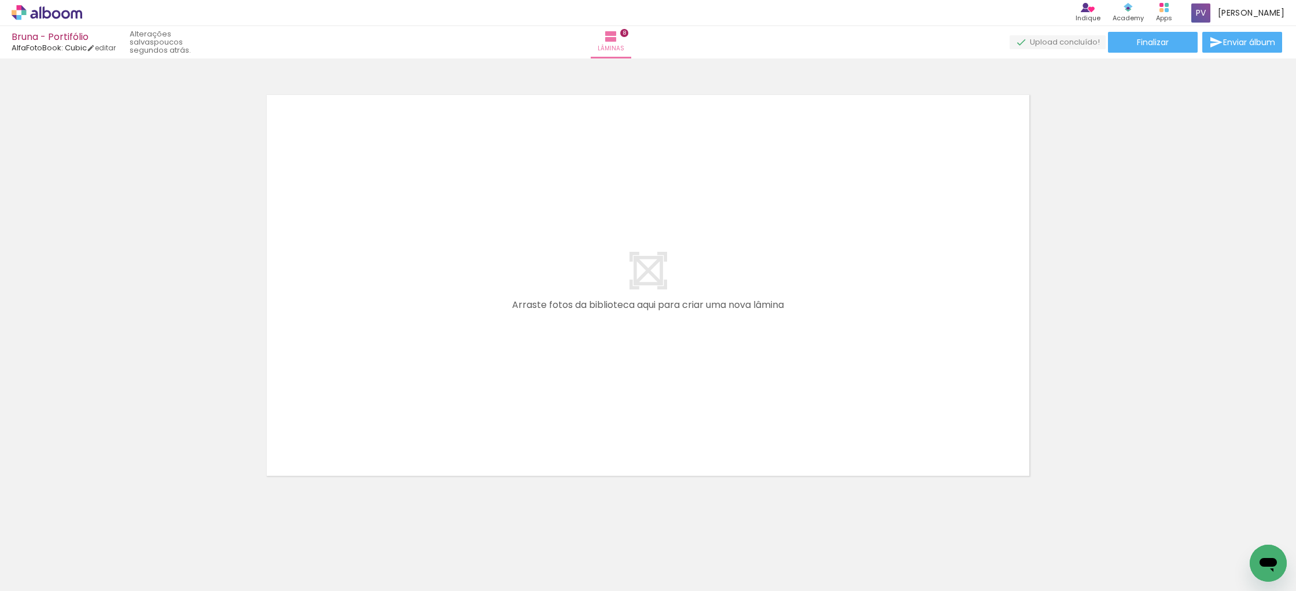
scroll to position [3388, 0]
click at [969, 252] on quentale-layouter at bounding box center [648, 282] width 776 height 394
click at [42, 574] on span "Adicionar Fotos" at bounding box center [41, 575] width 35 height 13
click at [0, 0] on input "file" at bounding box center [0, 0] width 0 height 0
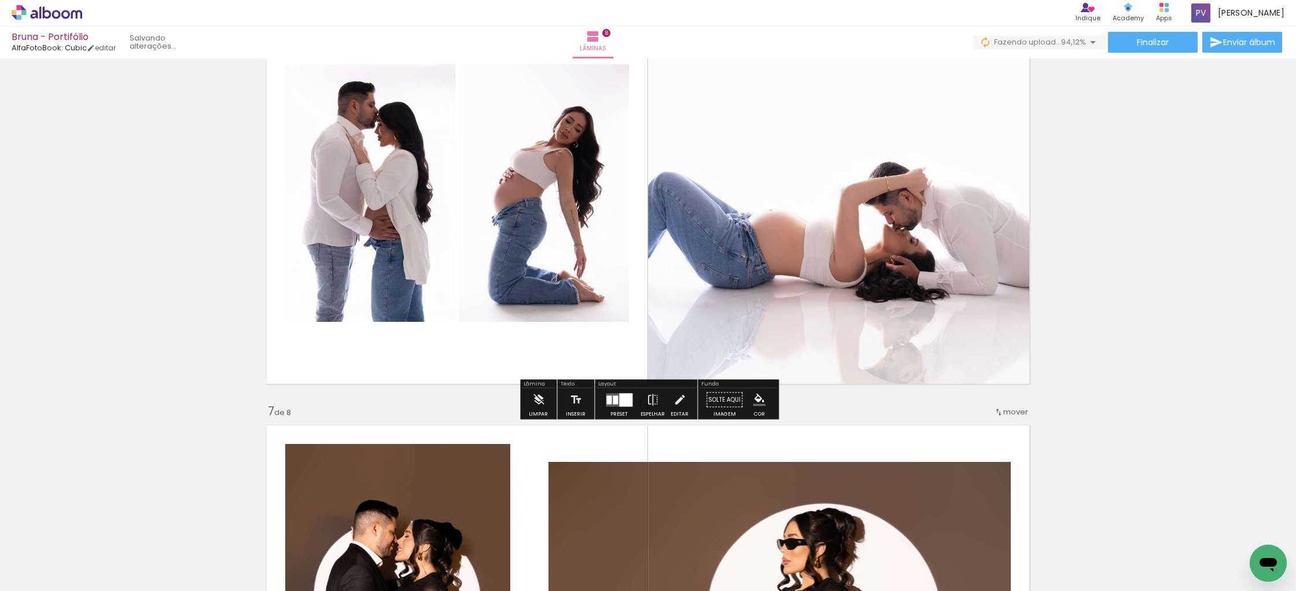
scroll to position [2207, 0]
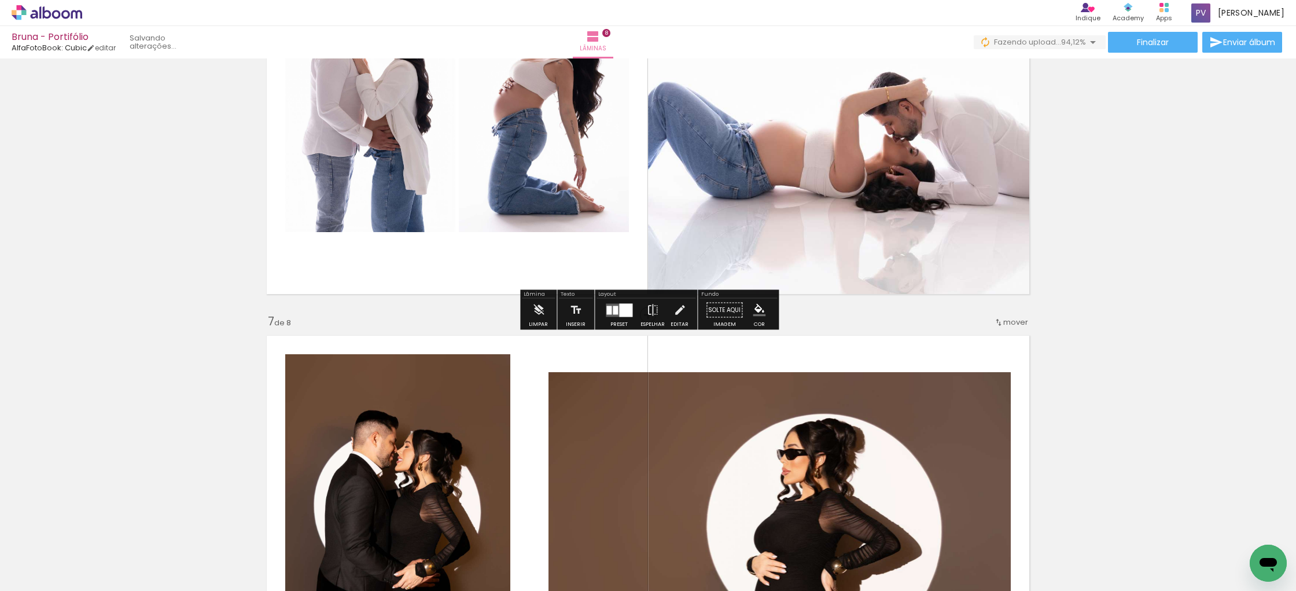
scroll to position [2299, 0]
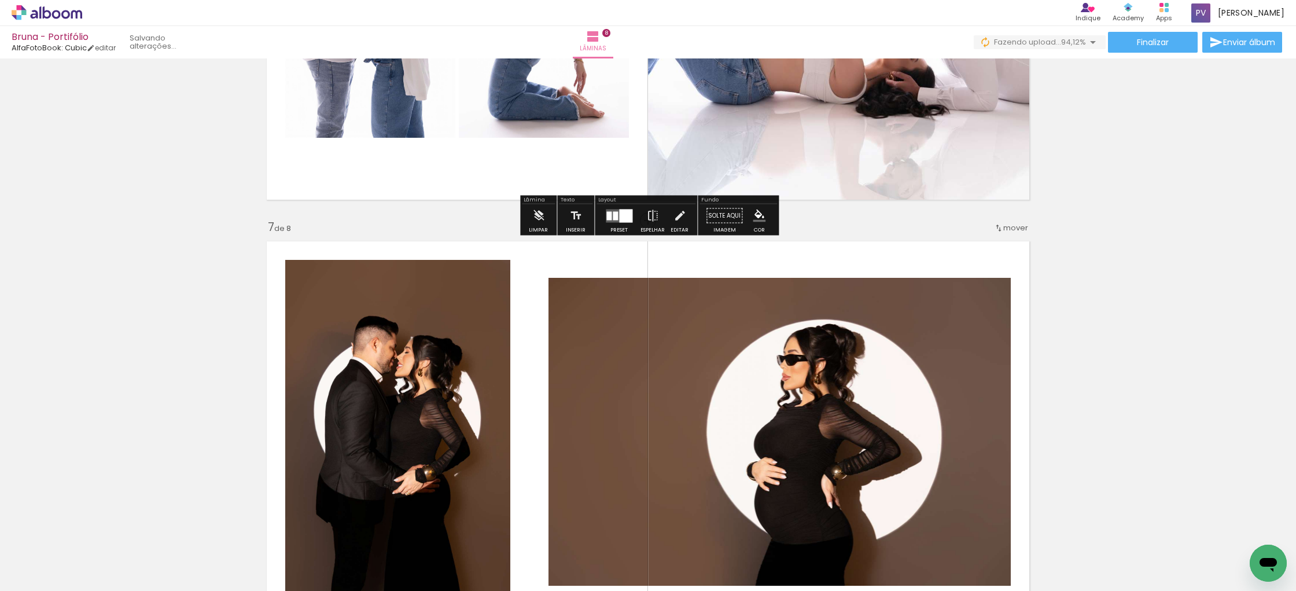
scroll to position [2400, 0]
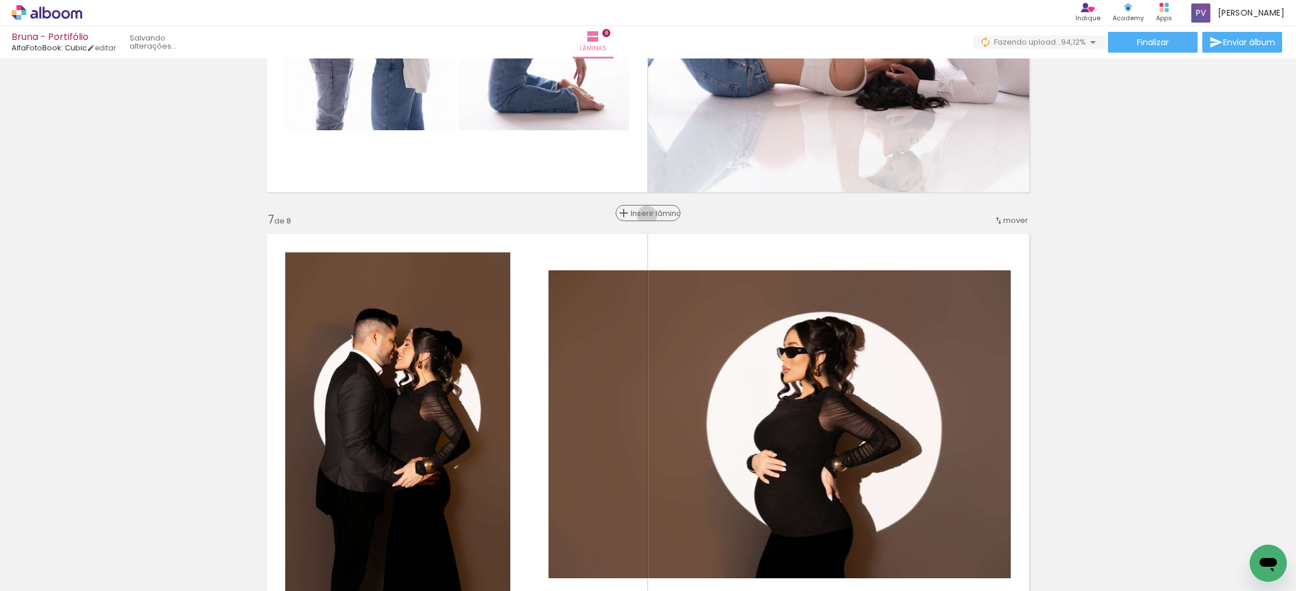
click at [648, 215] on span "Inserir lâmina" at bounding box center [653, 214] width 45 height 8
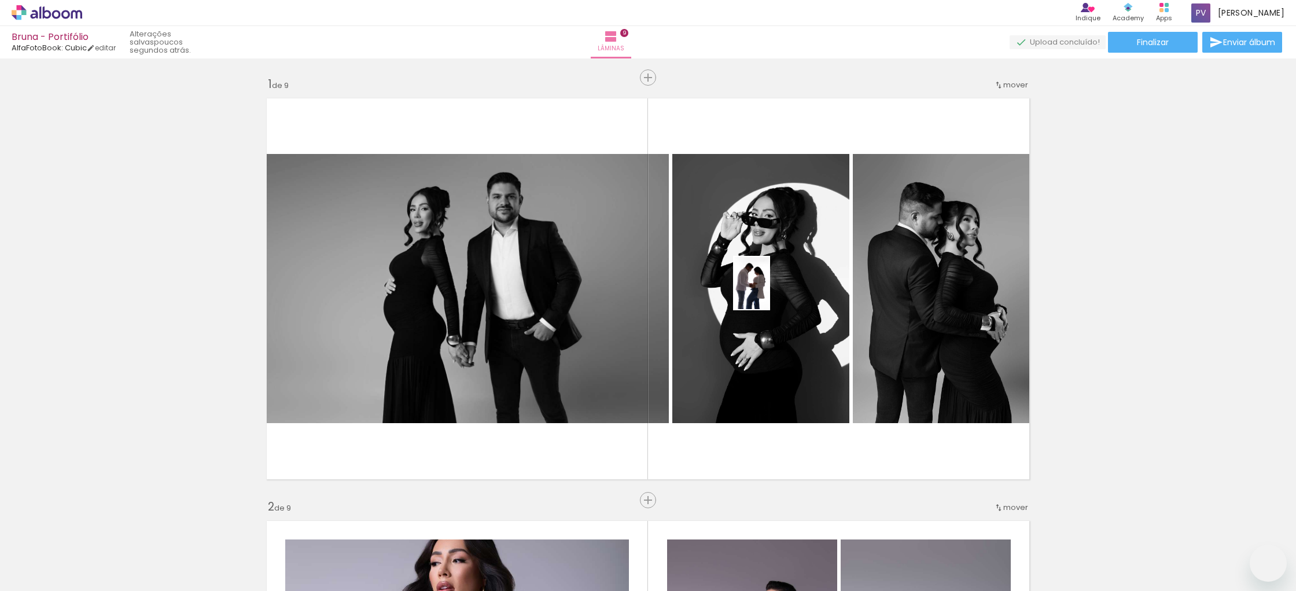
click at [769, 292] on quentale-workspace at bounding box center [648, 295] width 1296 height 591
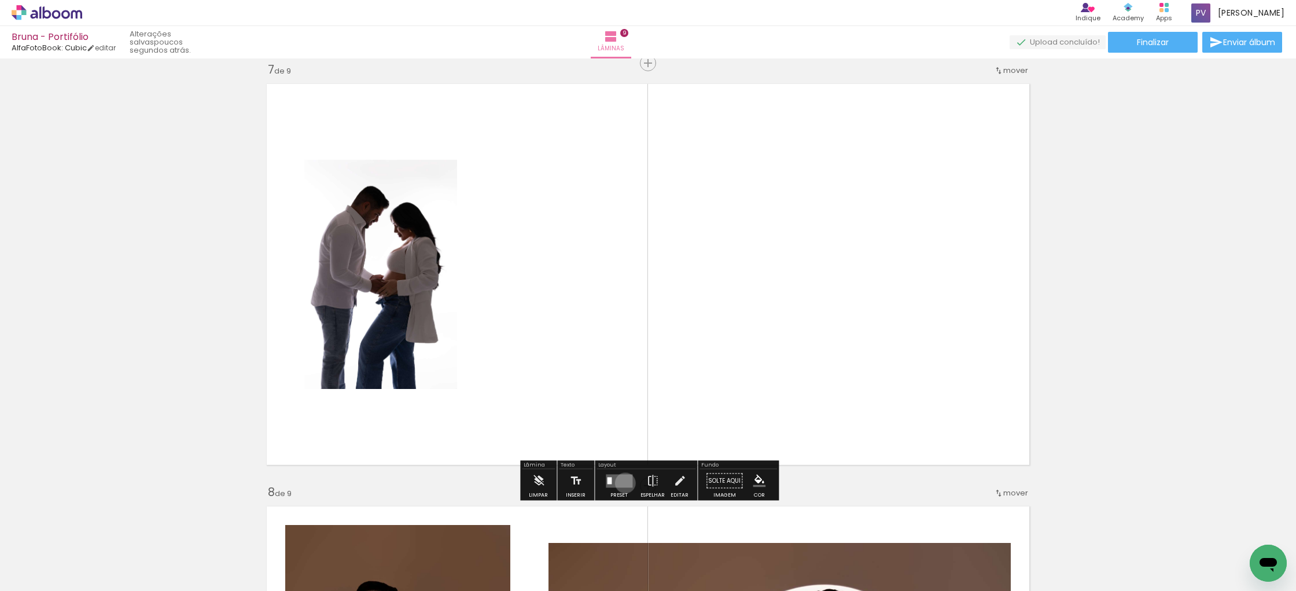
click at [623, 483] on quentale-layouter at bounding box center [619, 480] width 27 height 13
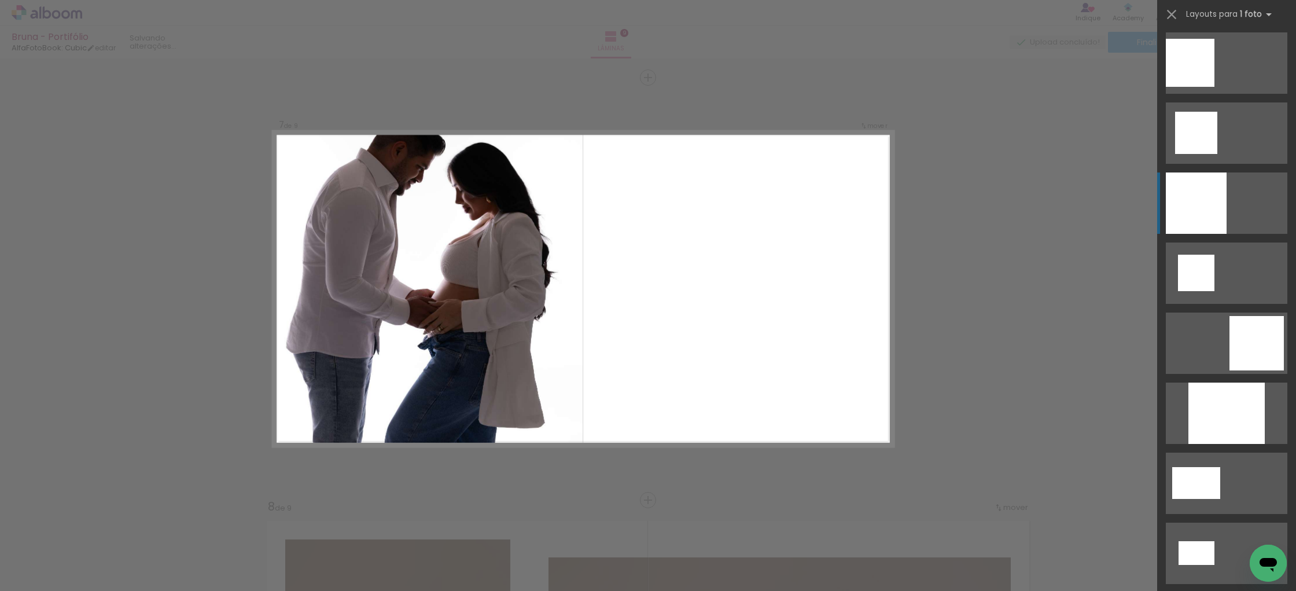
scroll to position [1268, 0]
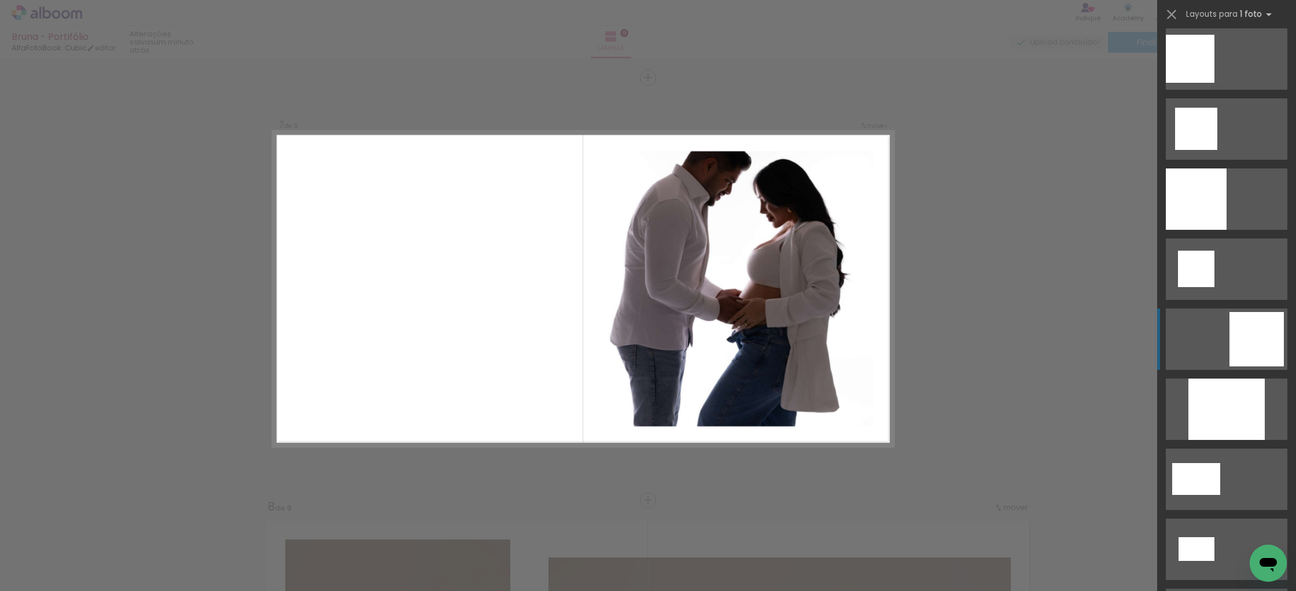
click at [1261, 322] on div at bounding box center [1257, 339] width 54 height 54
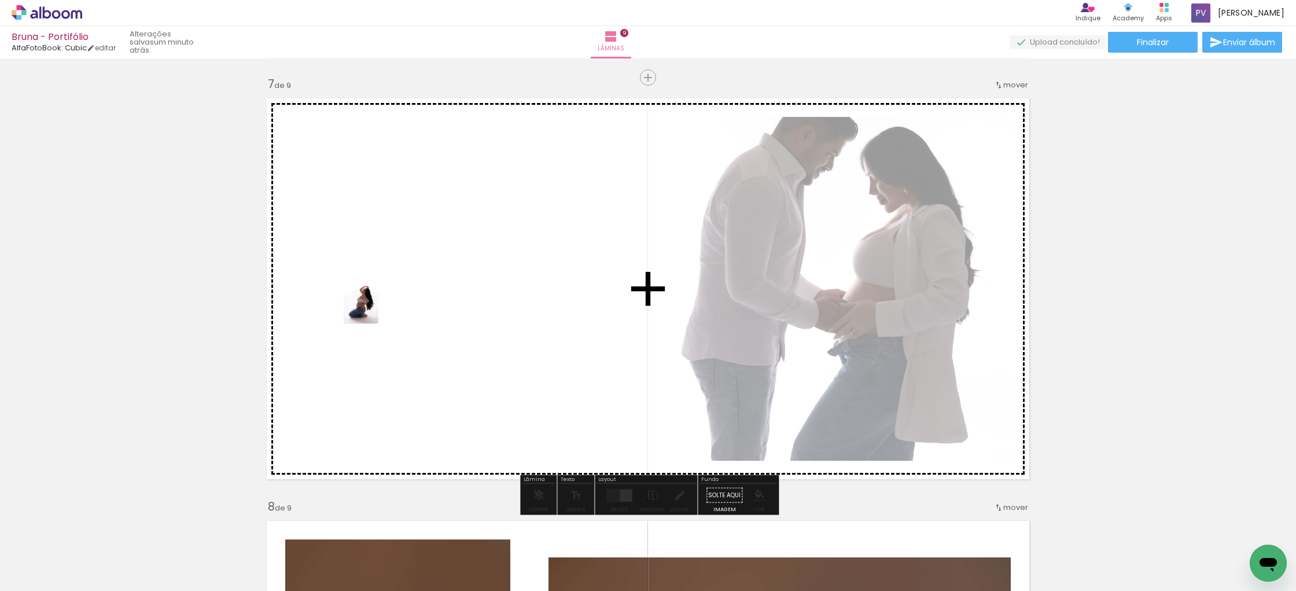
drag, startPoint x: 476, startPoint y: 561, endPoint x: 379, endPoint y: 306, distance: 273.3
click at [379, 306] on quentale-workspace at bounding box center [648, 295] width 1296 height 591
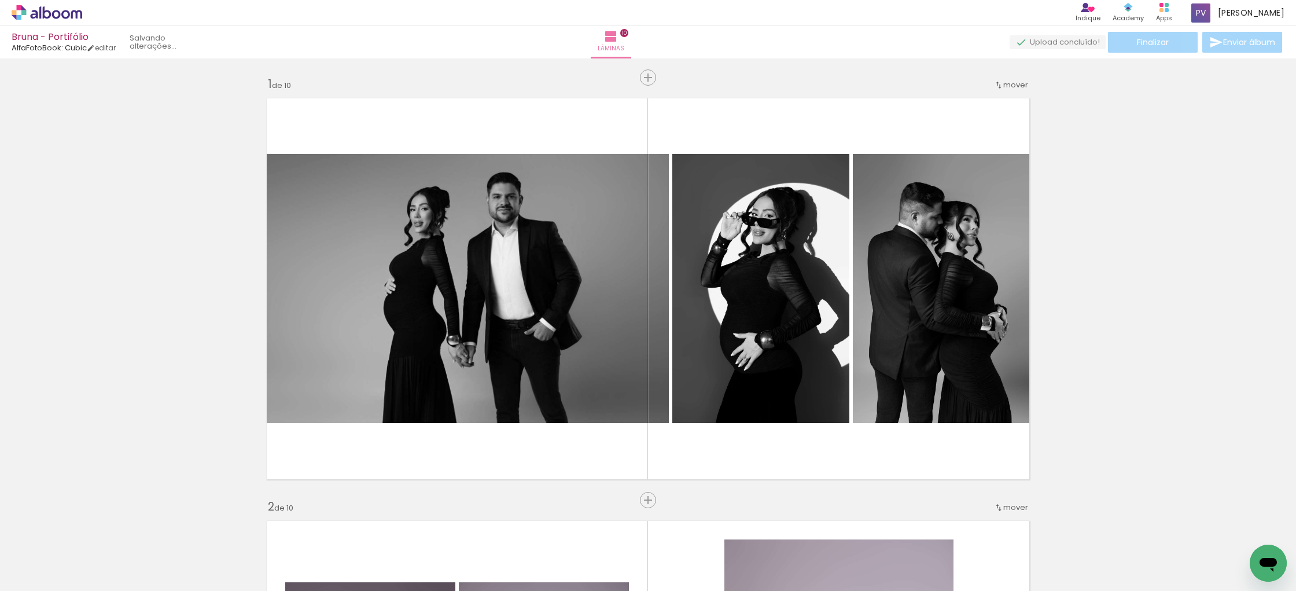
scroll to position [0, 1395]
